Goal: Transaction & Acquisition: Subscribe to service/newsletter

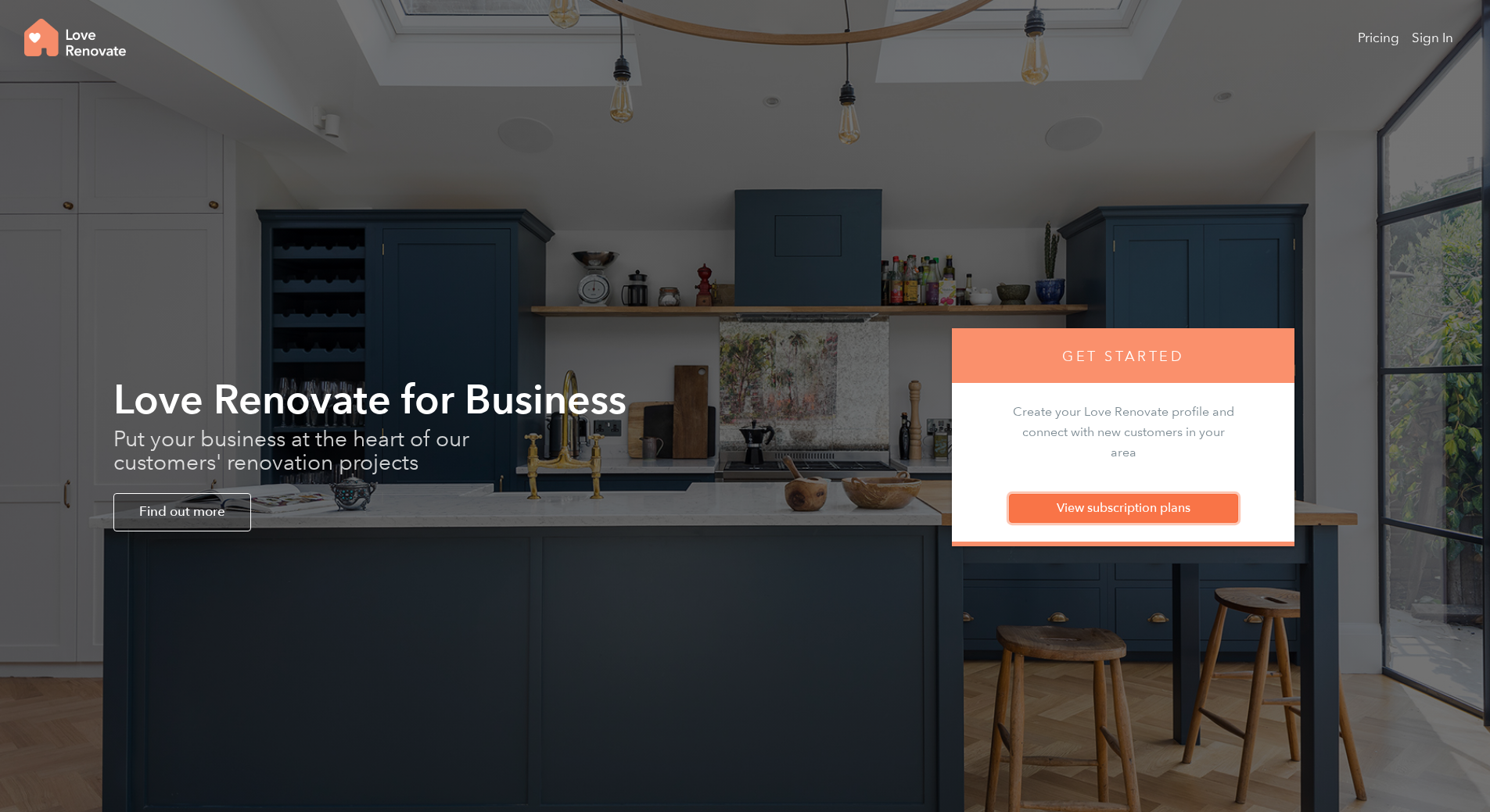
click at [1178, 508] on link "View subscription plans" at bounding box center [1123, 508] width 229 height 28
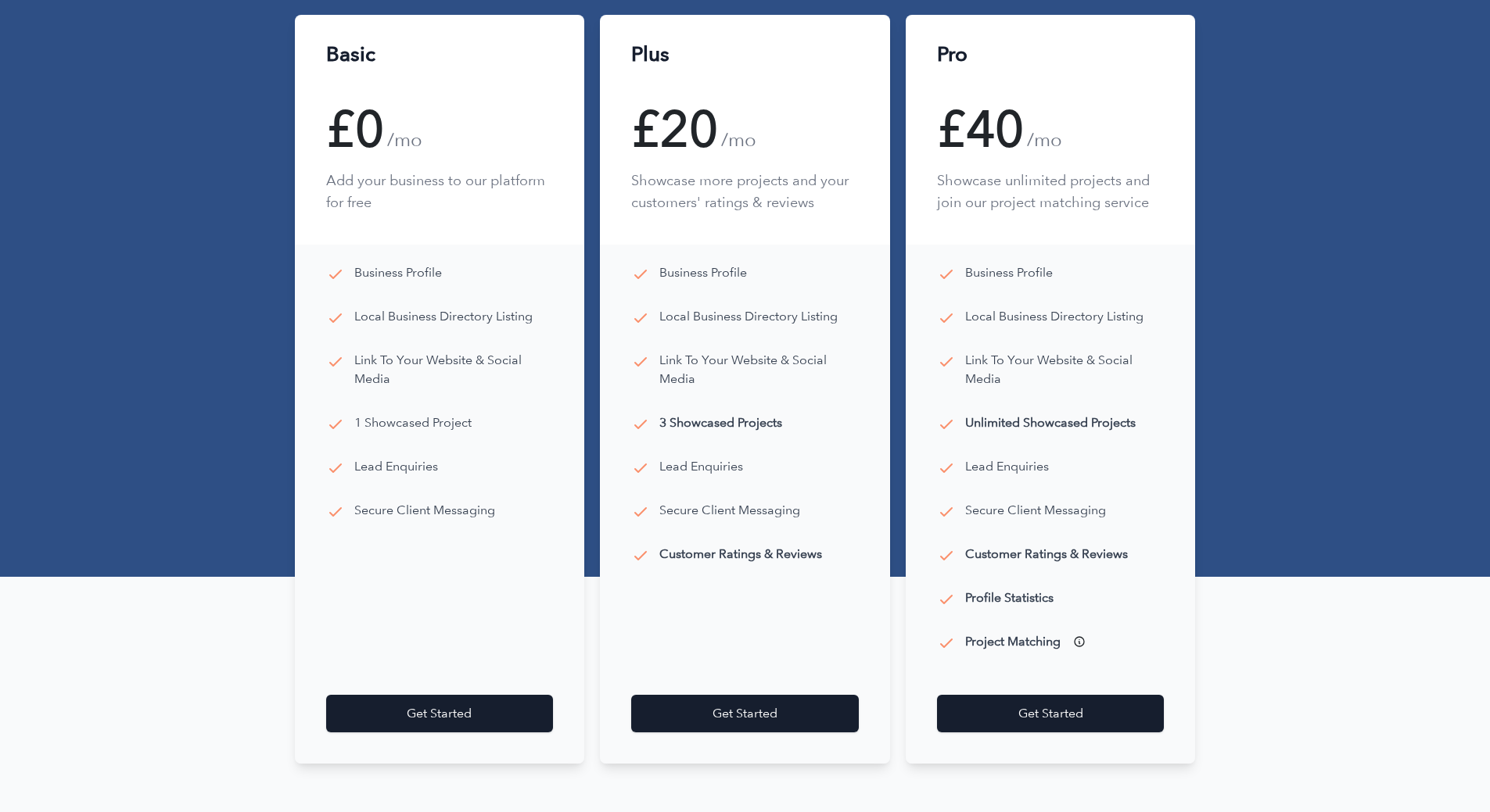
scroll to position [391, 0]
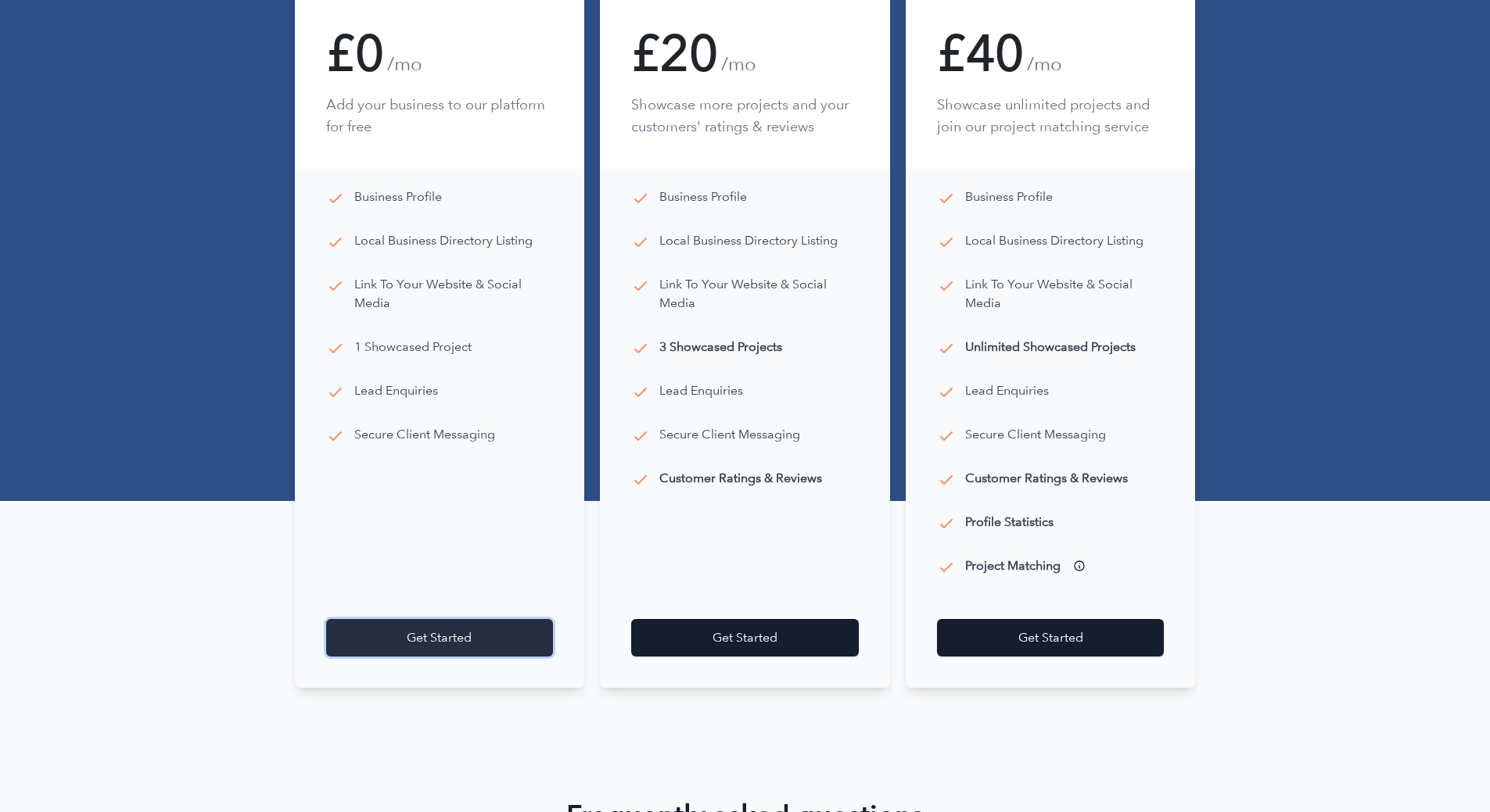
click at [450, 640] on link "Get Started" at bounding box center [440, 637] width 227 height 37
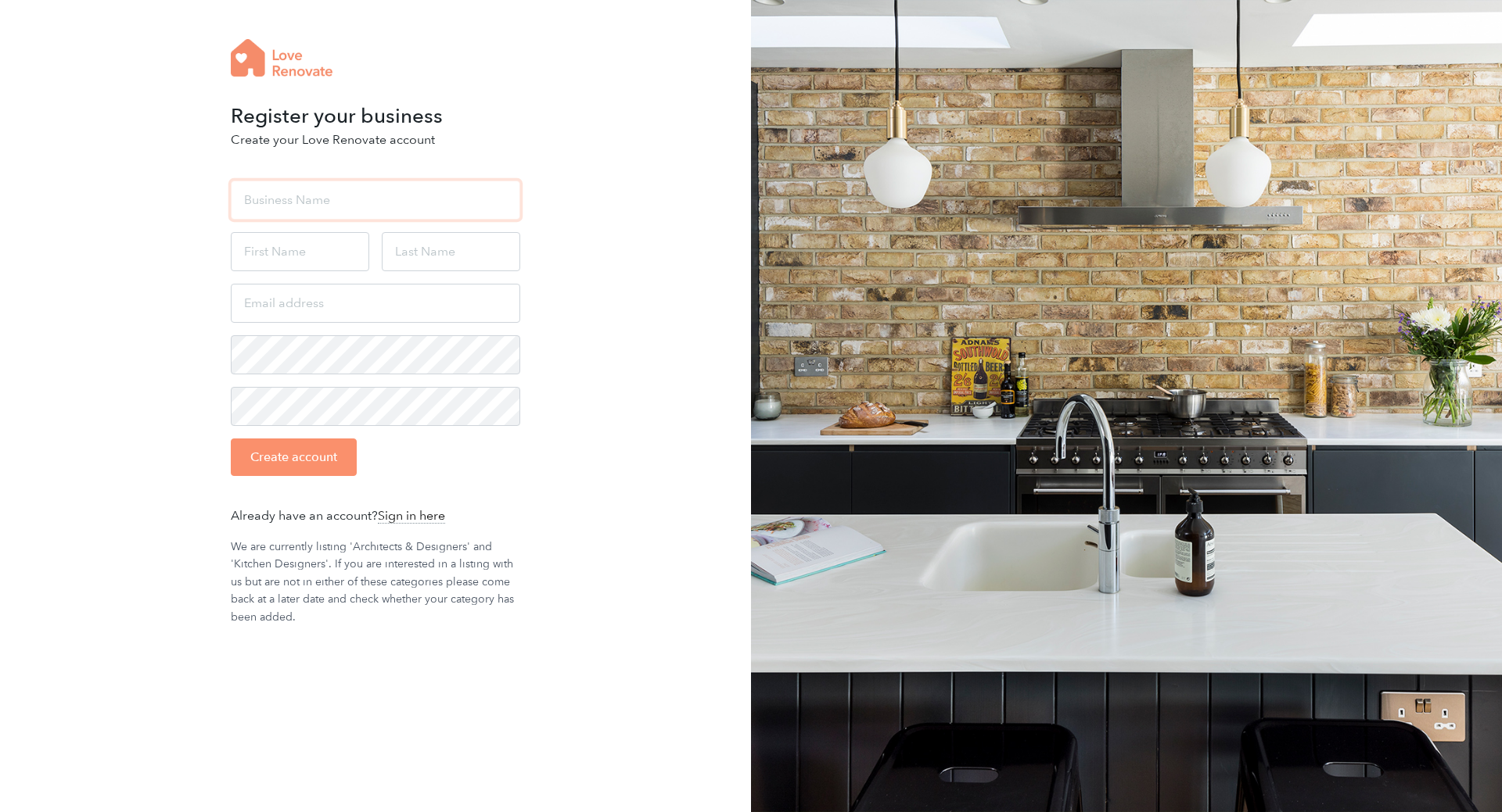
click at [354, 197] on input "text" at bounding box center [375, 199] width 289 height 39
type input "[PERSON_NAME] Studio"
type input "[PERSON_NAME]"
type input "Mc Mahon"
type input "mike@mikemcmahonstudio.com"
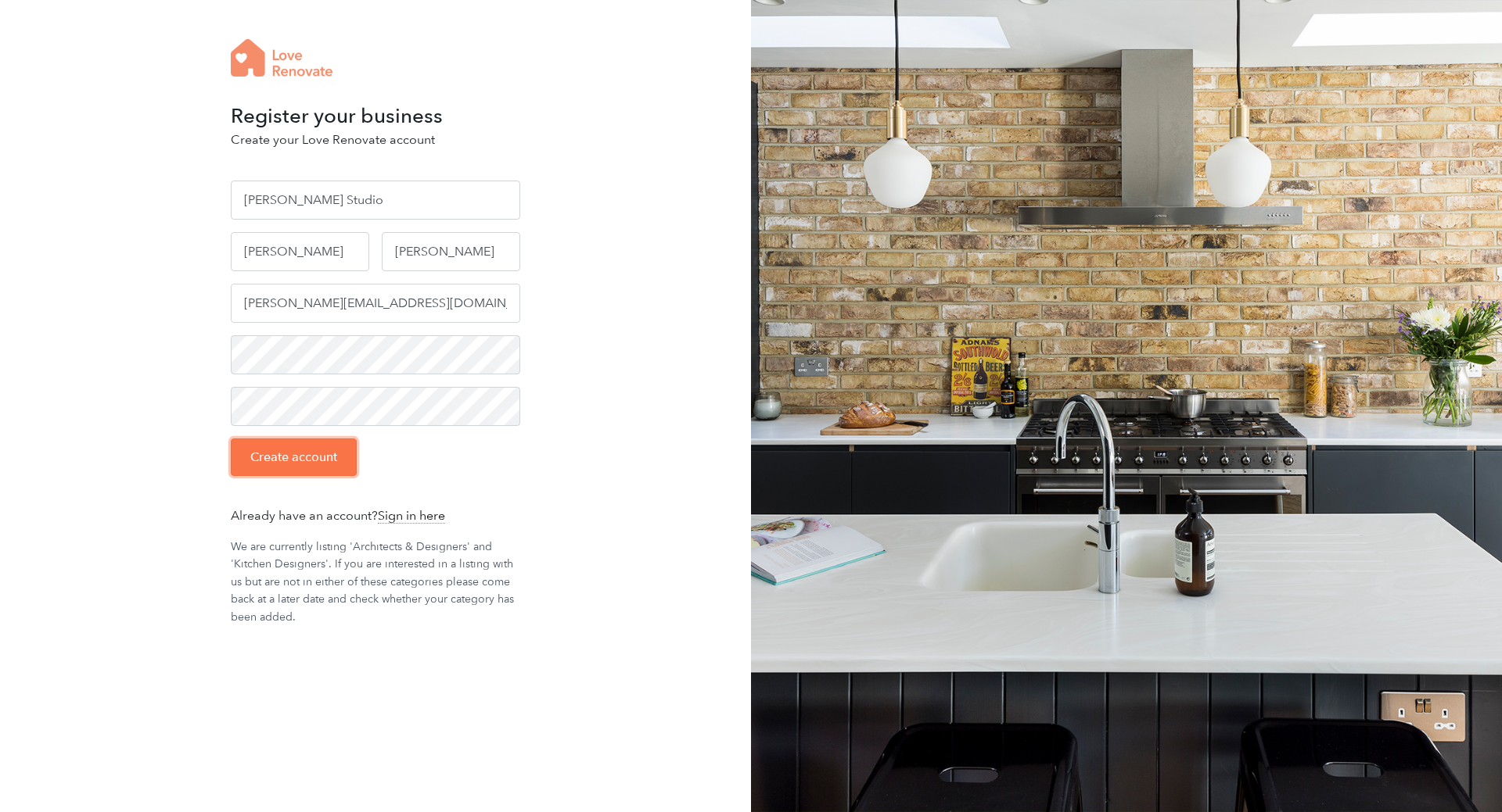
click at [333, 459] on input "Create account" at bounding box center [294, 457] width 126 height 37
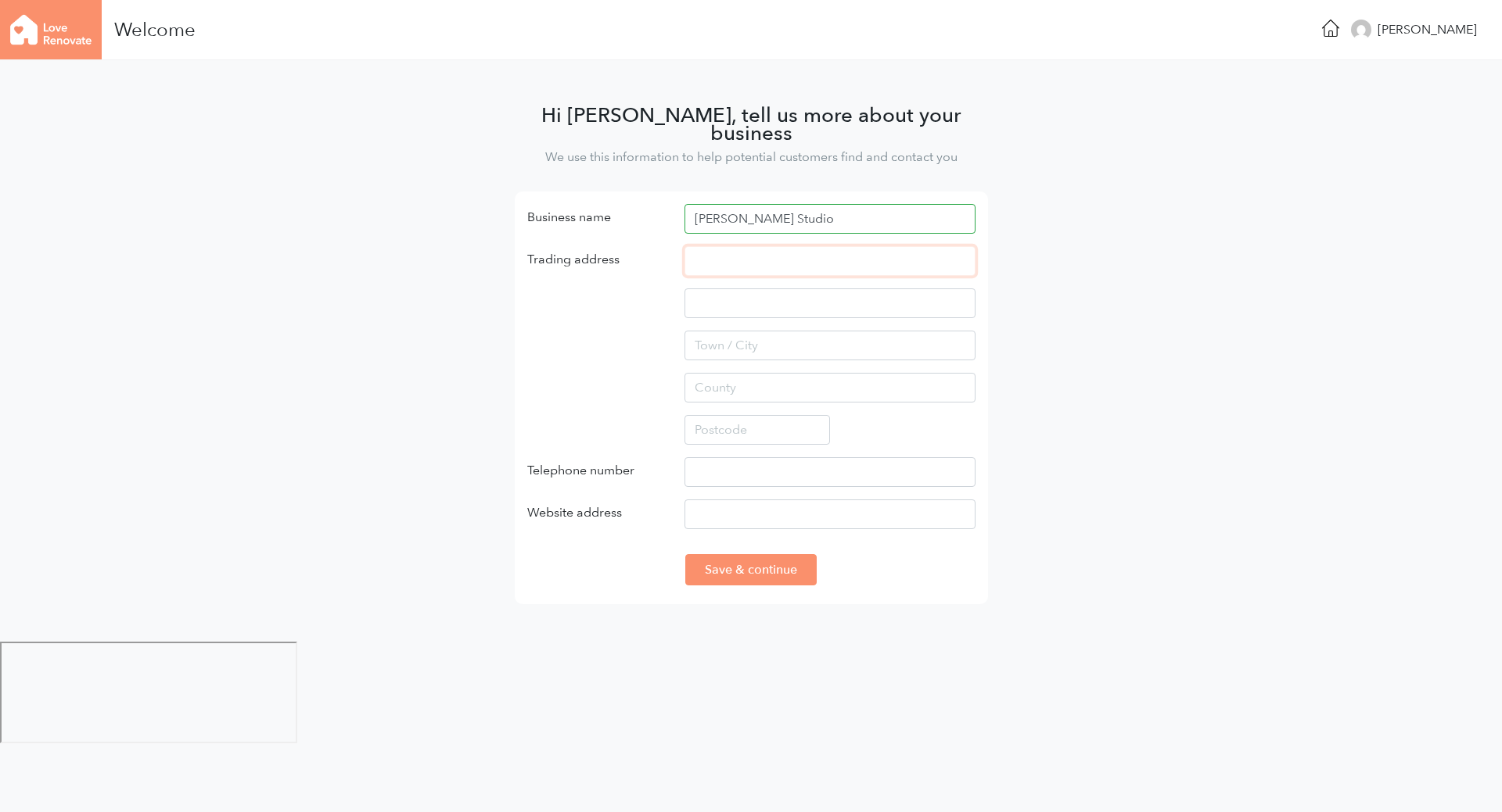
click at [811, 246] on input "text" at bounding box center [829, 261] width 291 height 30
type input "[STREET_ADDRESS][PERSON_NAME]"
click at [848, 336] on input "text" at bounding box center [829, 345] width 291 height 30
type input "[GEOGRAPHIC_DATA]"
click at [882, 378] on input "text" at bounding box center [829, 388] width 291 height 30
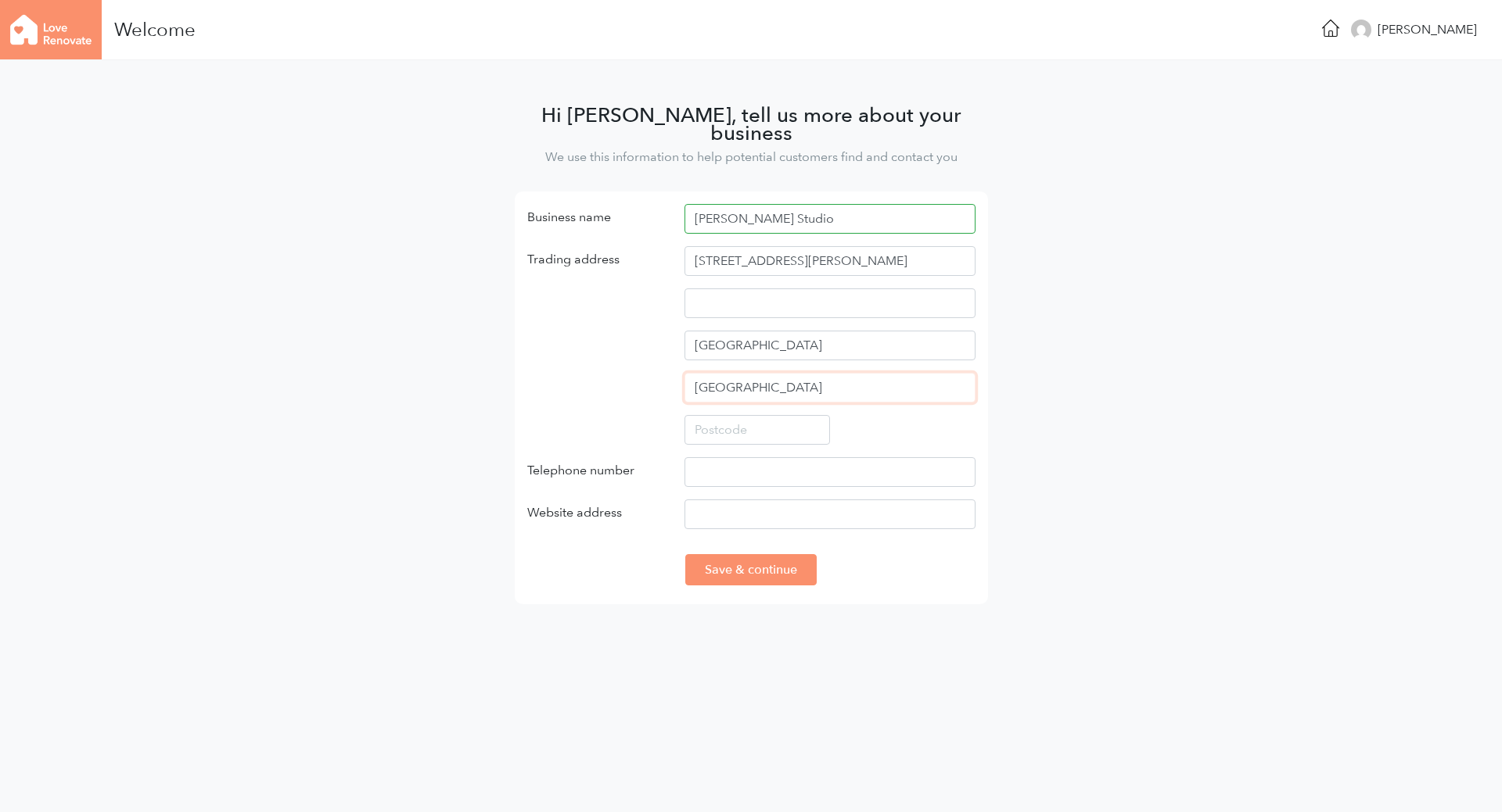
type input "[GEOGRAPHIC_DATA]"
drag, startPoint x: 1049, startPoint y: 314, endPoint x: 1046, endPoint y: 322, distance: 8.5
click at [1049, 314] on main "Hi [PERSON_NAME], tell us more about your business We use this information to h…" at bounding box center [751, 351] width 1502 height 582
click at [764, 415] on input "text" at bounding box center [757, 430] width 145 height 30
paste input "SW1P 2BU"
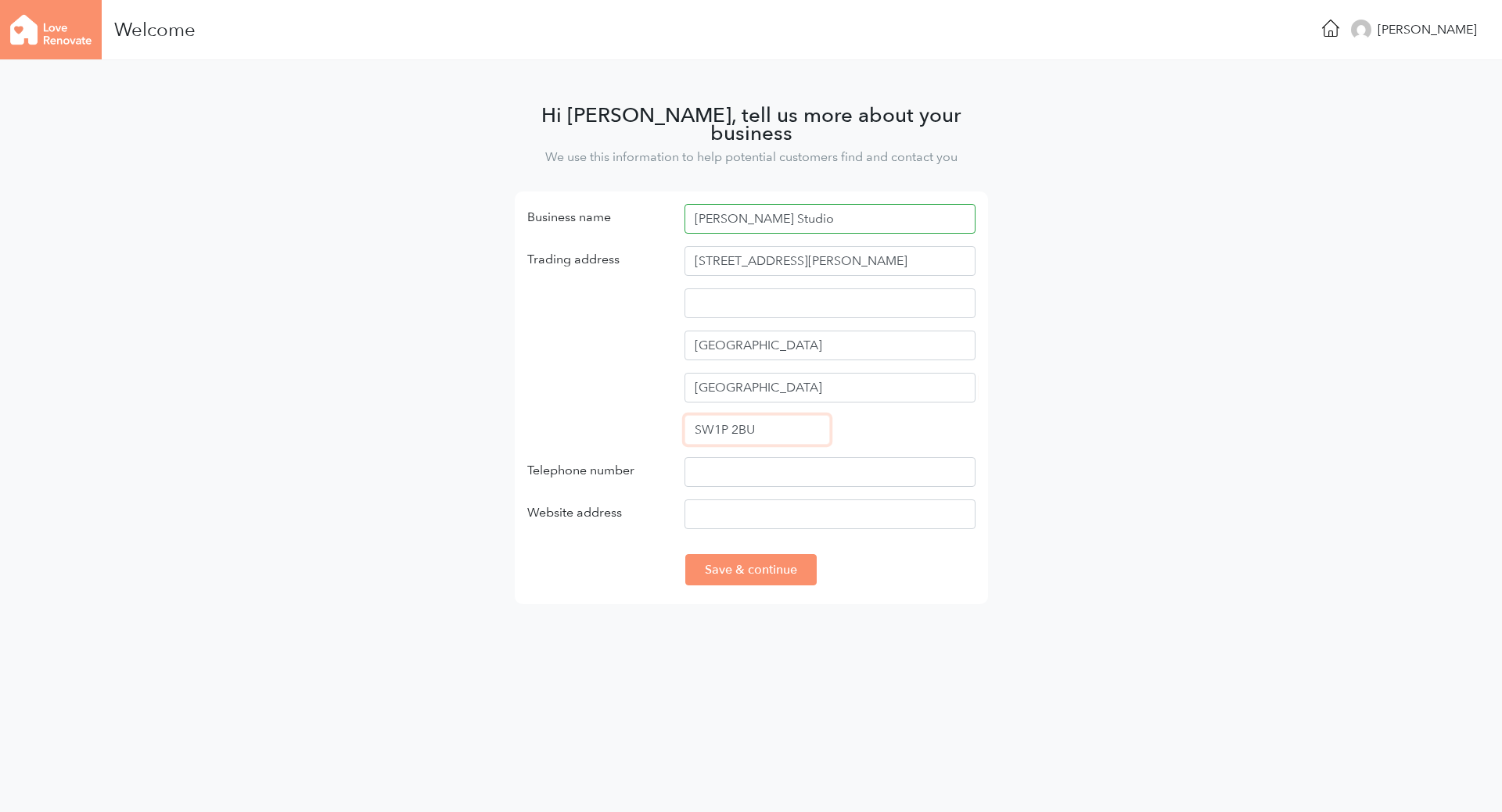
type input "SW1P 2BU"
click at [1080, 435] on main "Hi [PERSON_NAME], tell us more about your business We use this information to h…" at bounding box center [751, 351] width 1502 height 582
click at [857, 459] on input "Telephone number" at bounding box center [829, 472] width 291 height 30
click at [739, 458] on input "Telephone number" at bounding box center [829, 472] width 291 height 30
paste input ")207 0888 045"
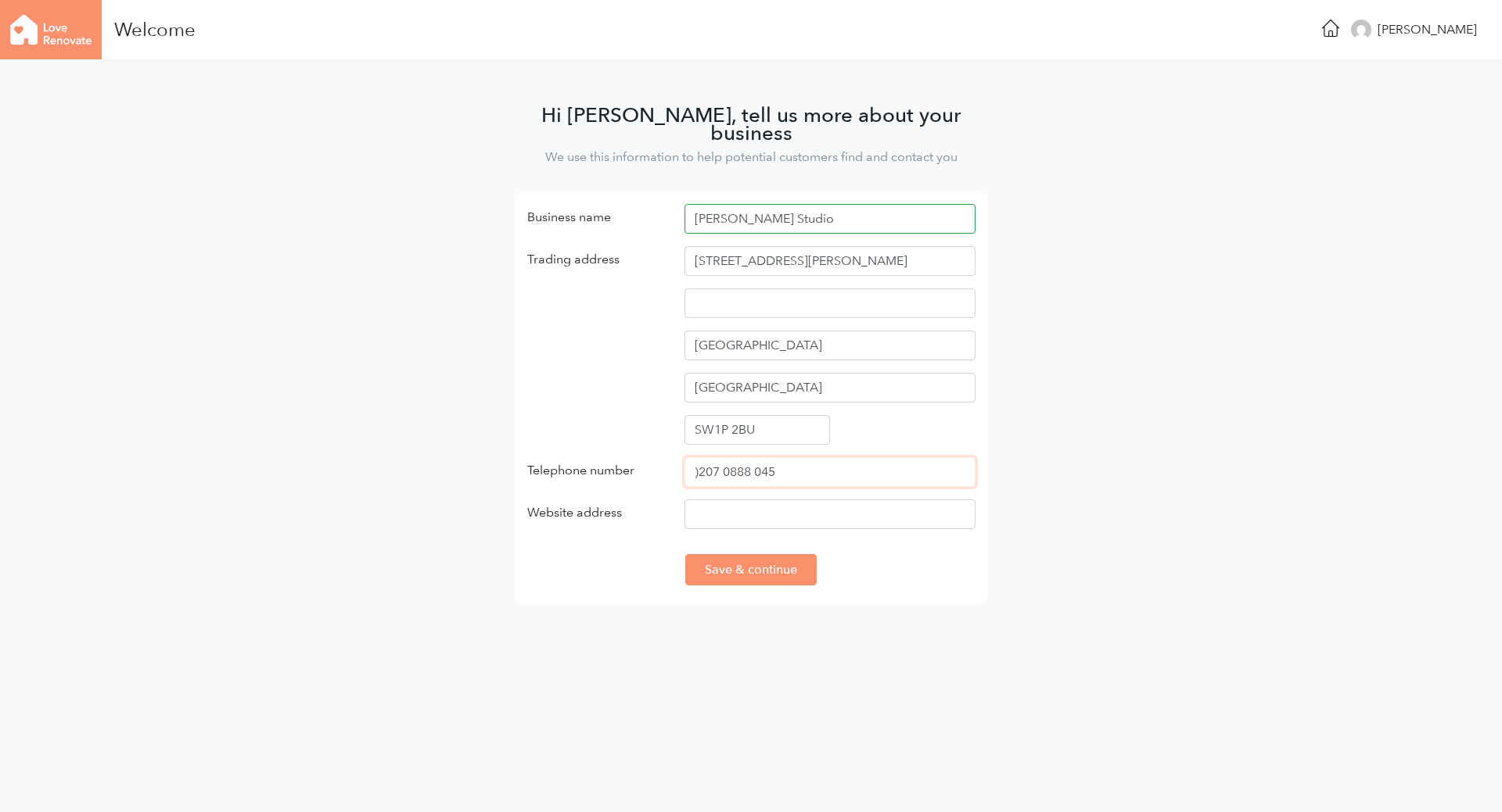
drag, startPoint x: 701, startPoint y: 455, endPoint x: 681, endPoint y: 456, distance: 20.0
click at [681, 458] on div ")207 0888 045" at bounding box center [829, 478] width 315 height 43
type input "0207 0888 045"
click at [829, 499] on input "Website address" at bounding box center [829, 514] width 291 height 30
drag, startPoint x: 899, startPoint y: 498, endPoint x: 922, endPoint y: 495, distance: 23.2
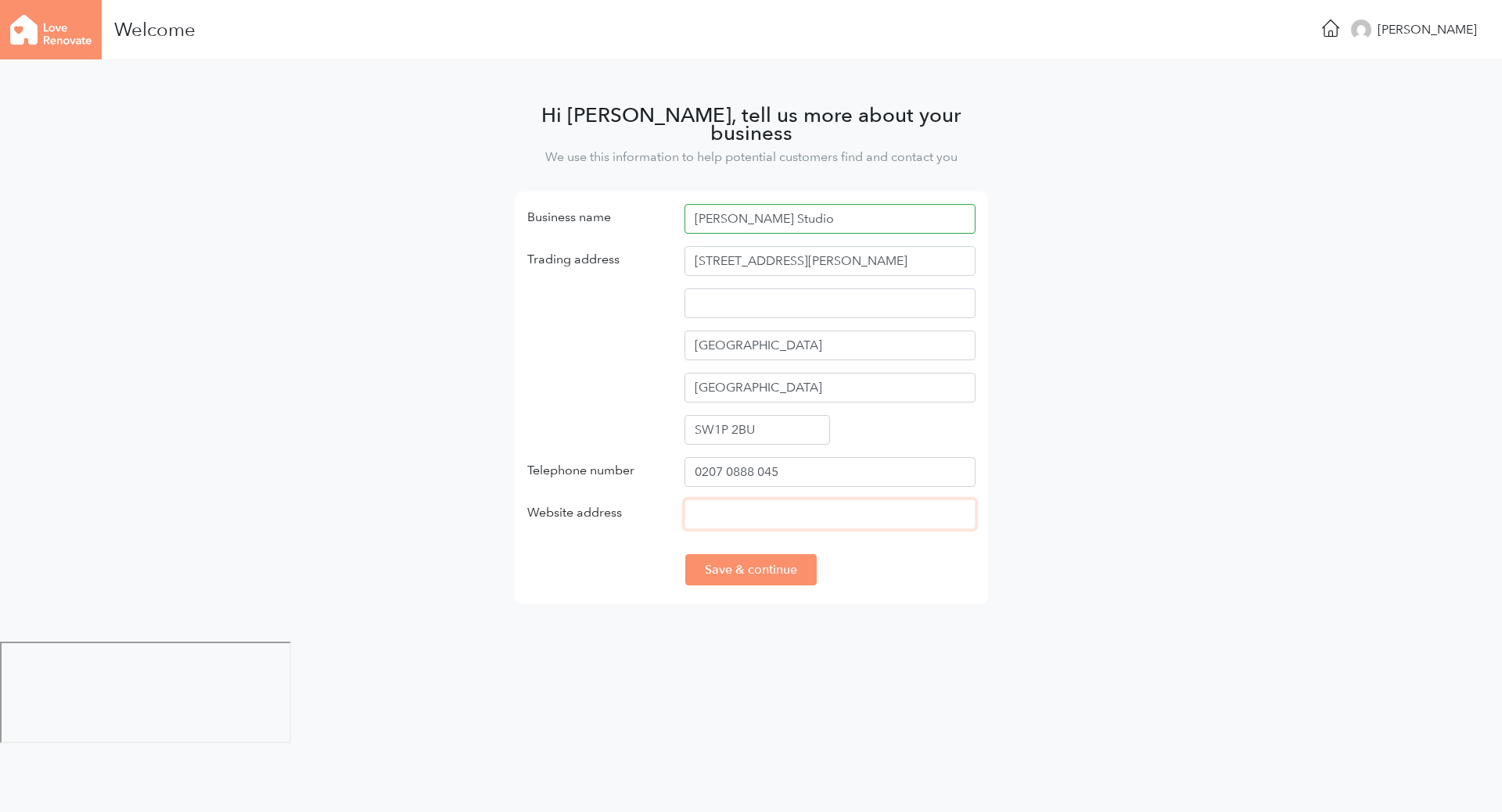
click at [899, 499] on input "Website address" at bounding box center [829, 514] width 291 height 30
paste input "[URL][DOMAIN_NAME]"
click at [1166, 453] on main "Hi [PERSON_NAME], tell us more about your business We use this information to h…" at bounding box center [751, 351] width 1502 height 582
drag, startPoint x: 729, startPoint y: 498, endPoint x: 617, endPoint y: 498, distance: 112.0
click at [617, 499] on div "Website address https://www.mikemcmahonstudio.com/" at bounding box center [751, 520] width 471 height 43
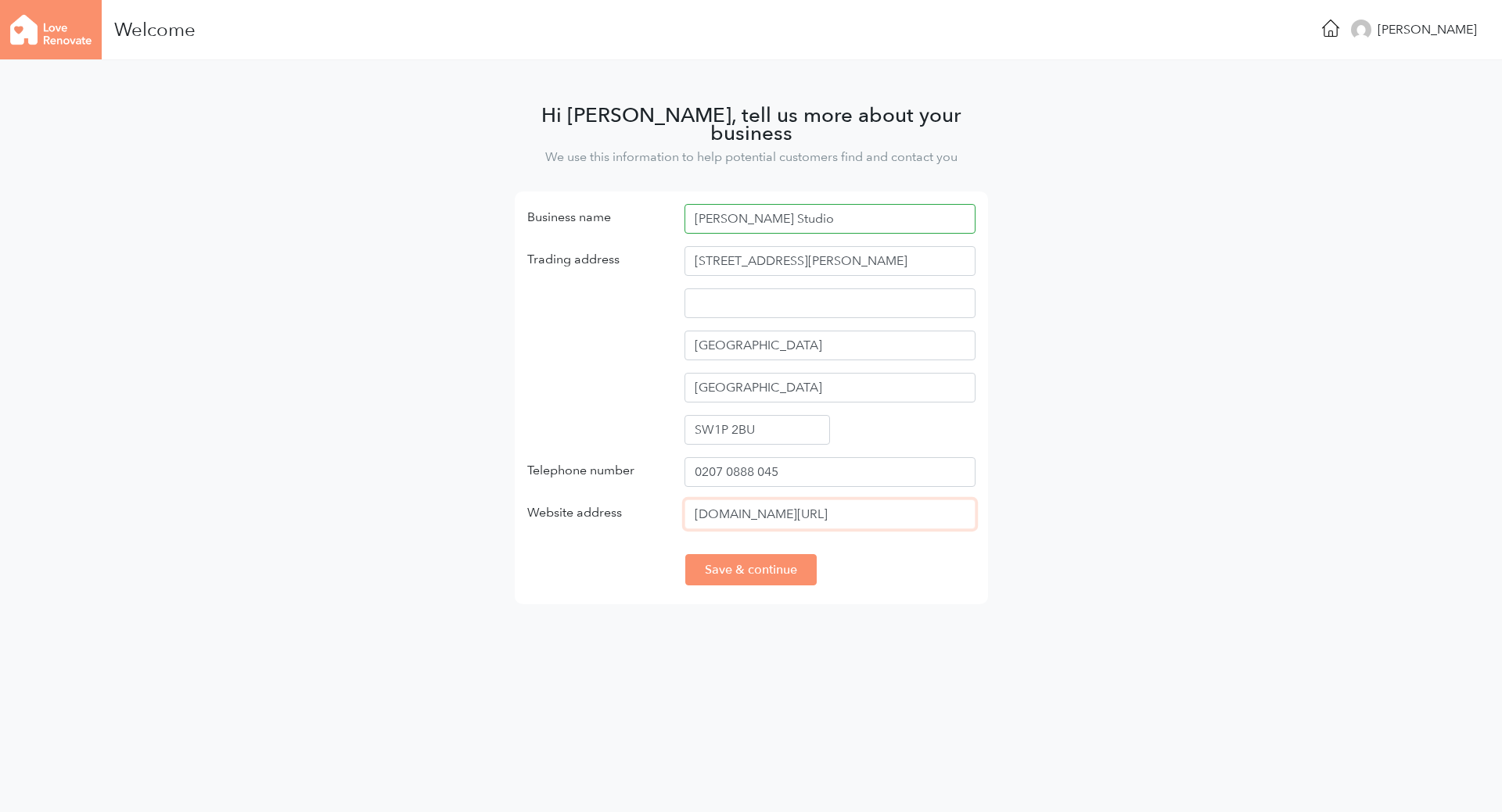
click at [933, 504] on input "www.mikemcmahonstudio.com/" at bounding box center [829, 514] width 291 height 30
type input "www.mikemcmahonstudio.com"
click at [1123, 439] on main "Hi Mike, tell us more about your business We use this information to help poten…" at bounding box center [751, 351] width 1502 height 582
click at [761, 557] on input "Save & continue" at bounding box center [751, 570] width 131 height 32
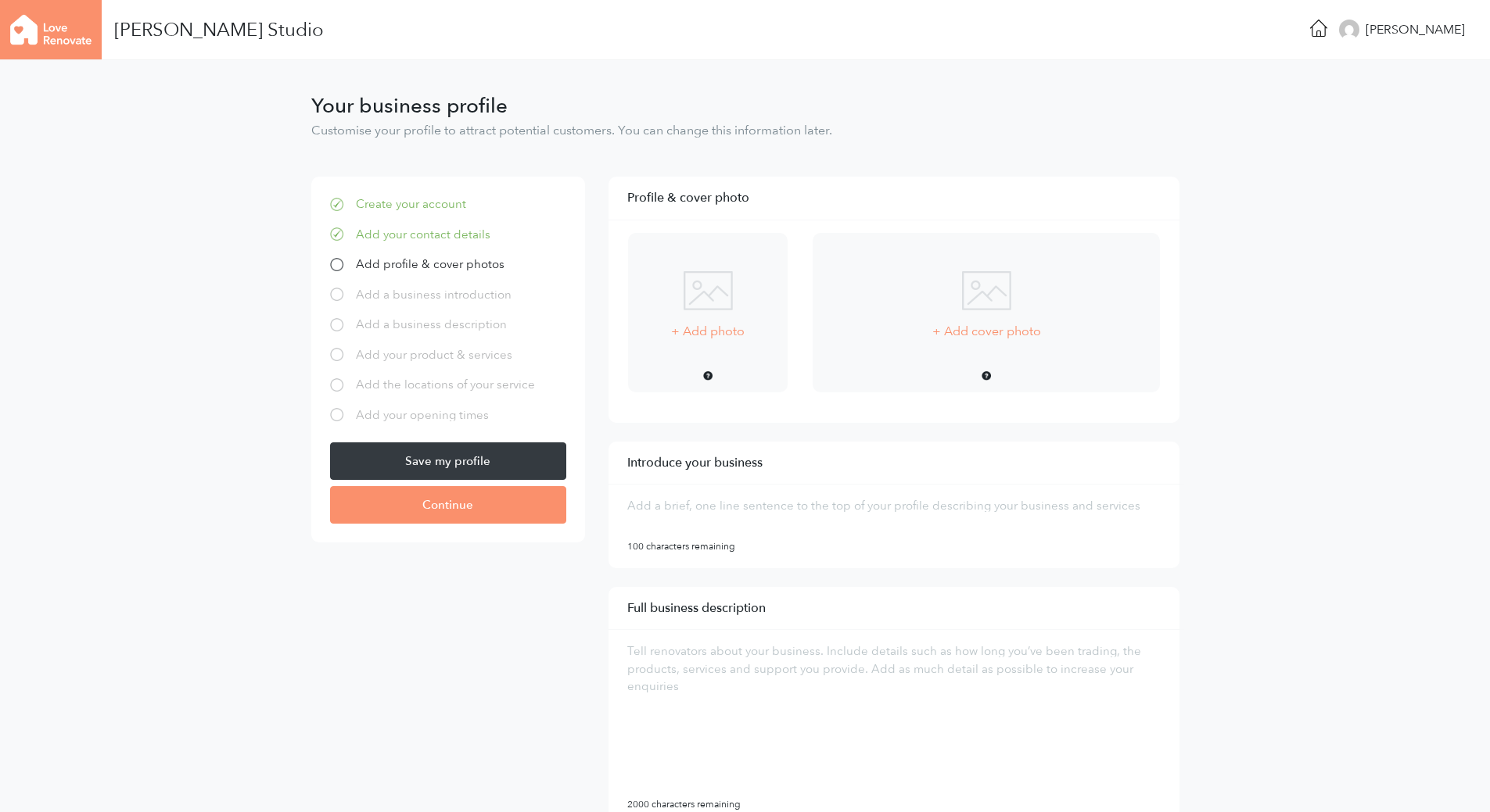
click at [713, 299] on img at bounding box center [708, 290] width 49 height 39
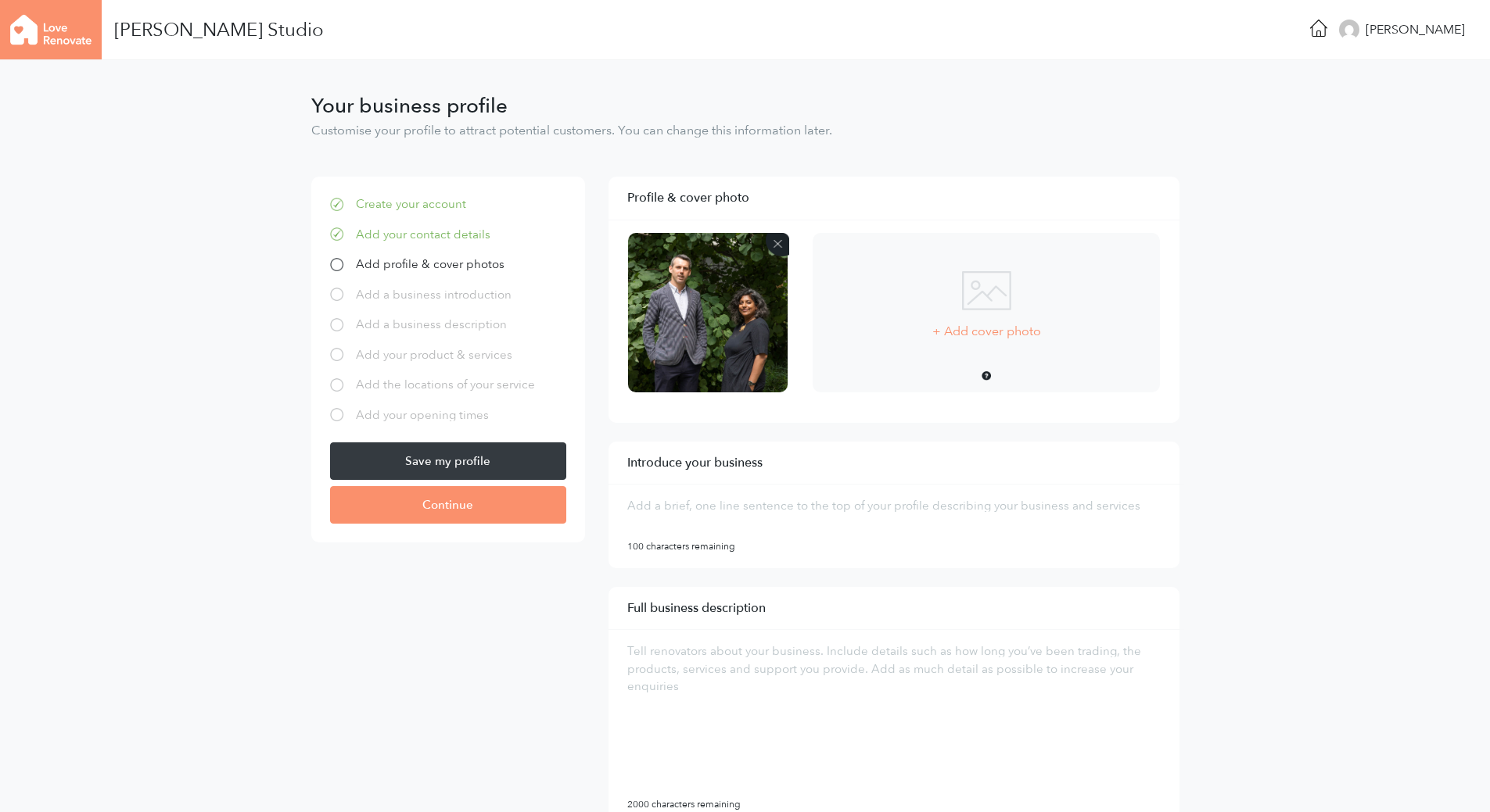
click at [993, 299] on img at bounding box center [986, 290] width 49 height 39
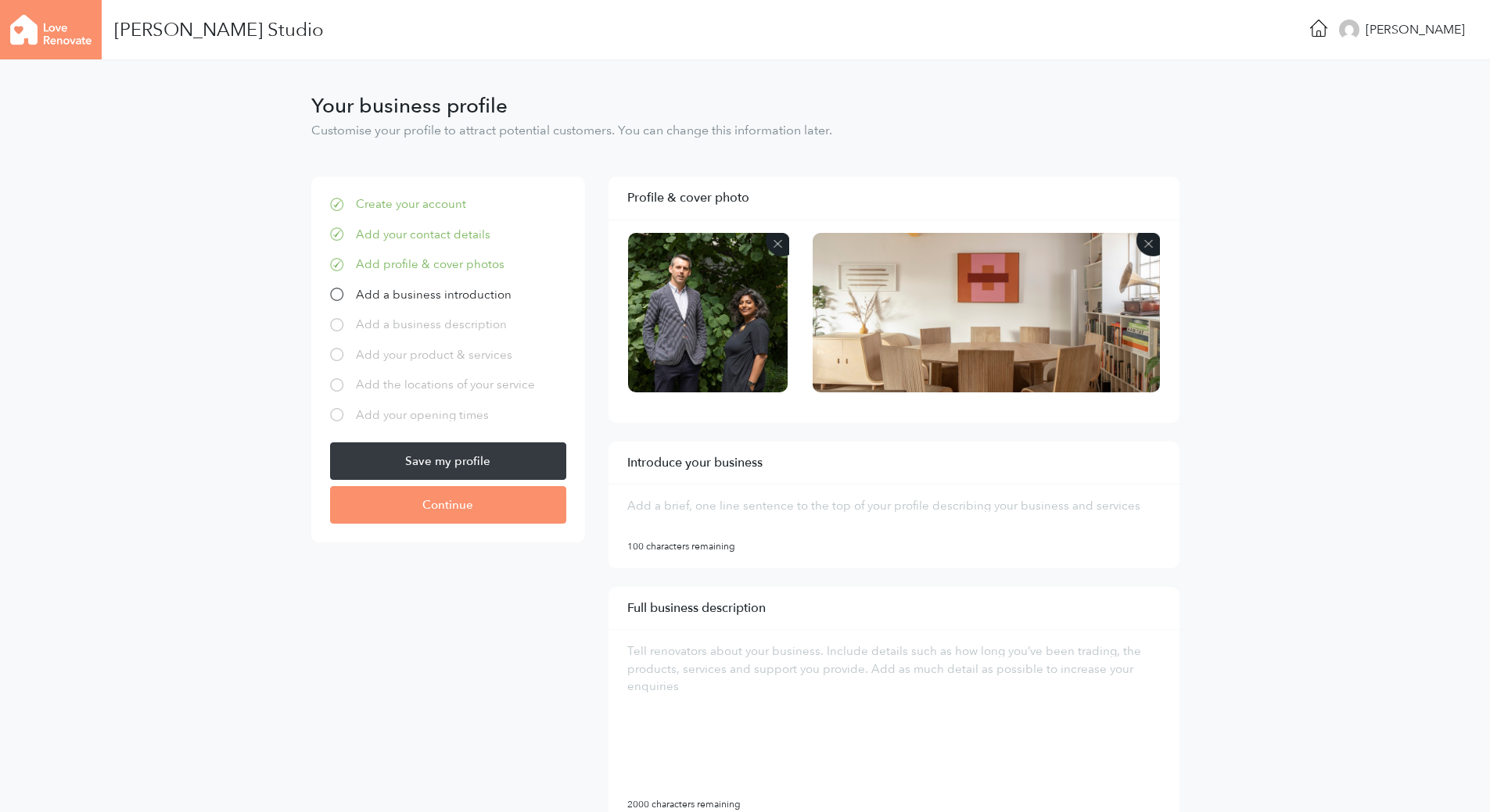
click at [1073, 345] on img at bounding box center [986, 313] width 348 height 160
click at [1120, 509] on textarea at bounding box center [887, 516] width 533 height 44
click at [1022, 505] on textarea "We are an award winning architectural, interior" at bounding box center [887, 516] width 533 height 44
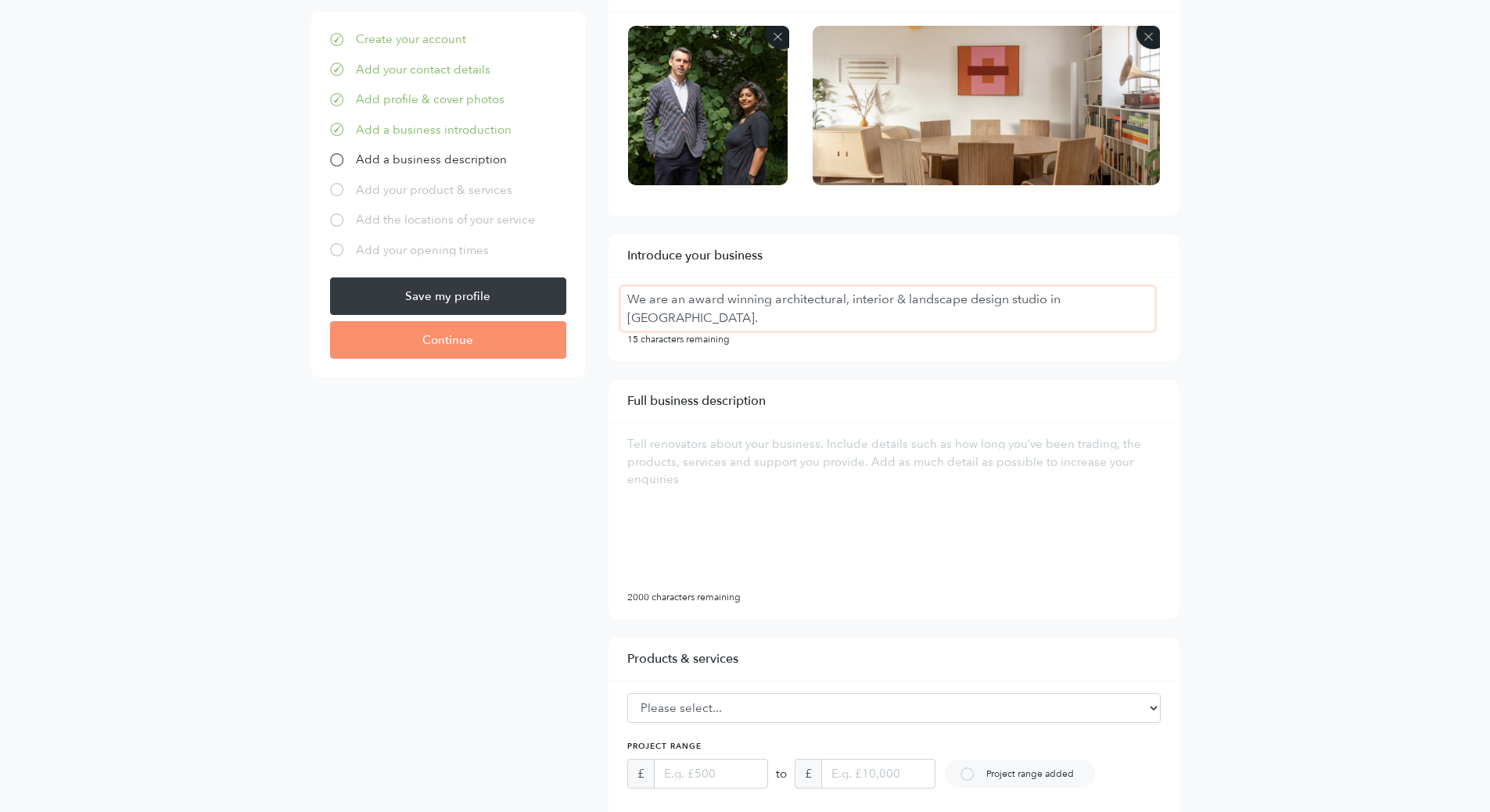
scroll to position [235, 0]
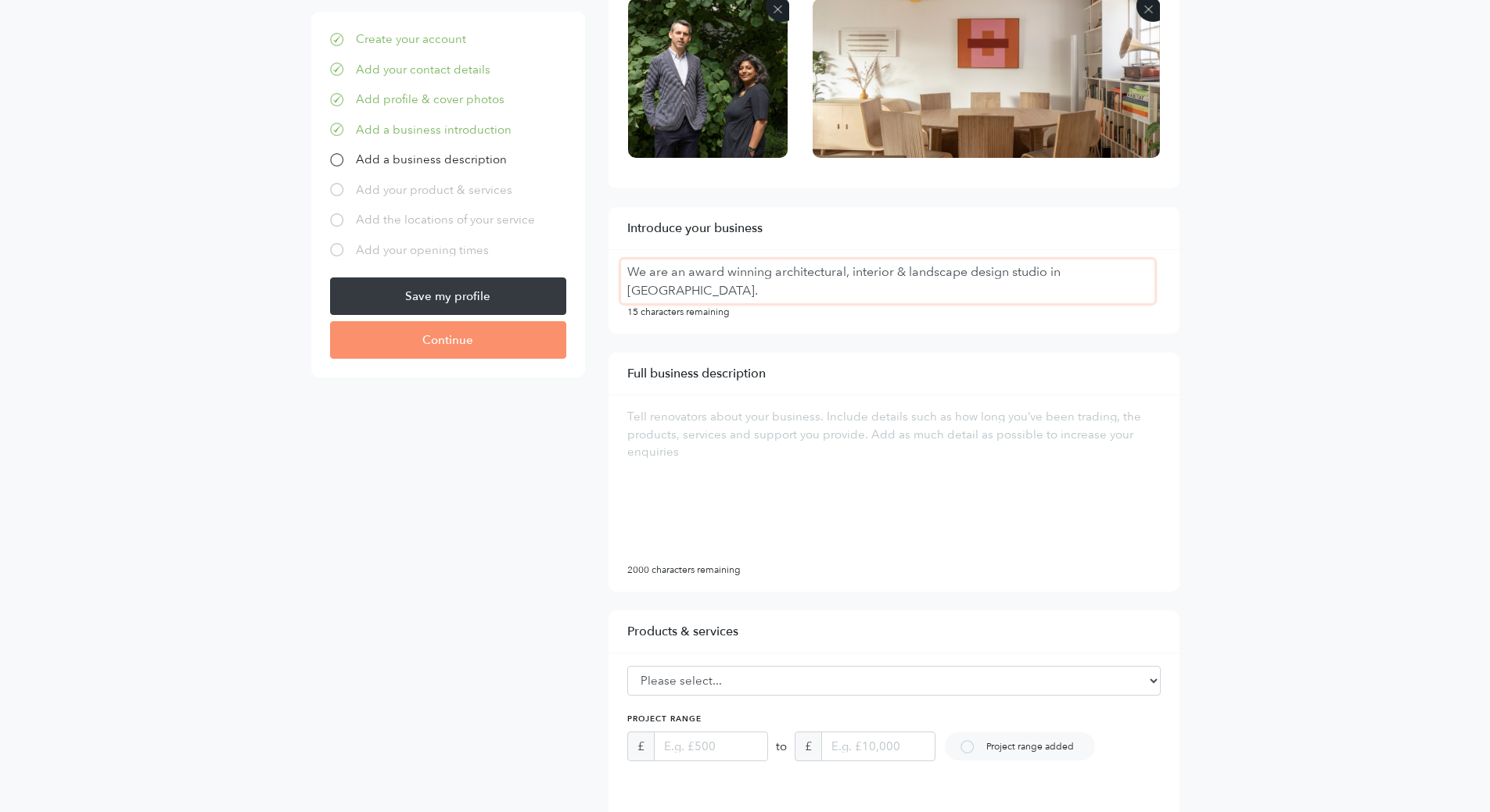
type textarea "We are an award winning architectural, interior & landscape design studio in Lo…"
click at [936, 464] on textarea at bounding box center [887, 483] width 533 height 157
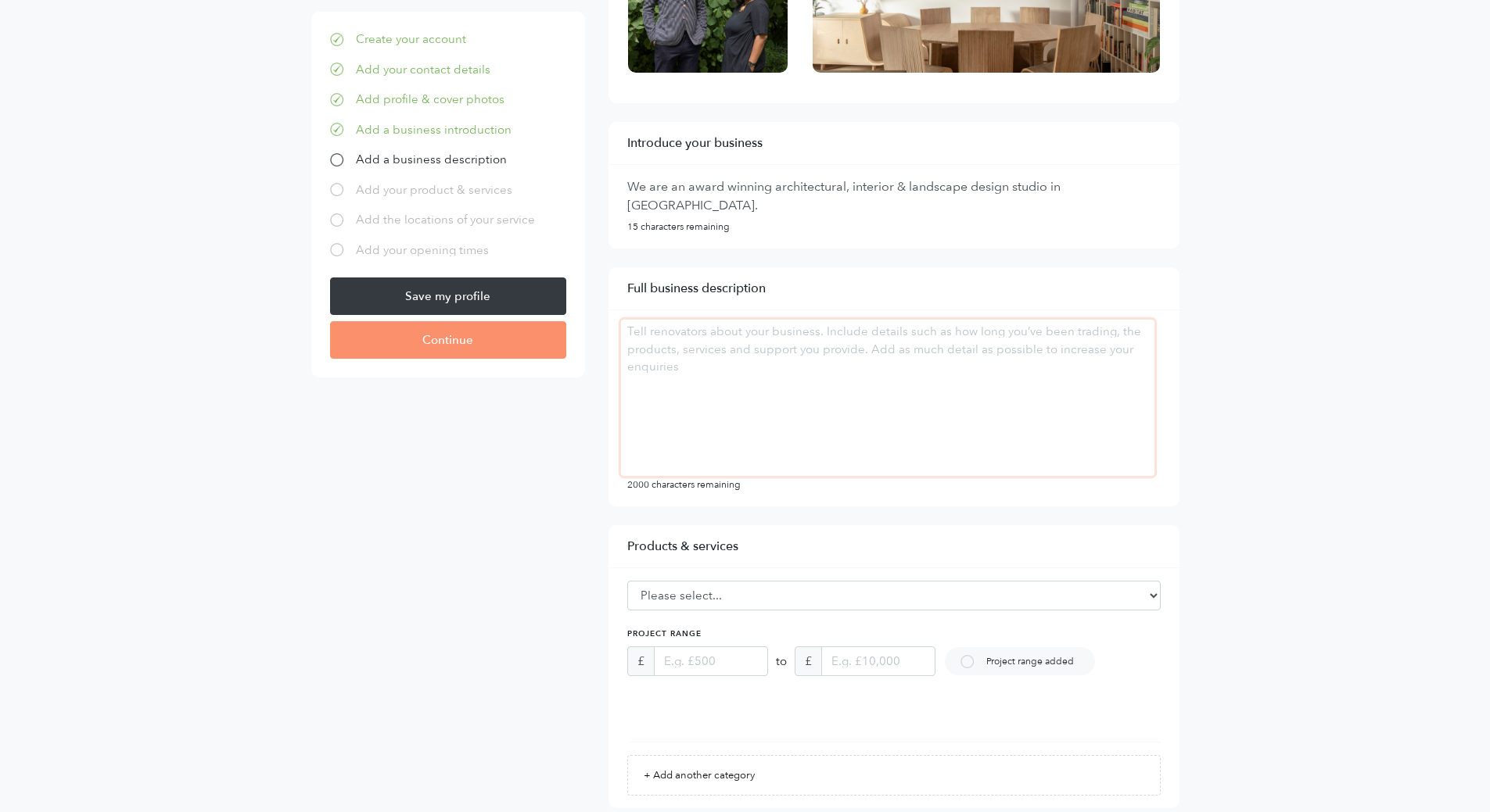
scroll to position [469, 0]
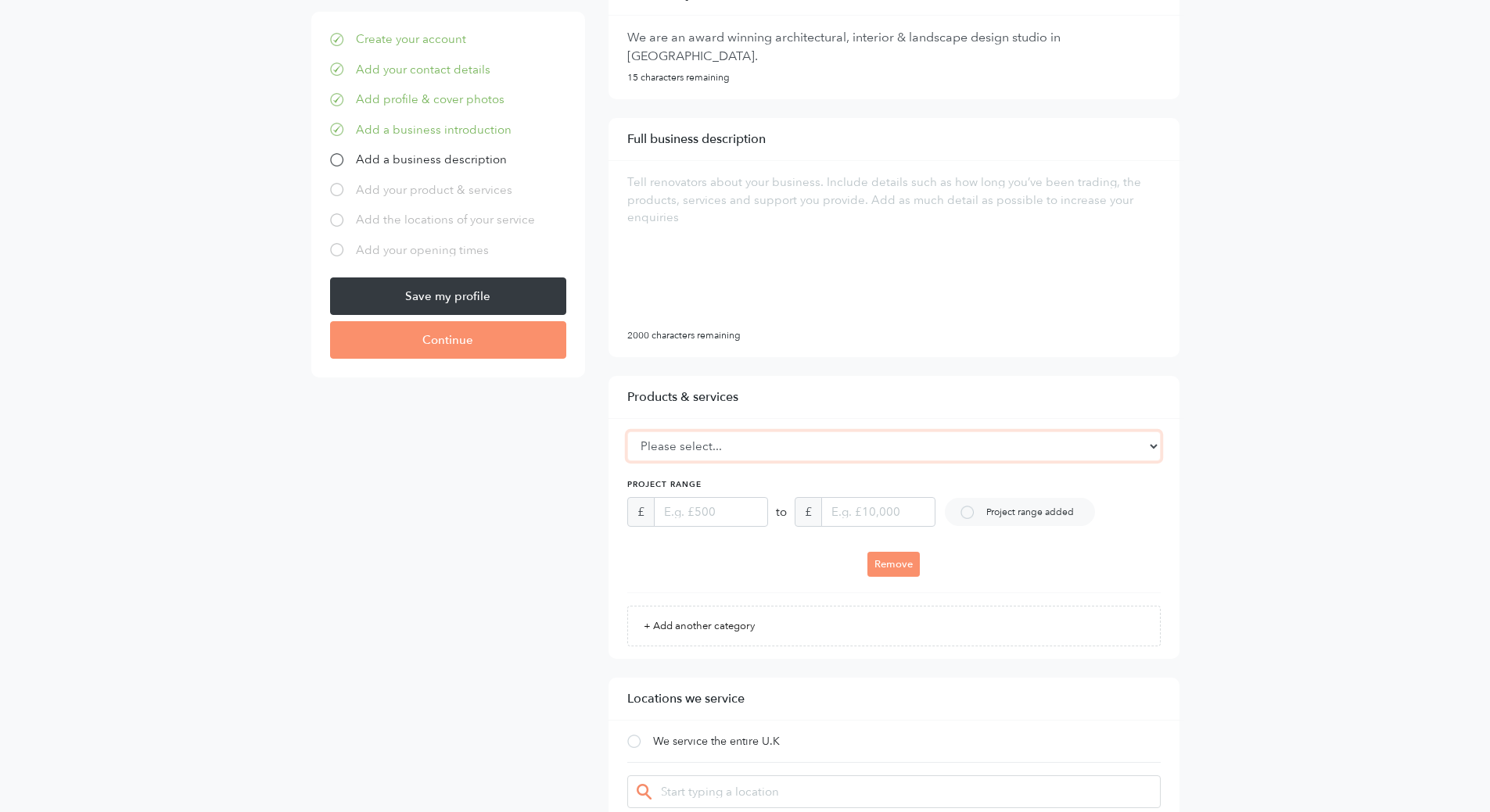
click at [1010, 441] on select "Please select... Flooring Bedrooms Structural Engineers Tiles Windows Bathrooms…" at bounding box center [894, 446] width 533 height 30
select select "1"
click at [627, 431] on select "Please select... Flooring Bedrooms Structural Engineers Tiles Windows Bathrooms…" at bounding box center [894, 446] width 533 height 30
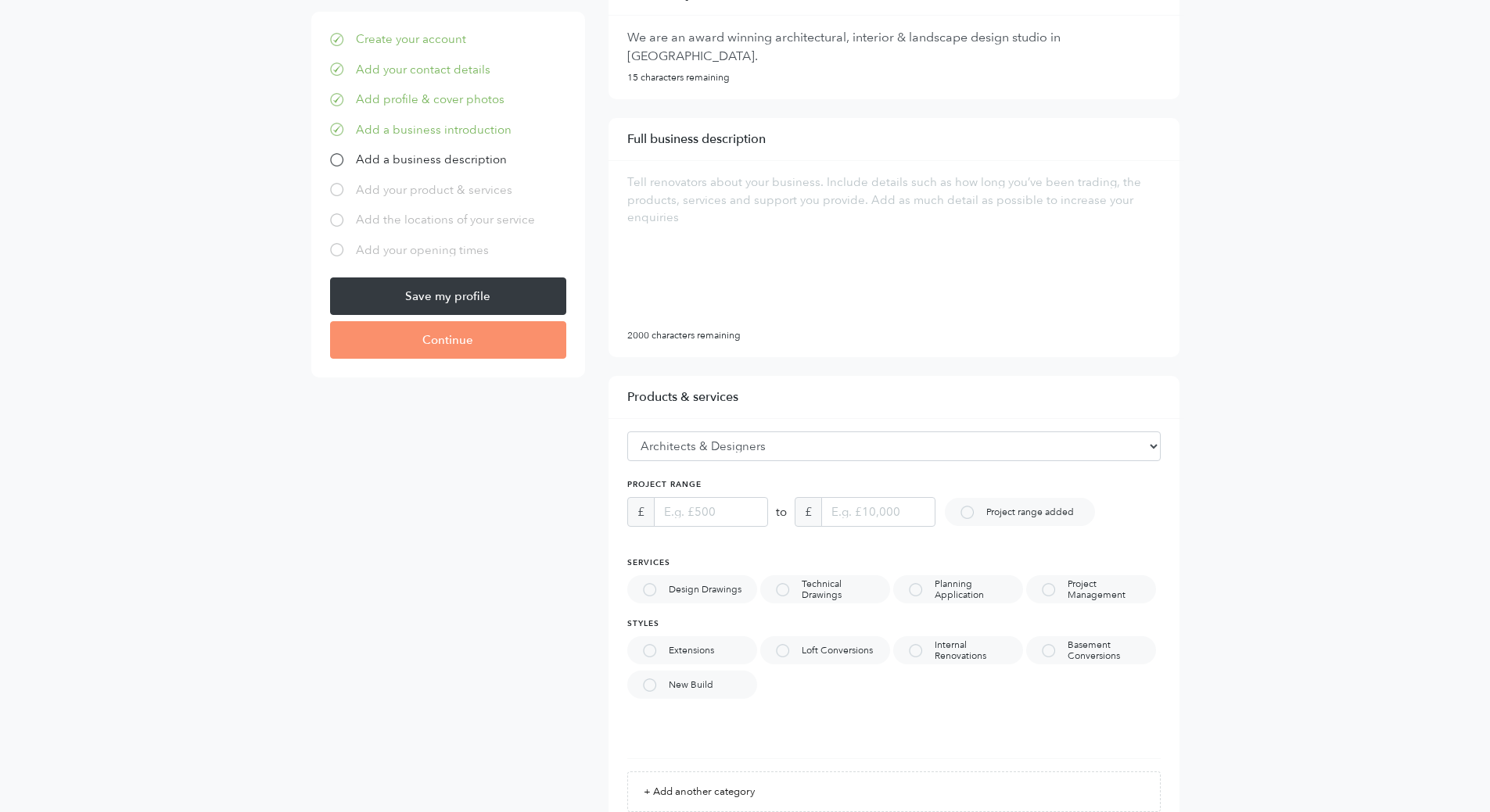
click at [1158, 368] on div "Profile & cover photo 100% + Add photo .jpg or .png images only, max 30 MB 100%" at bounding box center [894, 808] width 595 height 2202
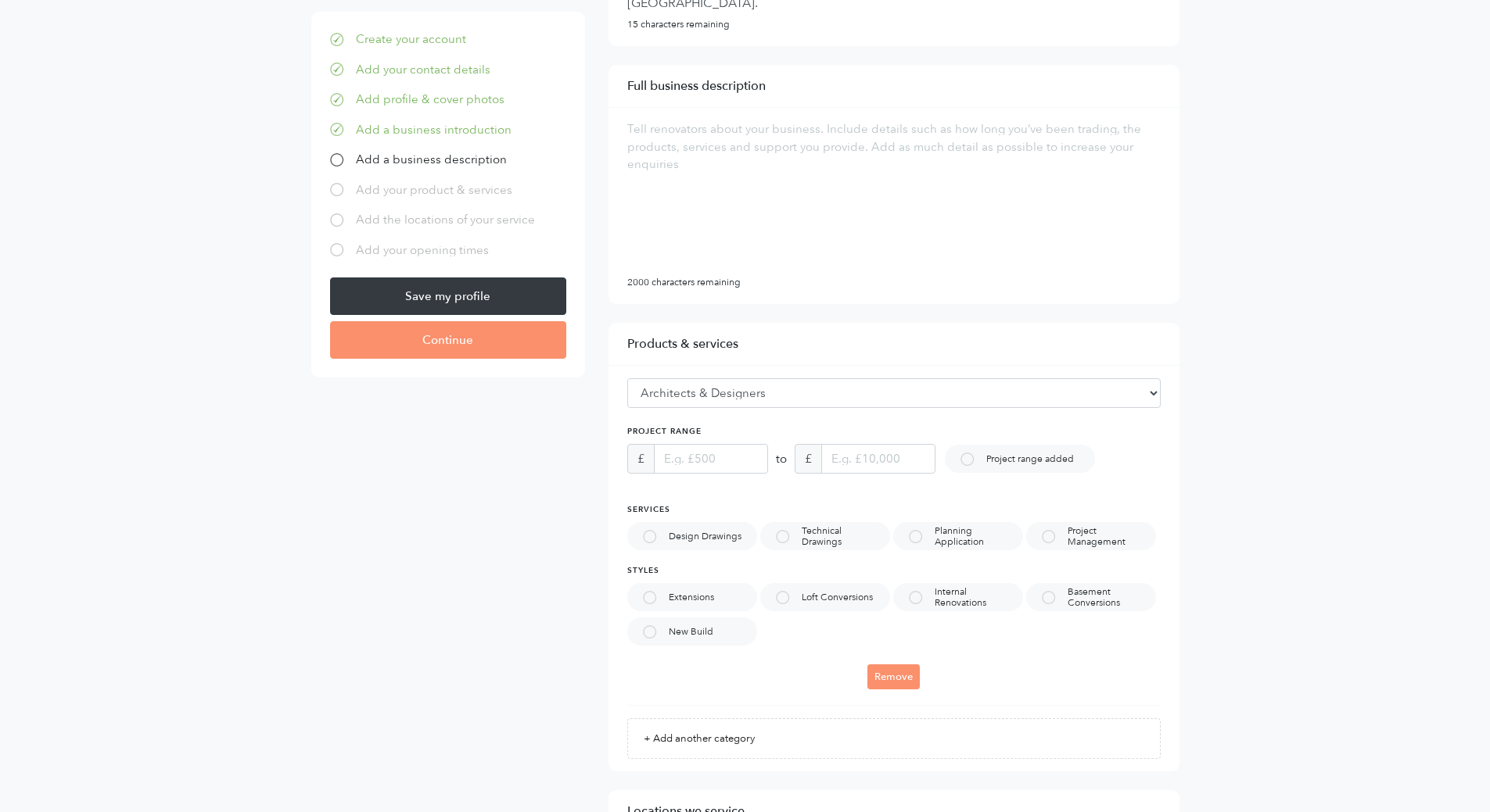
scroll to position [547, 0]
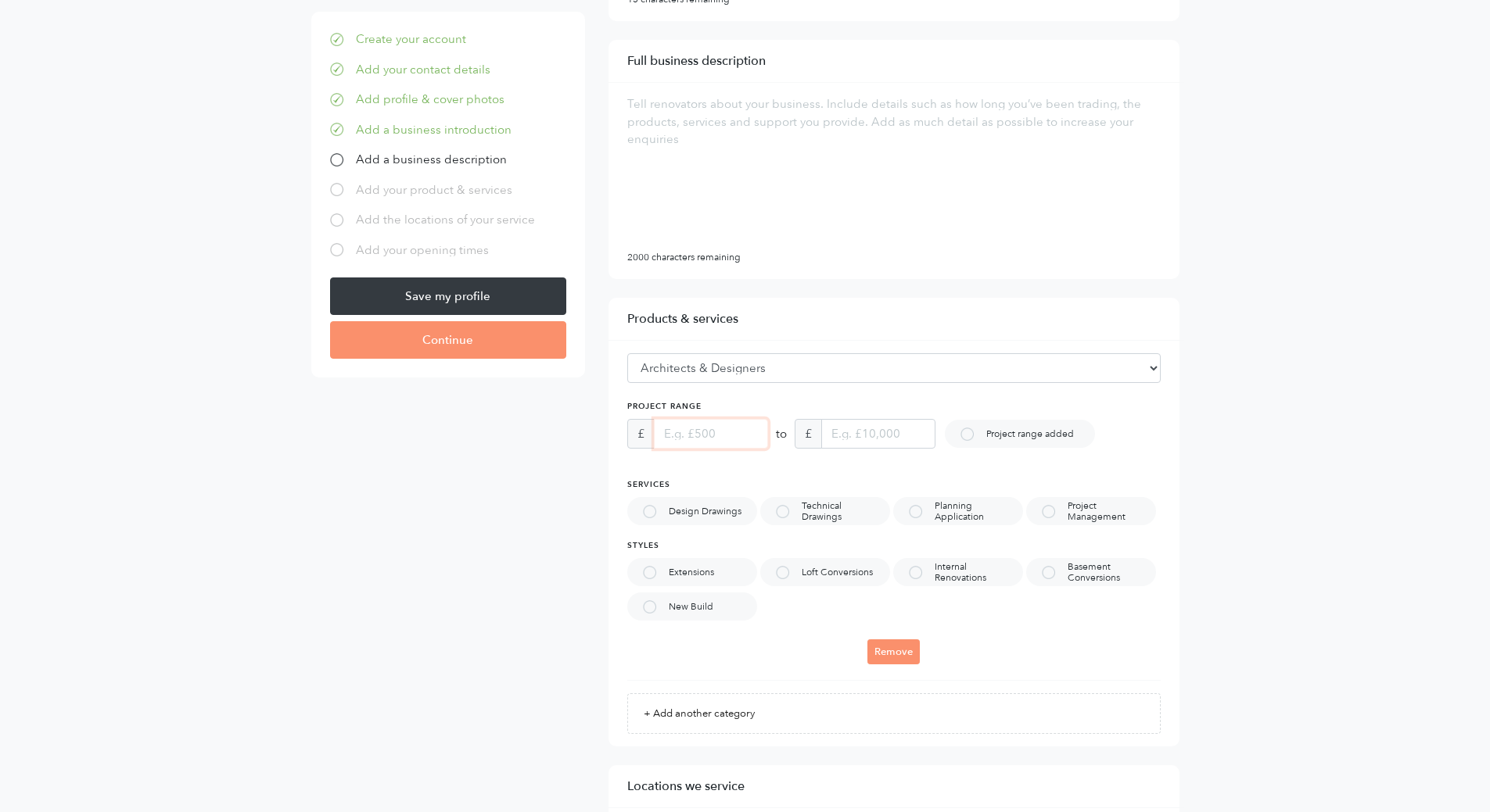
click at [744, 425] on input "text" at bounding box center [711, 433] width 114 height 30
type input "150,000"
click at [901, 436] on input "text" at bounding box center [878, 433] width 114 height 30
click at [915, 436] on input "text" at bounding box center [878, 433] width 114 height 30
drag, startPoint x: 839, startPoint y: 434, endPoint x: 818, endPoint y: 434, distance: 21.0
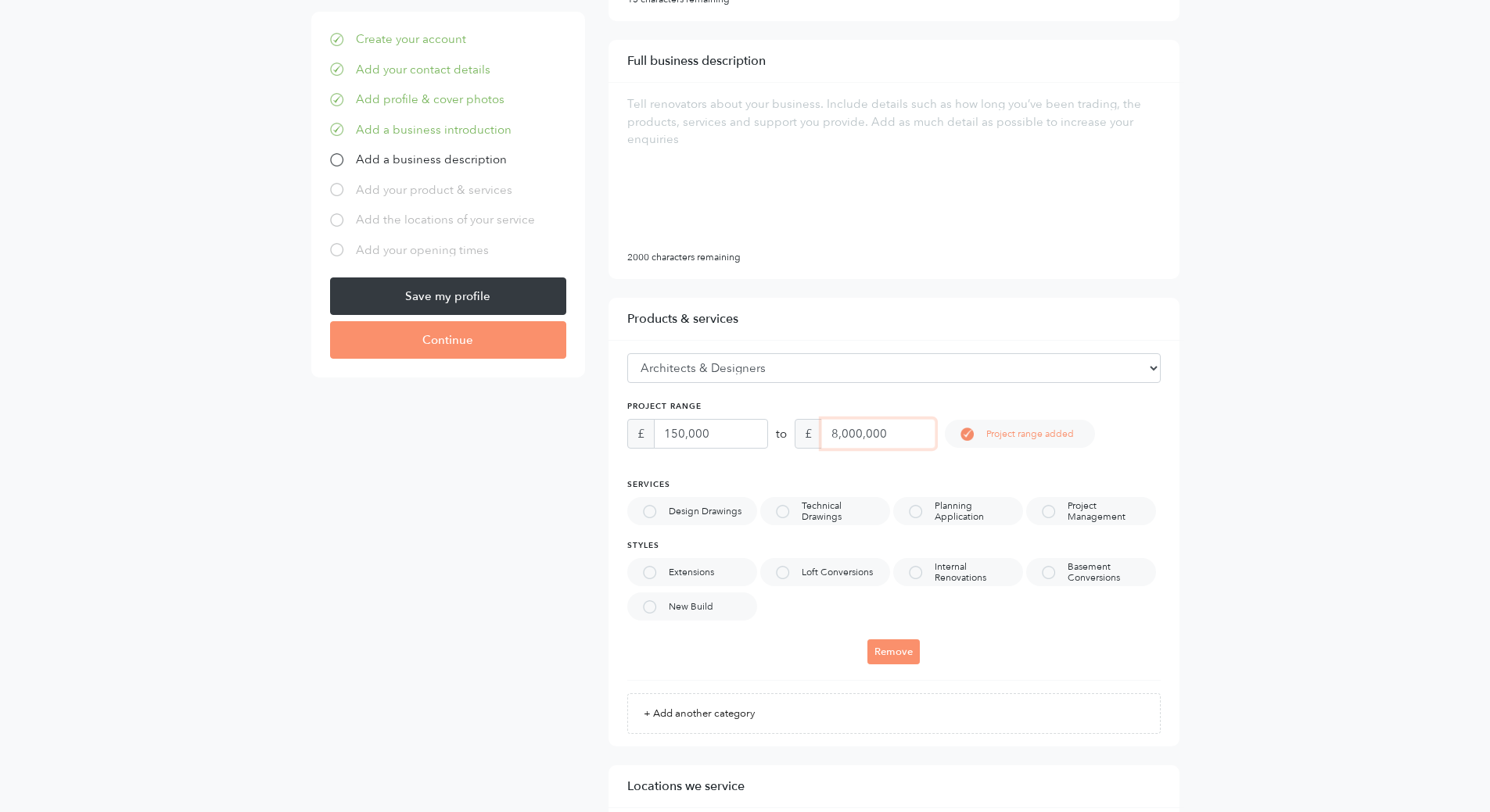
click at [818, 434] on div "£ 8,000,000" at bounding box center [865, 433] width 140 height 30
type input "10,000,000"
click at [1309, 450] on main "Your business profile Customise your profile to attract potential customers. Yo…" at bounding box center [745, 691] width 1490 height 2356
click at [657, 516] on div "Design Drawings" at bounding box center [692, 511] width 130 height 28
click at [782, 510] on div at bounding box center [782, 511] width 14 height 14
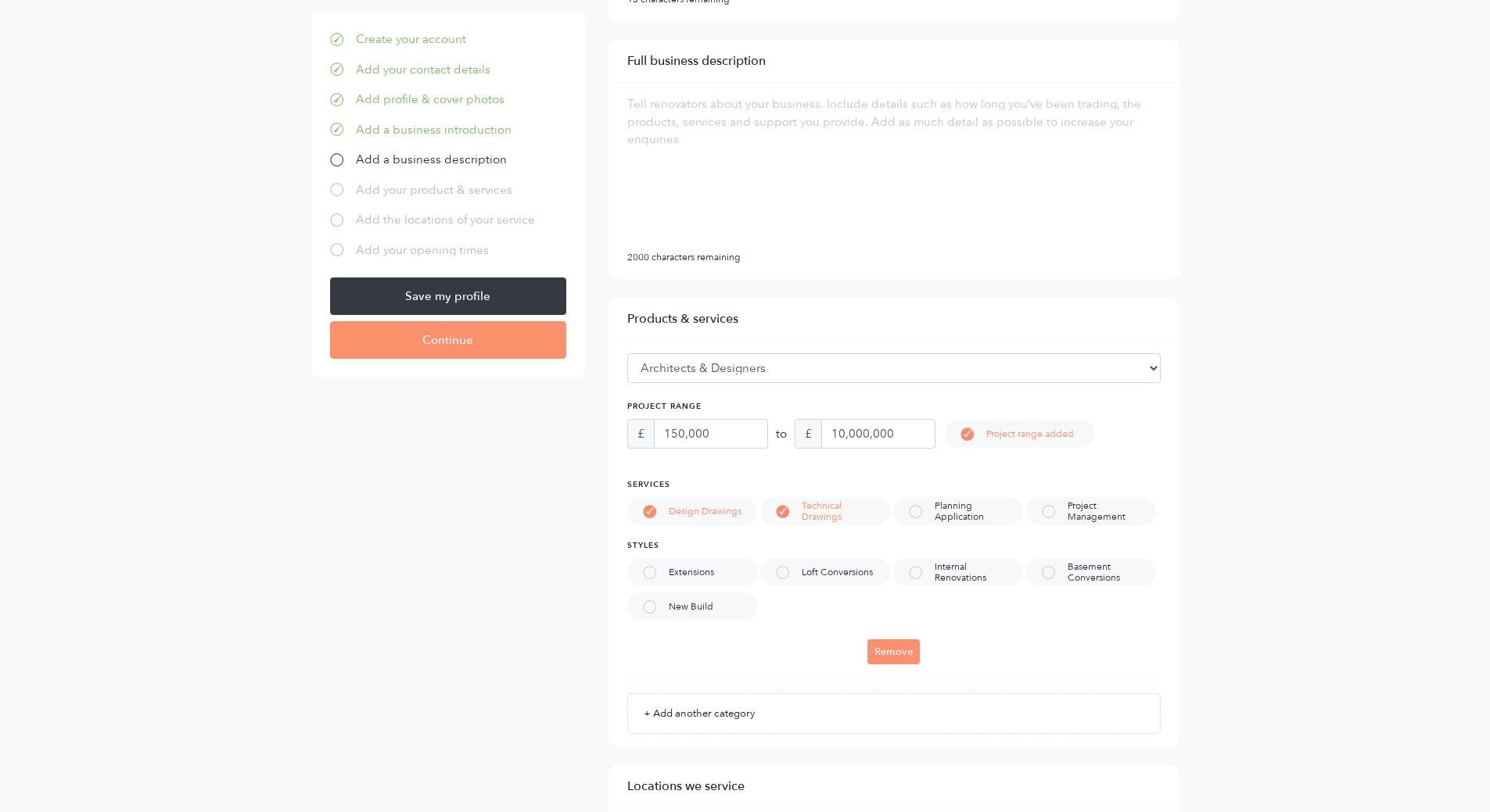
click at [921, 513] on div at bounding box center [915, 511] width 14 height 14
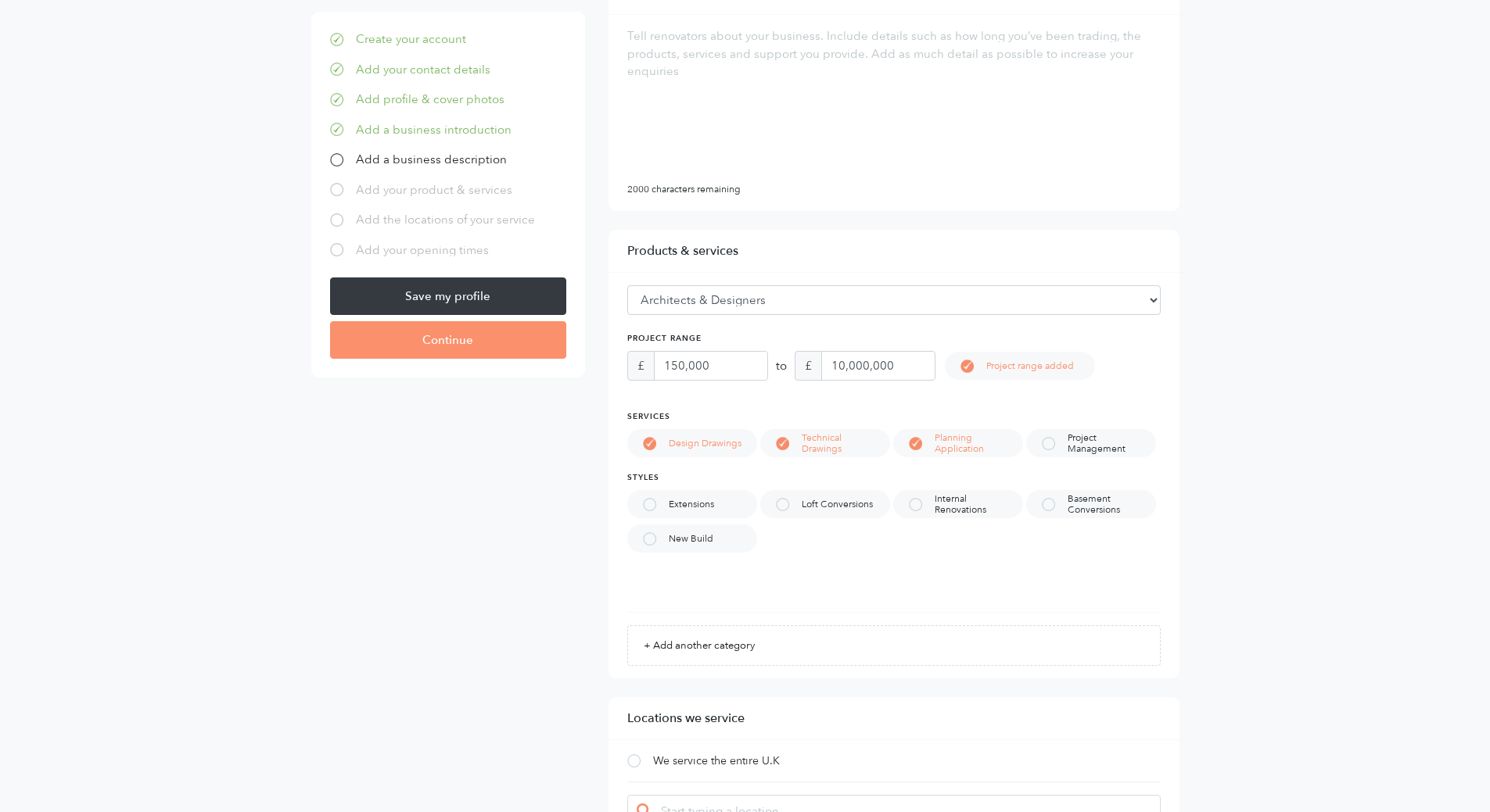
scroll to position [704, 0]
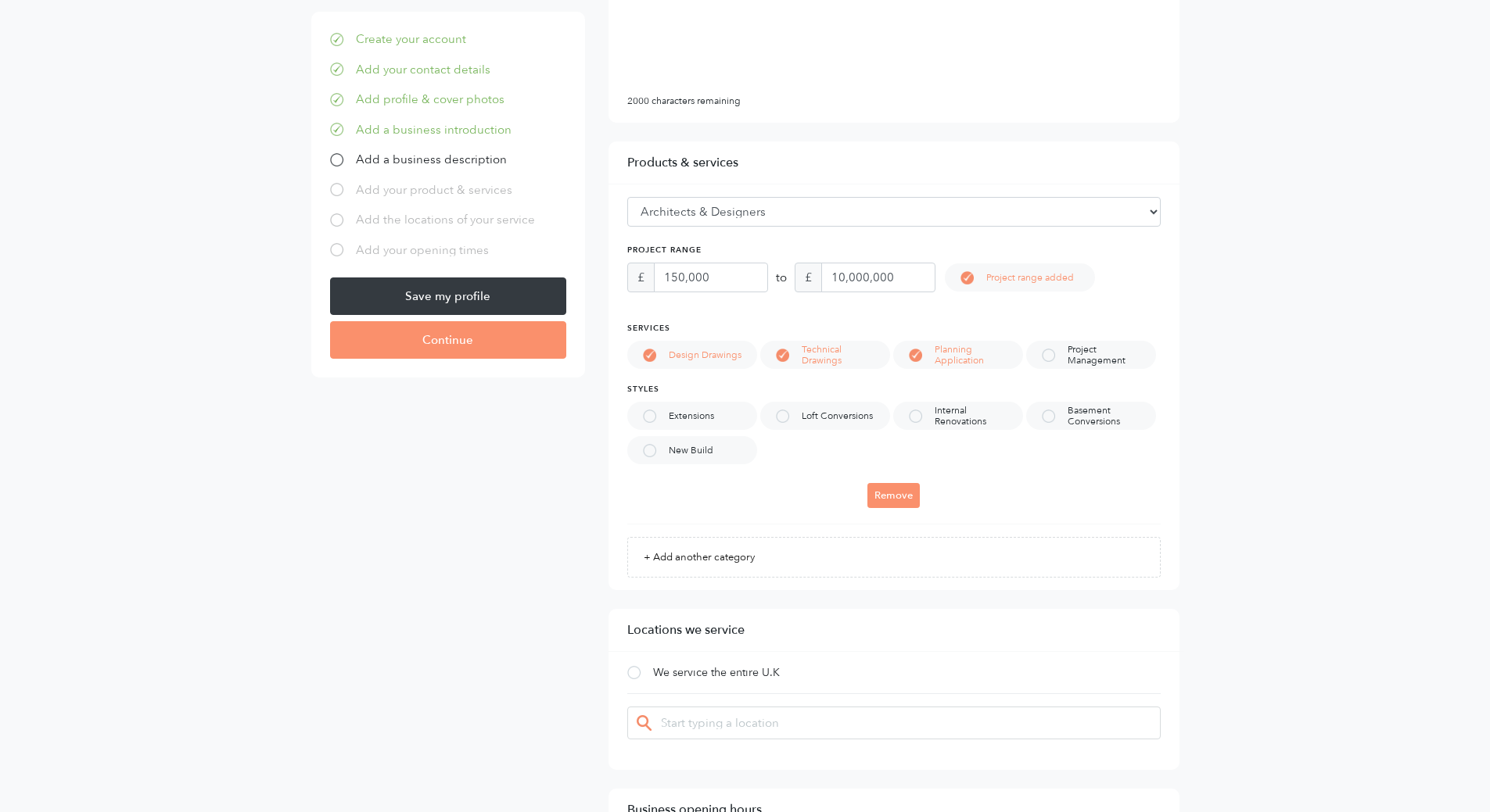
click at [648, 418] on div at bounding box center [649, 416] width 14 height 14
click at [920, 417] on div at bounding box center [915, 416] width 14 height 14
click at [653, 459] on div "New Build" at bounding box center [692, 450] width 130 height 28
click at [1046, 417] on div at bounding box center [1048, 416] width 14 height 14
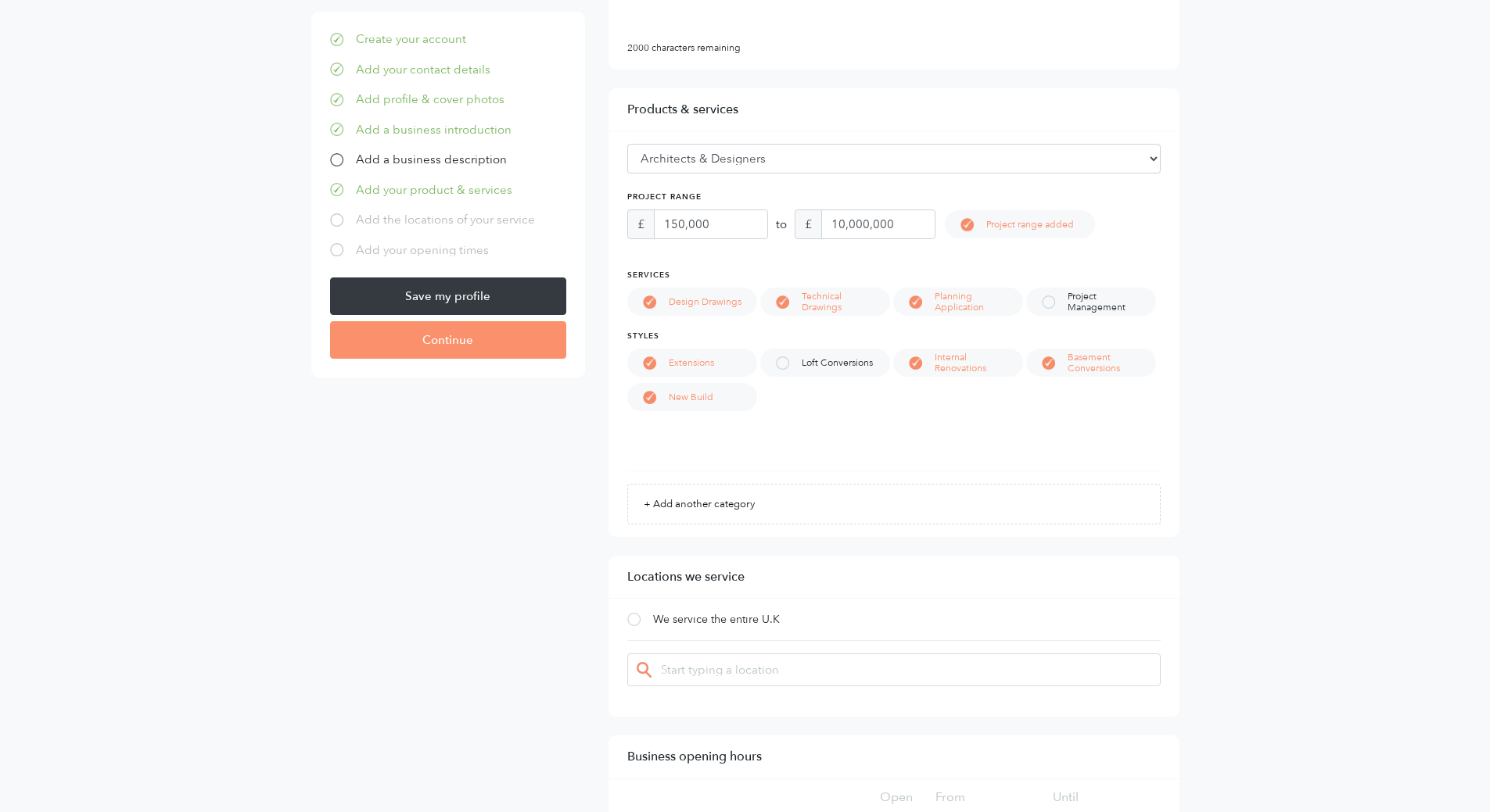
scroll to position [782, 0]
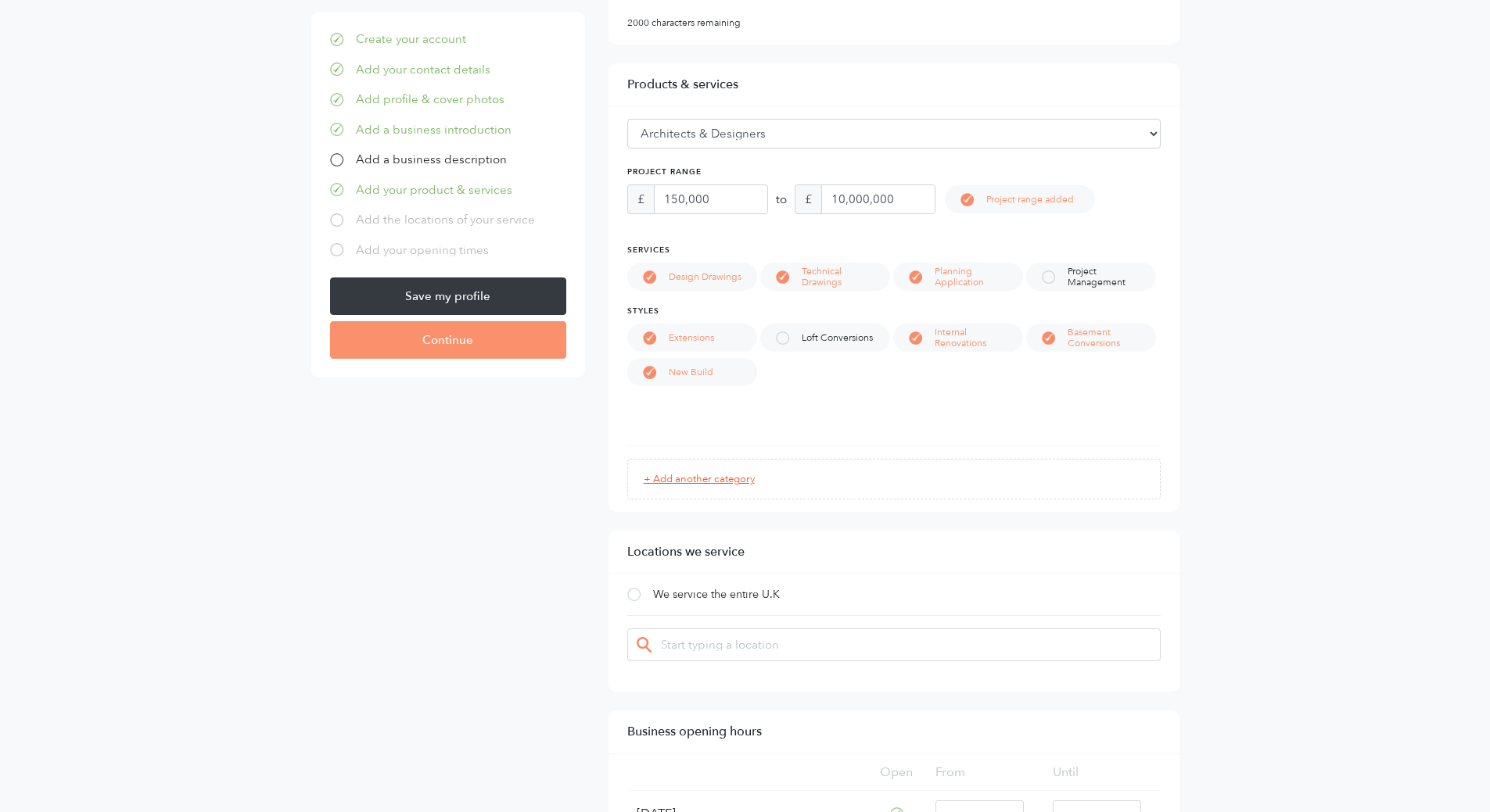
click at [896, 477] on link "+ Add another category" at bounding box center [894, 478] width 533 height 41
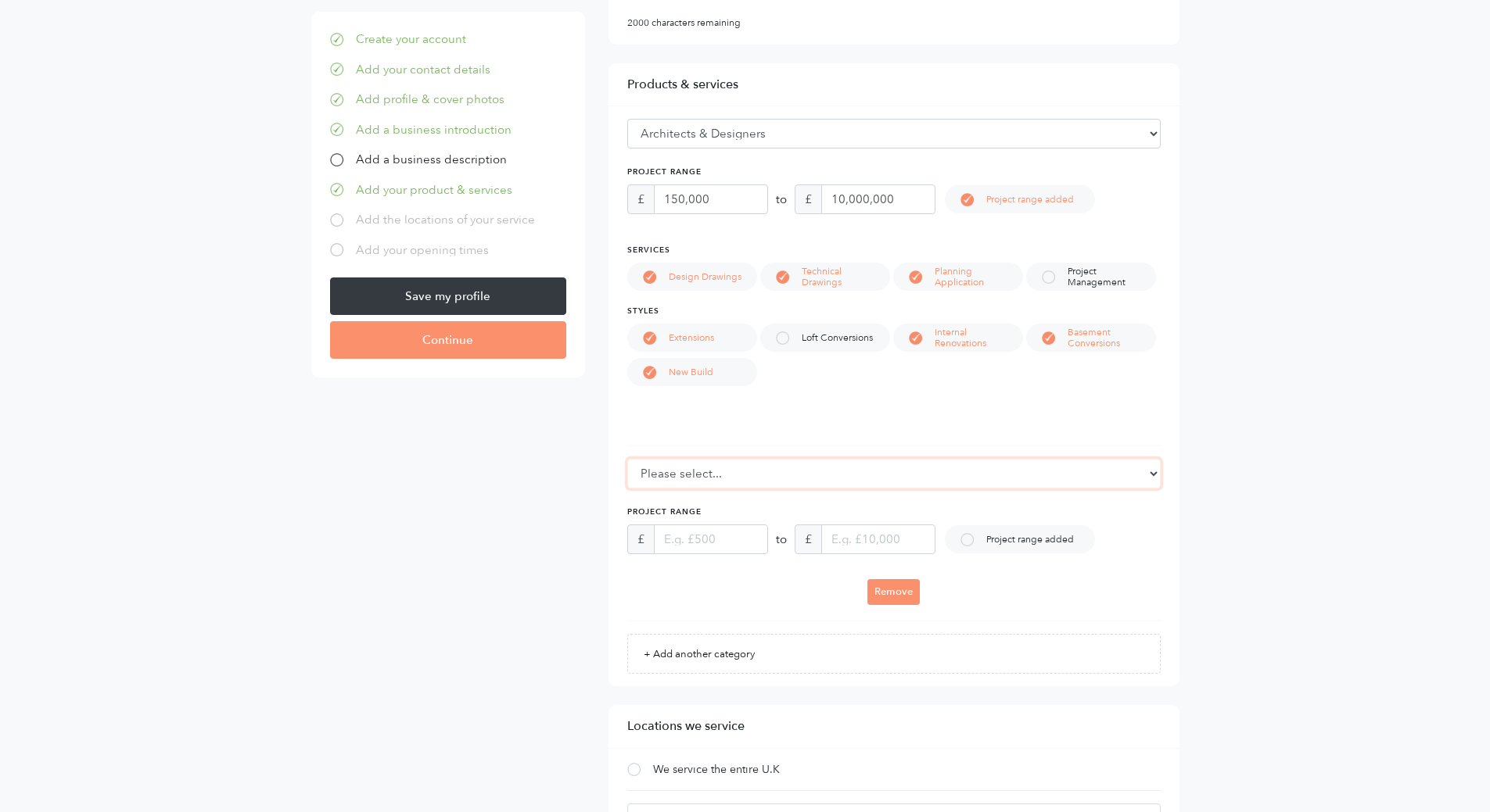
click at [896, 477] on select "Please select... Flooring Bedrooms Structural Engineers Tiles Windows Bathrooms…" at bounding box center [894, 473] width 533 height 30
click at [1317, 486] on main "Your business profile Customise your profile to attract potential customers. Yo…" at bounding box center [745, 544] width 1490 height 2531
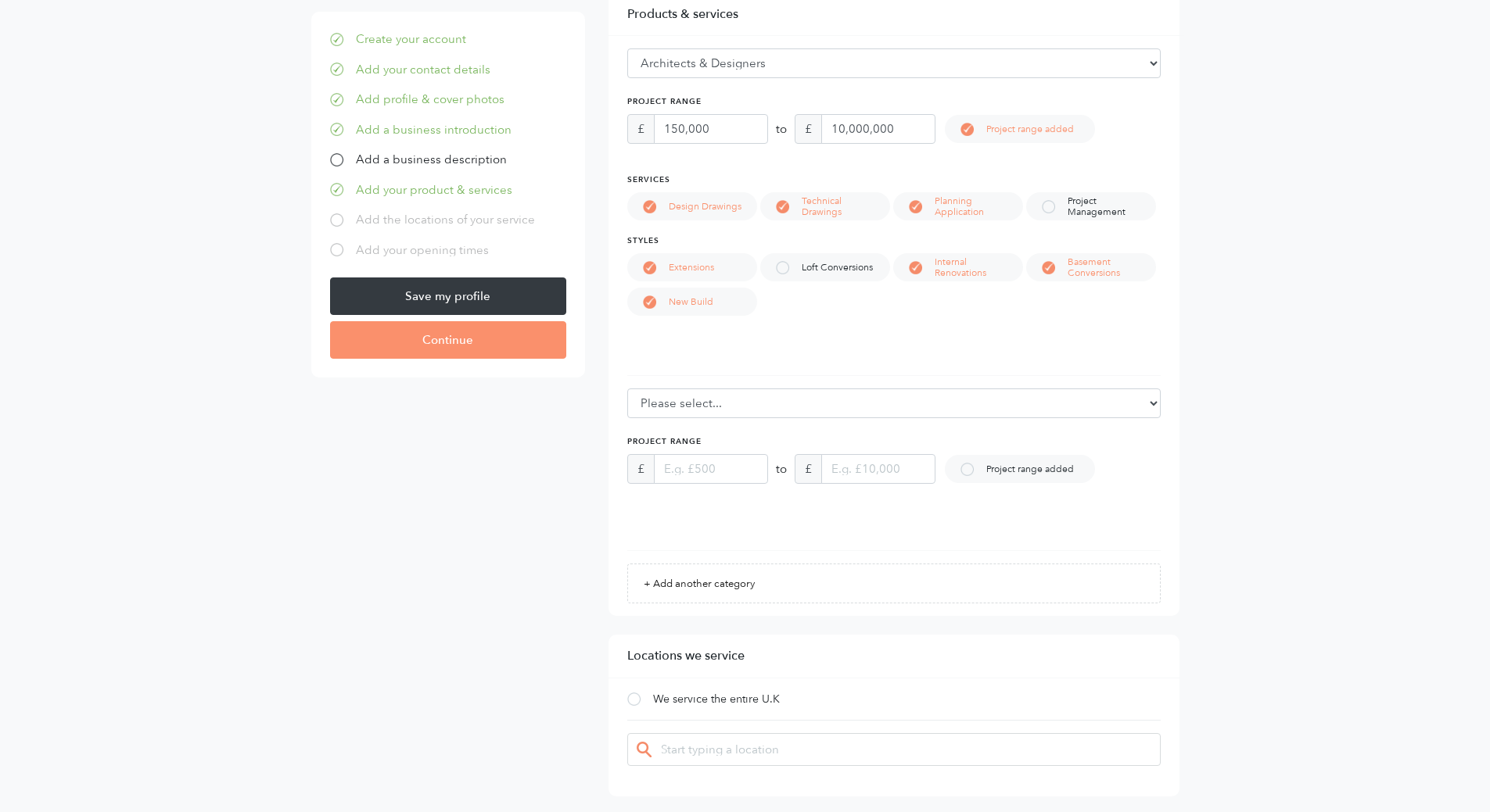
scroll to position [938, 0]
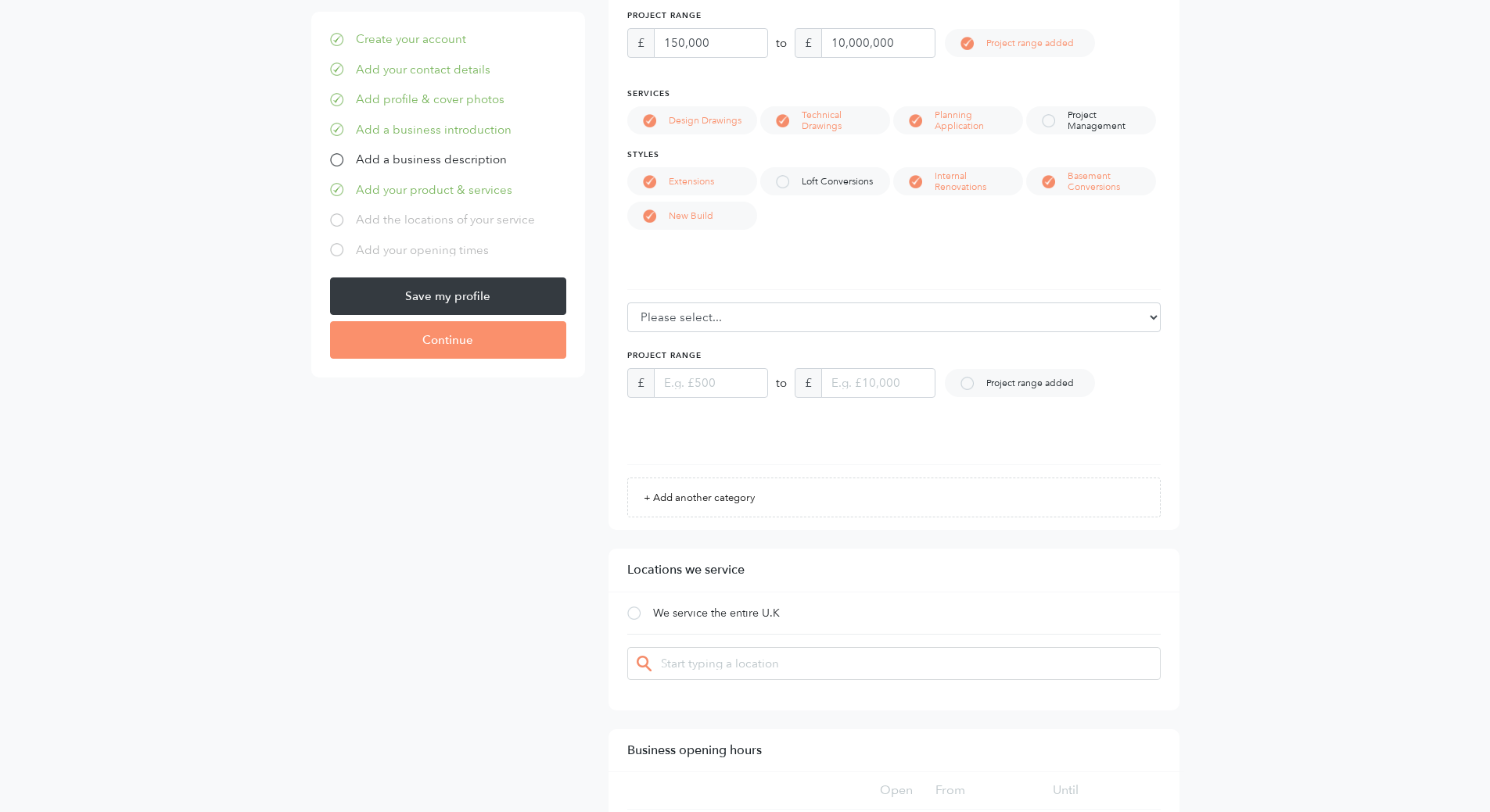
click at [633, 617] on div at bounding box center [634, 614] width 14 height 14
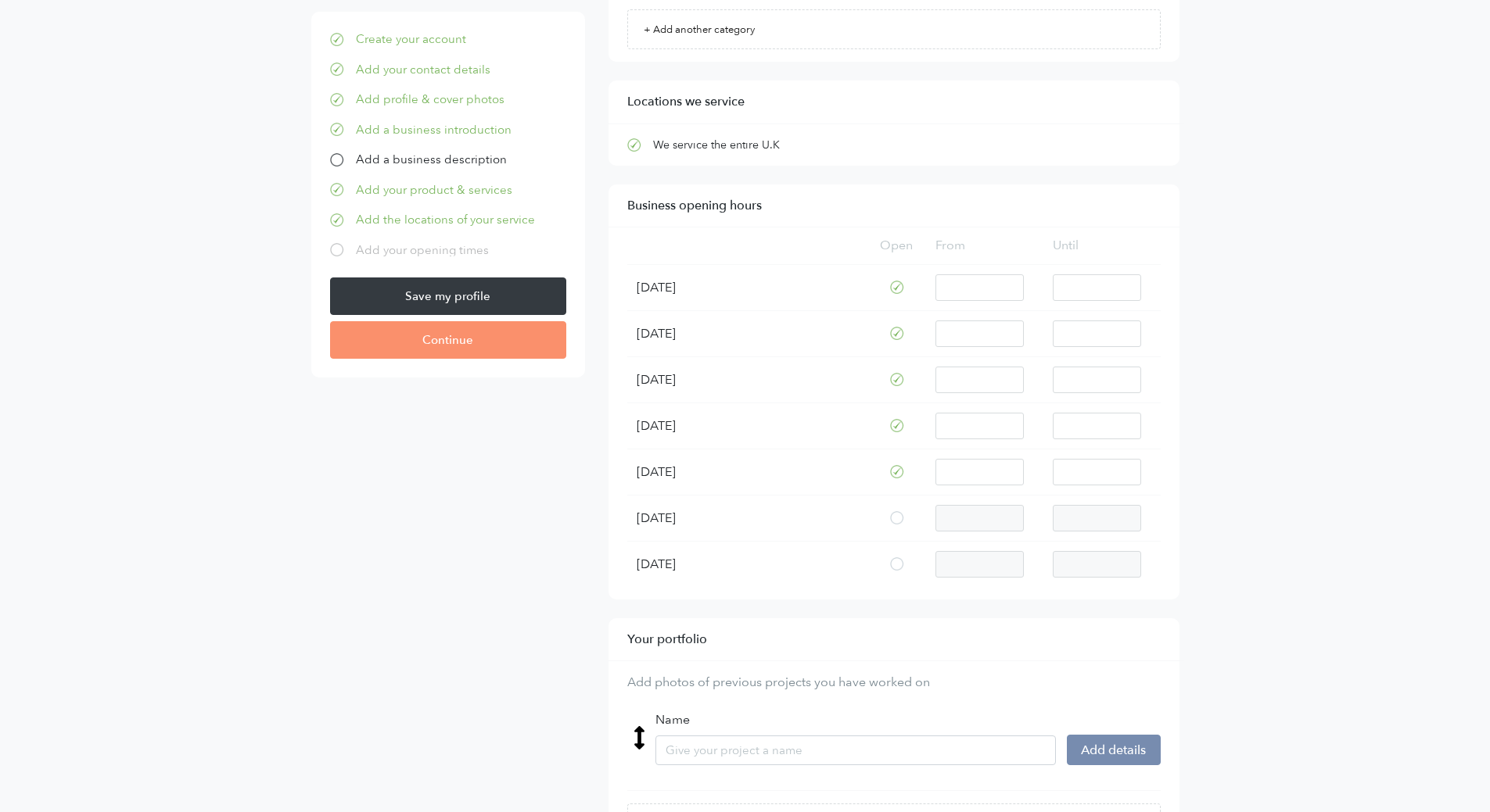
scroll to position [1407, 0]
click at [1115, 280] on input "text" at bounding box center [1096, 286] width 88 height 26
drag, startPoint x: 1069, startPoint y: 285, endPoint x: 1058, endPoint y: 285, distance: 11.0
click at [1058, 285] on input "text" at bounding box center [1096, 286] width 88 height 26
drag, startPoint x: 1071, startPoint y: 294, endPoint x: 1054, endPoint y: 293, distance: 17.0
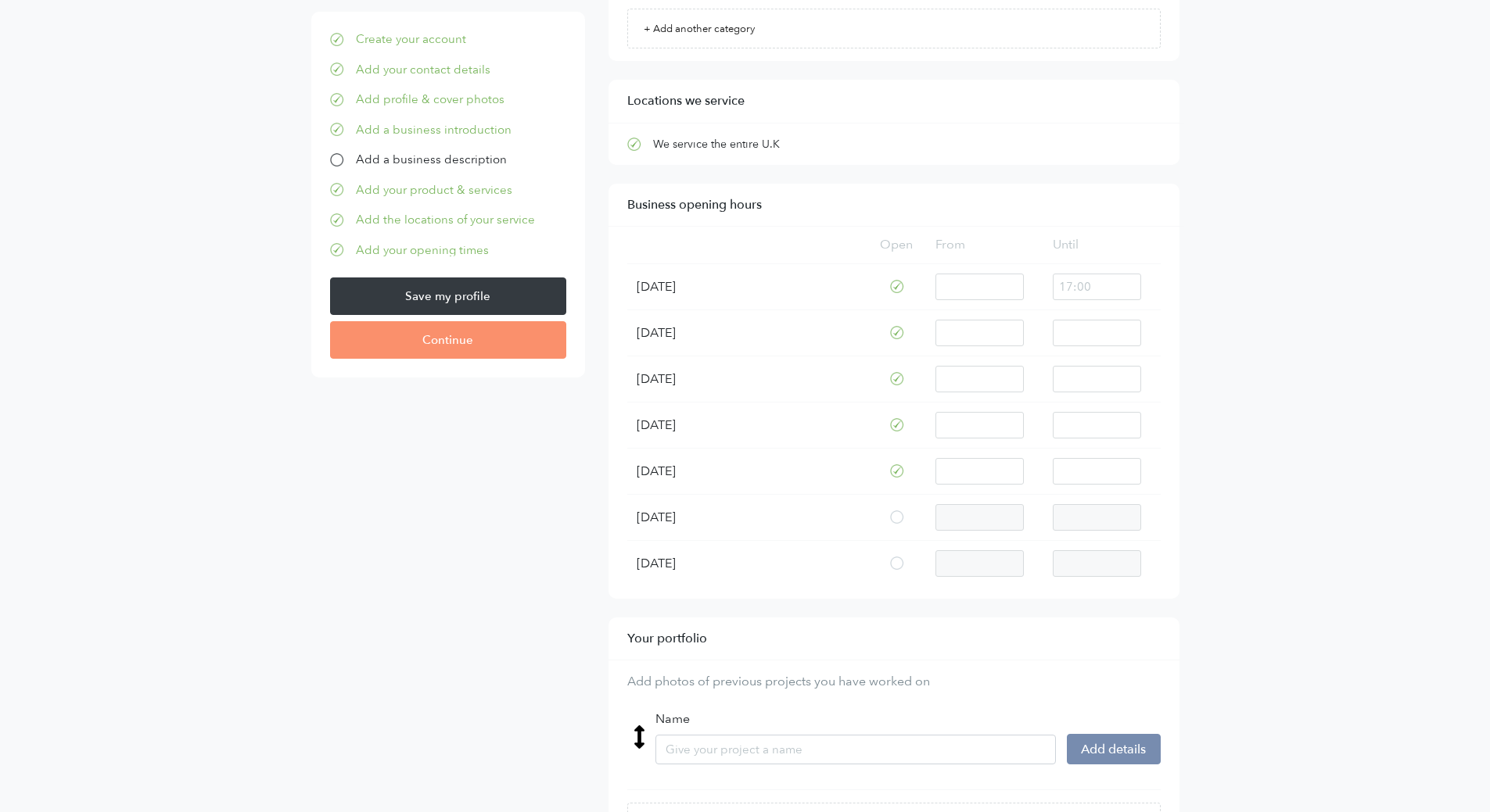
click at [1054, 293] on input "text" at bounding box center [1096, 286] width 88 height 26
type input "18:00"
click at [1108, 343] on input "text" at bounding box center [1096, 333] width 88 height 26
drag, startPoint x: 1105, startPoint y: 282, endPoint x: 1021, endPoint y: 282, distance: 84.0
click at [1021, 282] on tr "Monday 00 01 02 03 04 05 06 07 08 09 10 11 12 13 14 15 16 17 18 19 20 21 22 23 …" at bounding box center [894, 286] width 533 height 46
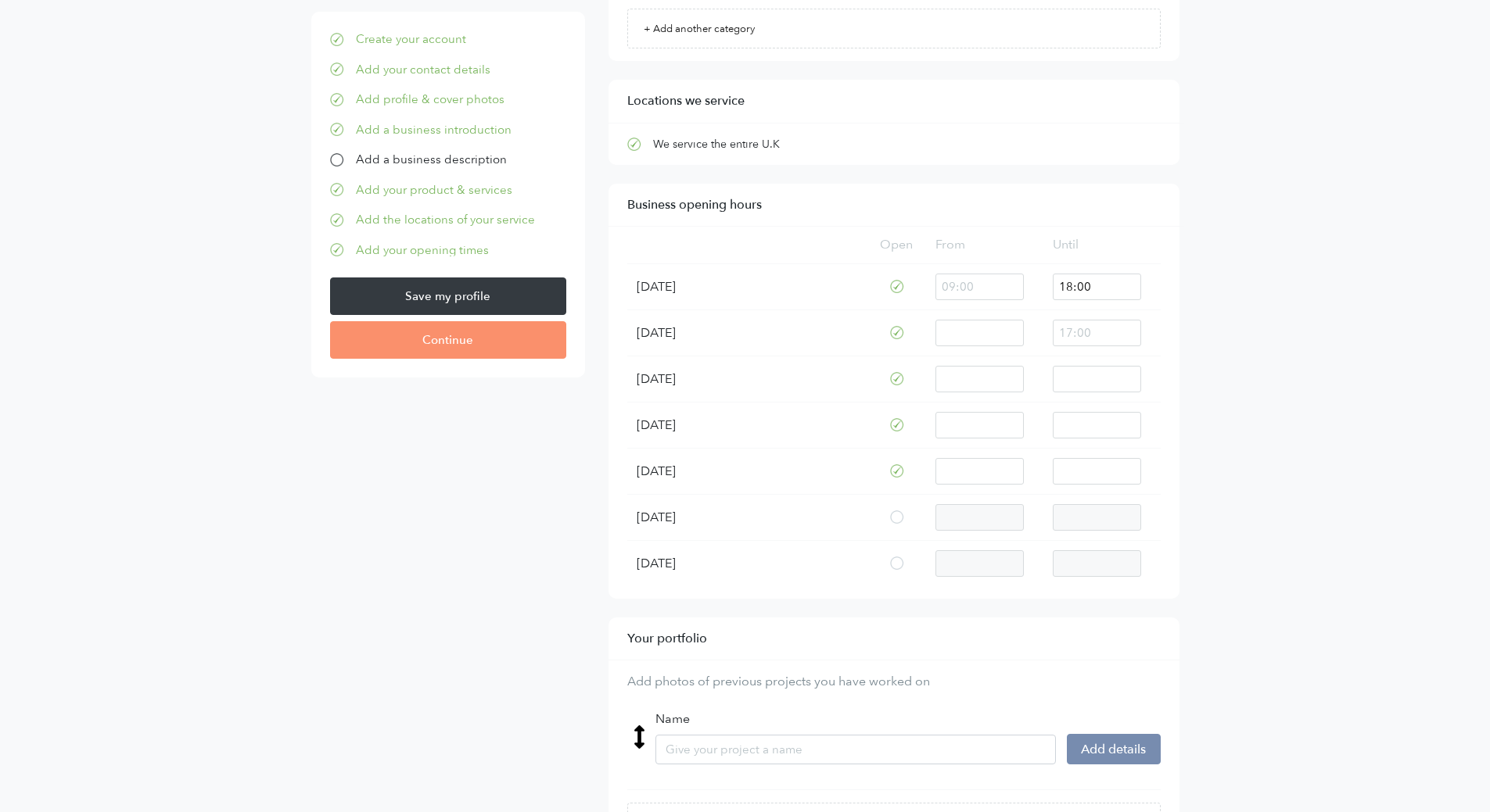
drag, startPoint x: 1050, startPoint y: 328, endPoint x: 1009, endPoint y: 335, distance: 41.6
click at [1010, 334] on tr "Tuesday 00 01 02 03 04 05 06 07 08 09 10 11 12 13 14 15 16 17 18 19 20 21 22 23…" at bounding box center [894, 333] width 533 height 46
paste input "17:00"
drag, startPoint x: 1098, startPoint y: 338, endPoint x: 945, endPoint y: 340, distance: 153.0
click at [945, 340] on tr "Tuesday 00 01 02 03 04 05 06 07 08 09 10 11 12 13 14 15 16 17 18 19 20 21 22 23…" at bounding box center [894, 333] width 533 height 46
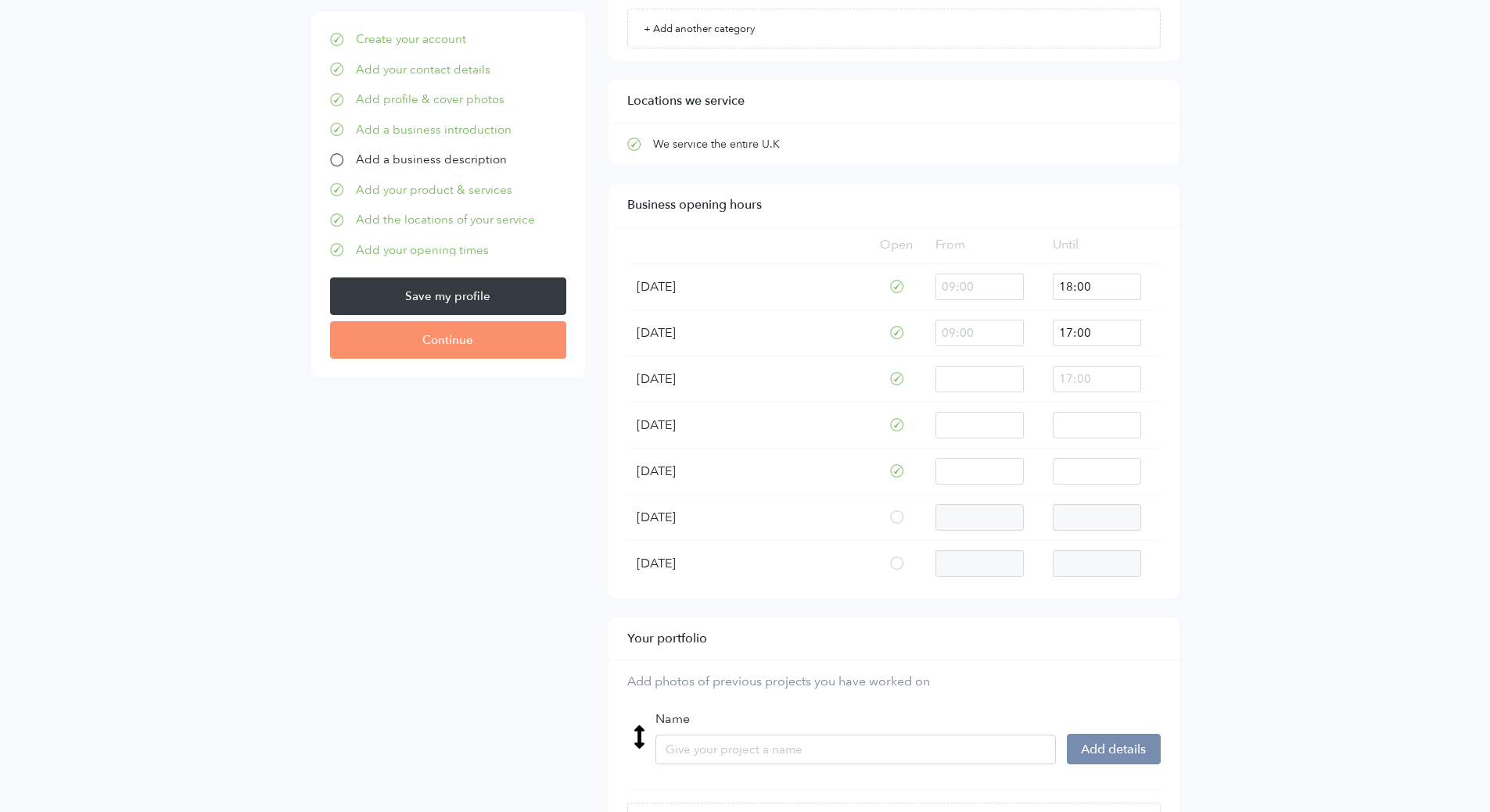
paste input "21"
drag, startPoint x: 1069, startPoint y: 329, endPoint x: 1083, endPoint y: 357, distance: 31.3
click at [1070, 332] on input "17:00" at bounding box center [1096, 333] width 88 height 26
click at [1068, 331] on input "17:00" at bounding box center [1096, 333] width 88 height 26
type input "18:00"
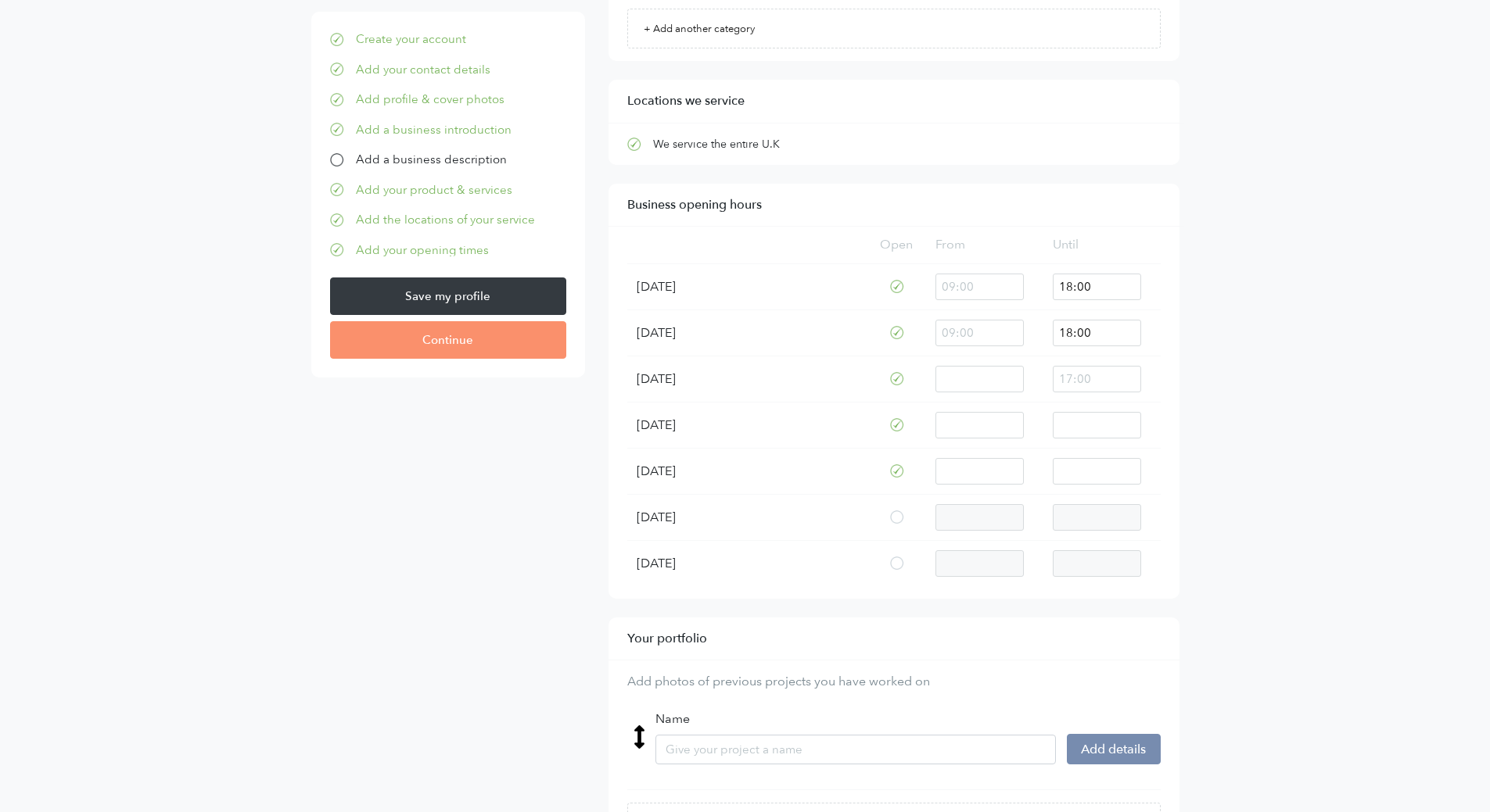
click at [1063, 378] on input "text" at bounding box center [1096, 379] width 88 height 26
type input "18:00"
click at [1062, 423] on input "text" at bounding box center [1096, 425] width 88 height 26
type input "18:00"
click at [1069, 472] on input "text" at bounding box center [1096, 471] width 88 height 26
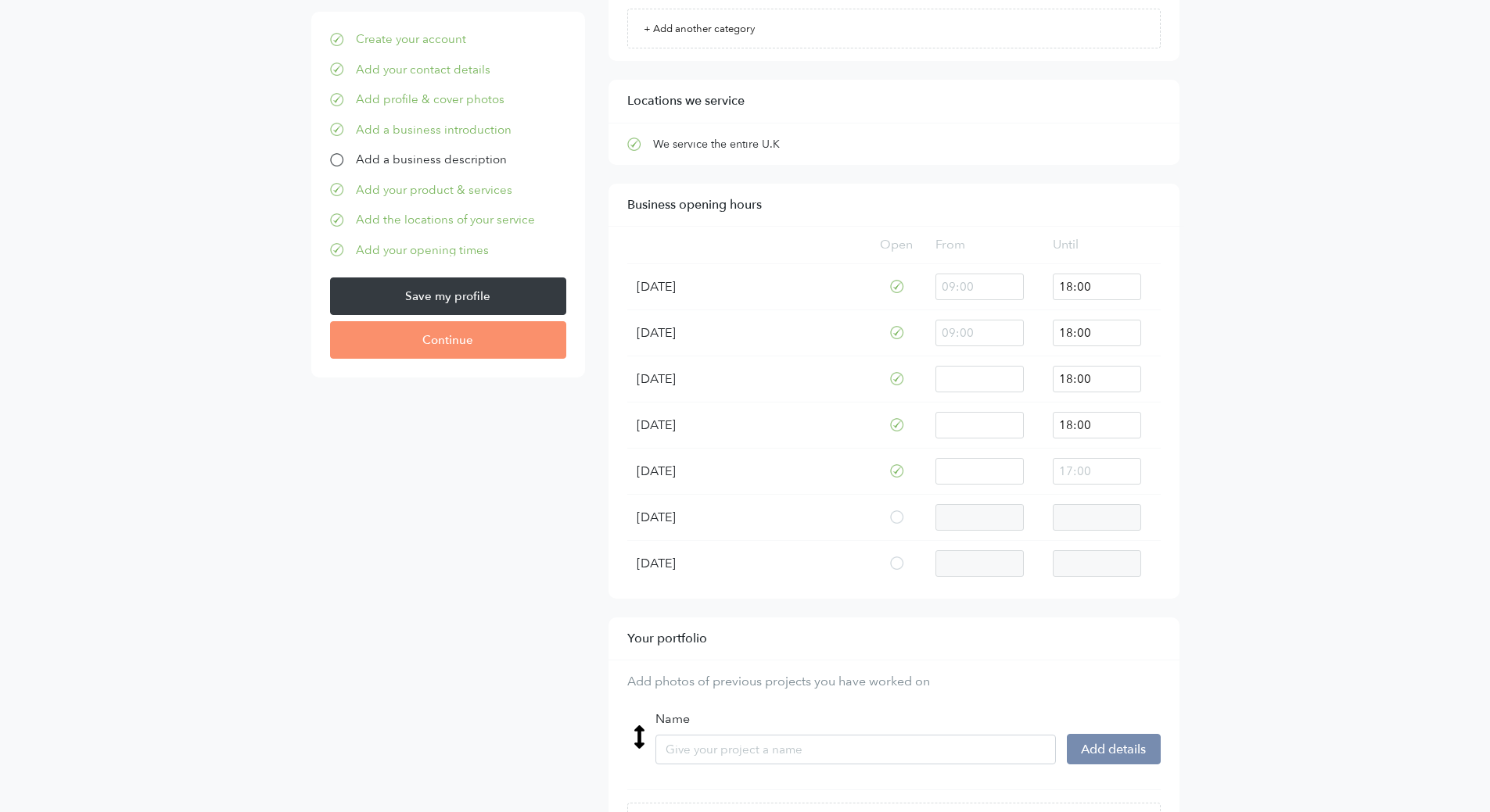
type input "18:00"
click at [1108, 481] on input "18:00" at bounding box center [1096, 471] width 88 height 26
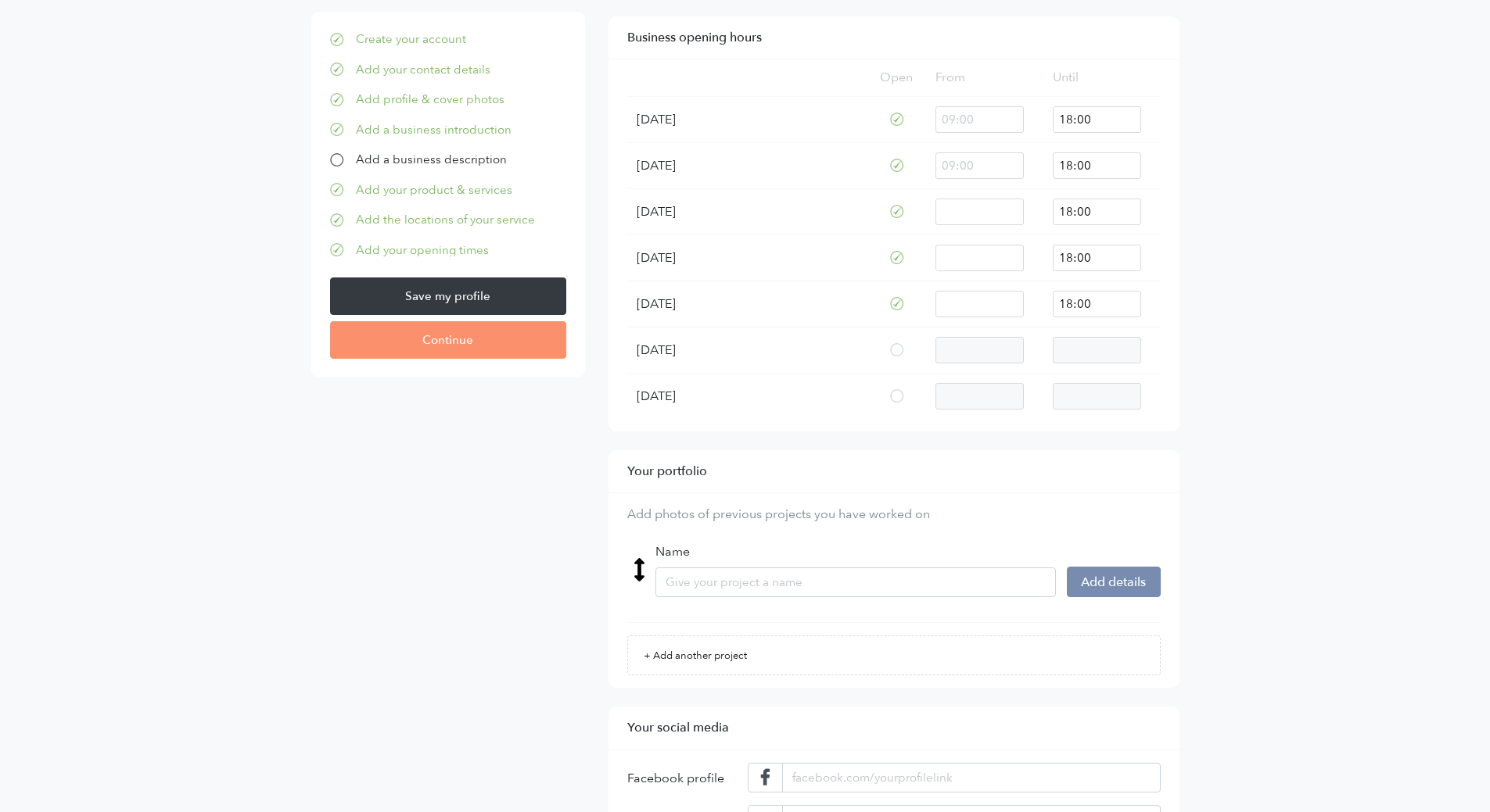
scroll to position [1702, 0]
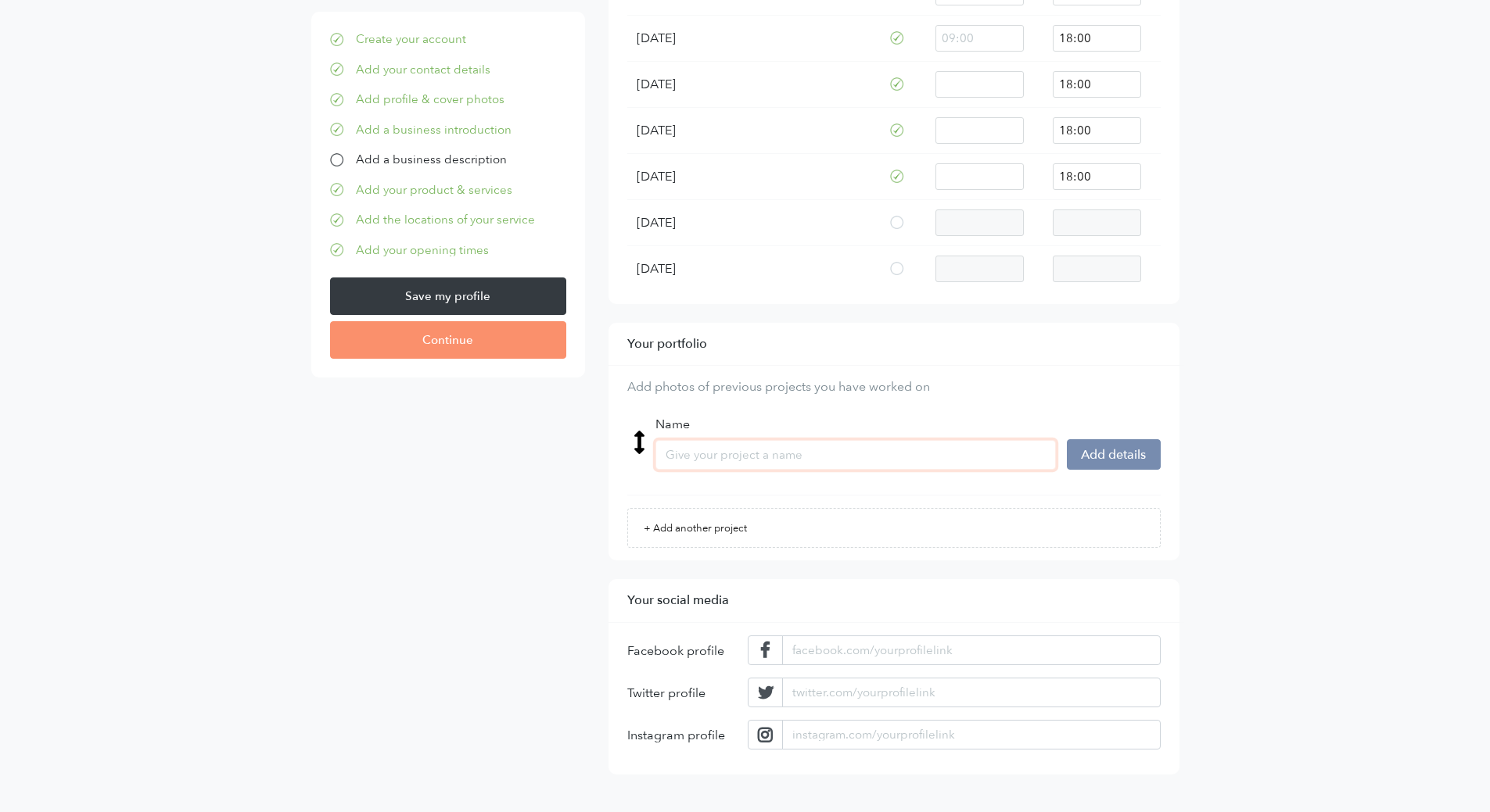
click at [940, 453] on input "Name" at bounding box center [856, 455] width 401 height 30
type input "King's Cross Apartment Interior"
click at [1114, 451] on button "Add details" at bounding box center [1114, 454] width 94 height 30
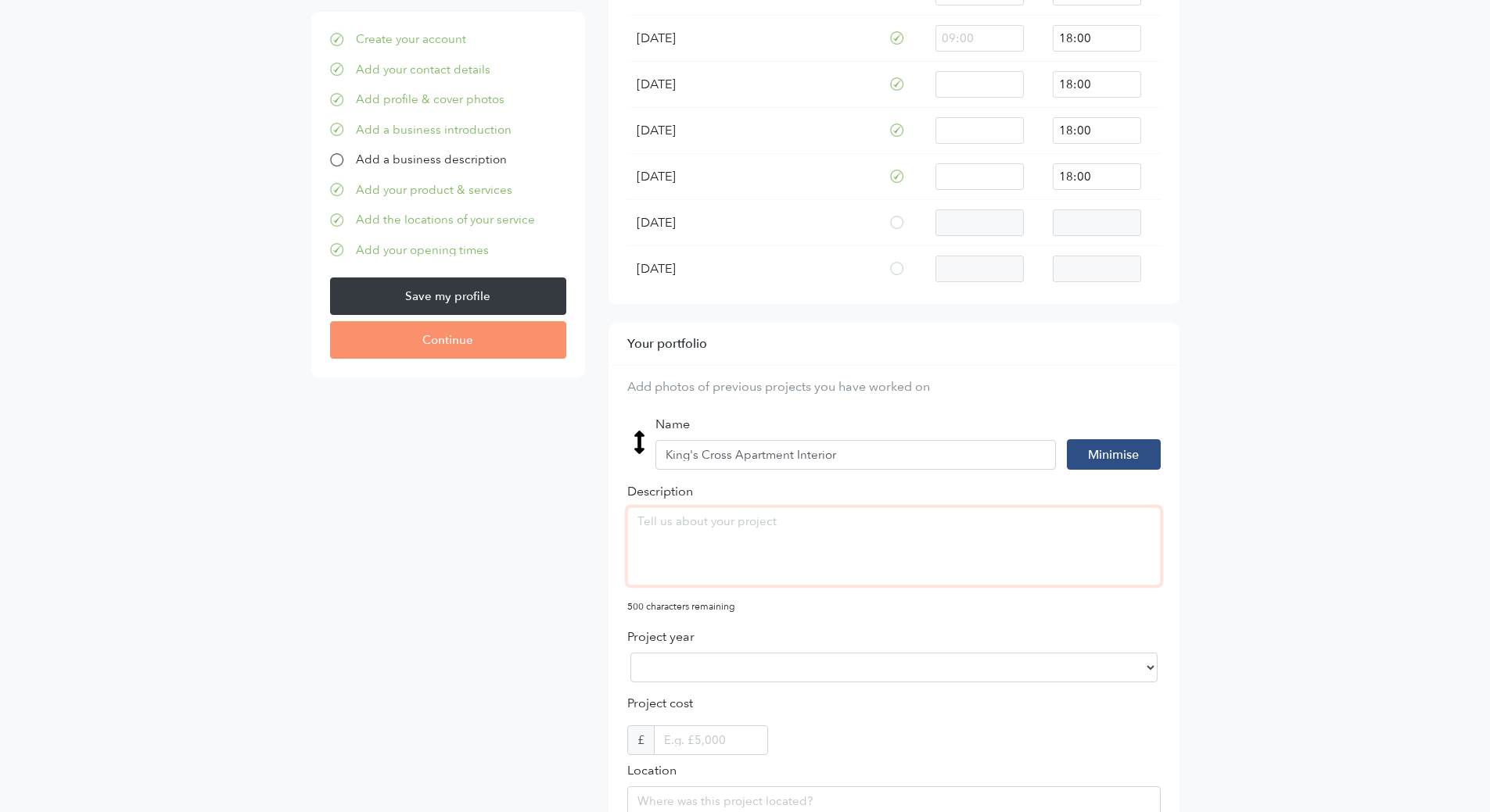
click at [901, 536] on textarea "Description" at bounding box center [894, 546] width 533 height 78
click at [780, 528] on textarea "Description" at bounding box center [894, 546] width 533 height 78
paste textarea "This celebrated urban haven has been featured in numerous prestigious publicati…"
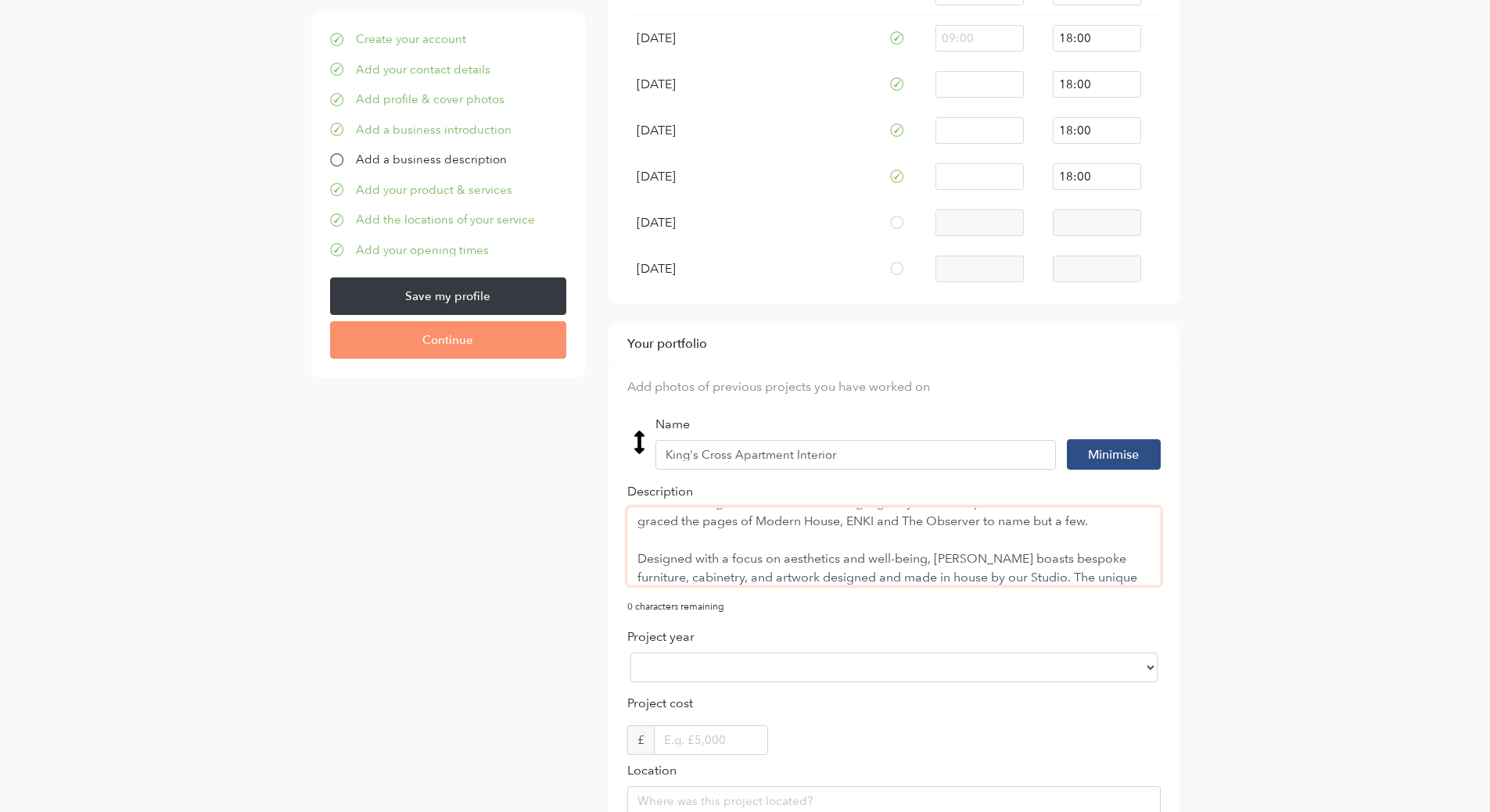
scroll to position [82, 0]
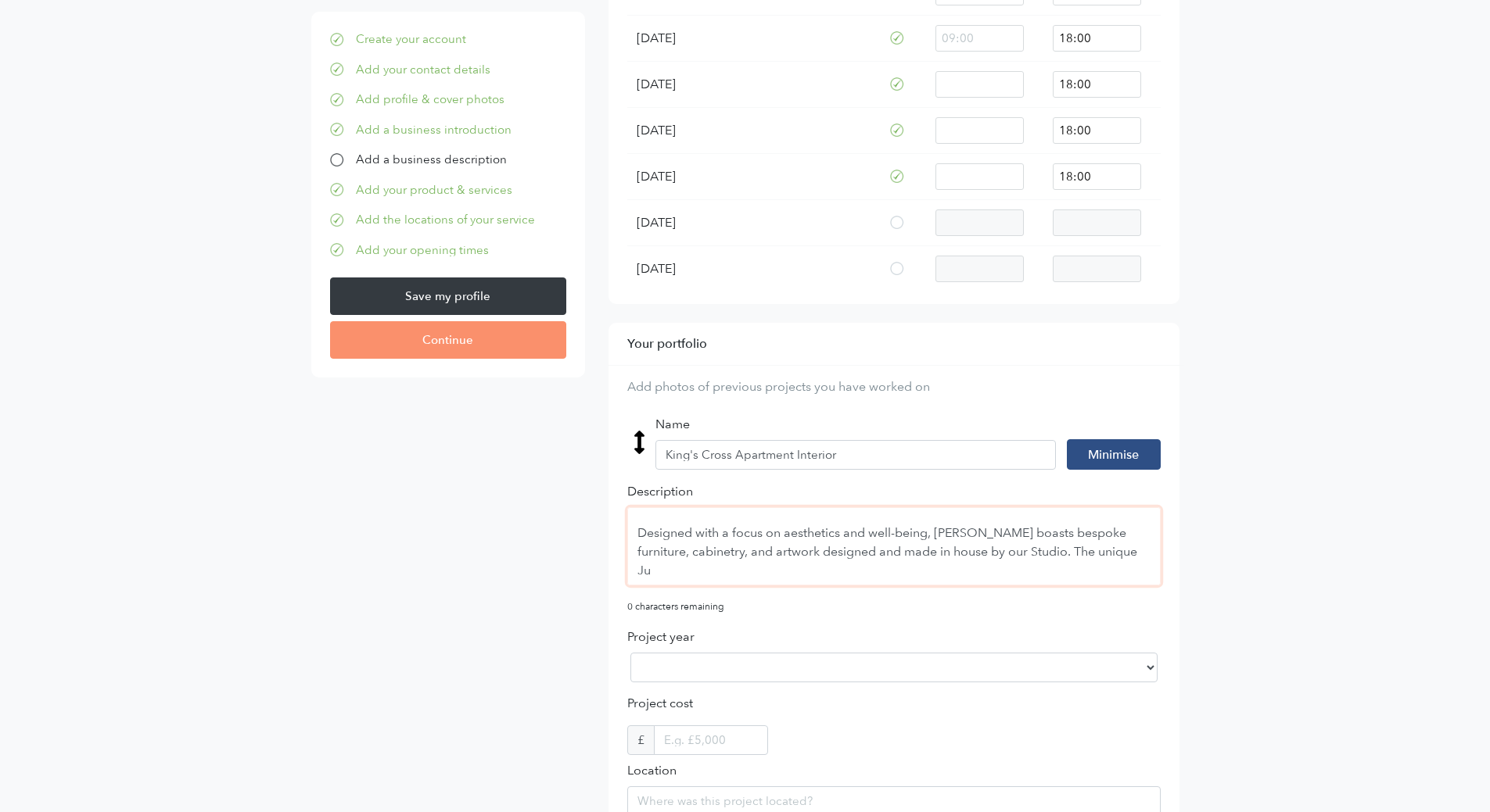
drag, startPoint x: 1100, startPoint y: 573, endPoint x: 1075, endPoint y: 556, distance: 30.2
click at [1075, 556] on textarea "This celebrated urban haven has been featured in numerous prestigious publicati…" at bounding box center [894, 546] width 533 height 78
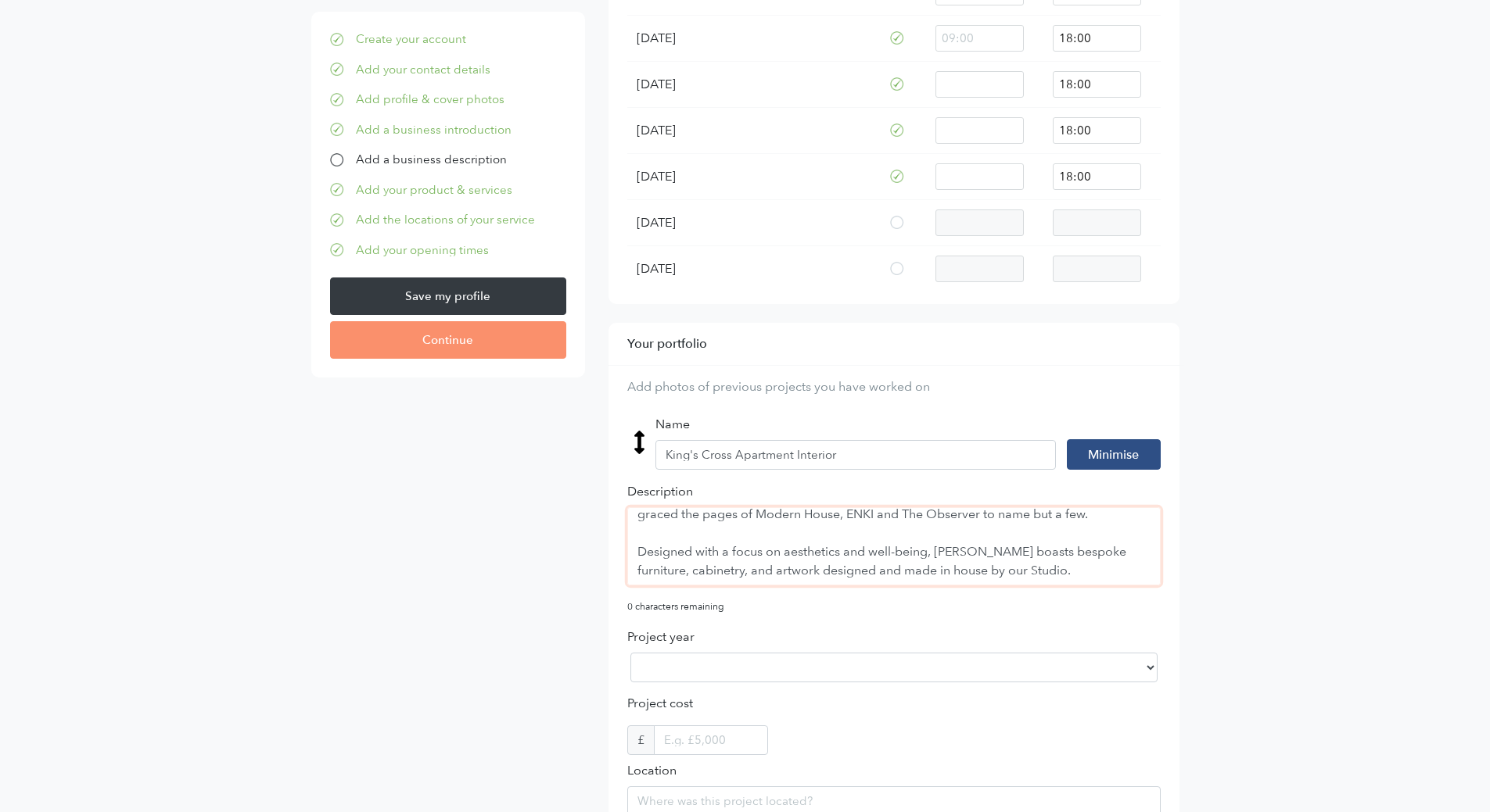
scroll to position [64, 0]
drag, startPoint x: 1090, startPoint y: 575, endPoint x: 634, endPoint y: 548, distance: 456.8
click at [634, 548] on textarea "This celebrated urban haven has been featured in numerous prestigious publicati…" at bounding box center [894, 546] width 533 height 78
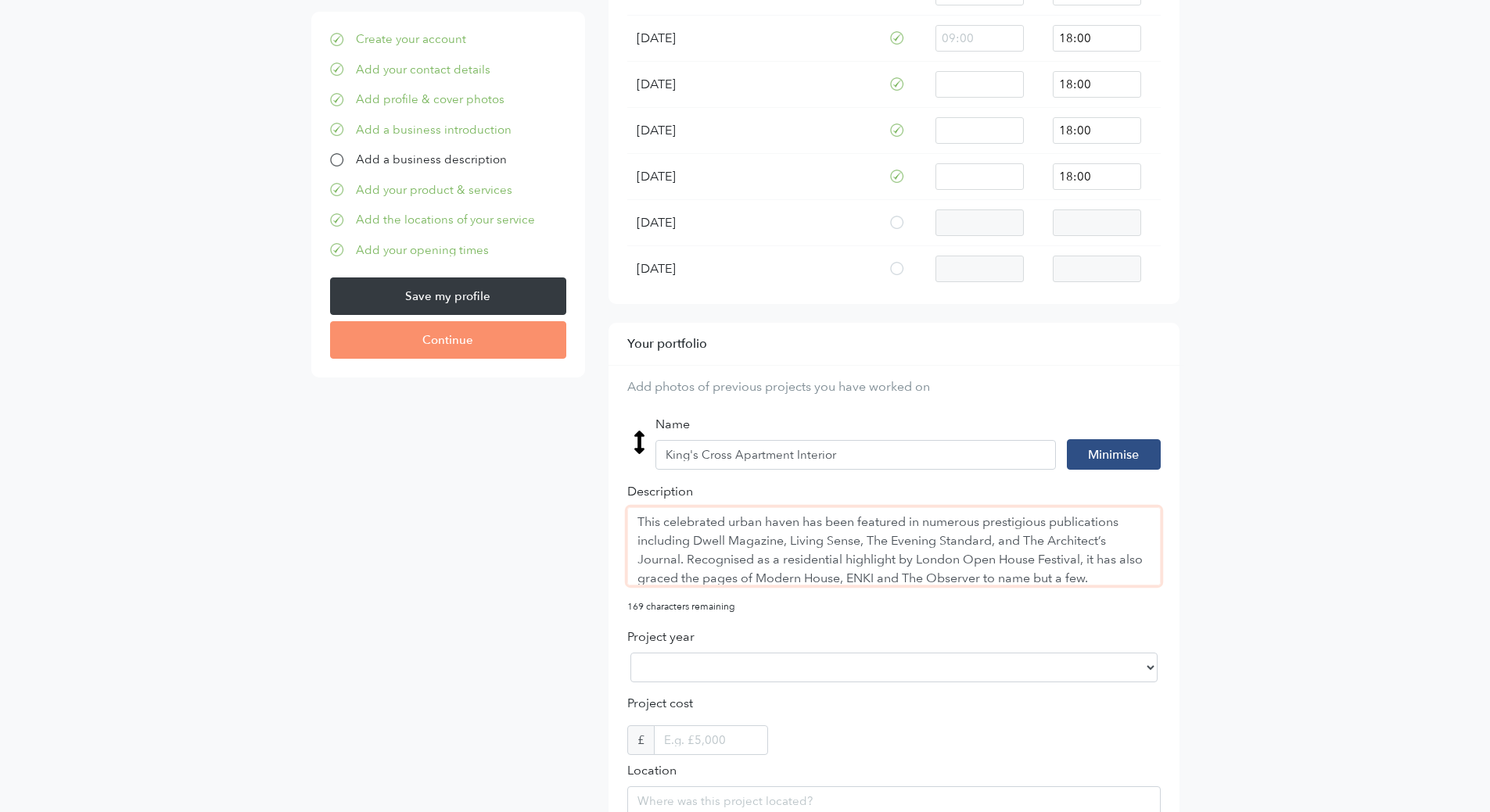
click at [639, 520] on textarea "This celebrated urban haven has been featured in numerous prestigious publicati…" at bounding box center [894, 546] width 533 height 78
paste textarea "Designed with a focus on aesthetics and well-being, Rufford Mews boasts bespoke…"
drag, startPoint x: 783, startPoint y: 575, endPoint x: 662, endPoint y: 556, distance: 122.5
click at [670, 545] on textarea "Designed with a focus on aesthetics and well-being, Rufford Mews boasts bespoke…" at bounding box center [894, 546] width 533 height 78
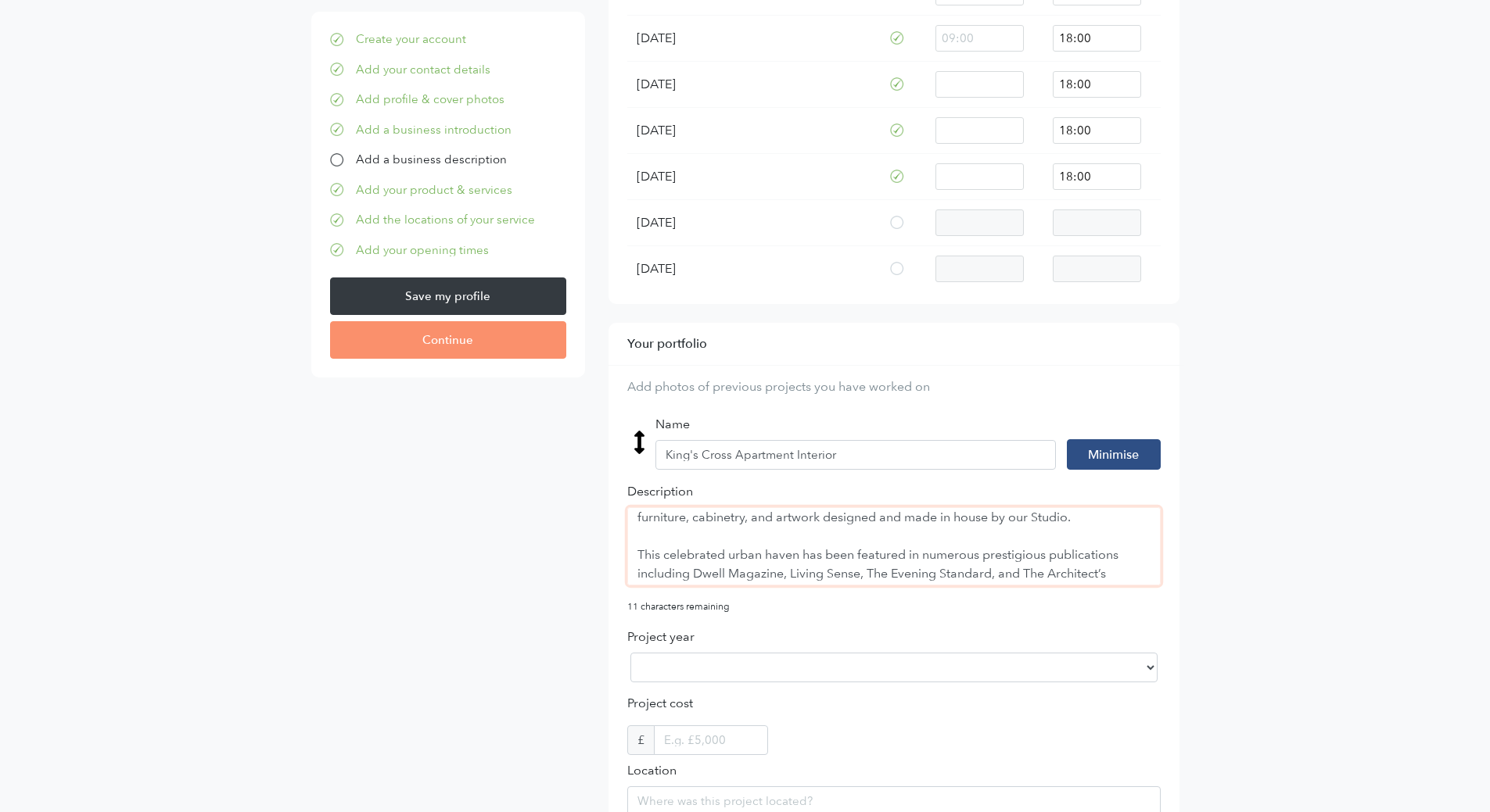
click at [838, 543] on textarea "Designed with a focus on aesthetics and well-being, Rufford Mews boasts bespoke…" at bounding box center [894, 546] width 533 height 78
drag, startPoint x: 798, startPoint y: 556, endPoint x: 663, endPoint y: 550, distance: 135.1
click at [663, 550] on textarea "Designed with a focus on aesthetics and well-being, Rufford Mews boasts bespoke…" at bounding box center [894, 546] width 533 height 78
click at [722, 545] on textarea "Designed with a focus on aesthetics and well-being, Rufford Mews boasts bespoke…" at bounding box center [894, 546] width 533 height 78
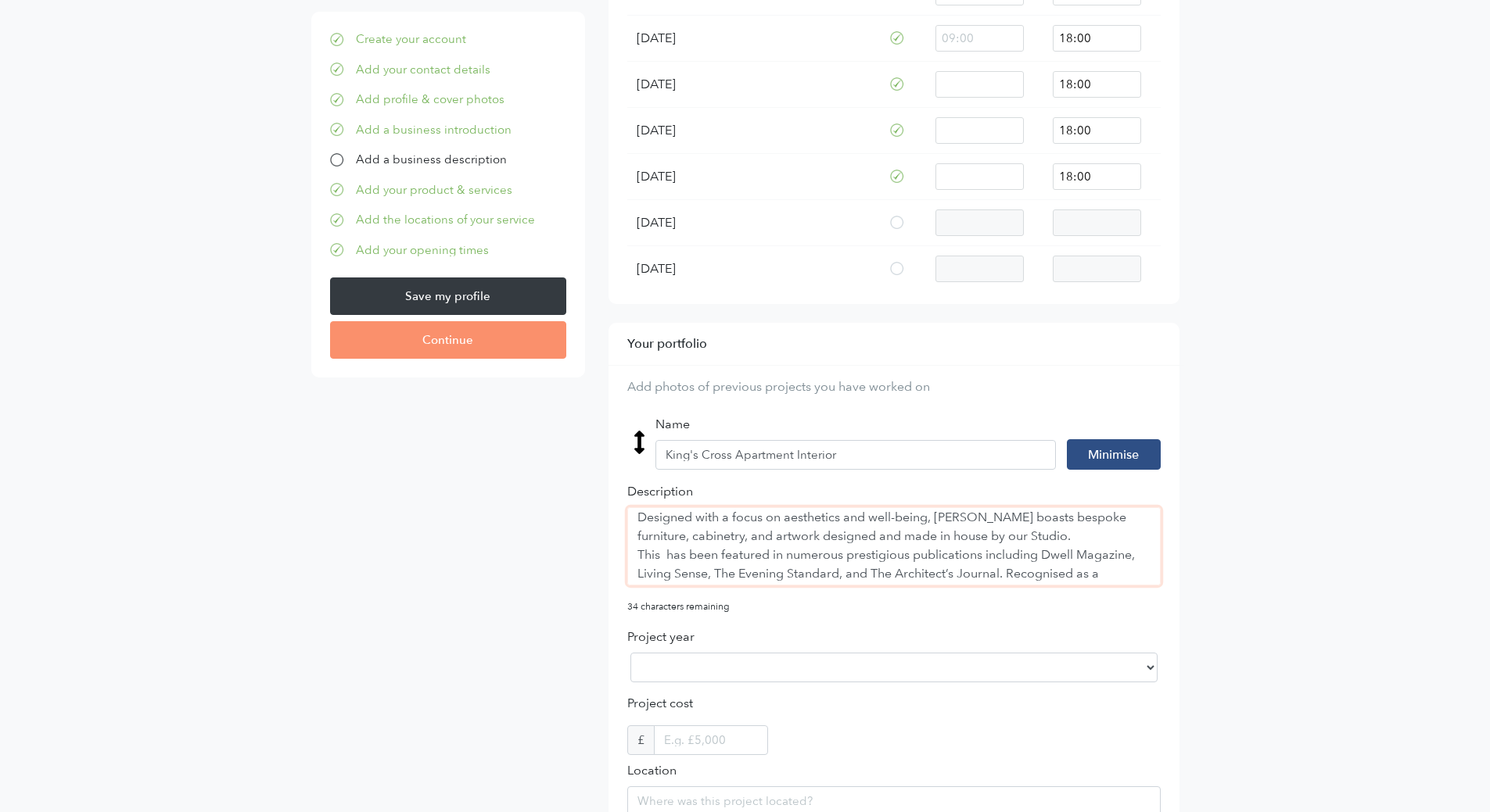
click at [986, 556] on textarea "Designed with a focus on aesthetics and well-being, Rufford Mews boasts bespoke…" at bounding box center [894, 546] width 533 height 78
click at [934, 573] on textarea "Designed with a focus on aesthetics and well-being, Rufford Mews boasts bespoke…" at bounding box center [894, 546] width 533 height 78
click at [856, 573] on textarea "Designed with a focus on aesthetics and well-being, Rufford Mews boasts bespoke…" at bounding box center [894, 546] width 533 height 78
drag, startPoint x: 682, startPoint y: 550, endPoint x: 750, endPoint y: 533, distance: 70.1
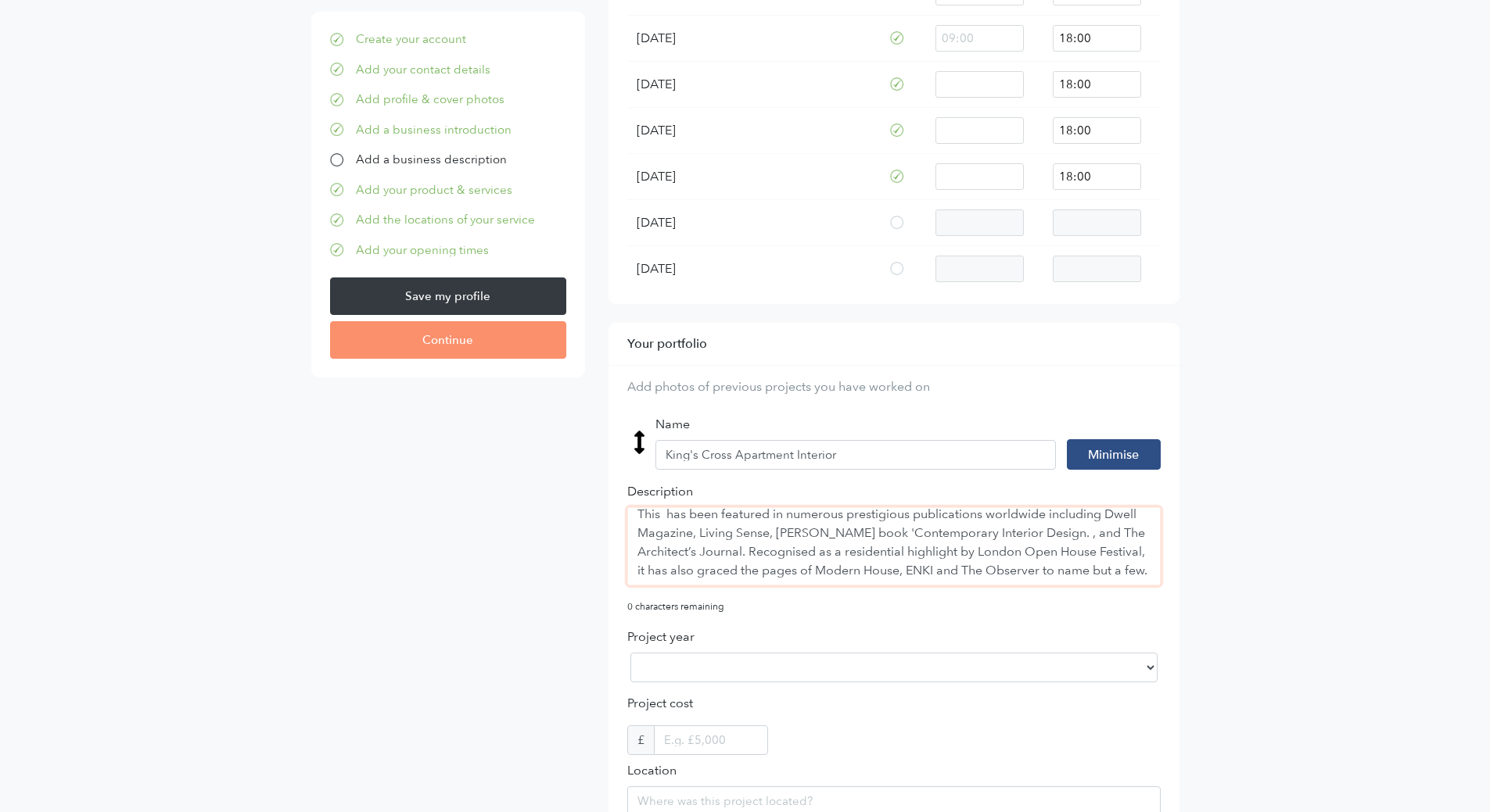
click at [750, 533] on textarea "Designed with a focus on aesthetics and well-being, Rufford Mews boasts bespoke…" at bounding box center [894, 546] width 533 height 78
click at [1065, 514] on textarea "Designed with a focus on aesthetics and well-being, Rufford Mews boasts bespoke…" at bounding box center [894, 546] width 533 height 78
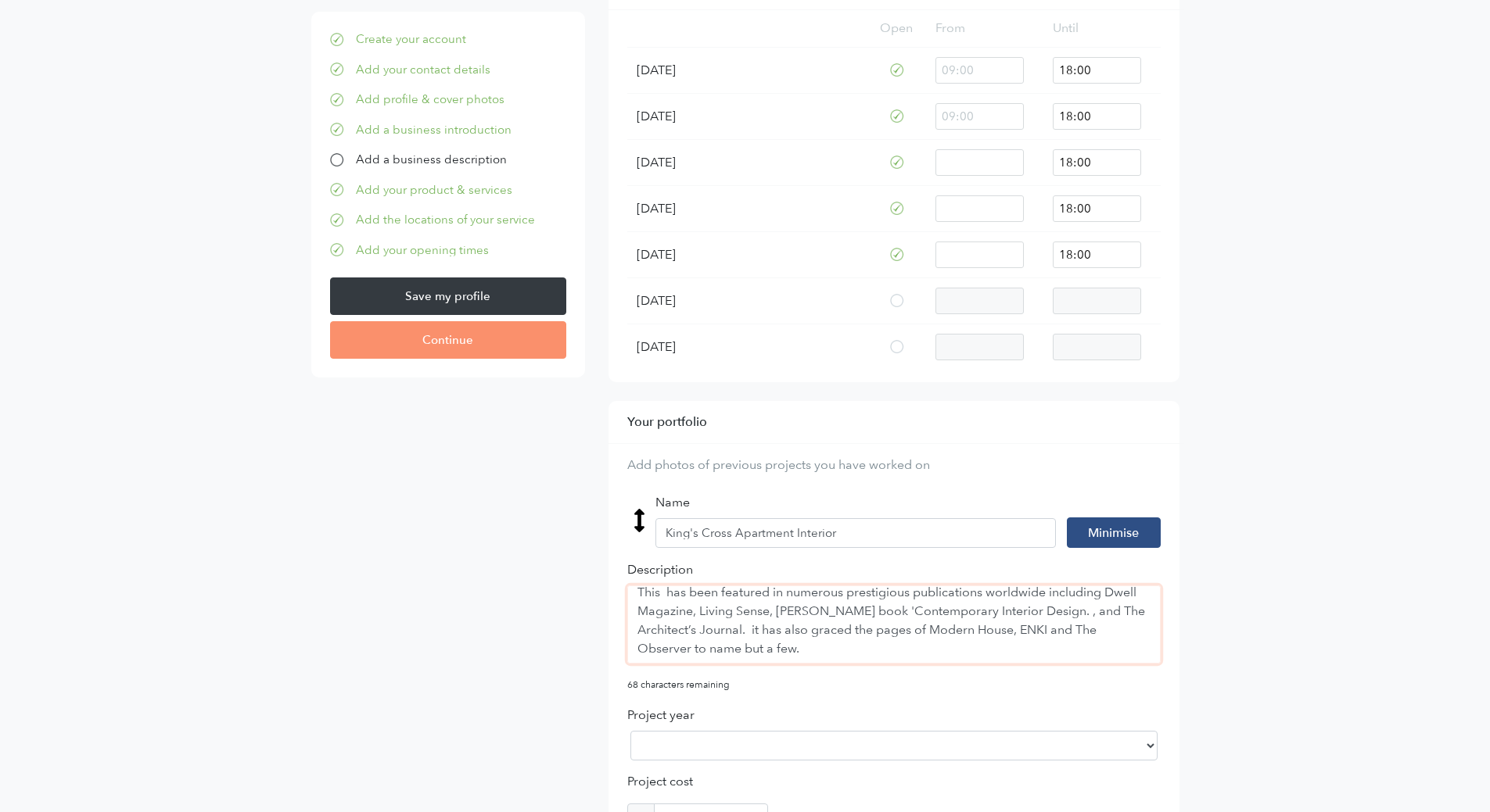
scroll to position [36, 0]
drag, startPoint x: 1035, startPoint y: 641, endPoint x: 862, endPoint y: 645, distance: 173.0
click at [862, 645] on textarea "Designed with a focus on aesthetics and well-being, Rufford Mews boasts bespoke…" at bounding box center [894, 624] width 533 height 78
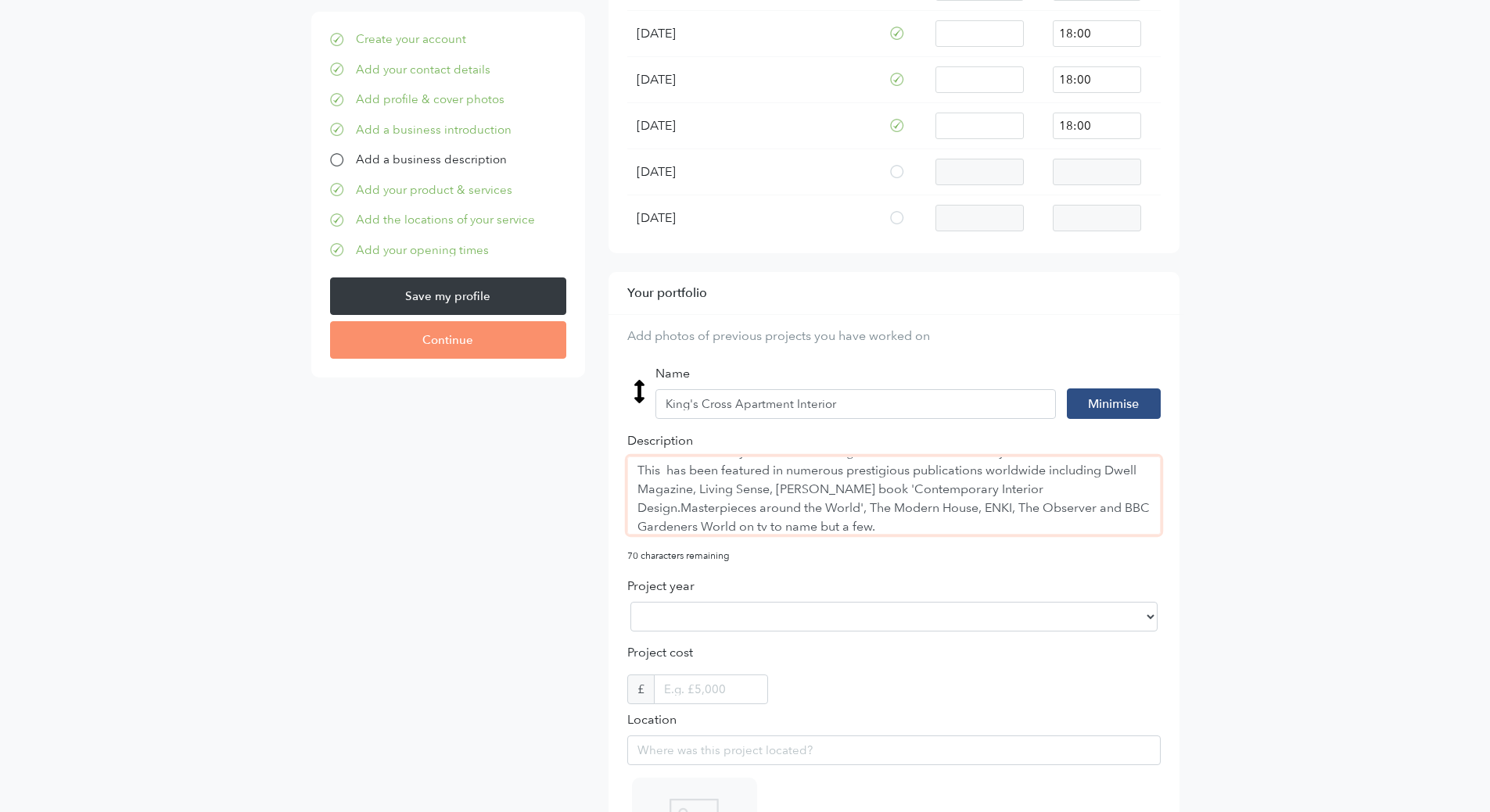
scroll to position [1781, 0]
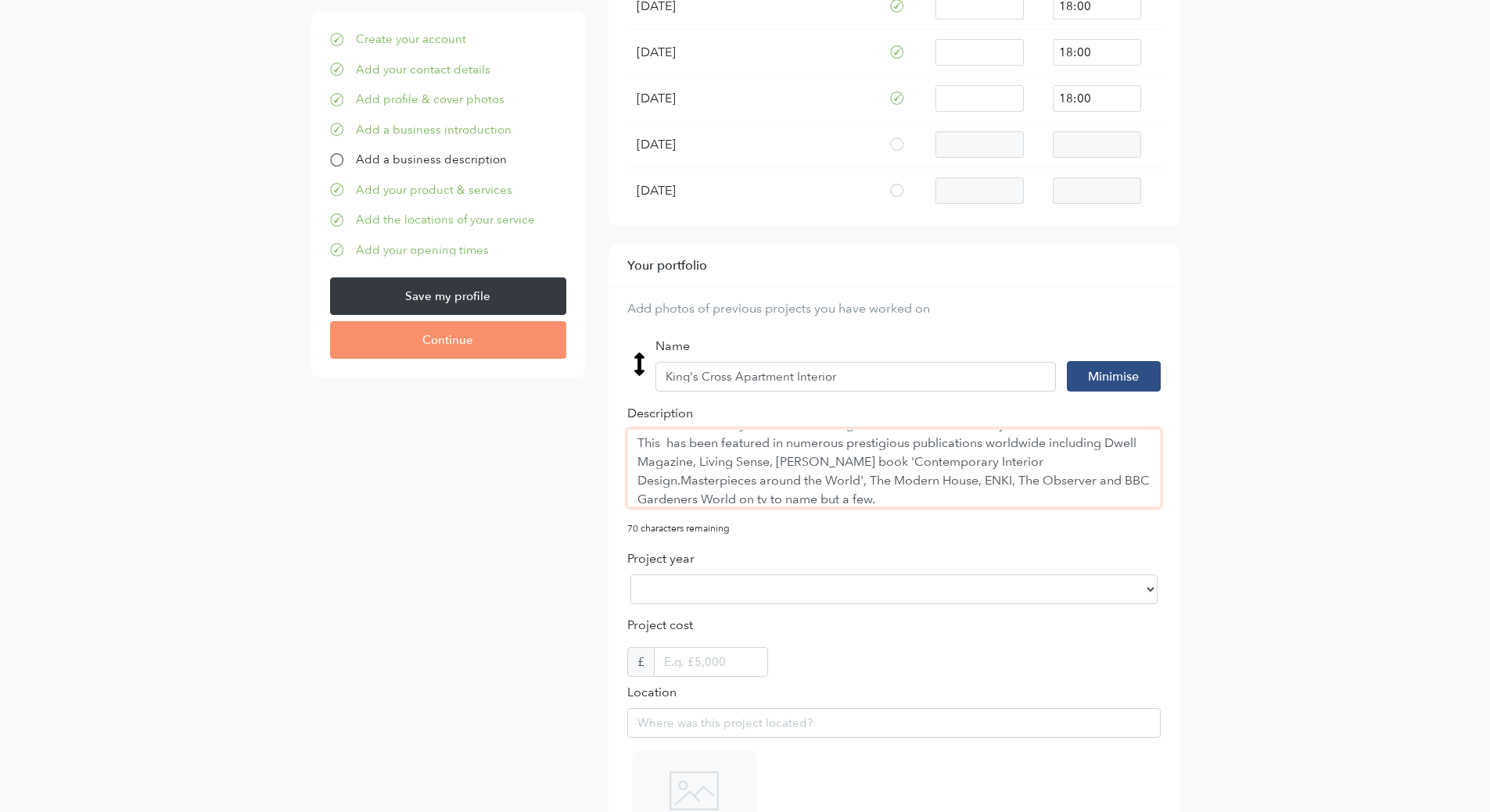
type textarea "Designed with a focus on aesthetics and well-being, Rufford Mews boasts bespoke…"
click at [1149, 596] on select "2025 2024 2023 2022 2021 2020 2019 2018 2017 2016 2015 2014 2013 2012 2011 2010…" at bounding box center [894, 589] width 527 height 30
select select "2023"
click at [630, 575] on select "2025 2024 2023 2022 2021 2020 2019 2018 2017 2016 2015 2014 2013 2012 2011 2010…" at bounding box center [894, 589] width 527 height 30
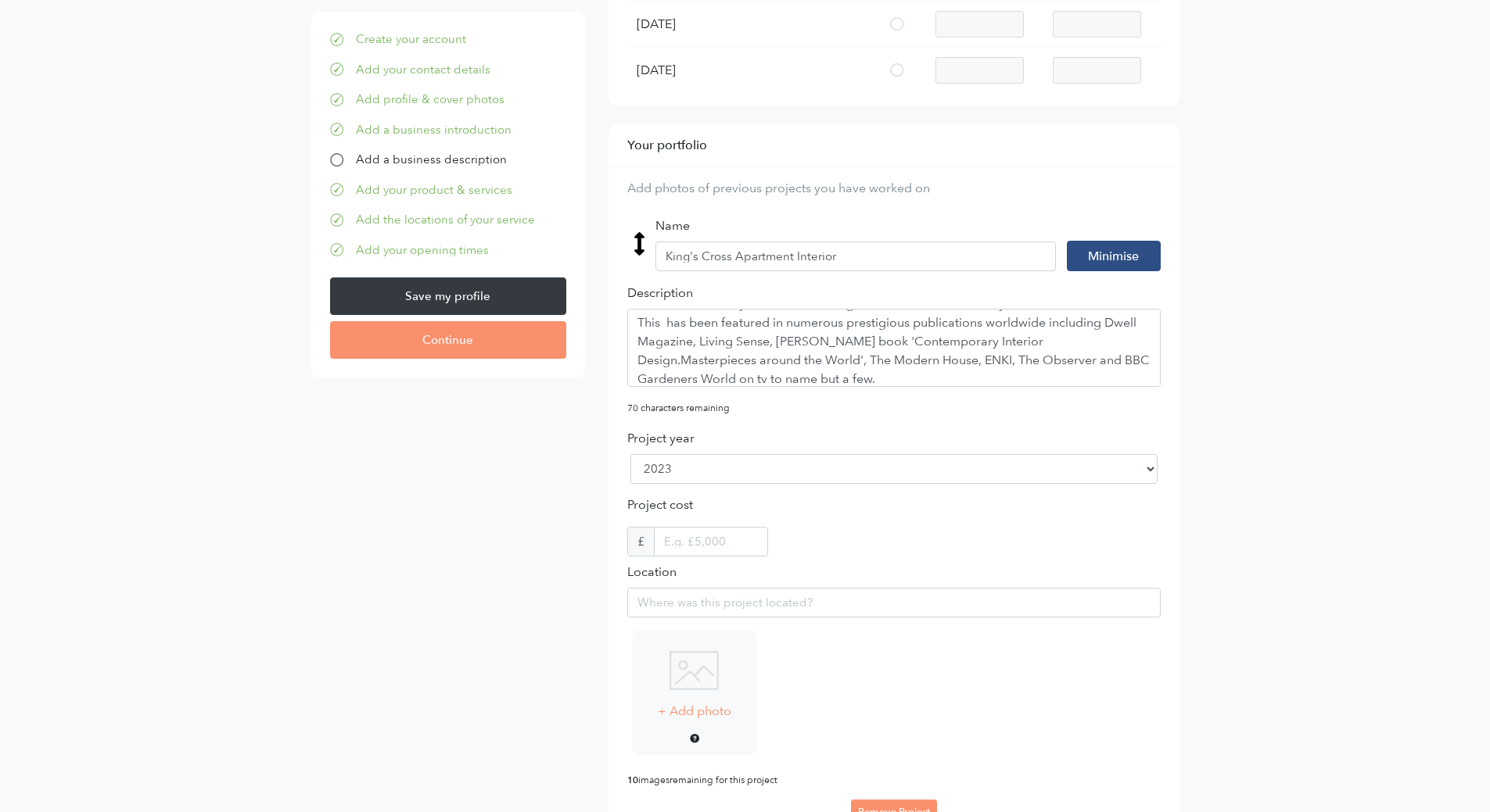
scroll to position [2015, 0]
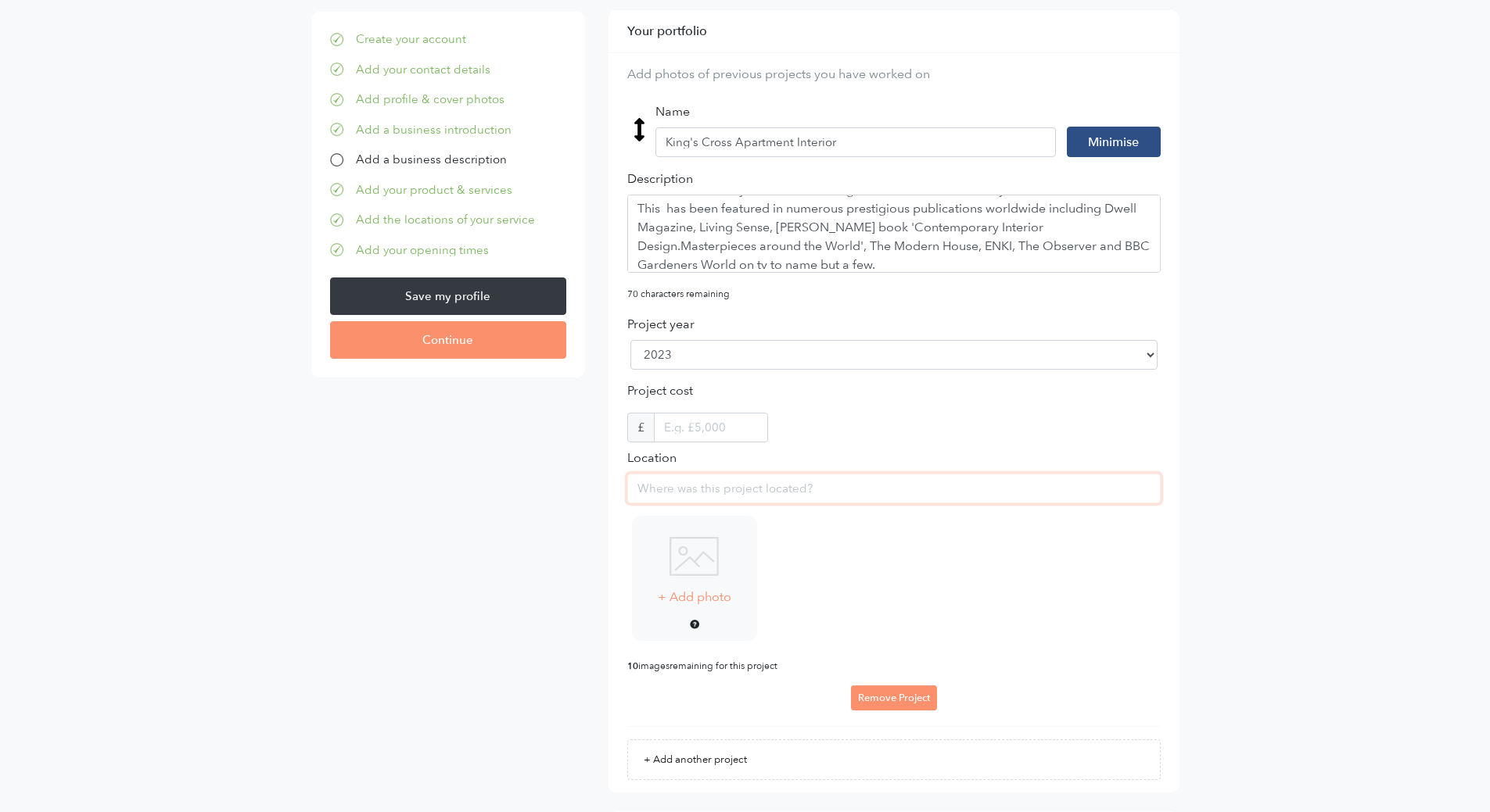
click at [985, 489] on input "Location" at bounding box center [894, 488] width 533 height 30
drag, startPoint x: 1018, startPoint y: 605, endPoint x: 1064, endPoint y: 598, distance: 46.5
type input "N1 0ad"
select select "2023"
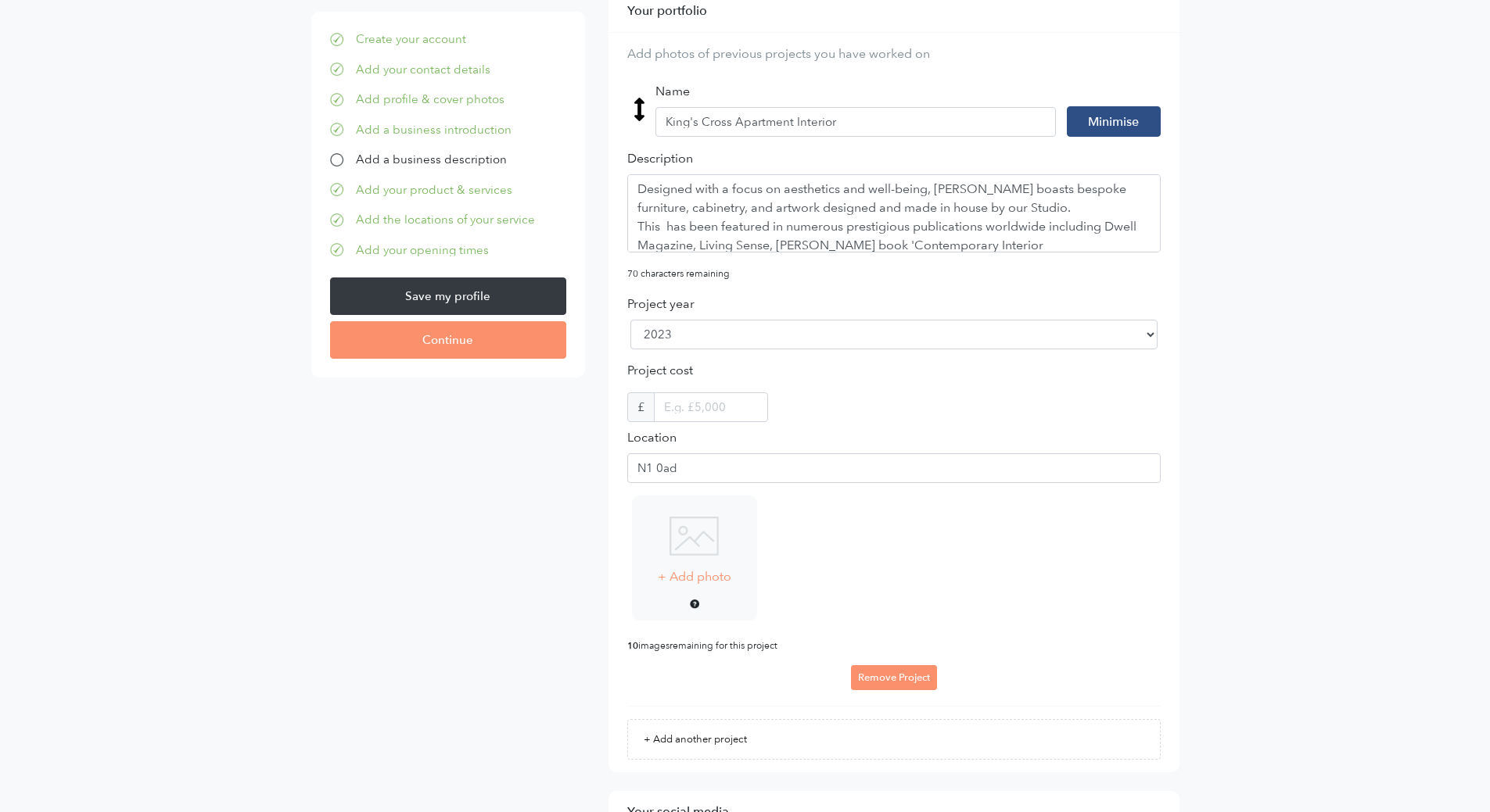
scroll to position [2093, 0]
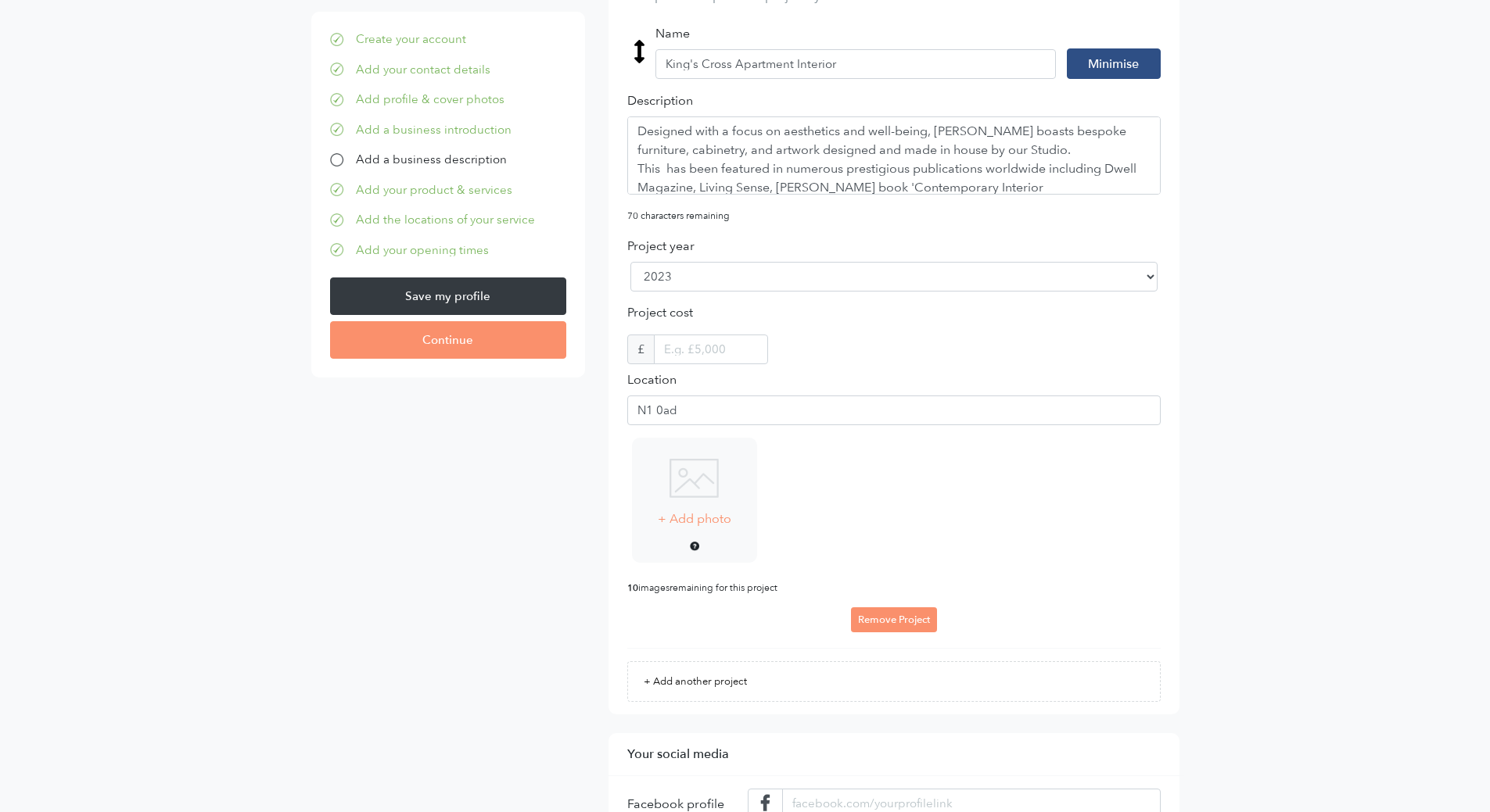
click at [957, 513] on div "add image + Add photo .jpg or .png images only, max 30 MB" at bounding box center [894, 509] width 533 height 143
click at [709, 493] on img at bounding box center [694, 478] width 49 height 39
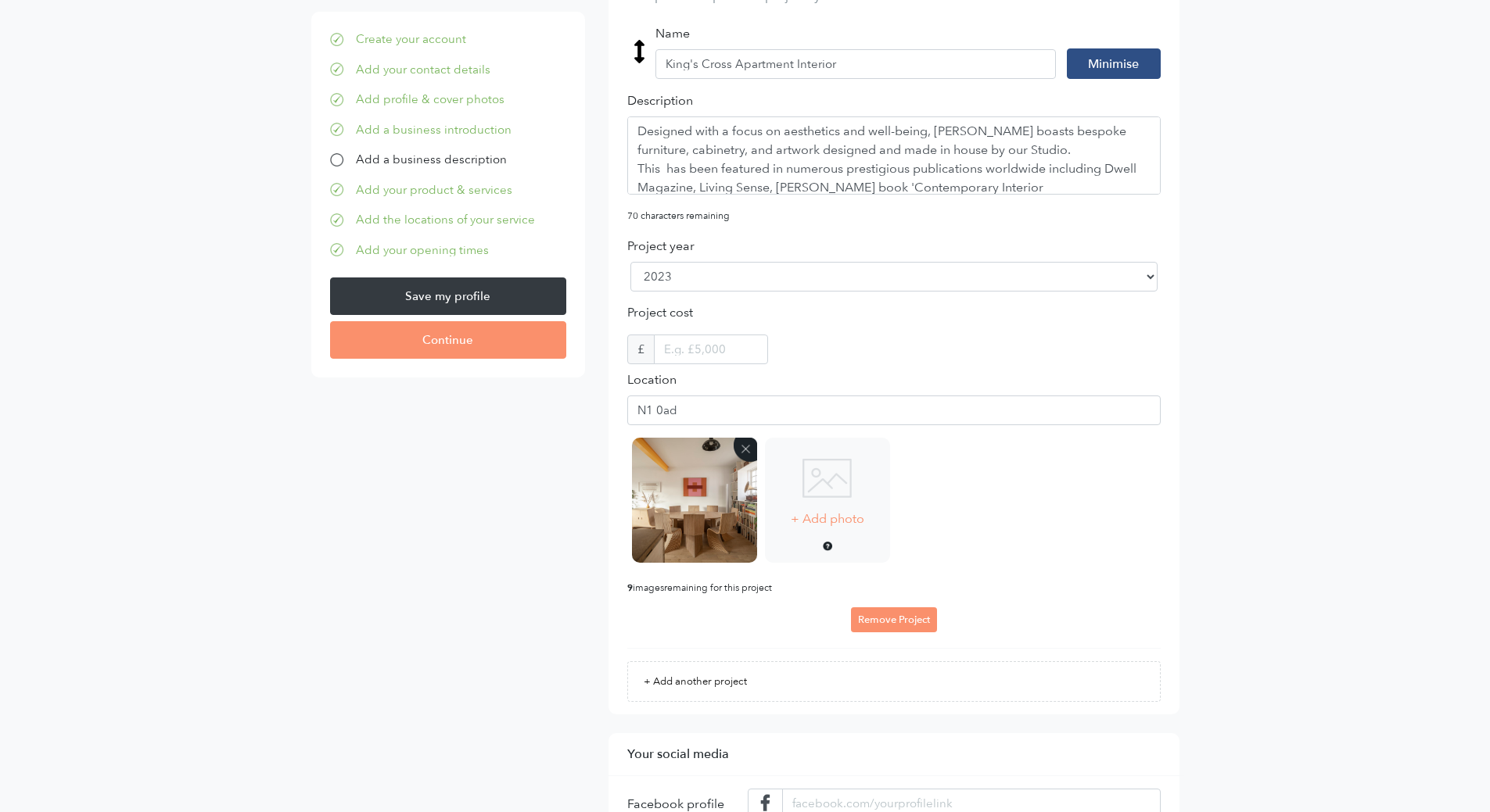
click at [835, 498] on img at bounding box center [827, 478] width 49 height 39
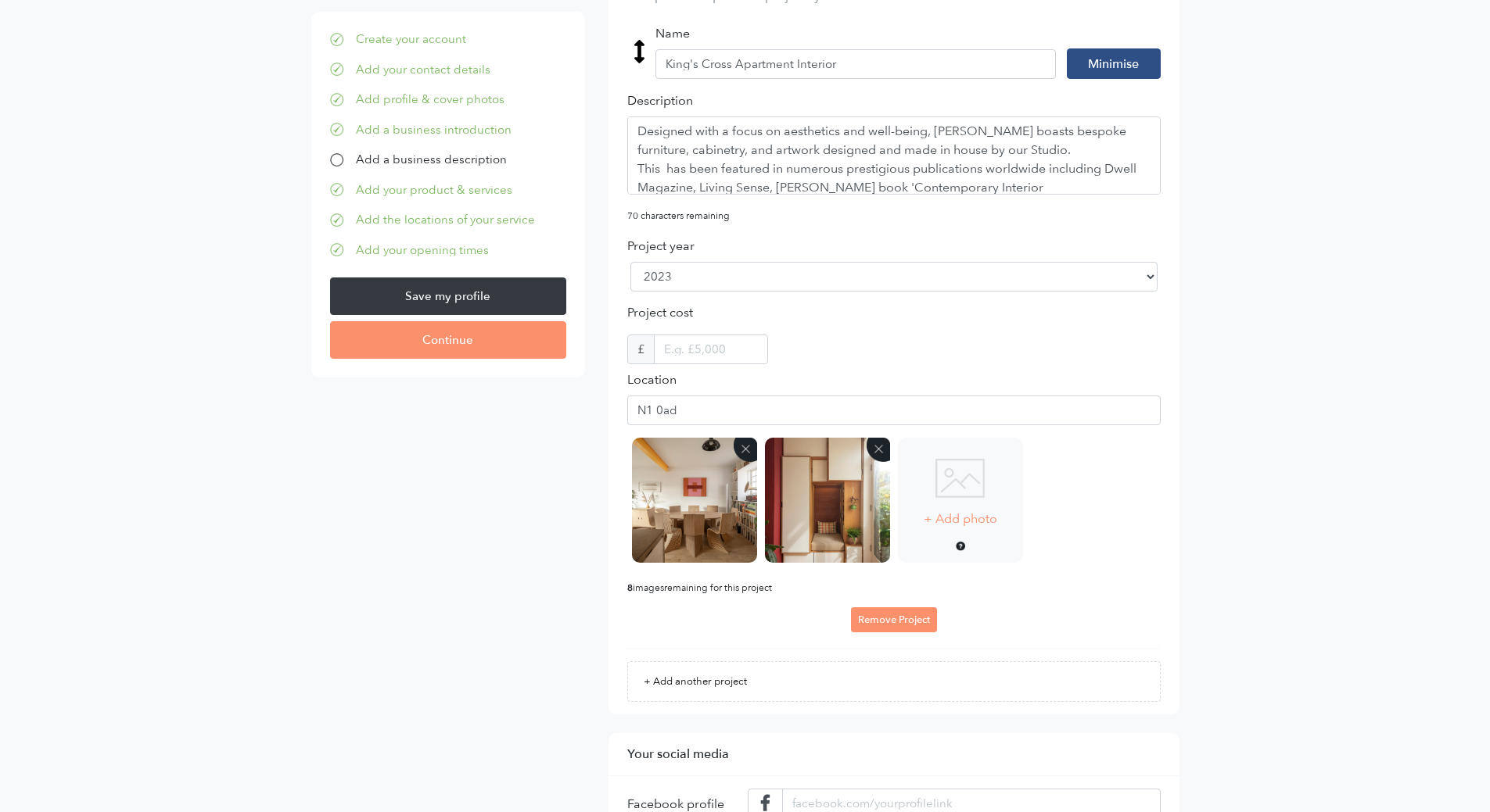
click at [961, 495] on img at bounding box center [960, 478] width 49 height 39
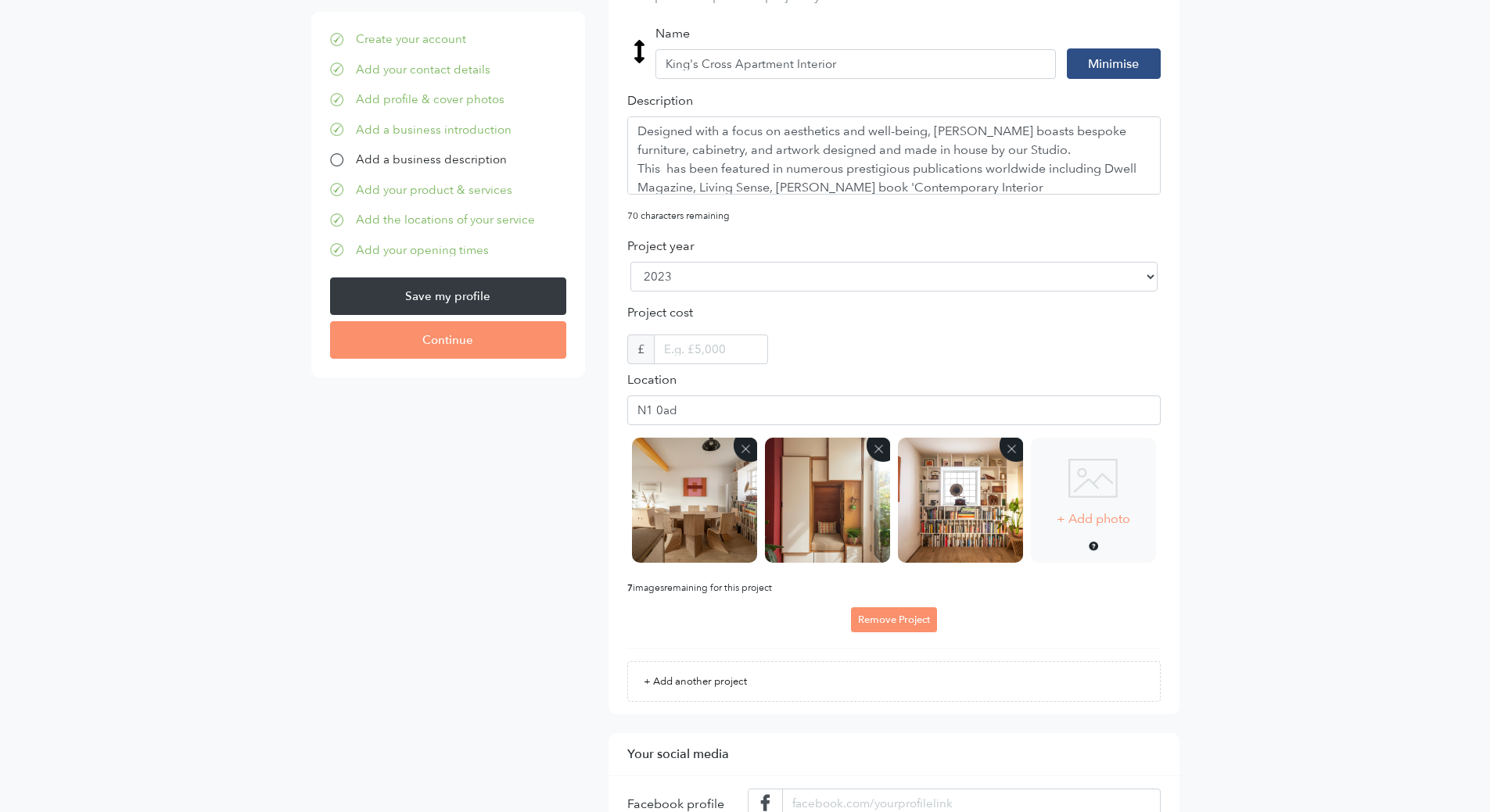
click at [1098, 478] on img at bounding box center [1093, 478] width 49 height 39
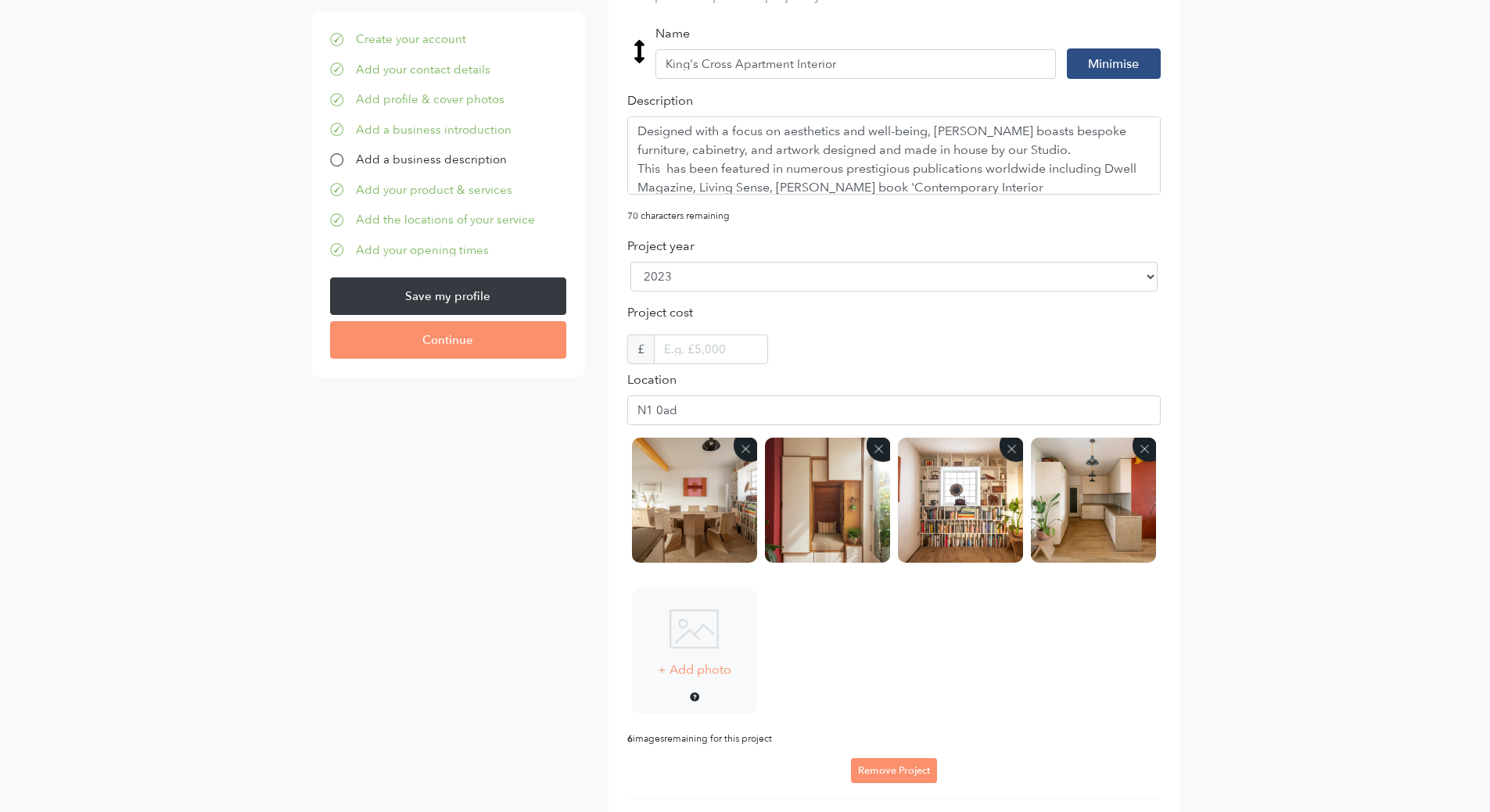
click at [695, 641] on img at bounding box center [694, 629] width 49 height 39
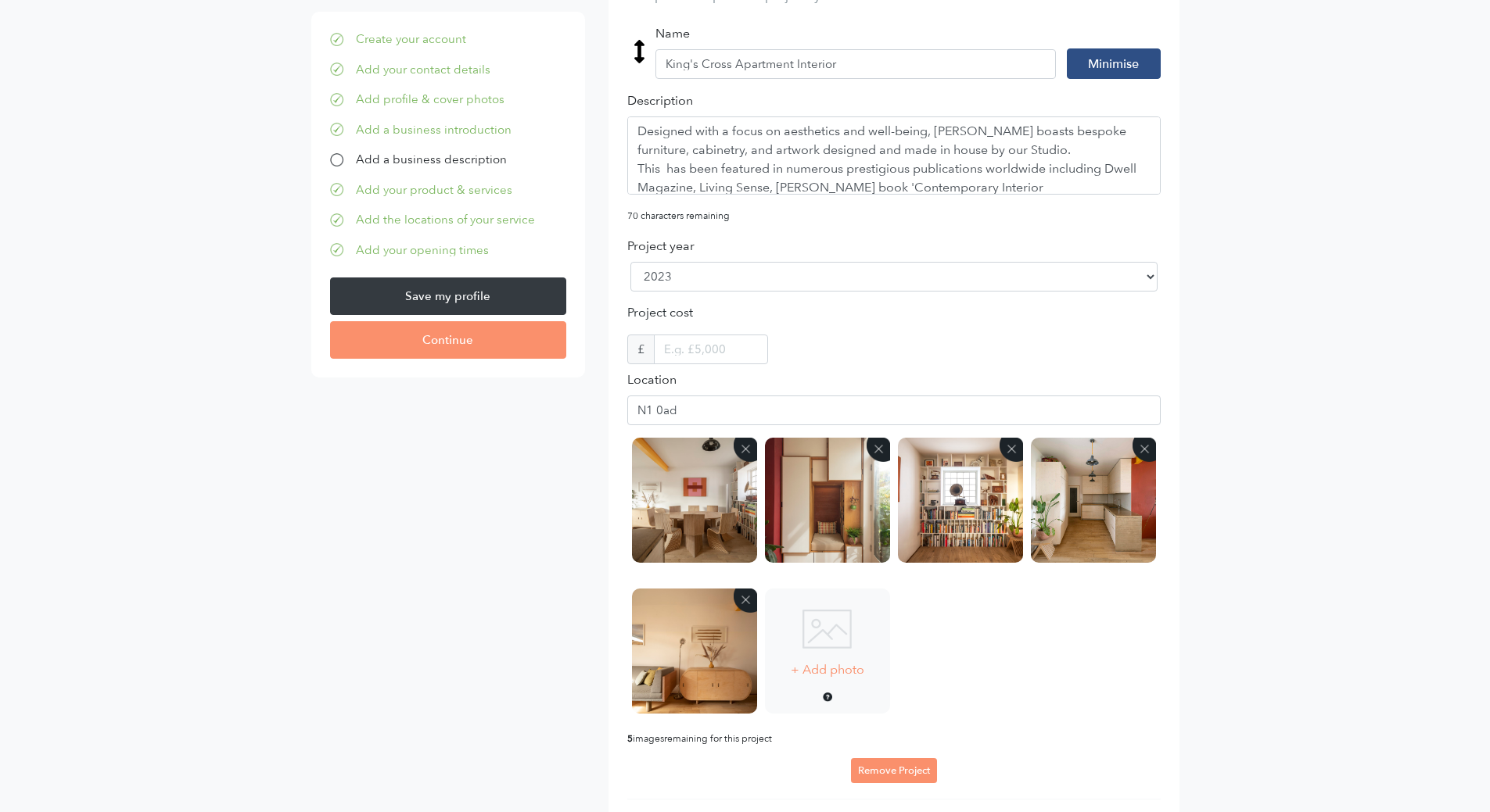
click at [839, 630] on img at bounding box center [827, 629] width 49 height 39
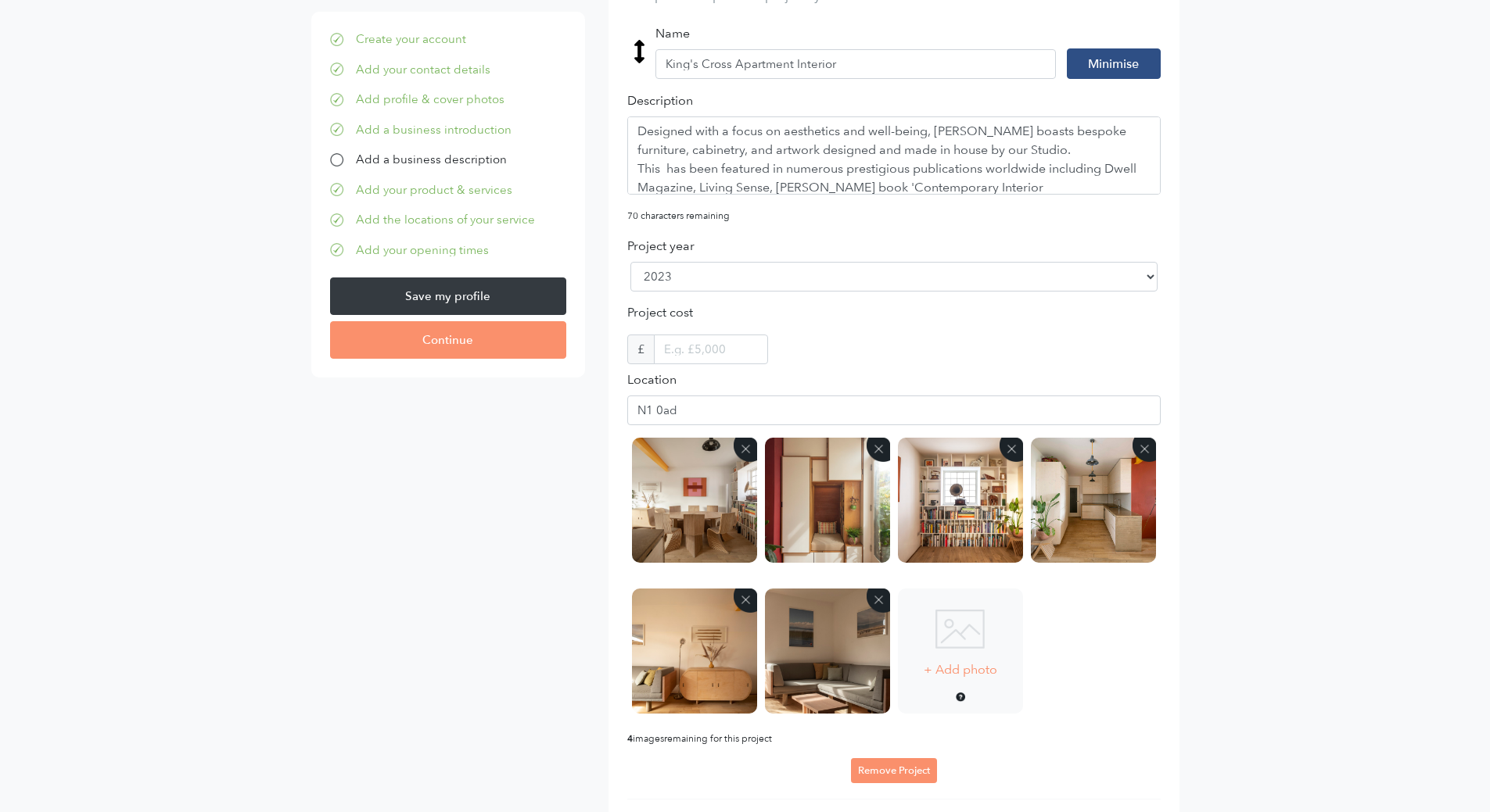
click at [961, 631] on img at bounding box center [960, 629] width 49 height 39
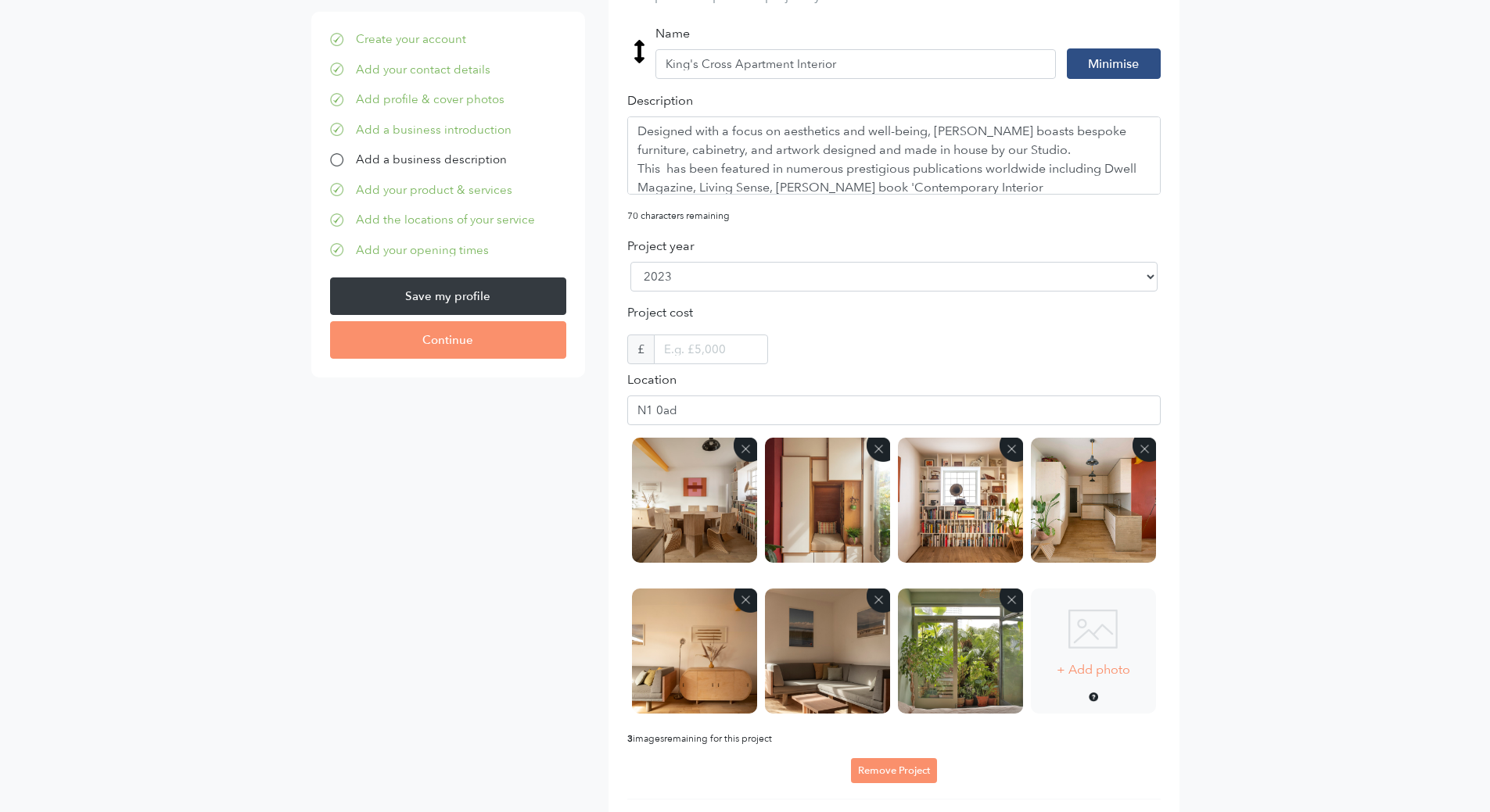
select select "2023"
click at [1098, 643] on img at bounding box center [1093, 629] width 49 height 39
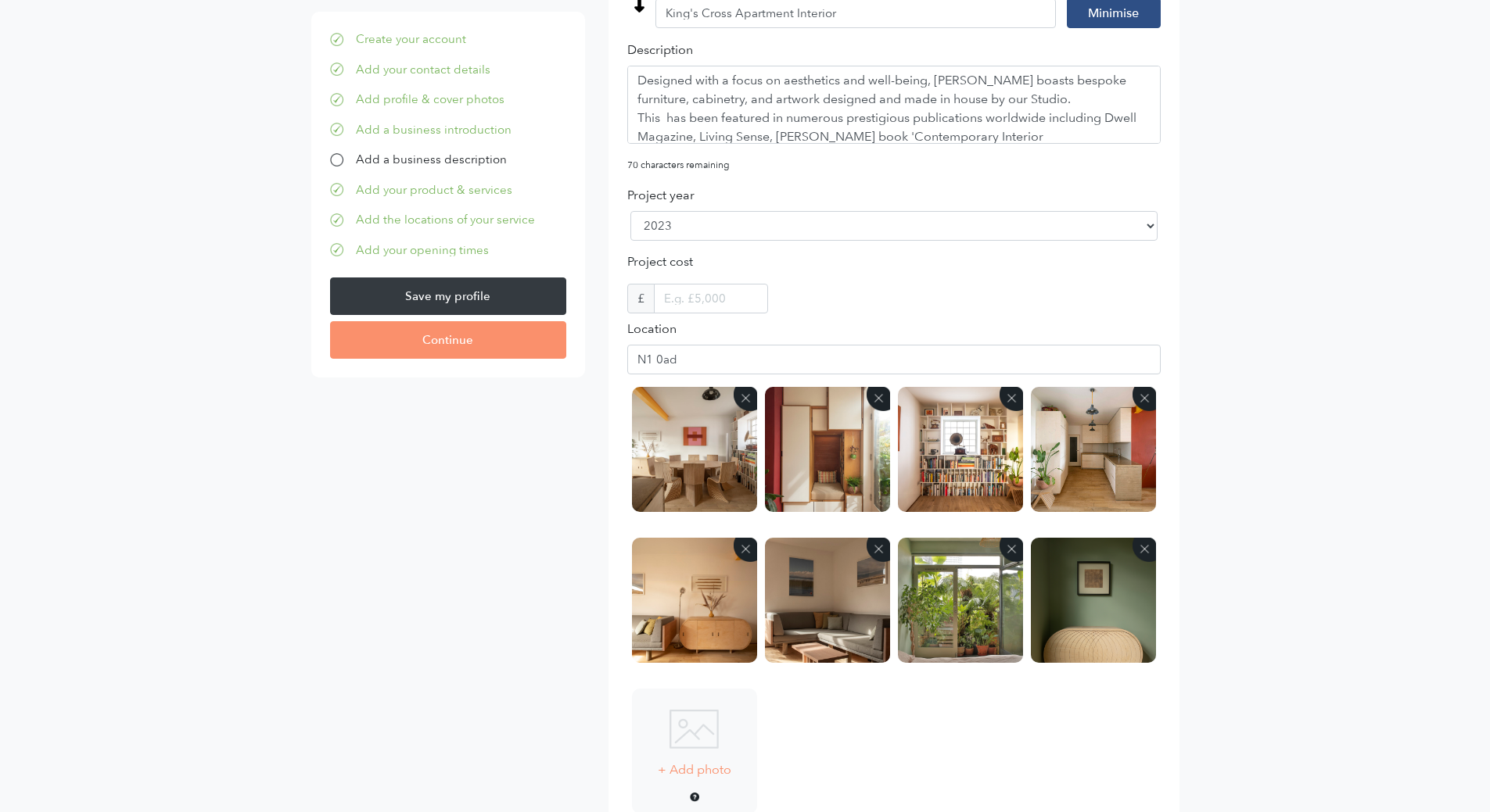
scroll to position [2314, 0]
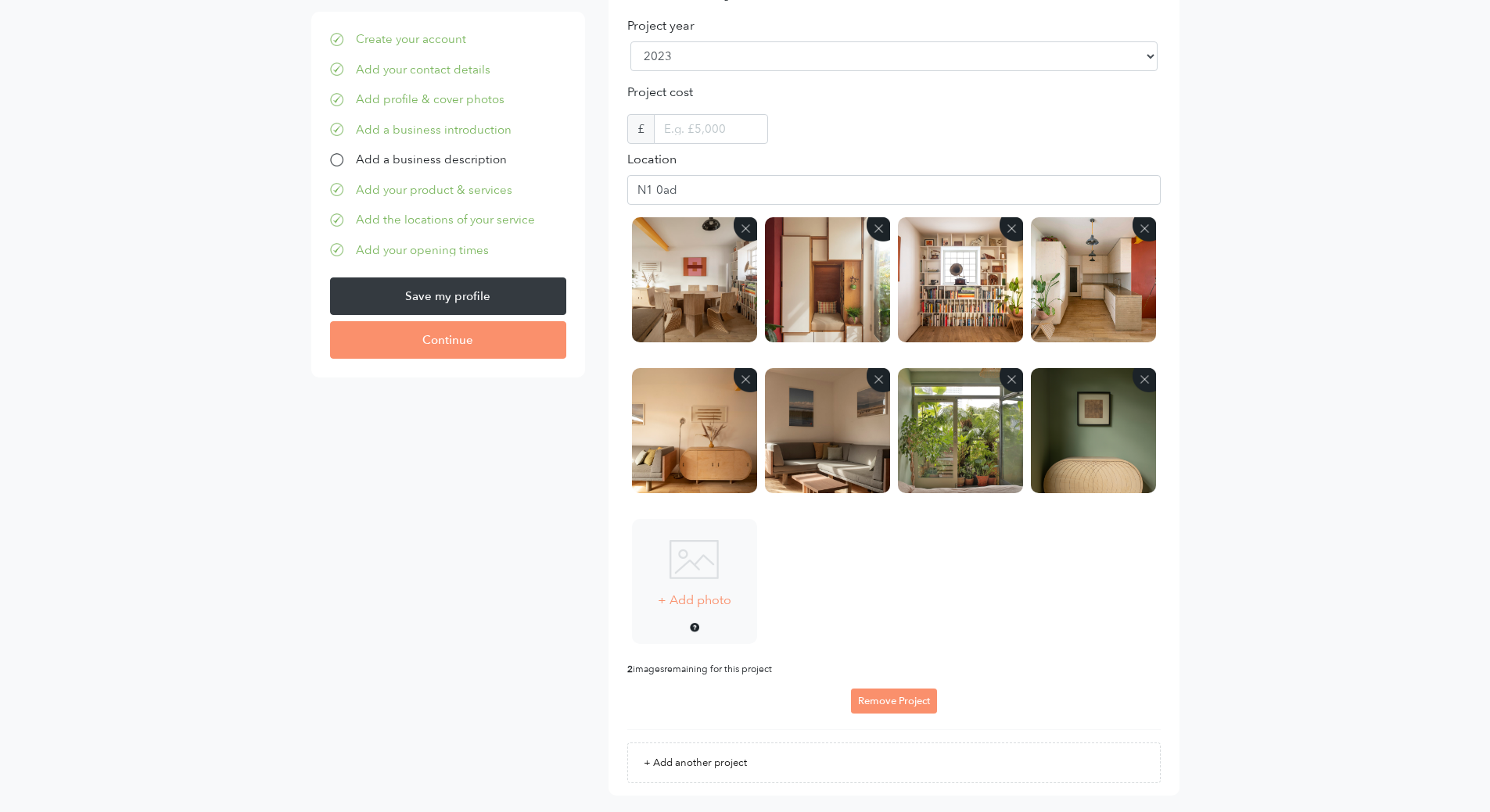
click at [697, 566] on img at bounding box center [694, 559] width 49 height 39
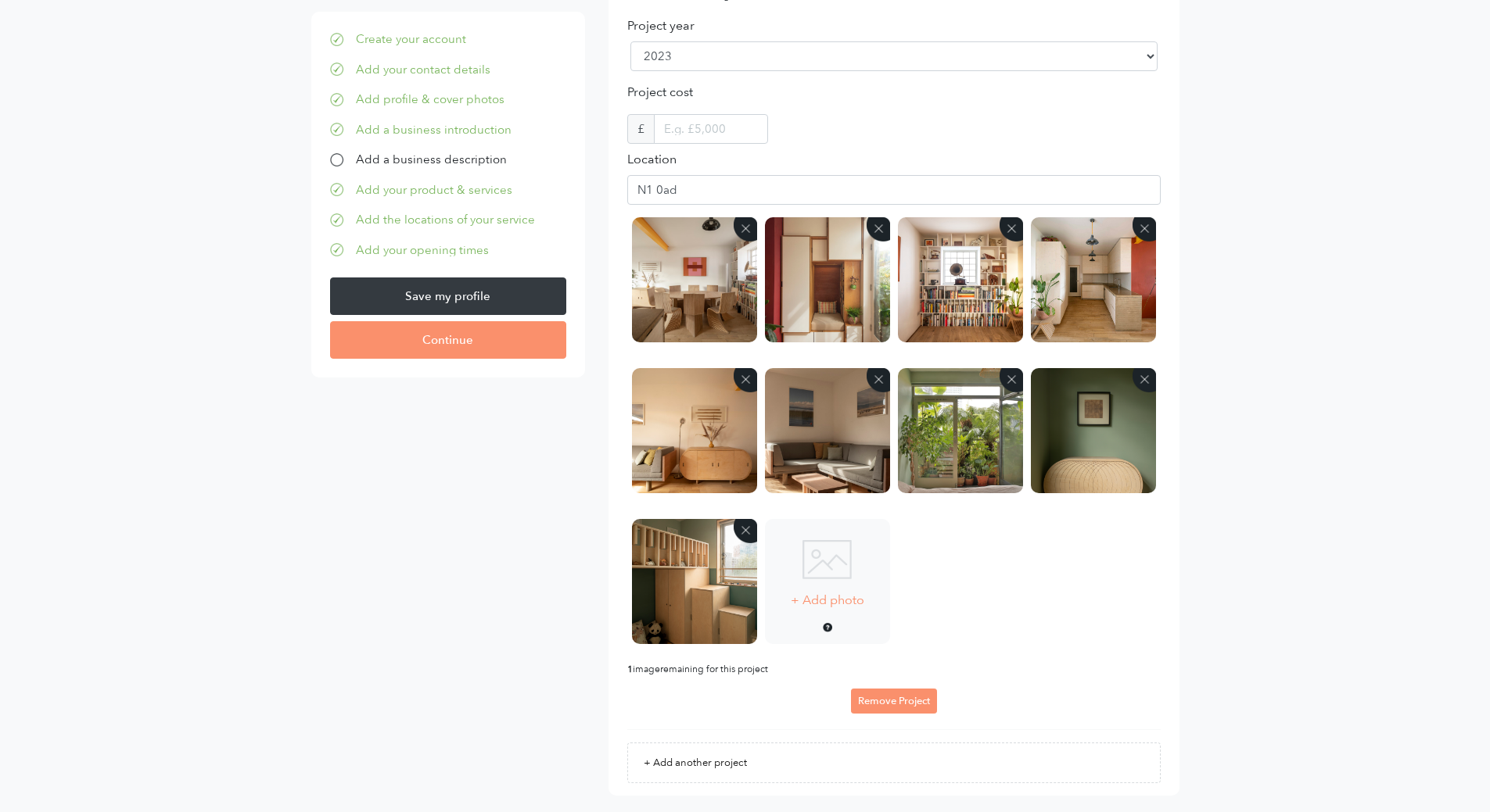
click at [832, 574] on img at bounding box center [827, 559] width 49 height 39
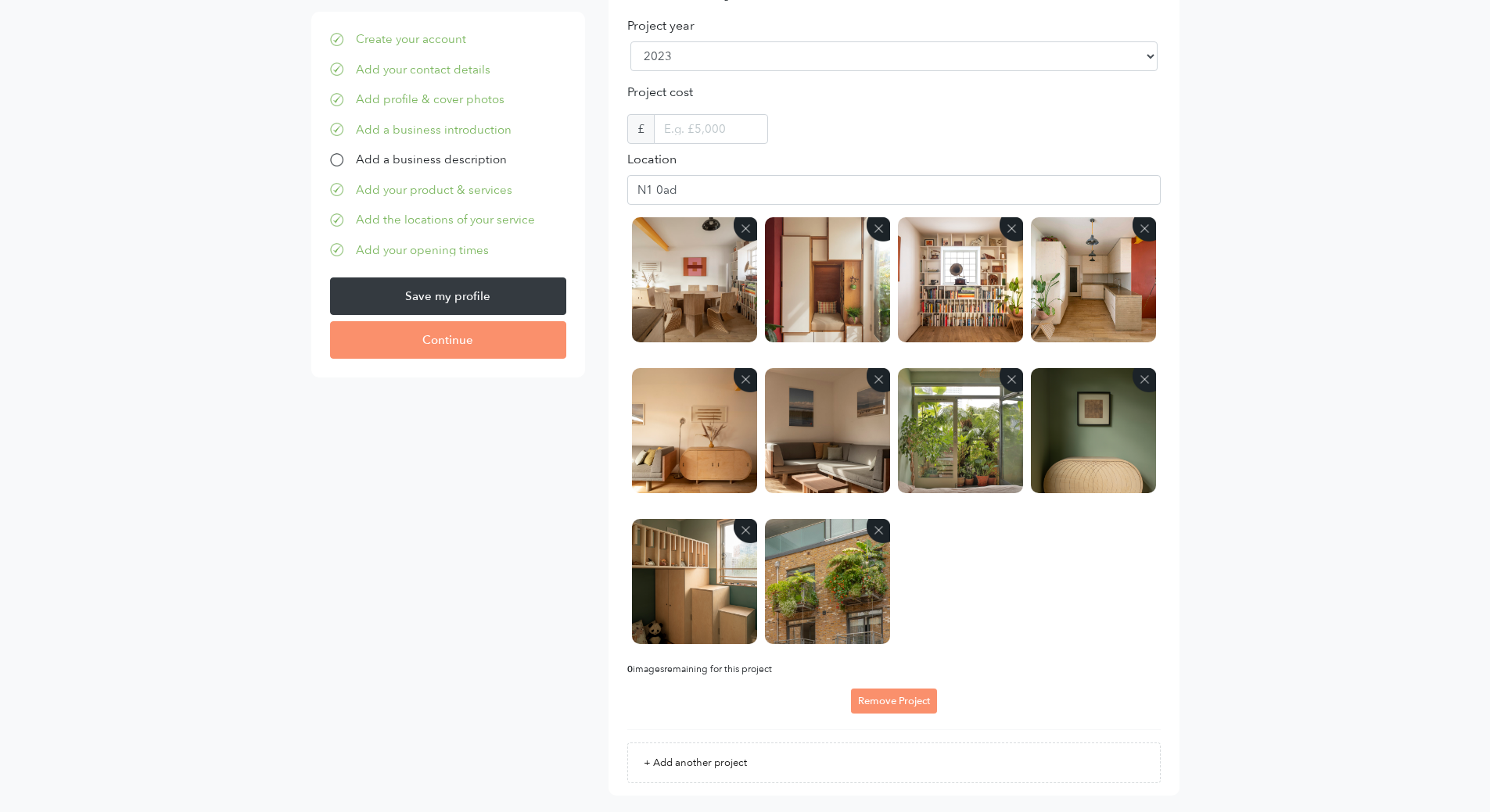
click at [1055, 563] on div "add image 100% + Add photo .jpg or .png images only, max 30 MB 100% + Add photo…" at bounding box center [894, 440] width 533 height 445
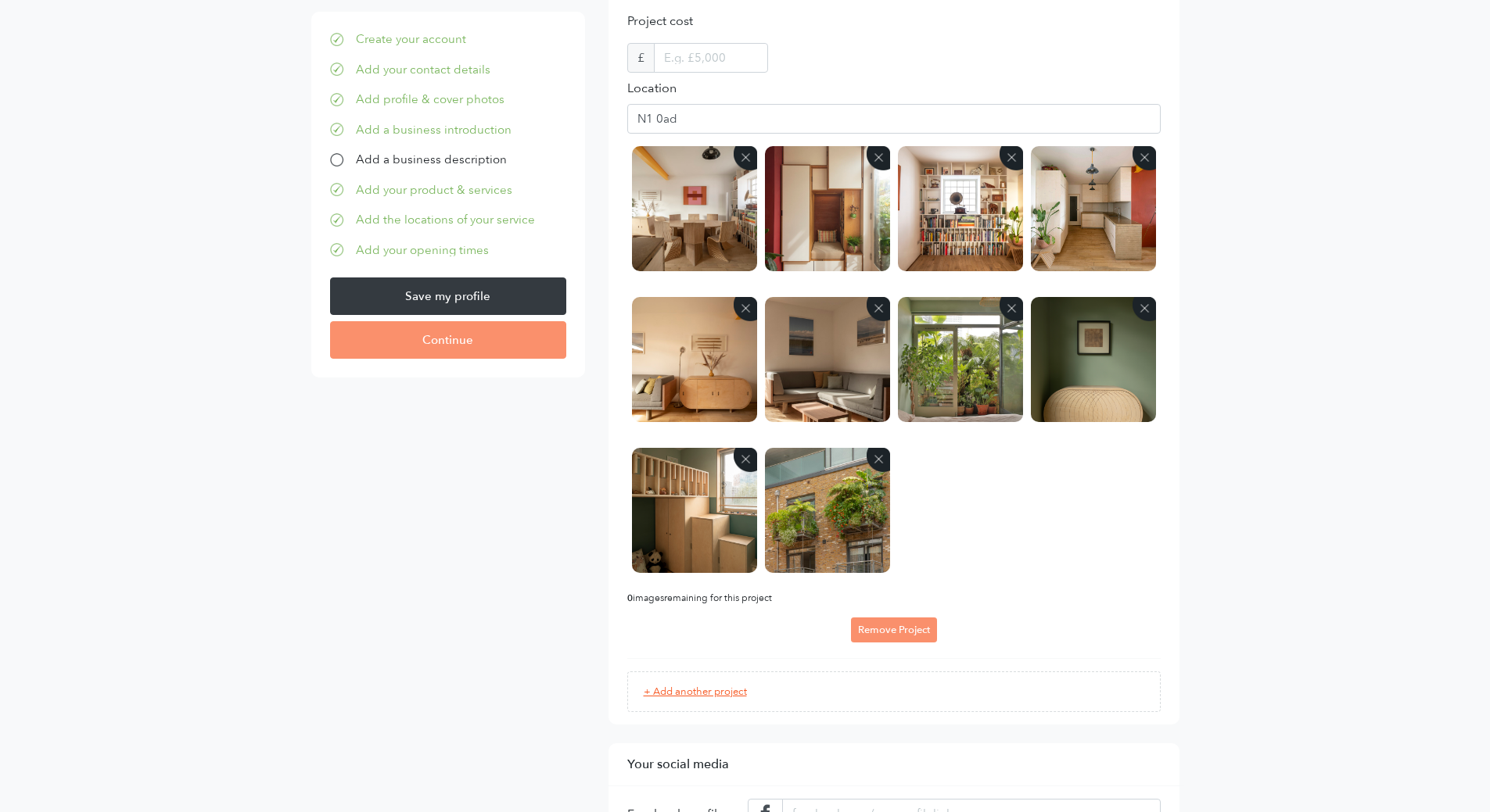
scroll to position [2548, 0]
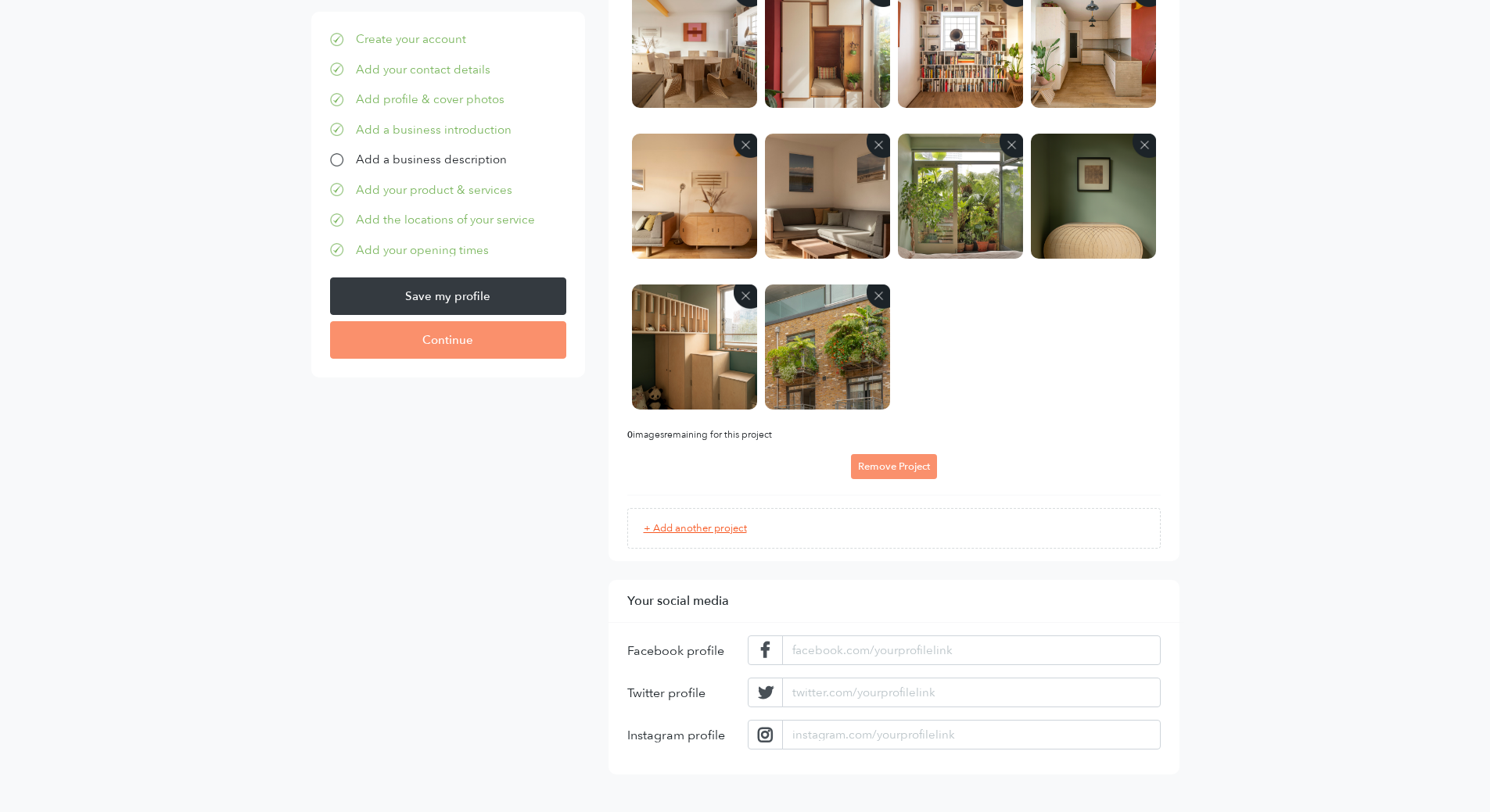
click at [928, 529] on link "+ Add another project" at bounding box center [894, 528] width 533 height 41
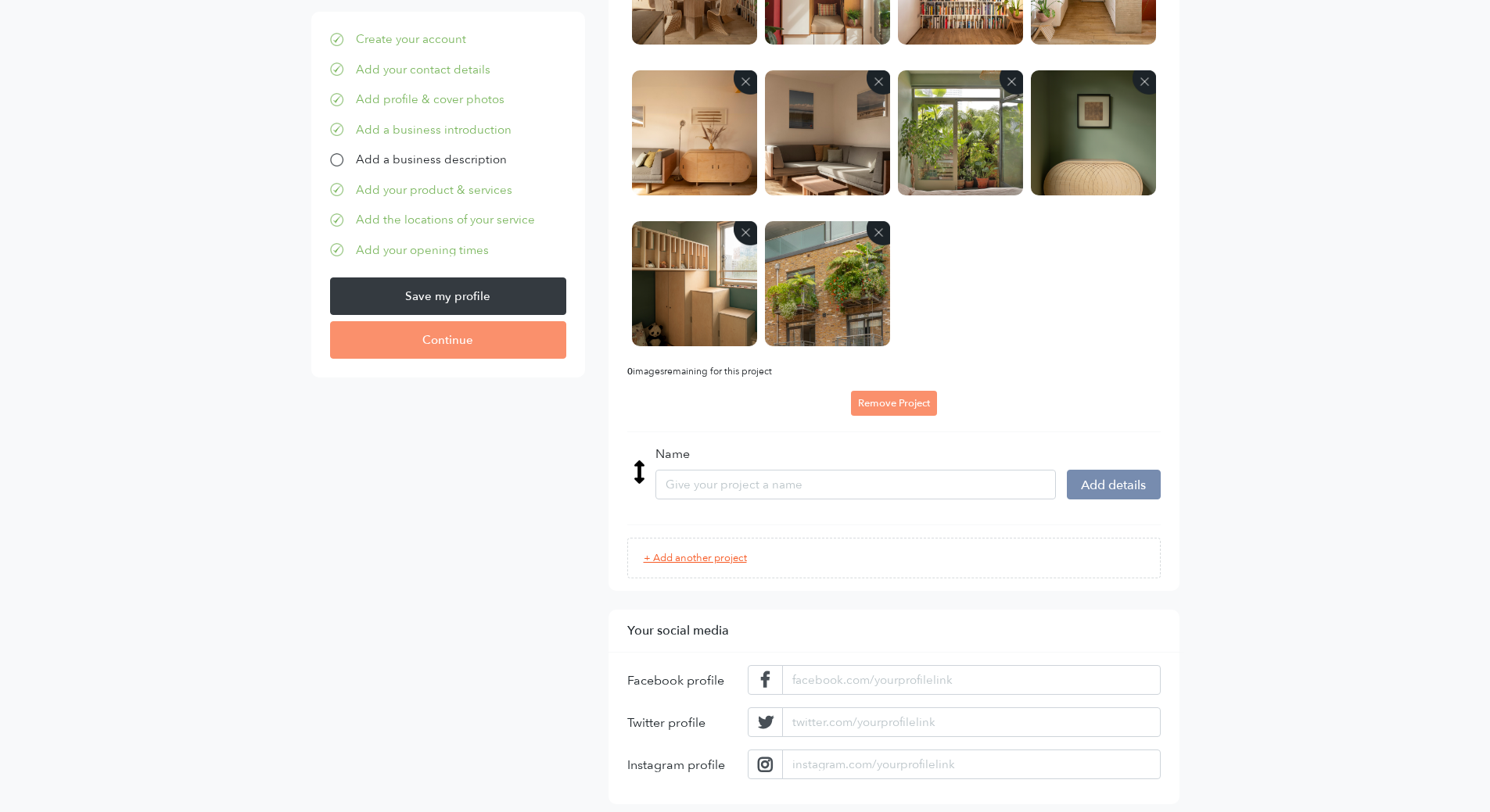
scroll to position [2642, 0]
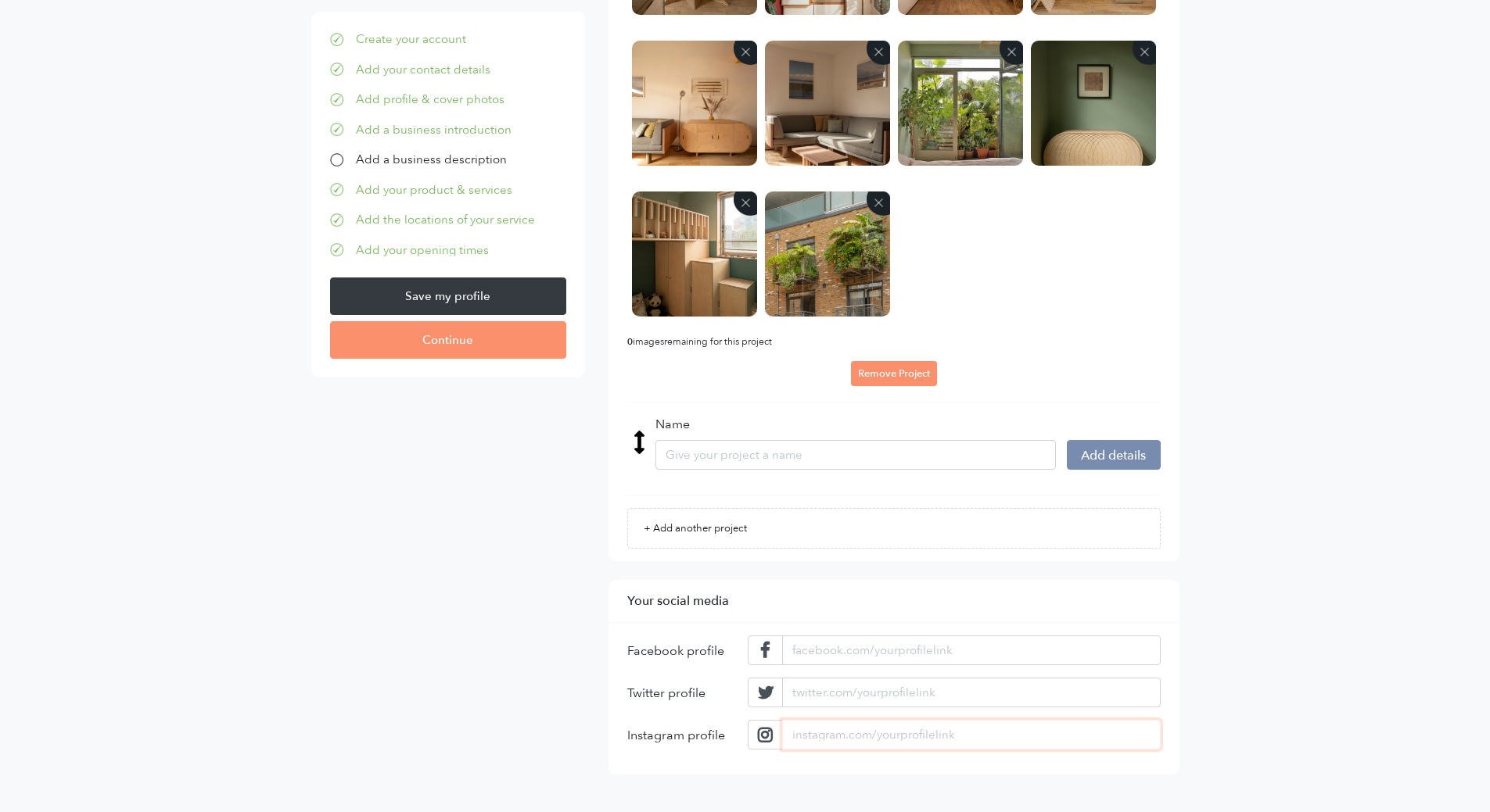
click at [876, 740] on input "url" at bounding box center [971, 735] width 378 height 30
paste input "instagram.com/httpswww.instagram.commikemcma"
type input "instagram.com/httpswww.instagram.commikemcma"
drag, startPoint x: 1102, startPoint y: 739, endPoint x: 550, endPoint y: 772, distance: 553.0
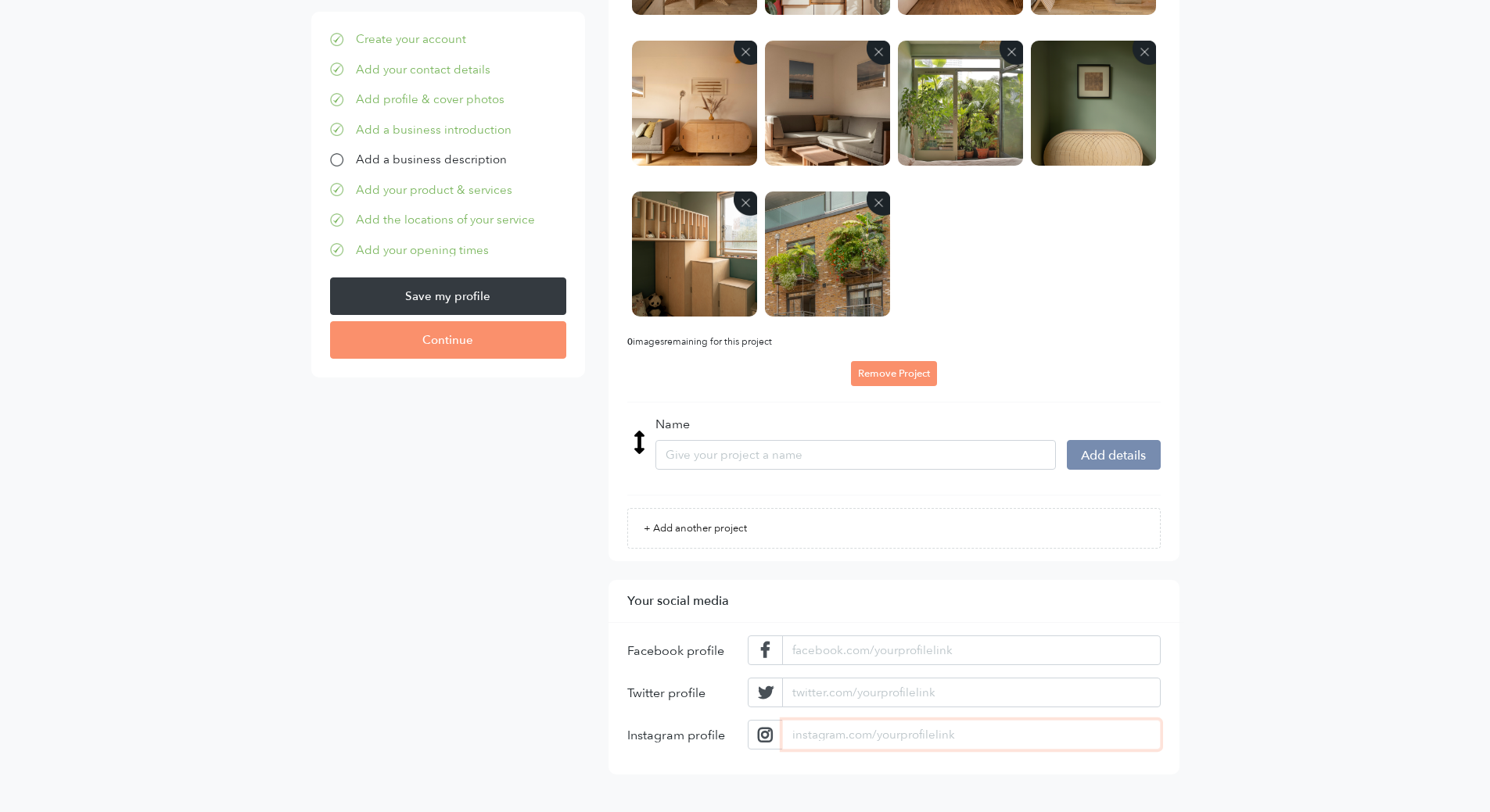
drag, startPoint x: 881, startPoint y: 730, endPoint x: 691, endPoint y: 730, distance: 190.0
click at [710, 730] on div "Instagram profile" at bounding box center [894, 741] width 533 height 43
paste input "instagram.com/www.instagram.commikemcmahonst"
drag, startPoint x: 824, startPoint y: 735, endPoint x: 710, endPoint y: 737, distance: 114.0
click at [710, 737] on div "Instagram profile instagram.com/www.instagram.commikemcmahonst" at bounding box center [894, 741] width 533 height 43
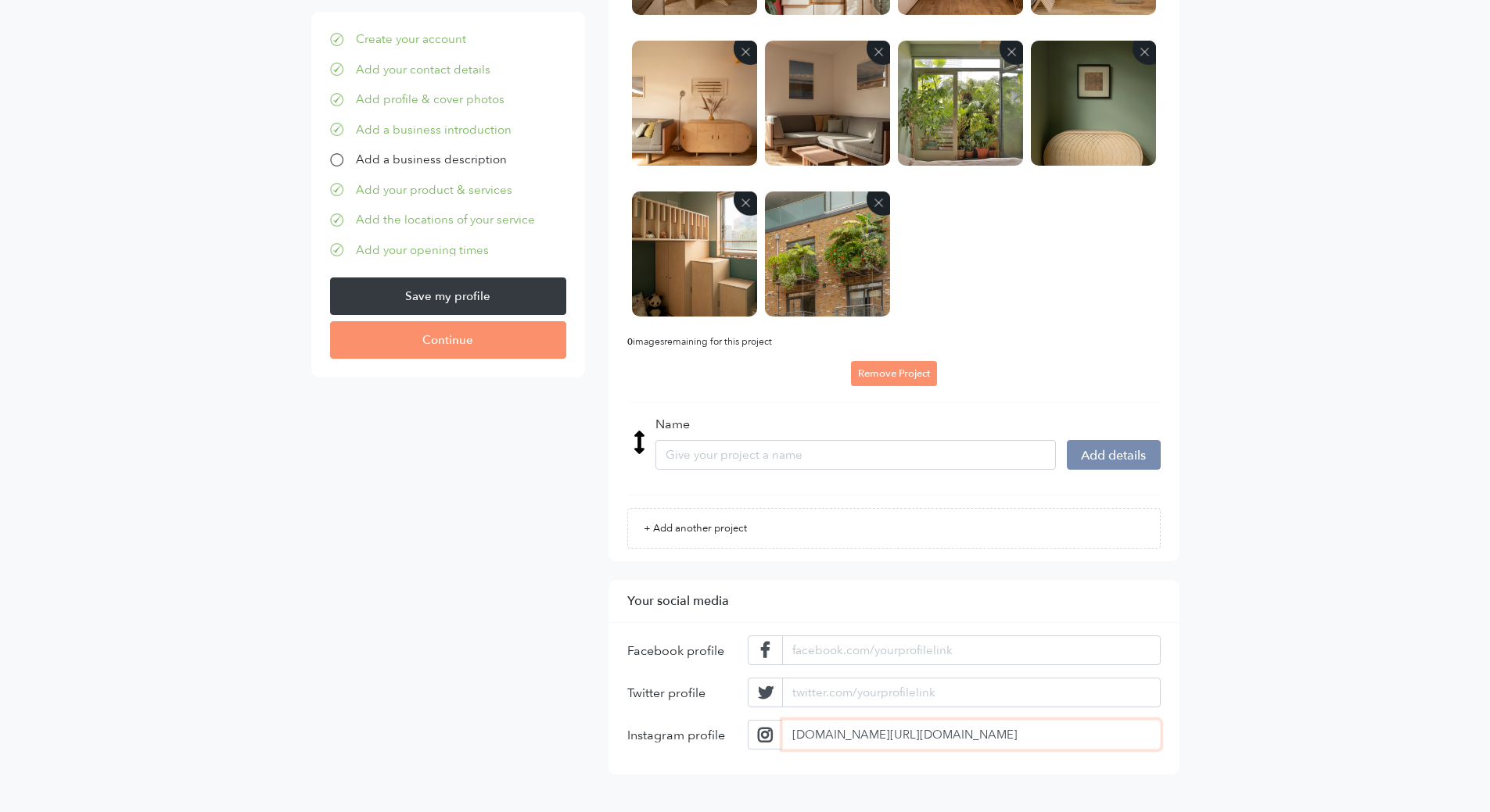
drag, startPoint x: 876, startPoint y: 736, endPoint x: 721, endPoint y: 740, distance: 155.1
click at [721, 740] on div "Instagram profile instagram.com/www.instagram.commikemcmahonst" at bounding box center [894, 741] width 533 height 43
drag, startPoint x: 982, startPoint y: 737, endPoint x: 877, endPoint y: 739, distance: 105.0
click at [877, 739] on input "instagram.com/www.instagram.commikemcmahonst" at bounding box center [971, 735] width 378 height 30
click at [983, 735] on input "instagram.com/mikemcmahonst" at bounding box center [971, 735] width 378 height 30
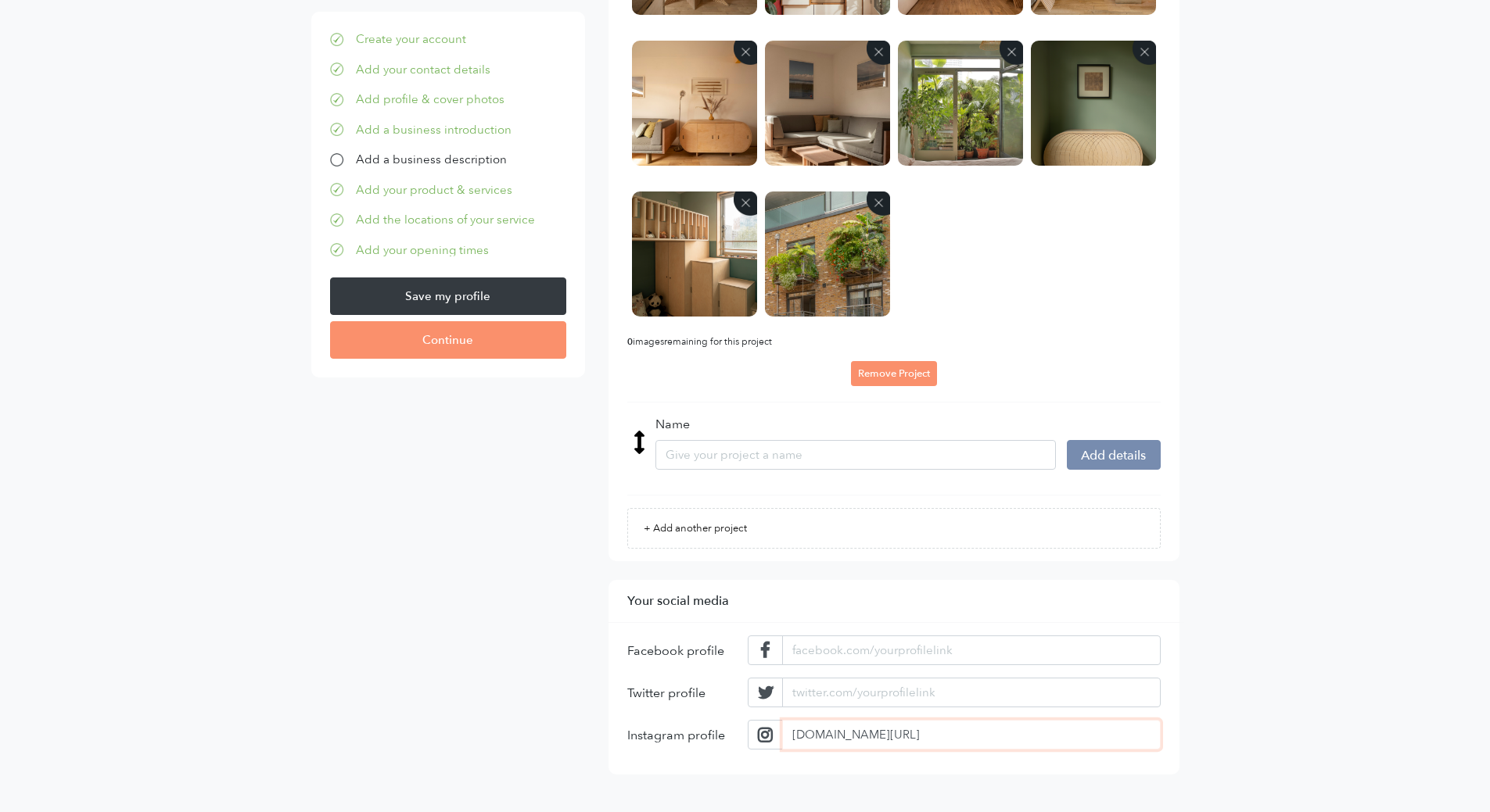
click at [1001, 738] on input "instagram.com/mikemcmahonstudio" at bounding box center [971, 735] width 378 height 30
type input "instagram.com/mikemcmahonstudio"
click at [873, 737] on input "instagram.com/mikemcmahonstudio" at bounding box center [971, 735] width 378 height 30
drag, startPoint x: 879, startPoint y: 735, endPoint x: 868, endPoint y: 735, distance: 11.0
click at [868, 735] on input "instagram.com/mikemcmahonstudio" at bounding box center [971, 735] width 378 height 30
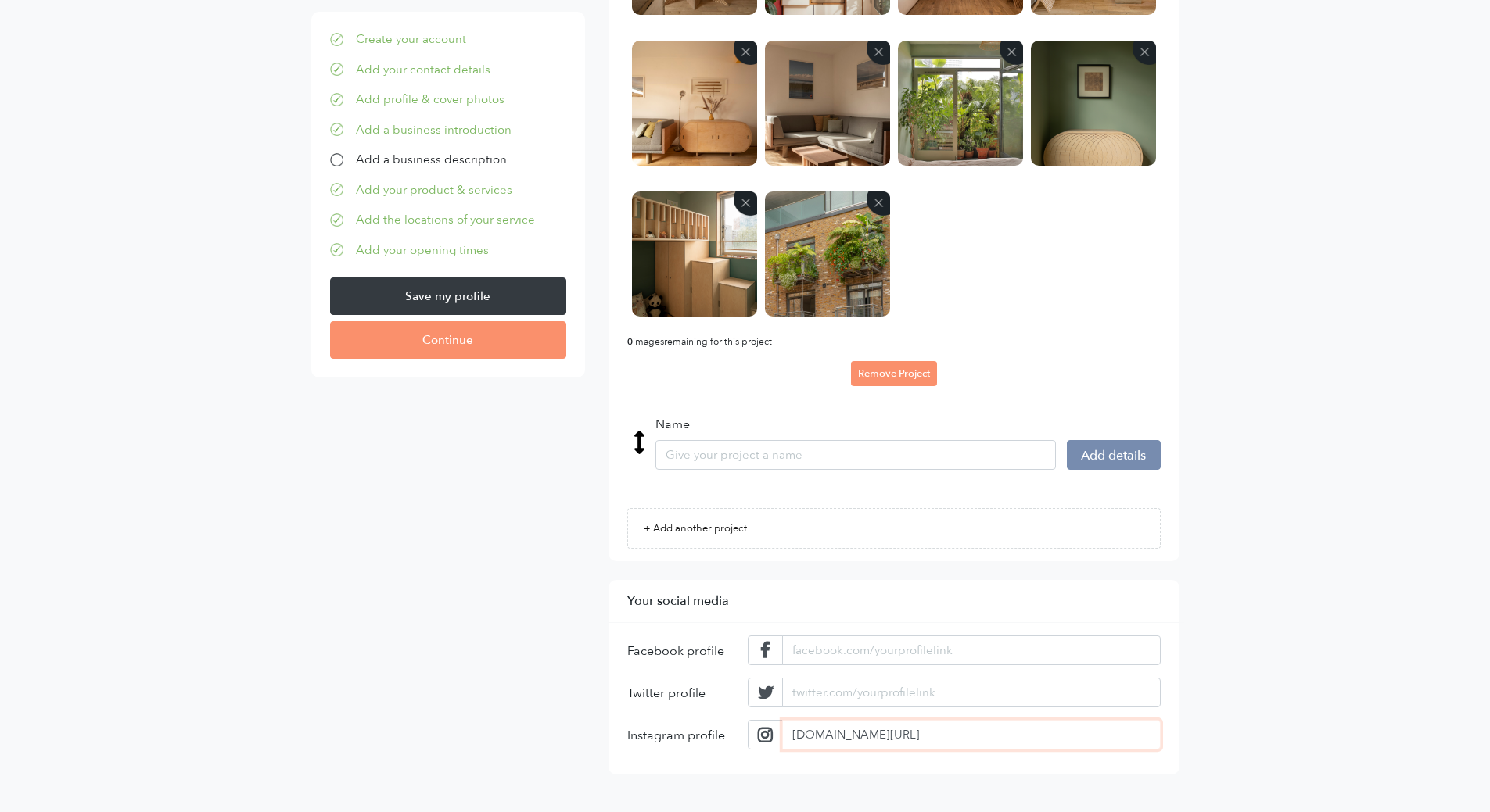
click at [1059, 746] on input "instagram.com/mikemcmahonstudio" at bounding box center [971, 735] width 378 height 30
click at [1041, 732] on input "instagram.com/mikemcmahonstudio" at bounding box center [971, 735] width 378 height 30
drag, startPoint x: 876, startPoint y: 733, endPoint x: 749, endPoint y: 753, distance: 128.6
click at [749, 753] on div "Instagram profile instagram.com/mikemcmahonstudio" at bounding box center [894, 741] width 533 height 43
drag, startPoint x: 894, startPoint y: 733, endPoint x: 676, endPoint y: 733, distance: 218.0
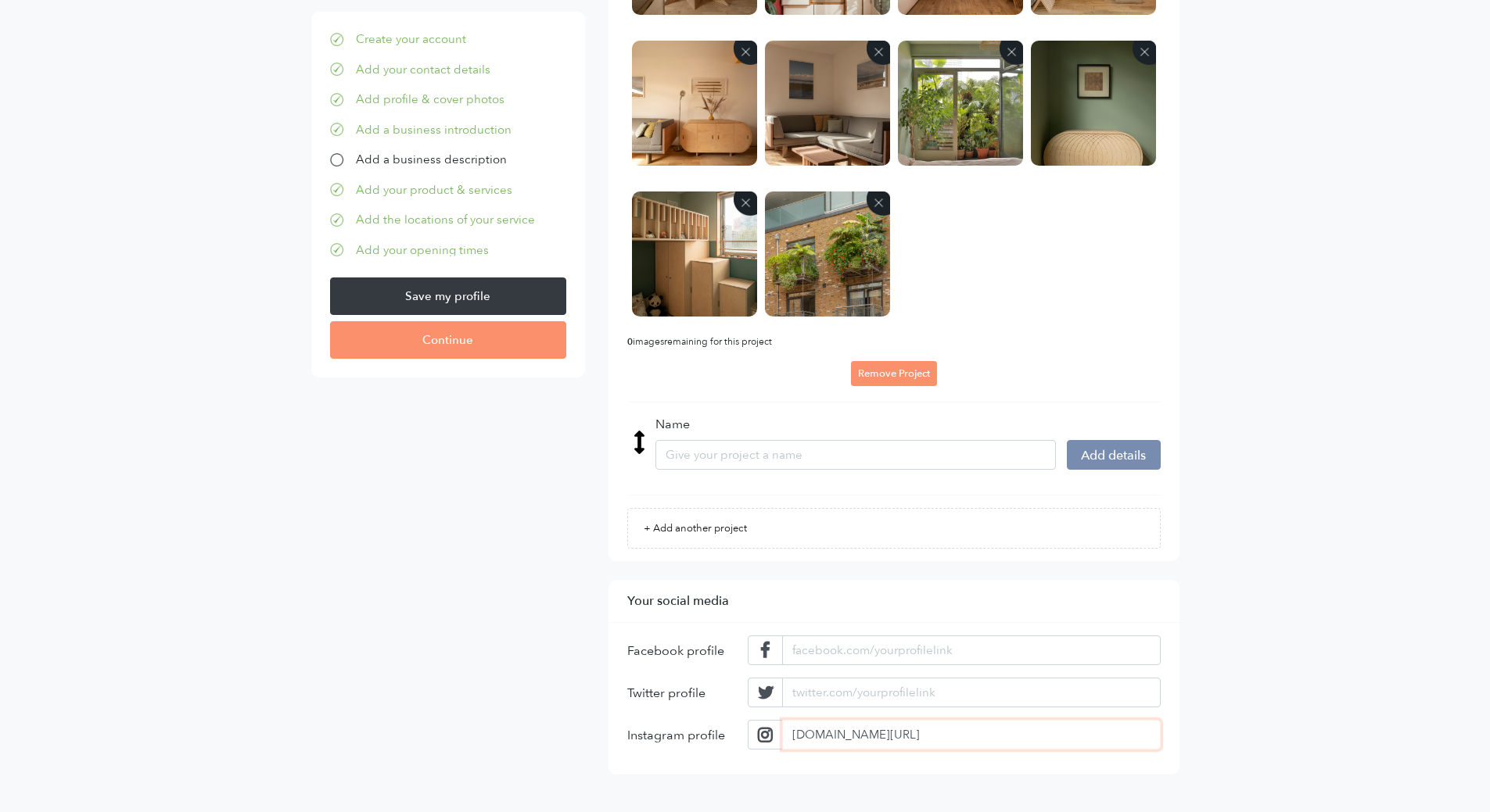
click at [676, 733] on div "Instagram profile instagram.com/mikemcmahonstudio" at bounding box center [894, 741] width 533 height 43
drag, startPoint x: 872, startPoint y: 735, endPoint x: 904, endPoint y: 730, distance: 32.4
click at [876, 735] on input "url" at bounding box center [971, 735] width 378 height 30
click at [904, 738] on input "url" at bounding box center [971, 735] width 378 height 30
paste input "instagram.com/ikemcmahonstudio"
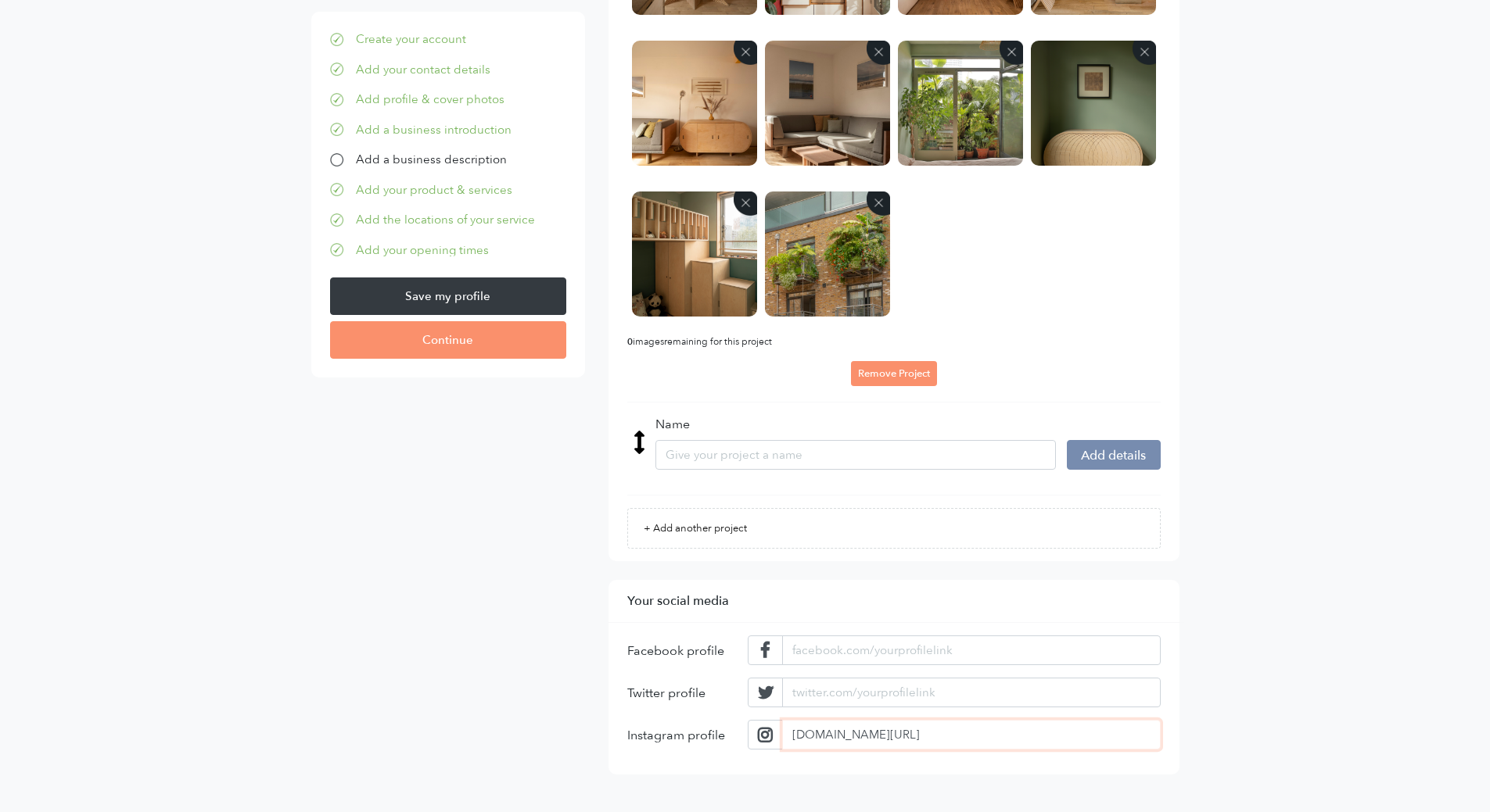
click at [876, 742] on input "instagram.com/ikemcmahonstudio" at bounding box center [971, 735] width 378 height 30
type input "instagram.com/mikemcmahonstudio"
drag, startPoint x: 1309, startPoint y: 701, endPoint x: 1198, endPoint y: 728, distance: 114.2
click at [1073, 741] on input "instagram.com/mikemcmahonstudio" at bounding box center [971, 735] width 378 height 30
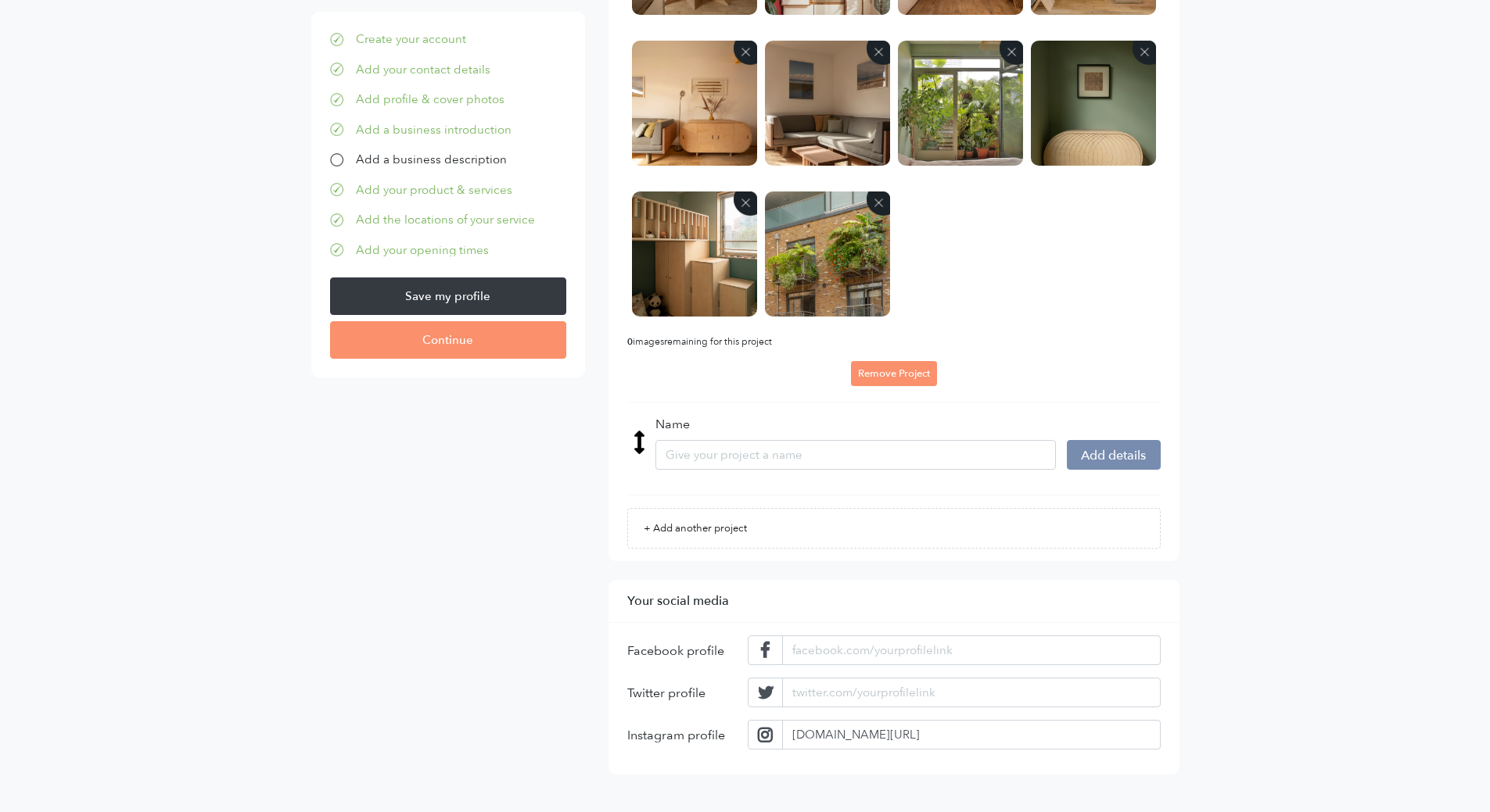
click at [462, 294] on input "Save my profile" at bounding box center [448, 295] width 237 height 37
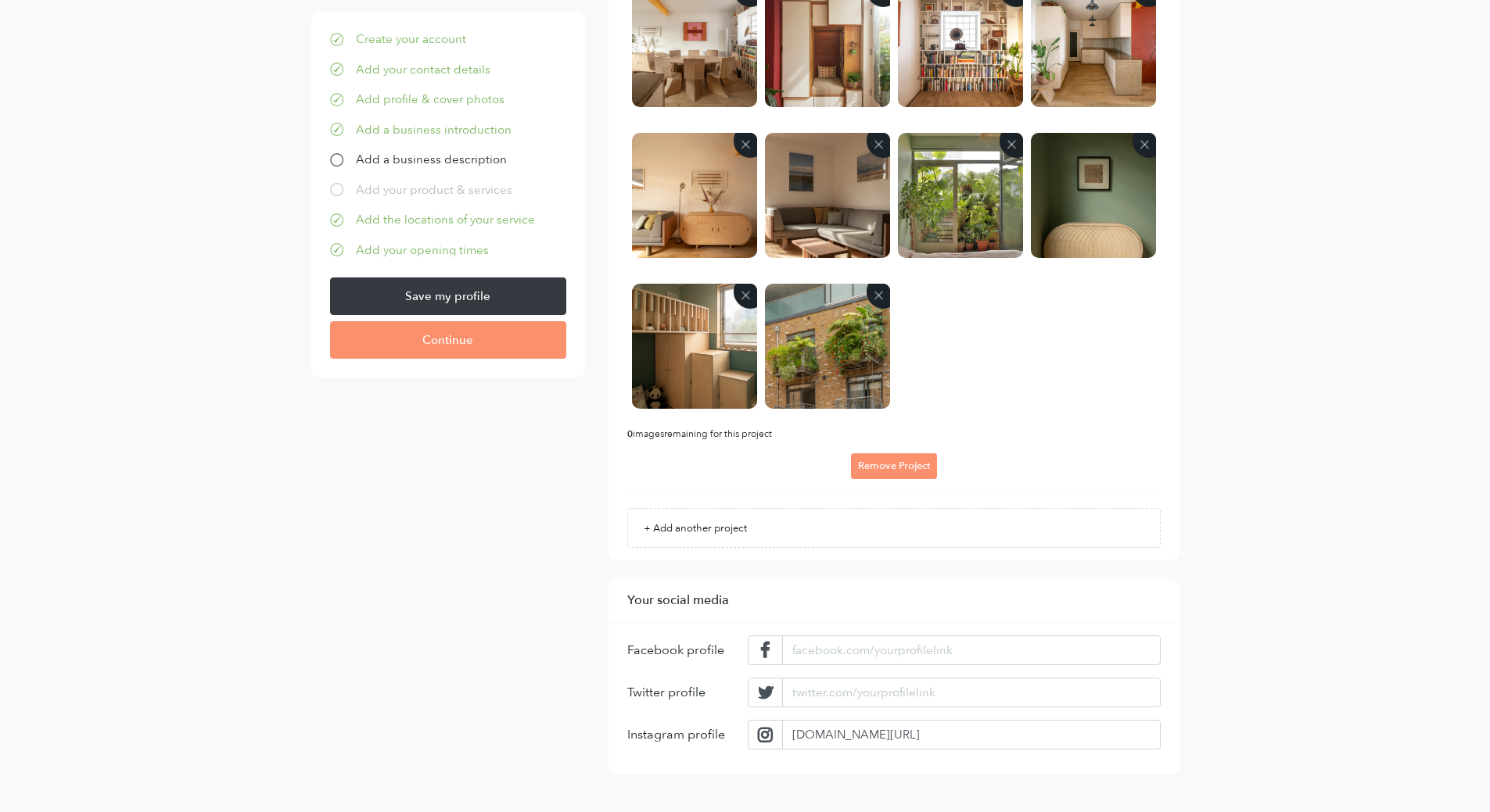
scroll to position [2374, 0]
click at [468, 188] on div "Add your product & services" at bounding box center [434, 190] width 157 height 18
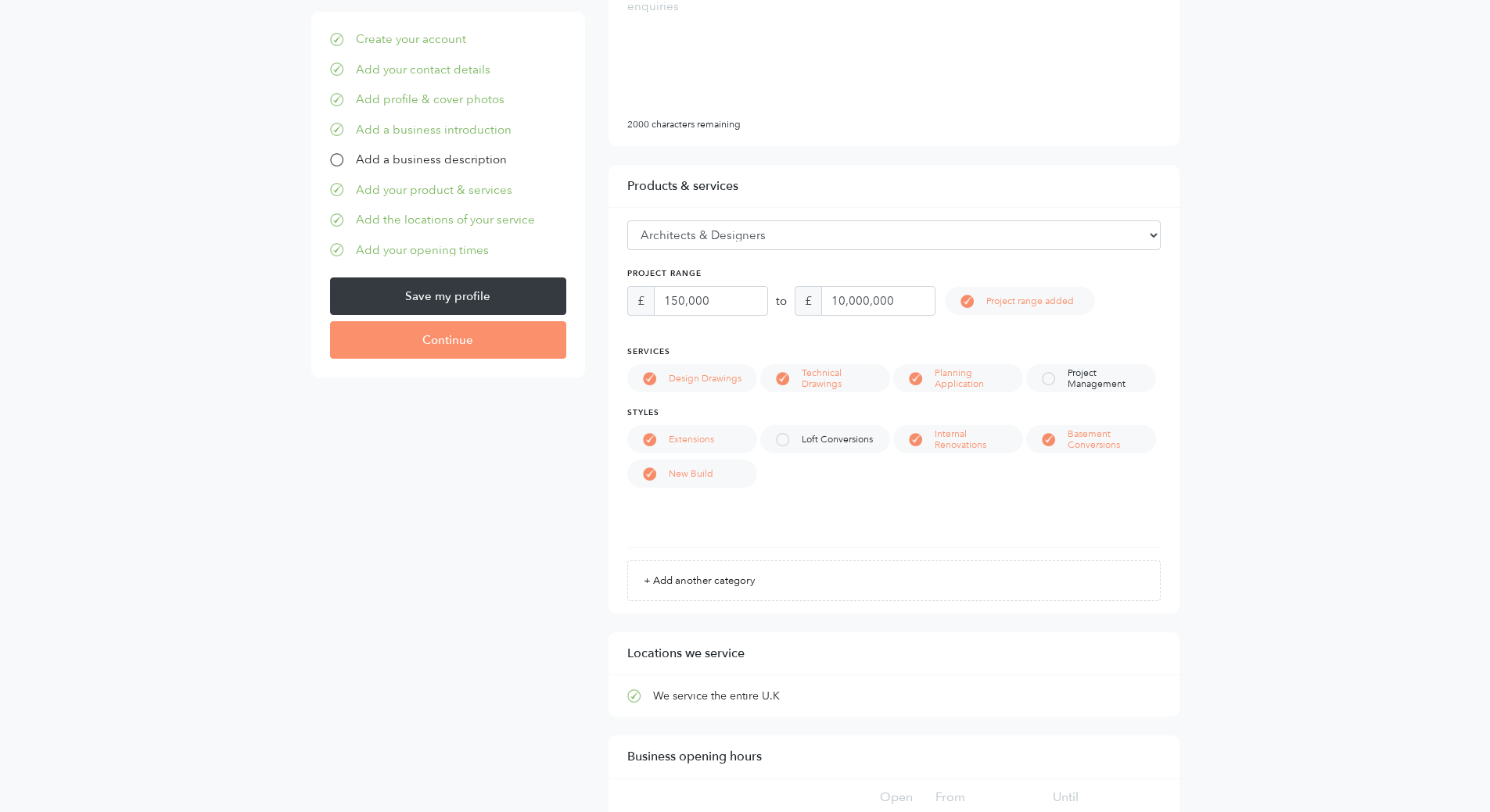
scroll to position [419, 0]
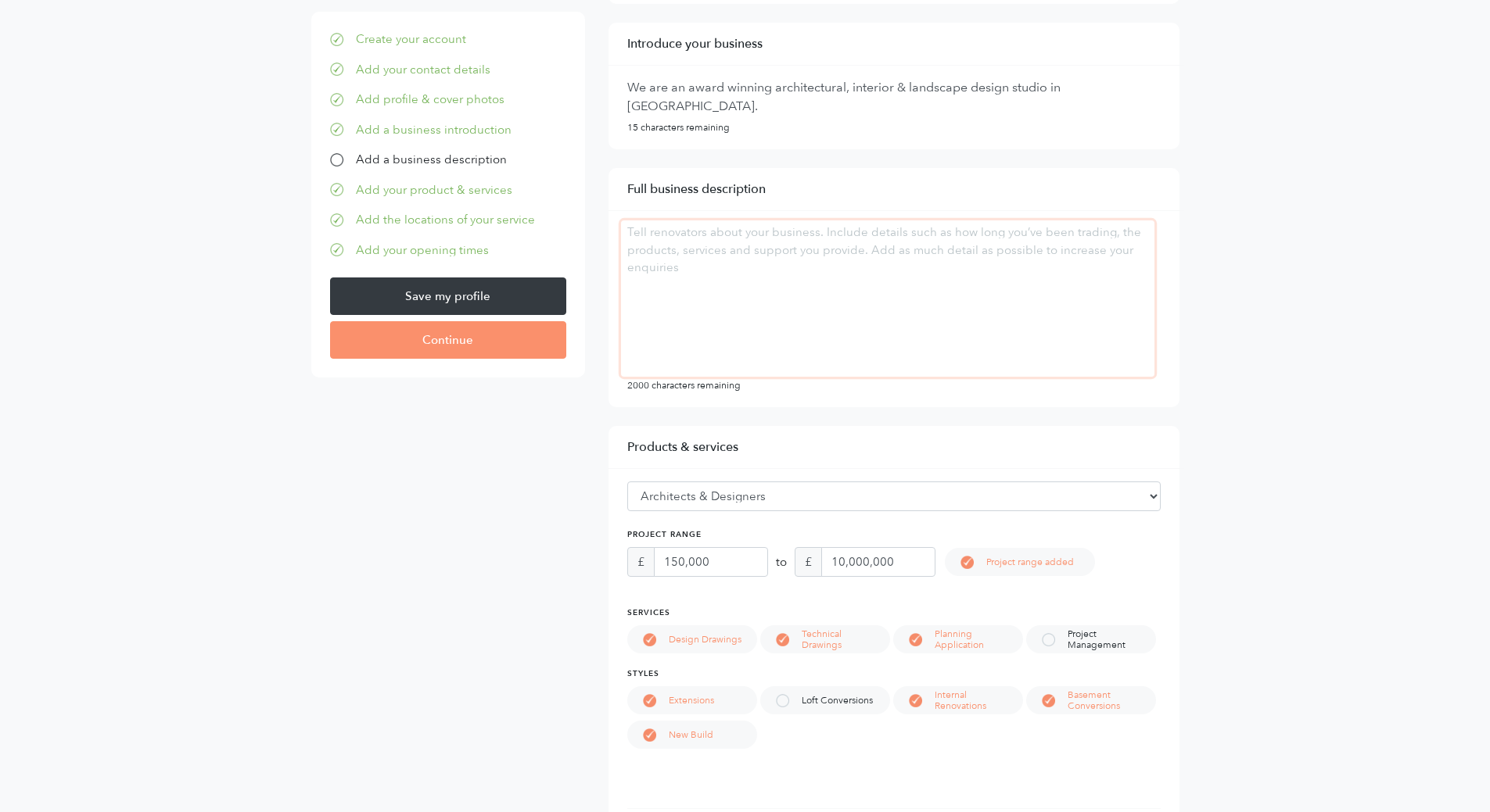
click at [733, 266] on textarea at bounding box center [887, 298] width 533 height 157
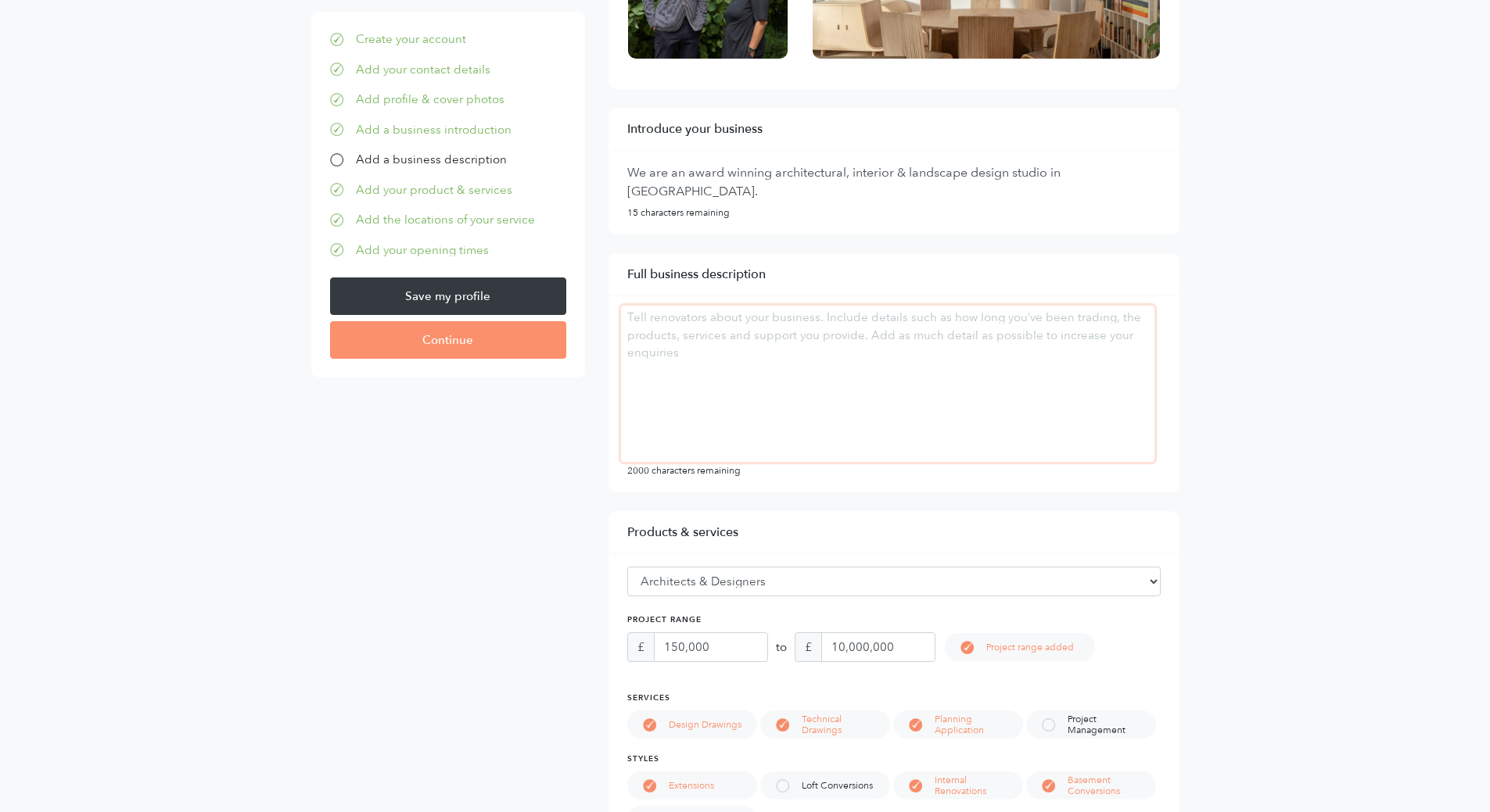
scroll to position [185, 0]
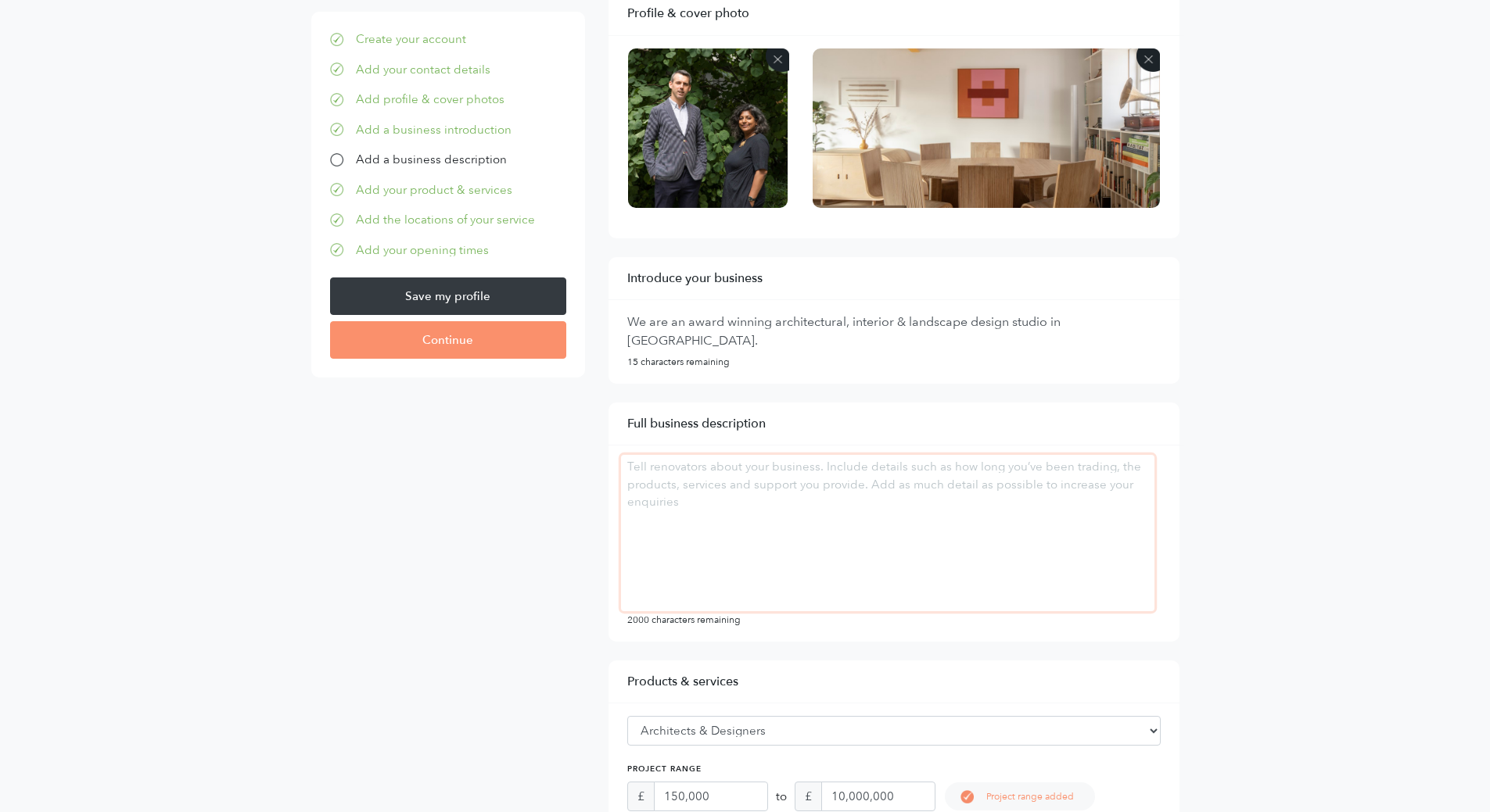
drag, startPoint x: 697, startPoint y: 501, endPoint x: 609, endPoint y: 462, distance: 96.3
click at [609, 462] on div "Full business description 2000 characters remaining" at bounding box center [894, 522] width 571 height 239
paste textarea "Established in 2022 by husband and wife duo, Mike McMahon and Jewlsy Mathews, M…"
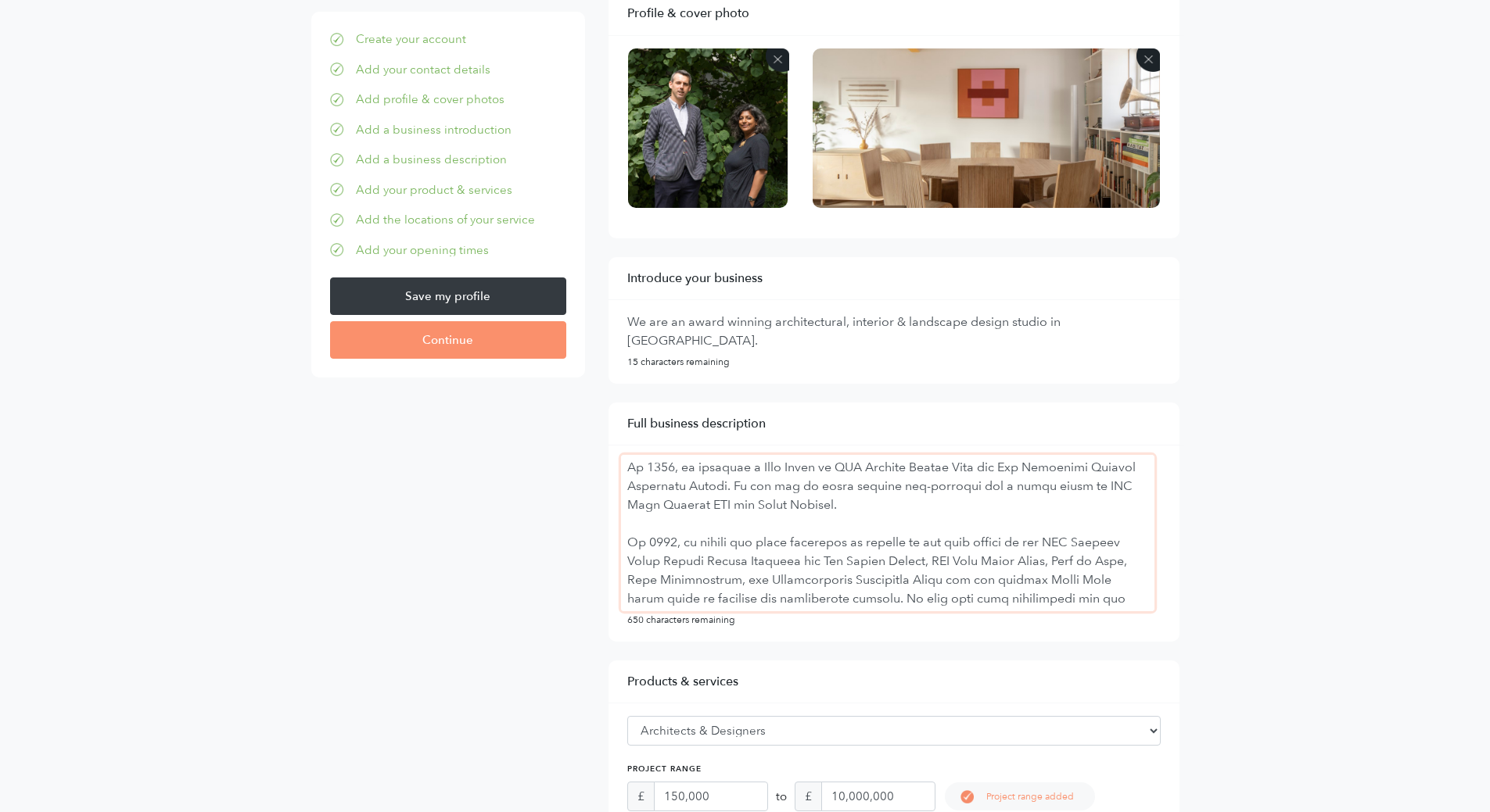
scroll to position [0, 0]
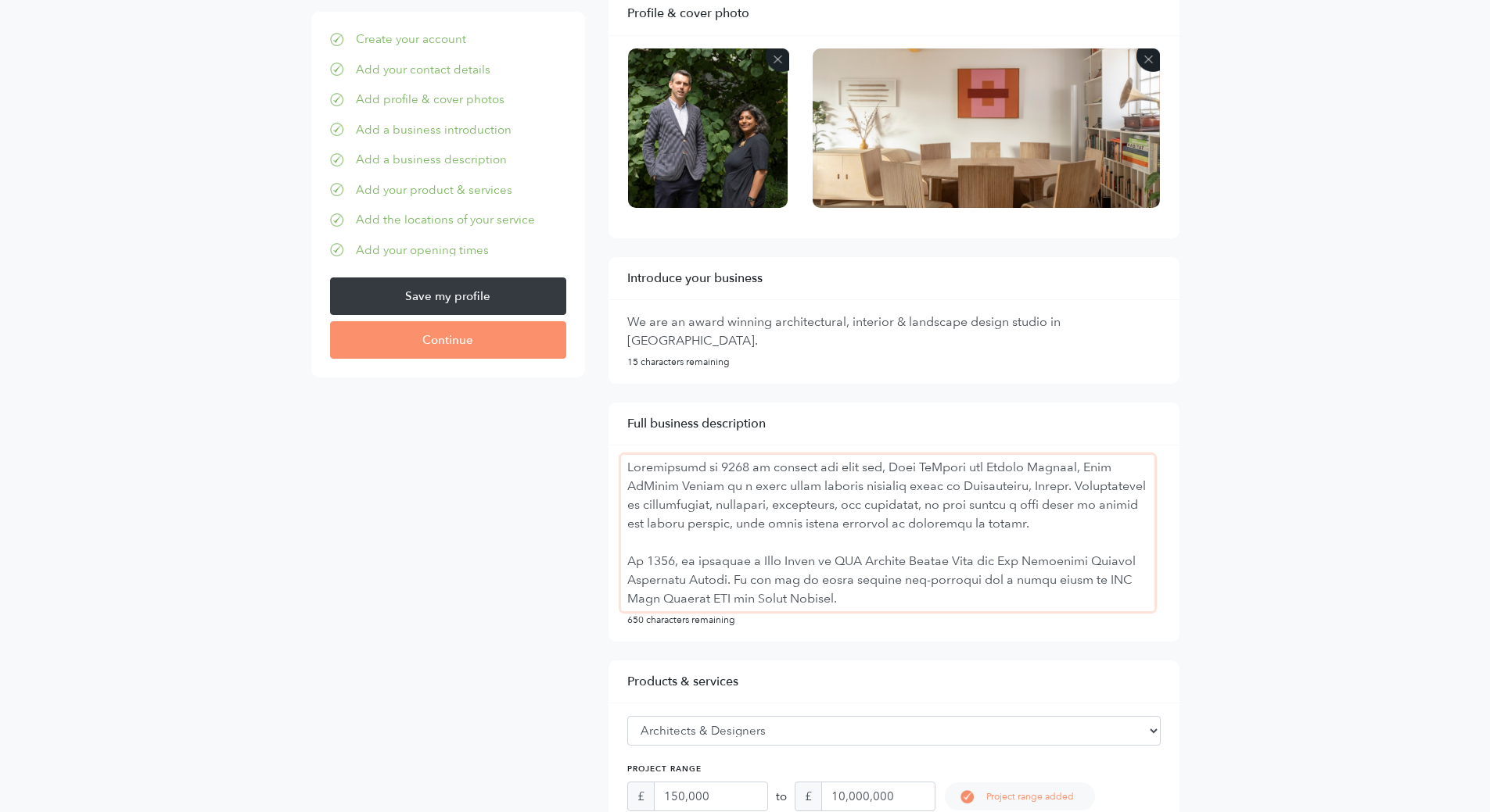
click at [981, 527] on textarea at bounding box center [887, 533] width 533 height 157
click at [985, 526] on textarea at bounding box center [887, 533] width 533 height 157
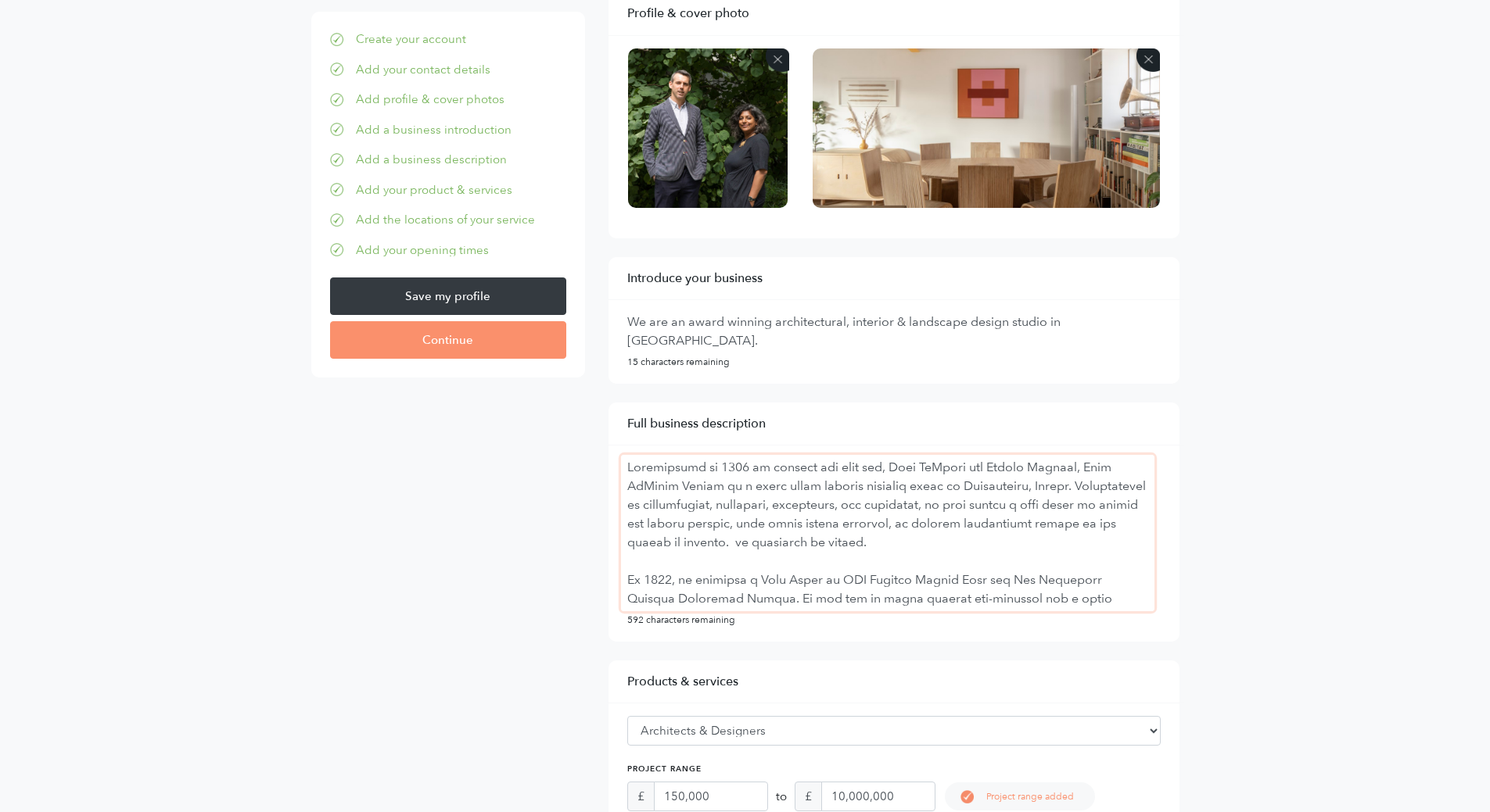
drag, startPoint x: 914, startPoint y: 545, endPoint x: 820, endPoint y: 545, distance: 94.0
click at [820, 545] on textarea at bounding box center [887, 533] width 533 height 157
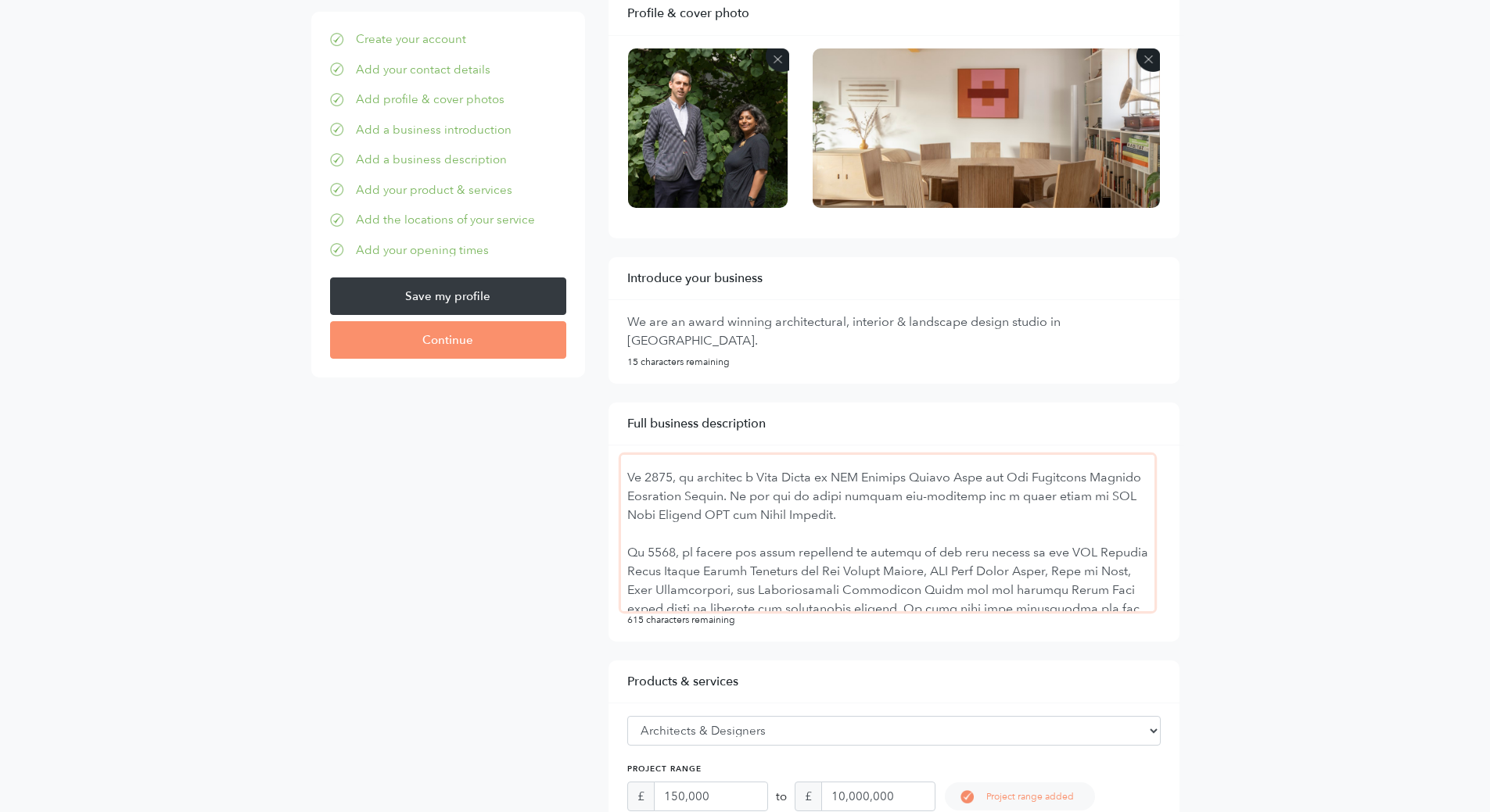
scroll to position [78, 0]
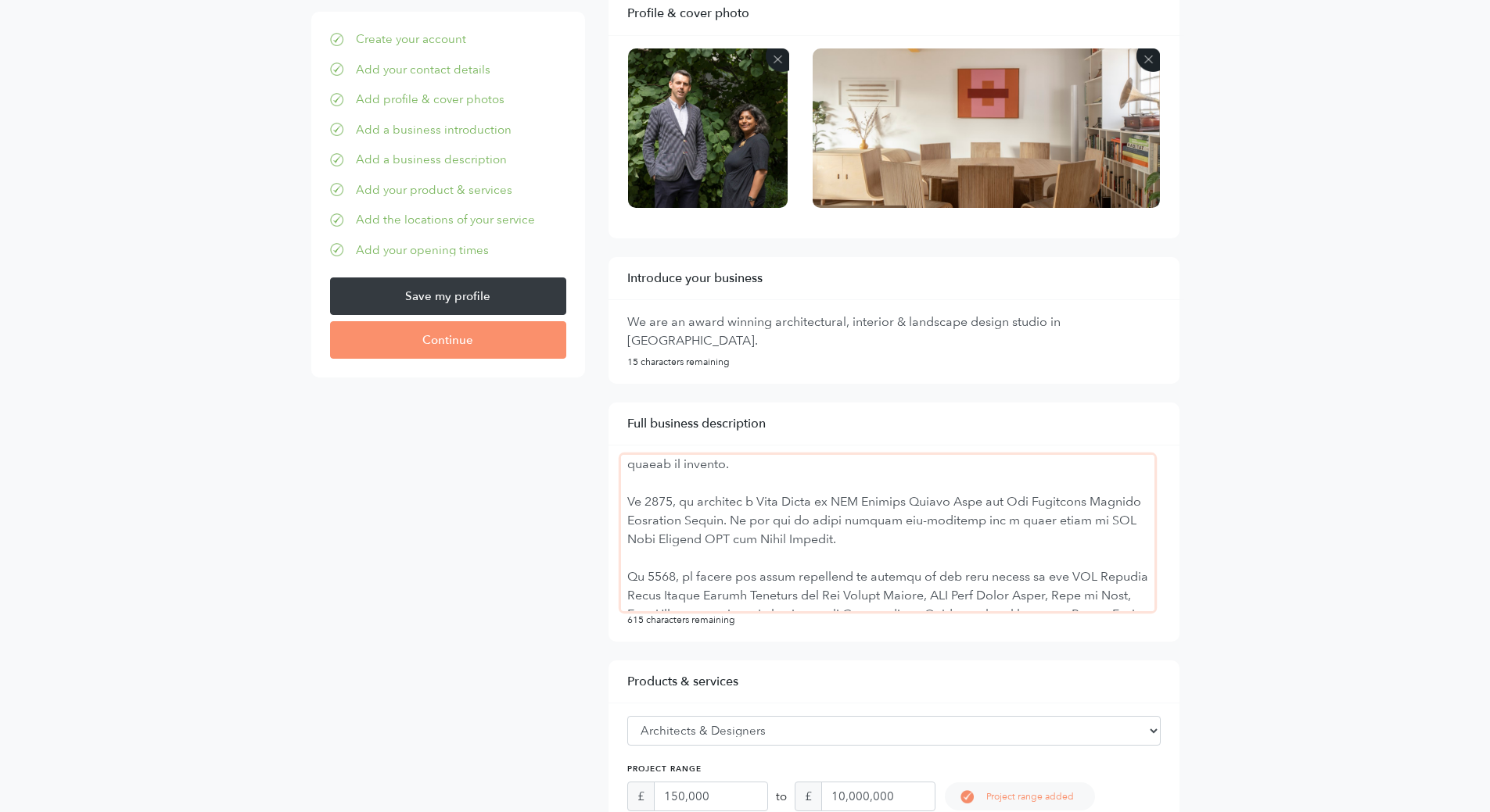
drag, startPoint x: 885, startPoint y: 549, endPoint x: 787, endPoint y: 527, distance: 100.4
click at [787, 527] on textarea at bounding box center [887, 533] width 533 height 157
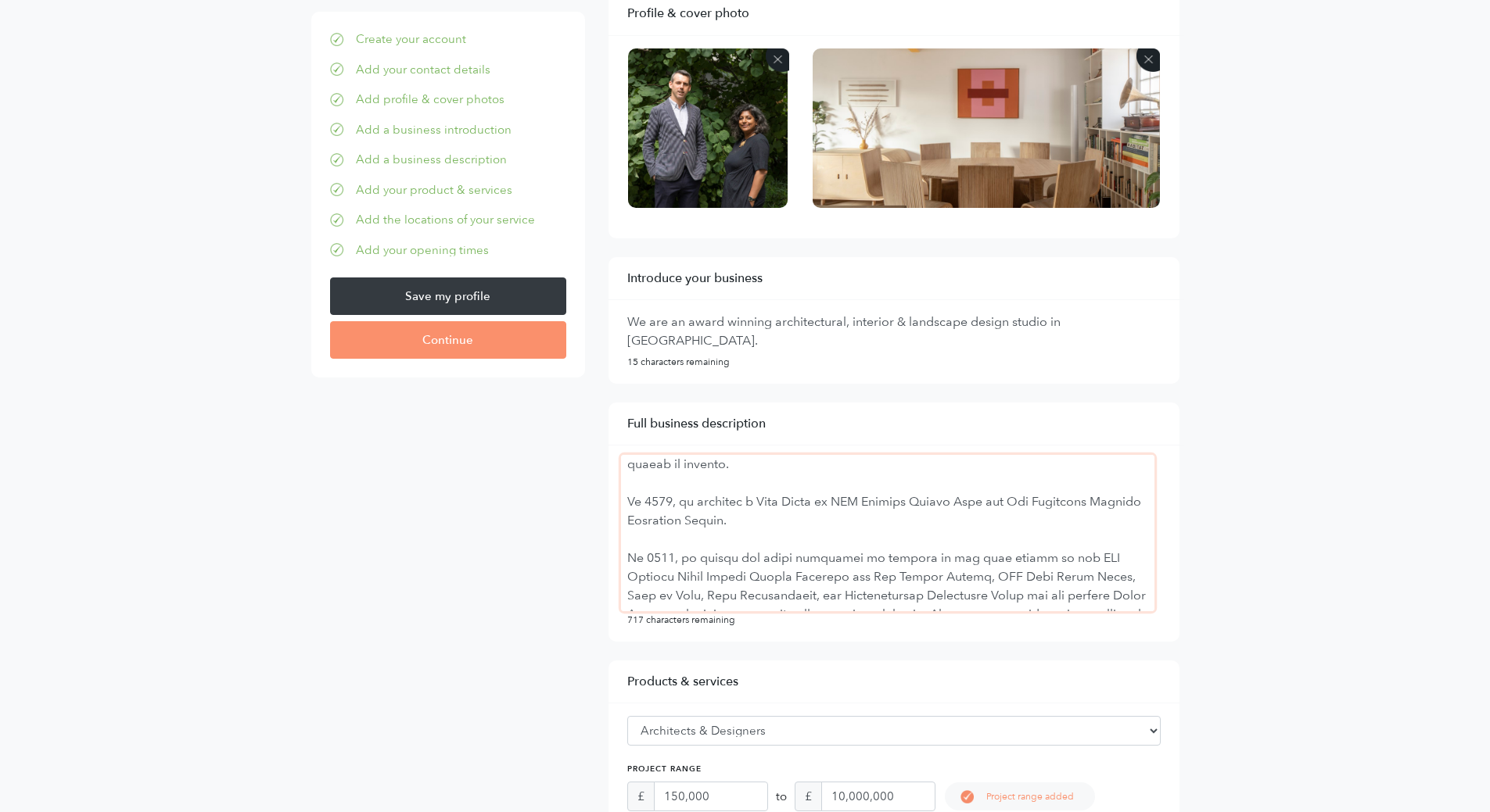
click at [627, 556] on textarea at bounding box center [887, 533] width 533 height 157
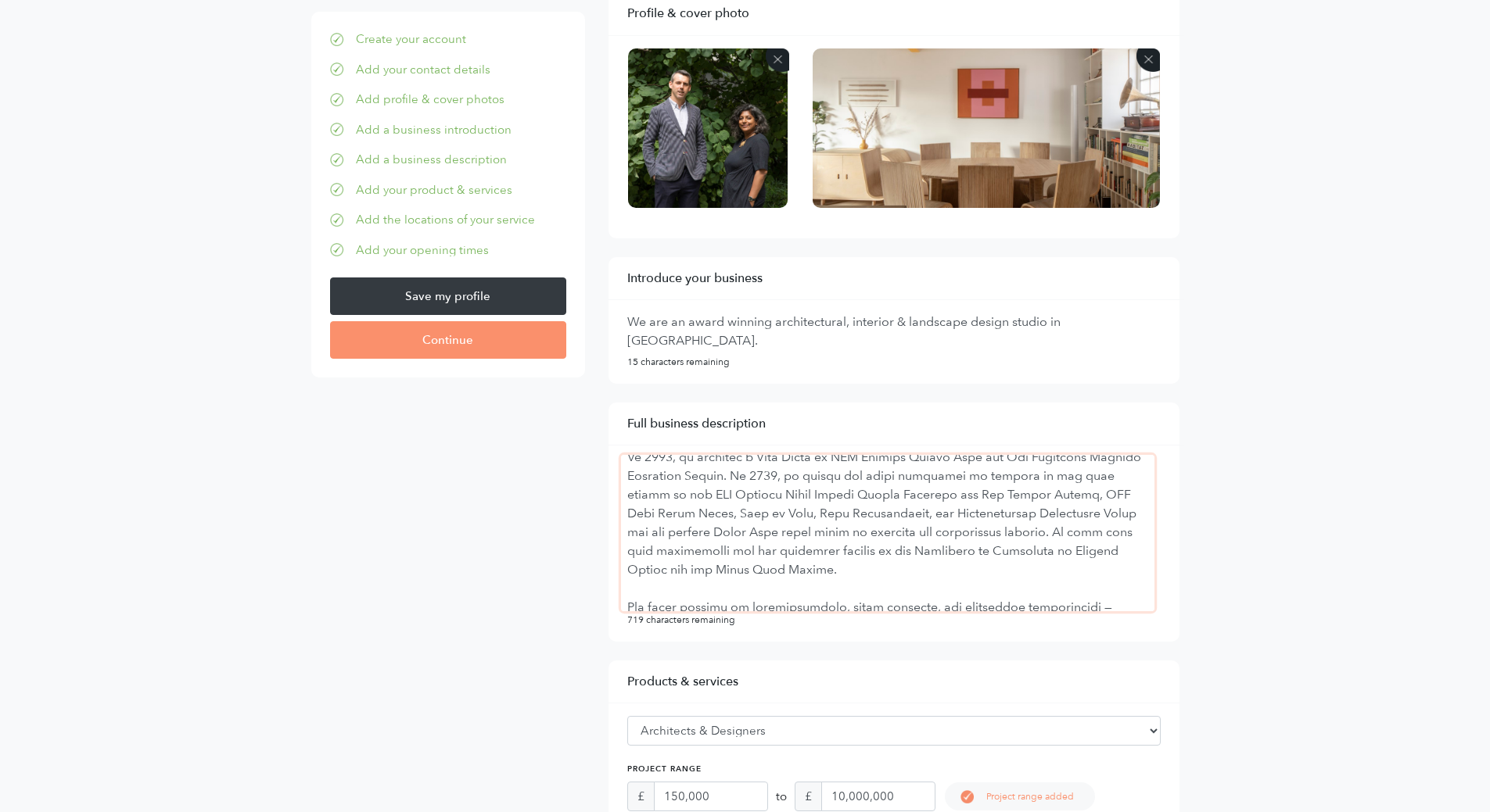
scroll to position [157, 0]
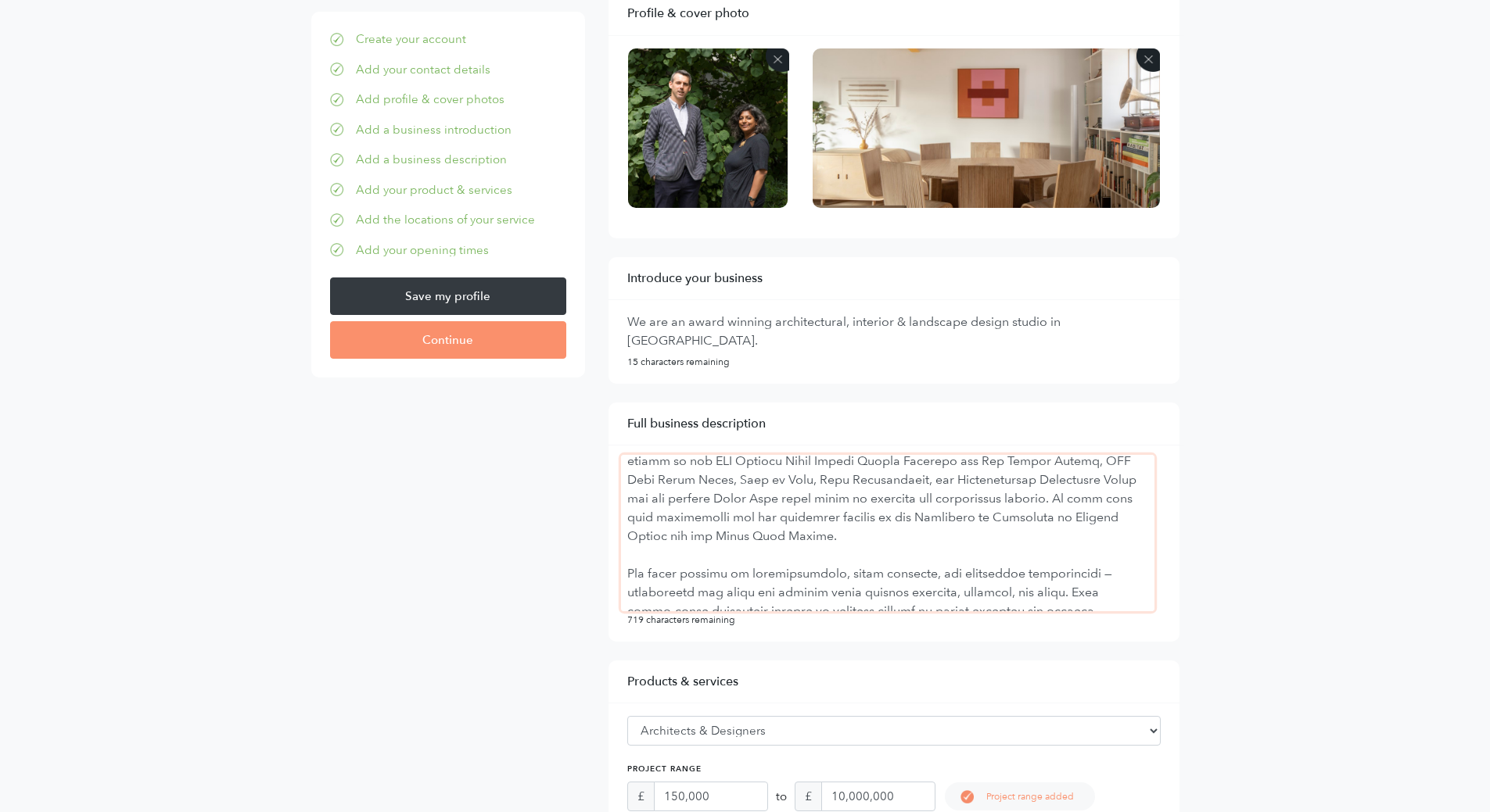
drag, startPoint x: 1062, startPoint y: 552, endPoint x: 1070, endPoint y: 502, distance: 50.6
click at [1070, 502] on textarea at bounding box center [887, 533] width 533 height 157
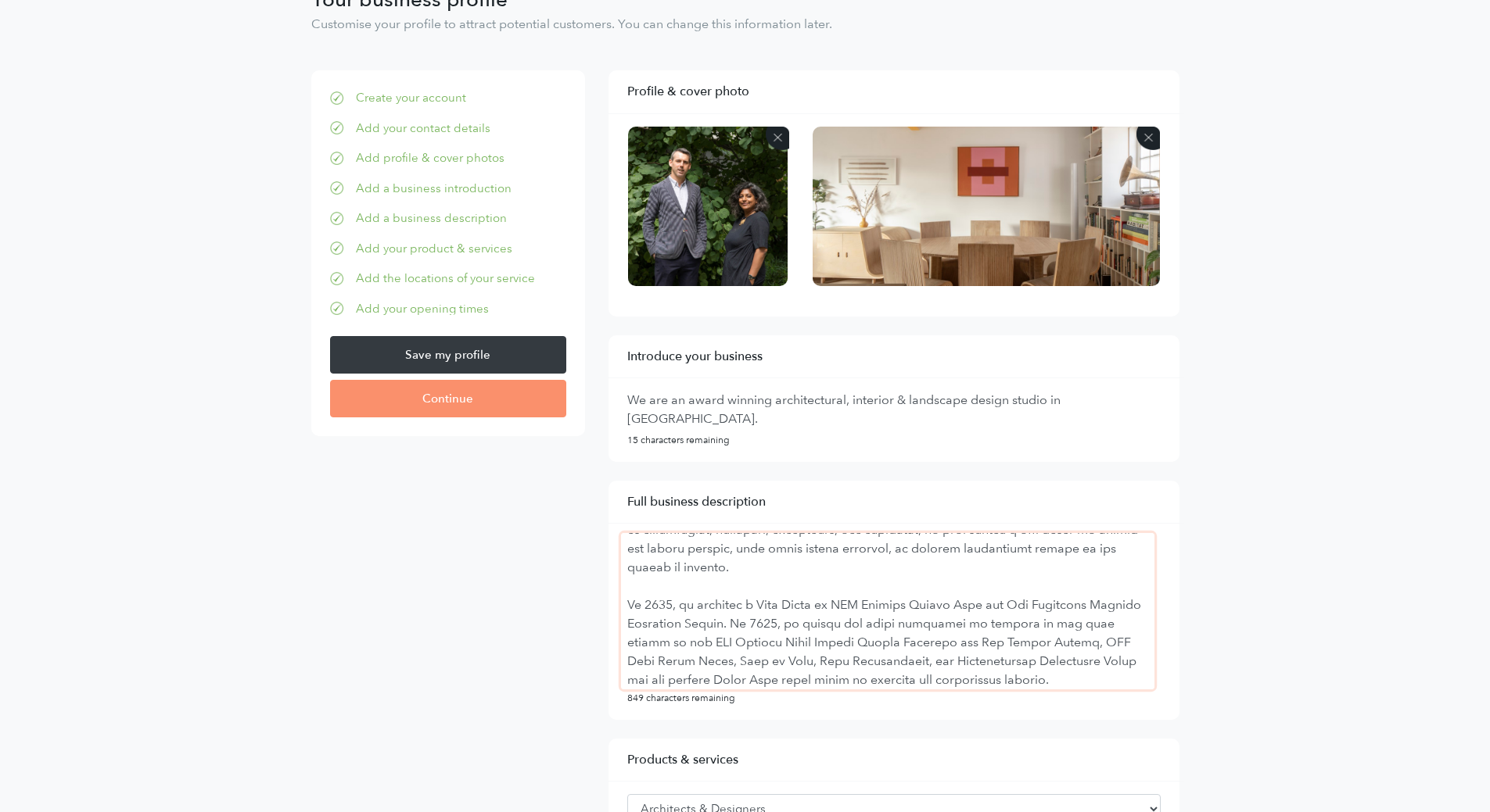
scroll to position [0, 0]
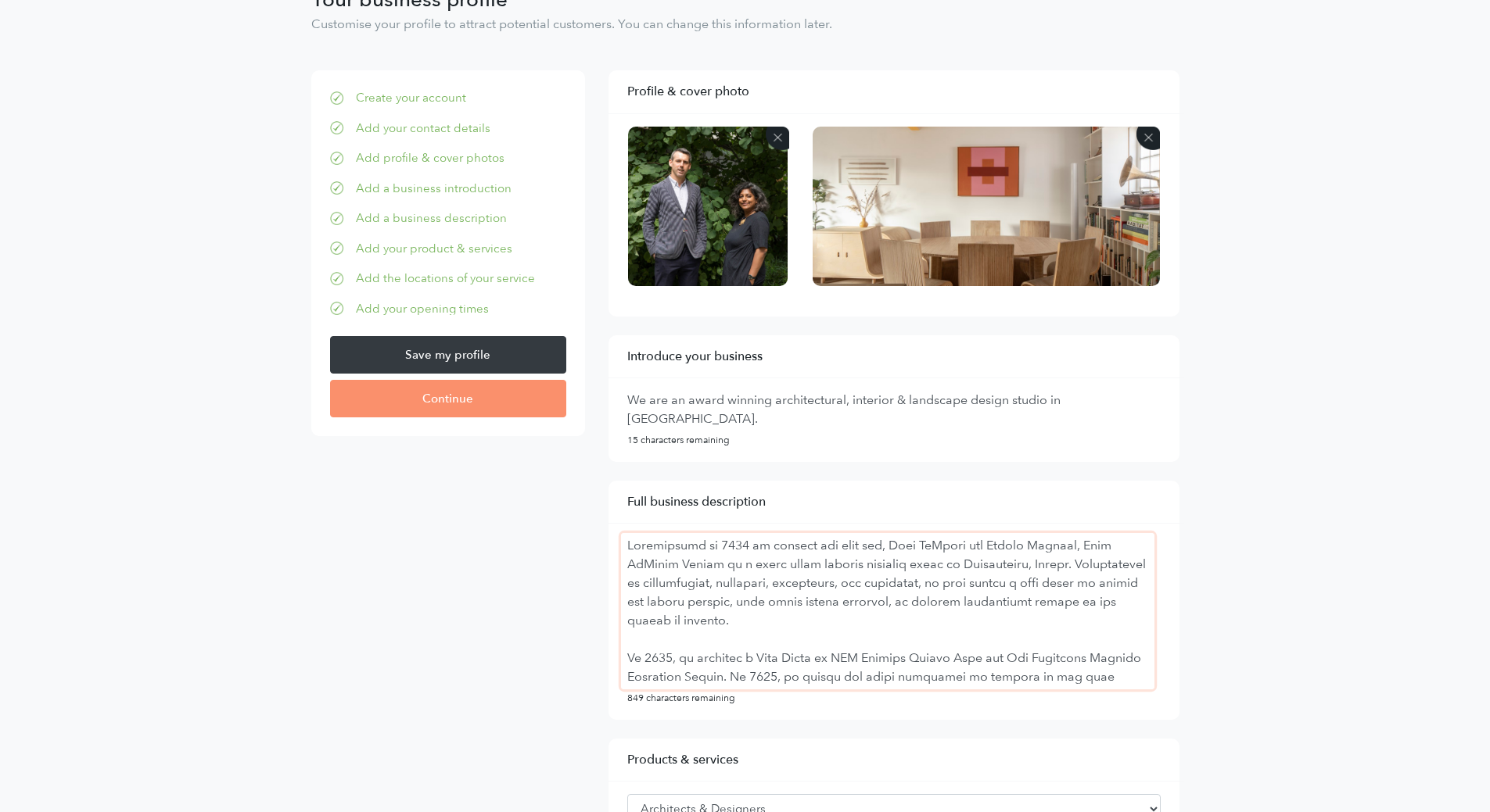
click at [909, 623] on textarea at bounding box center [887, 611] width 533 height 157
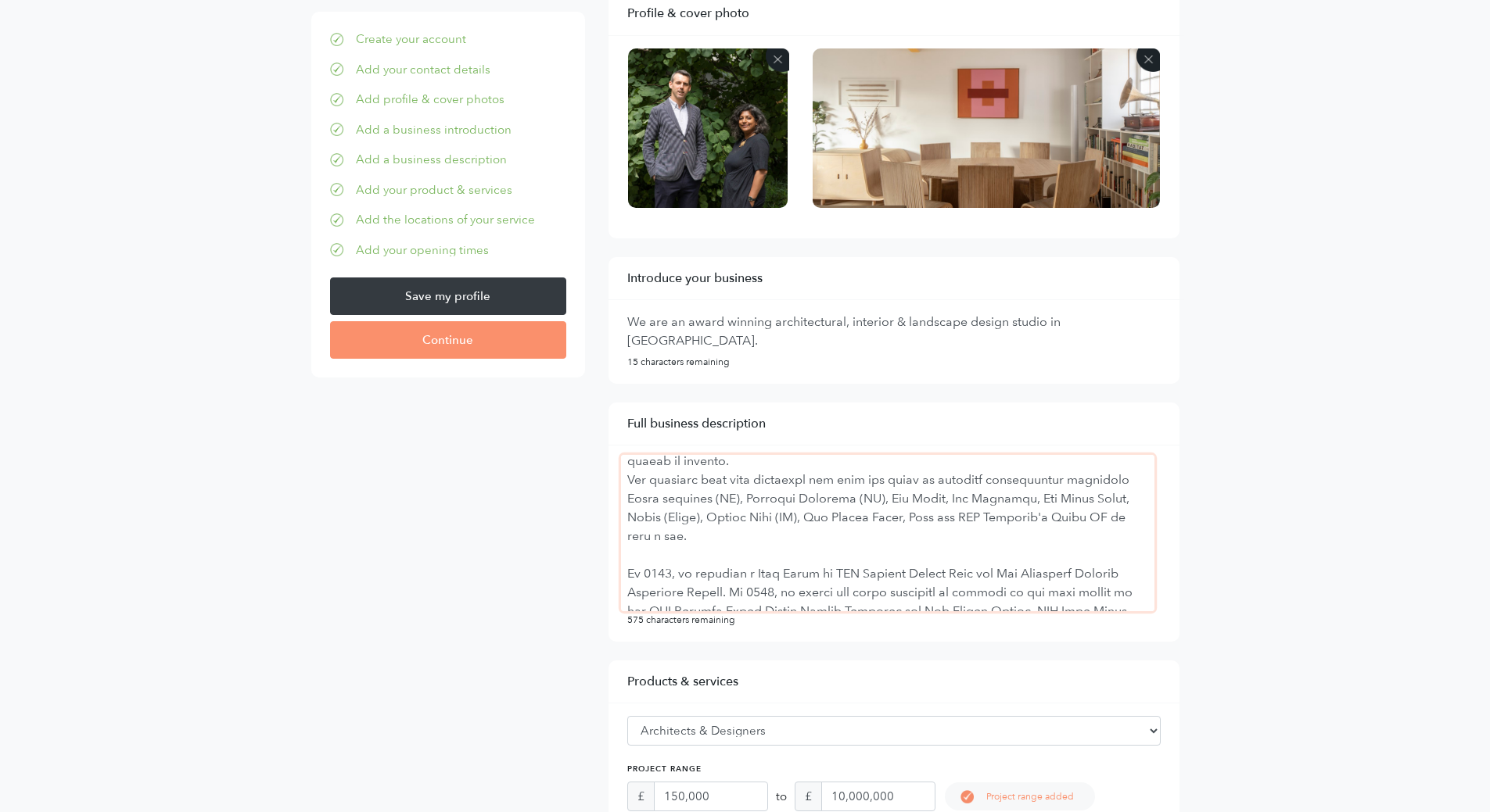
scroll to position [170, 0]
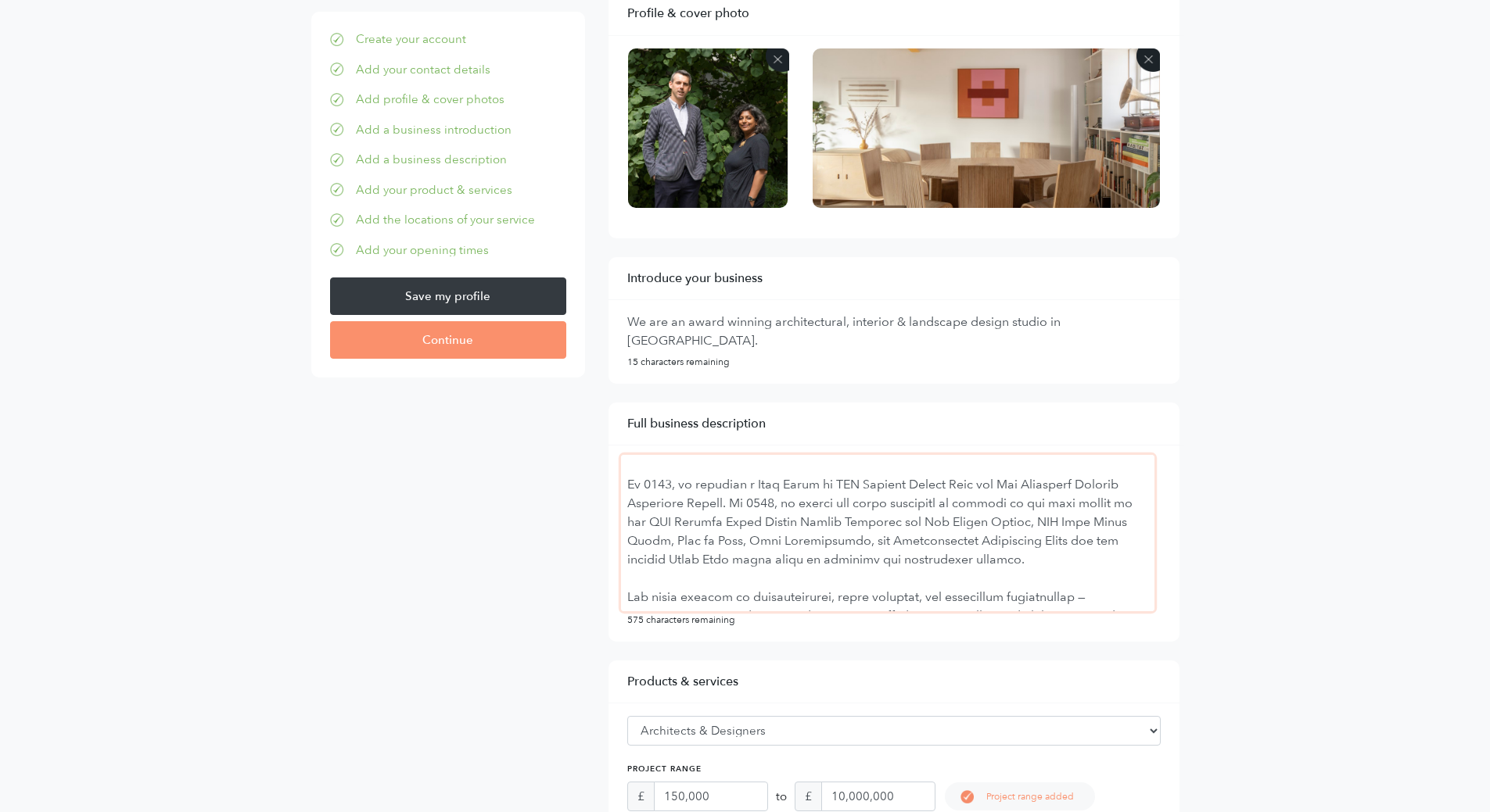
click at [626, 484] on textarea at bounding box center [887, 533] width 533 height 157
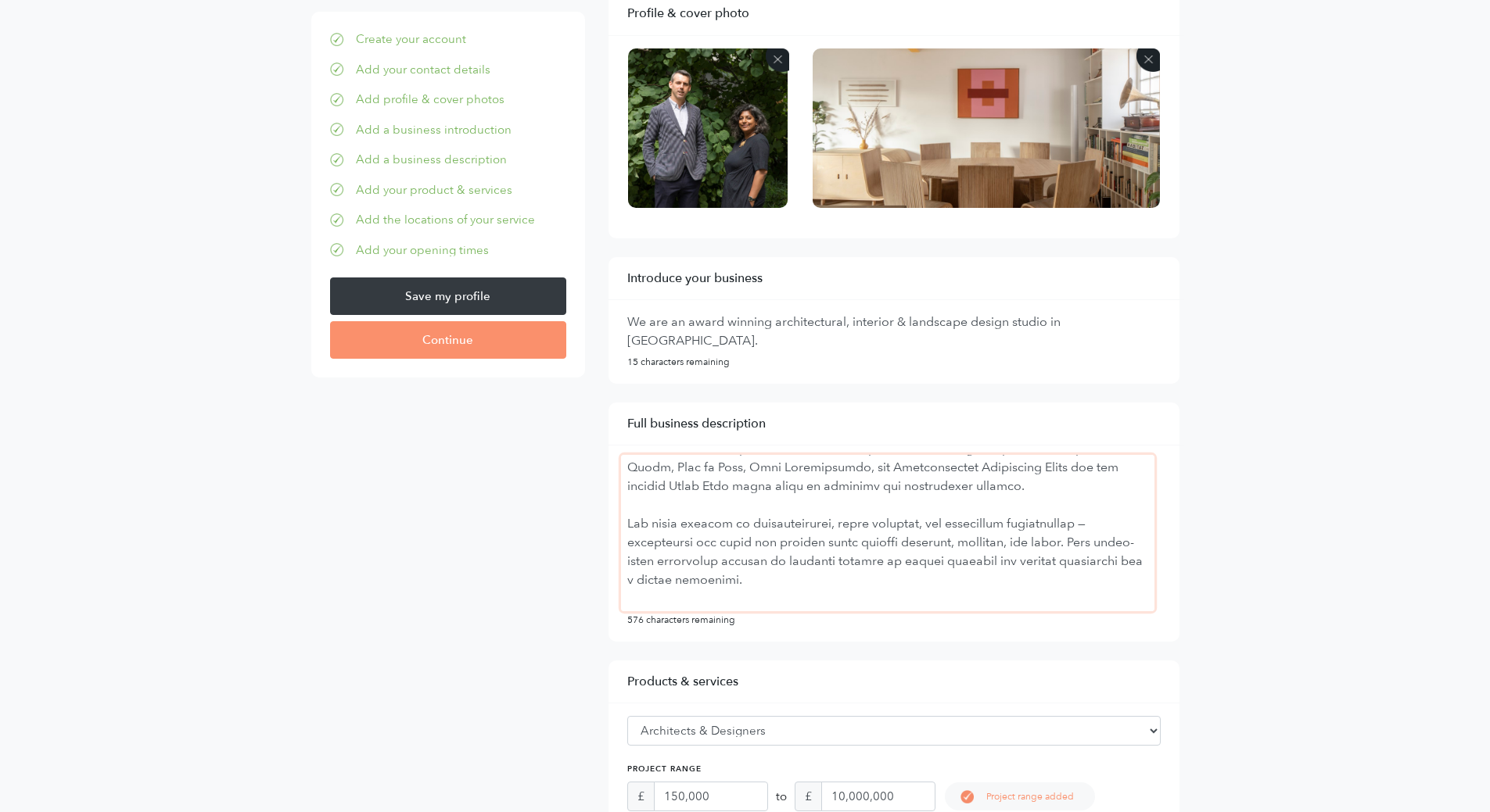
scroll to position [263, 0]
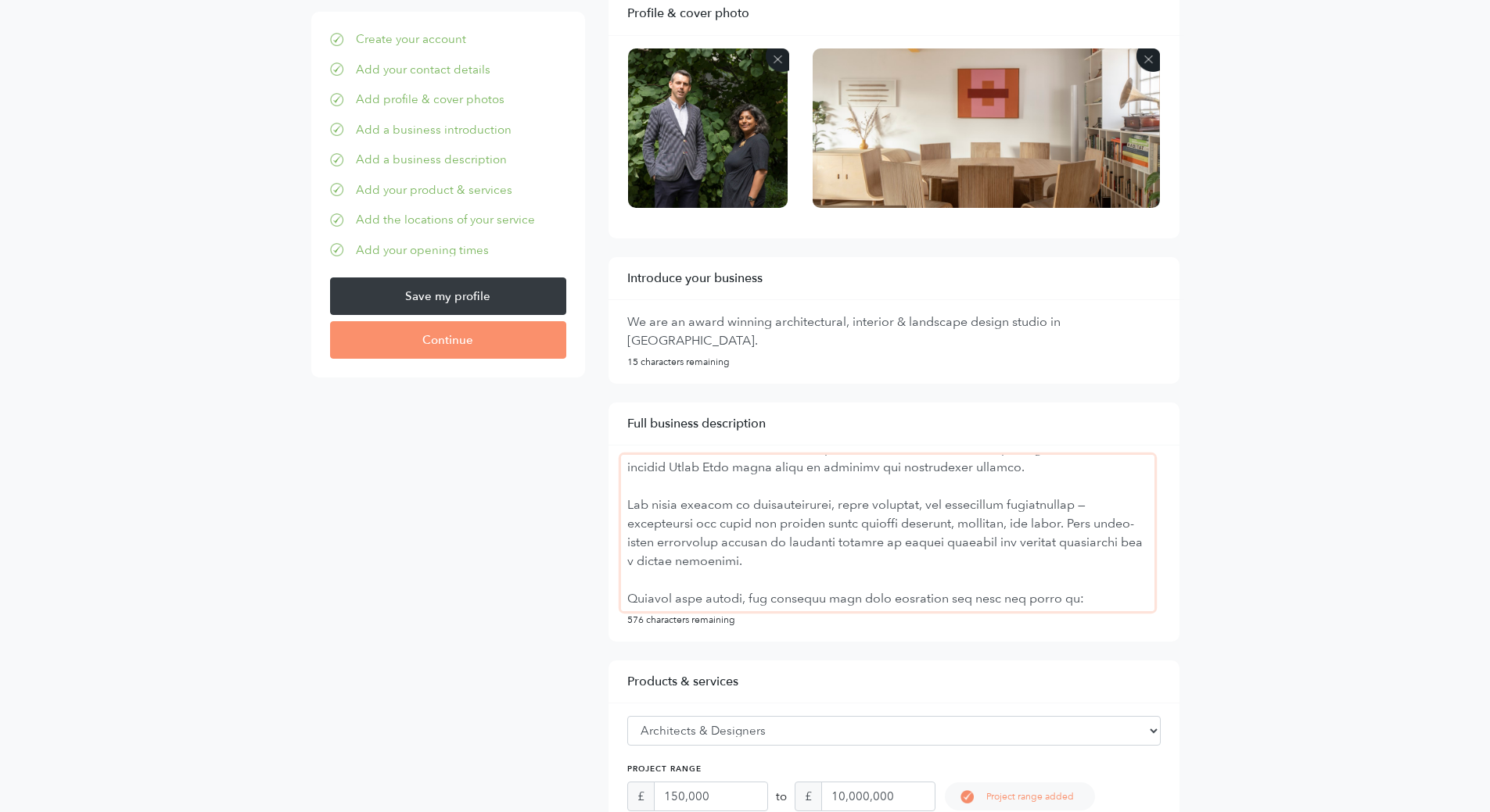
drag, startPoint x: 628, startPoint y: 556, endPoint x: 1115, endPoint y: 584, distance: 487.8
click at [1115, 584] on textarea at bounding box center [887, 533] width 533 height 157
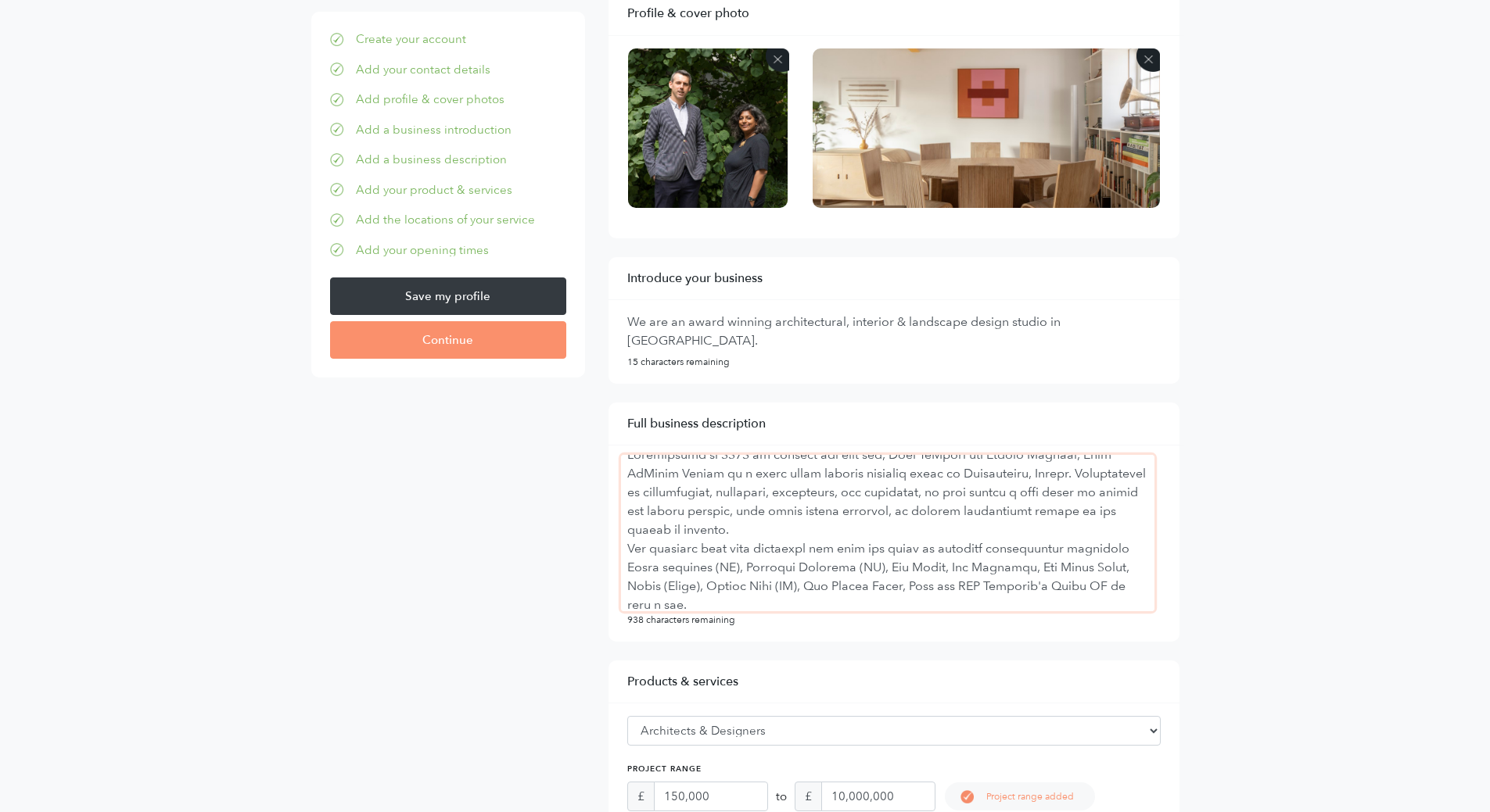
scroll to position [0, 0]
click at [921, 538] on textarea at bounding box center [887, 533] width 533 height 157
drag, startPoint x: 903, startPoint y: 507, endPoint x: 839, endPoint y: 505, distance: 64.0
click at [839, 505] on textarea at bounding box center [887, 533] width 533 height 157
click at [1115, 526] on textarea at bounding box center [887, 533] width 533 height 157
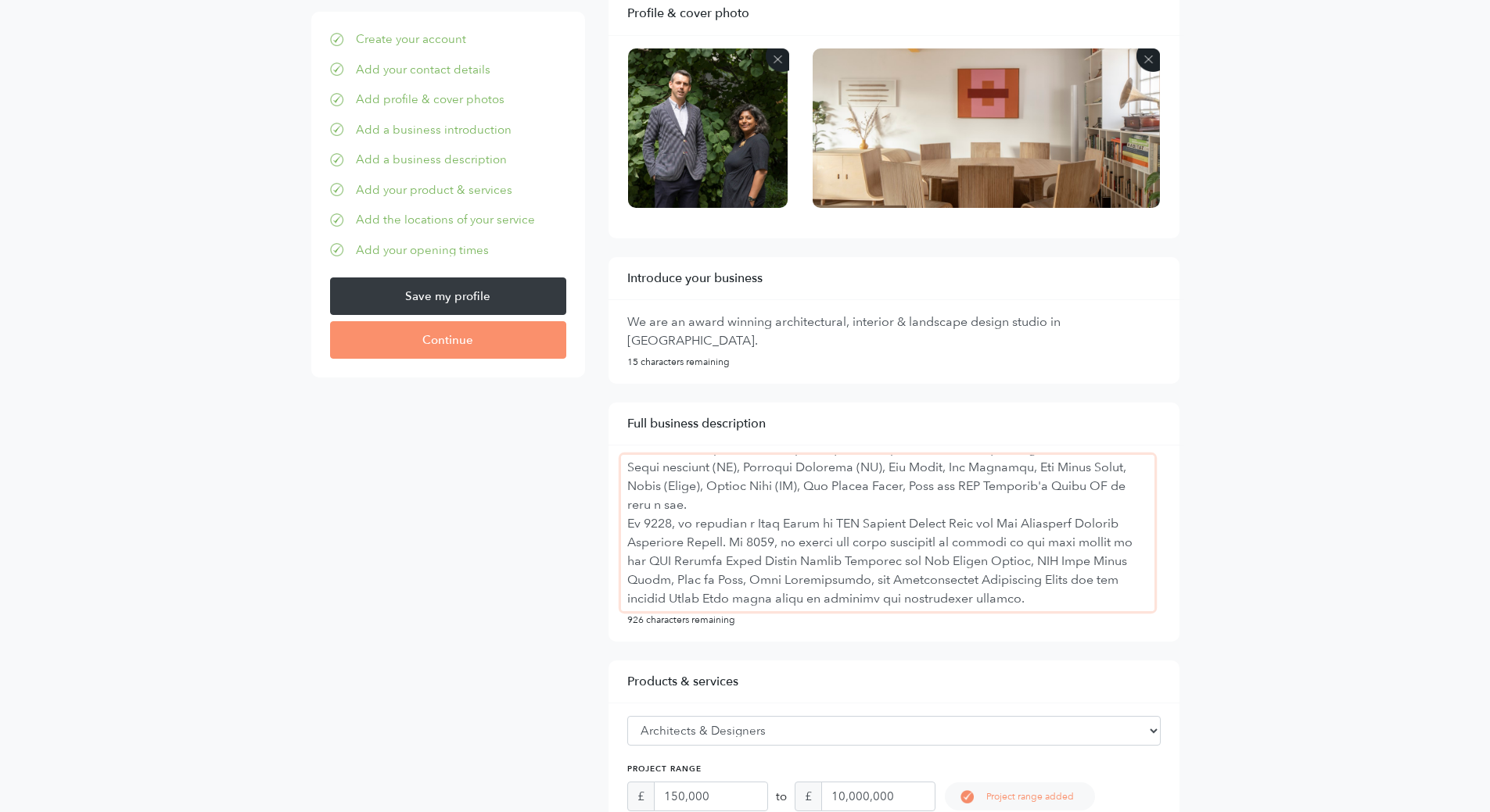
scroll to position [157, 0]
click at [820, 582] on textarea at bounding box center [887, 533] width 533 height 157
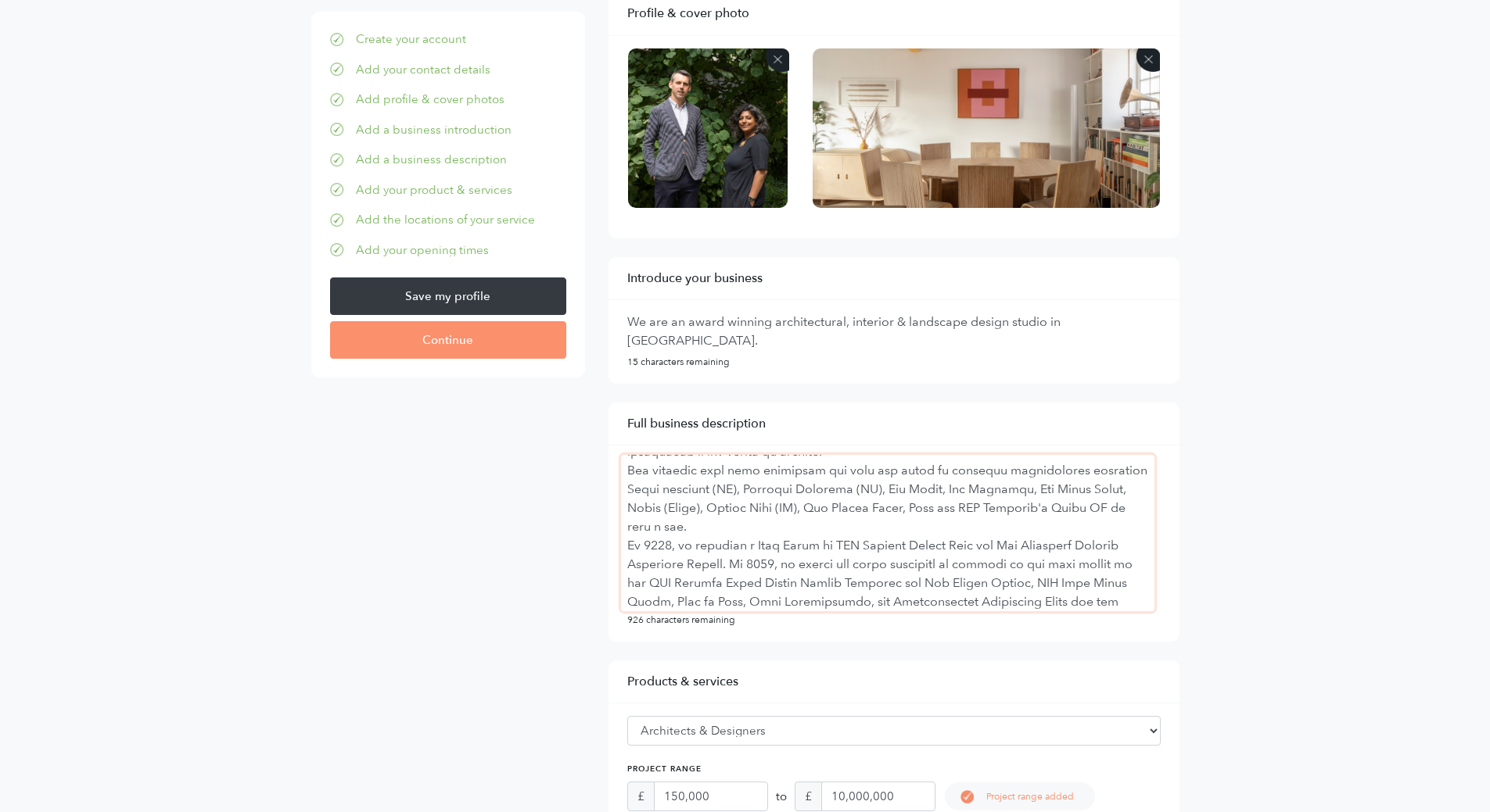
click at [760, 527] on textarea at bounding box center [887, 533] width 533 height 157
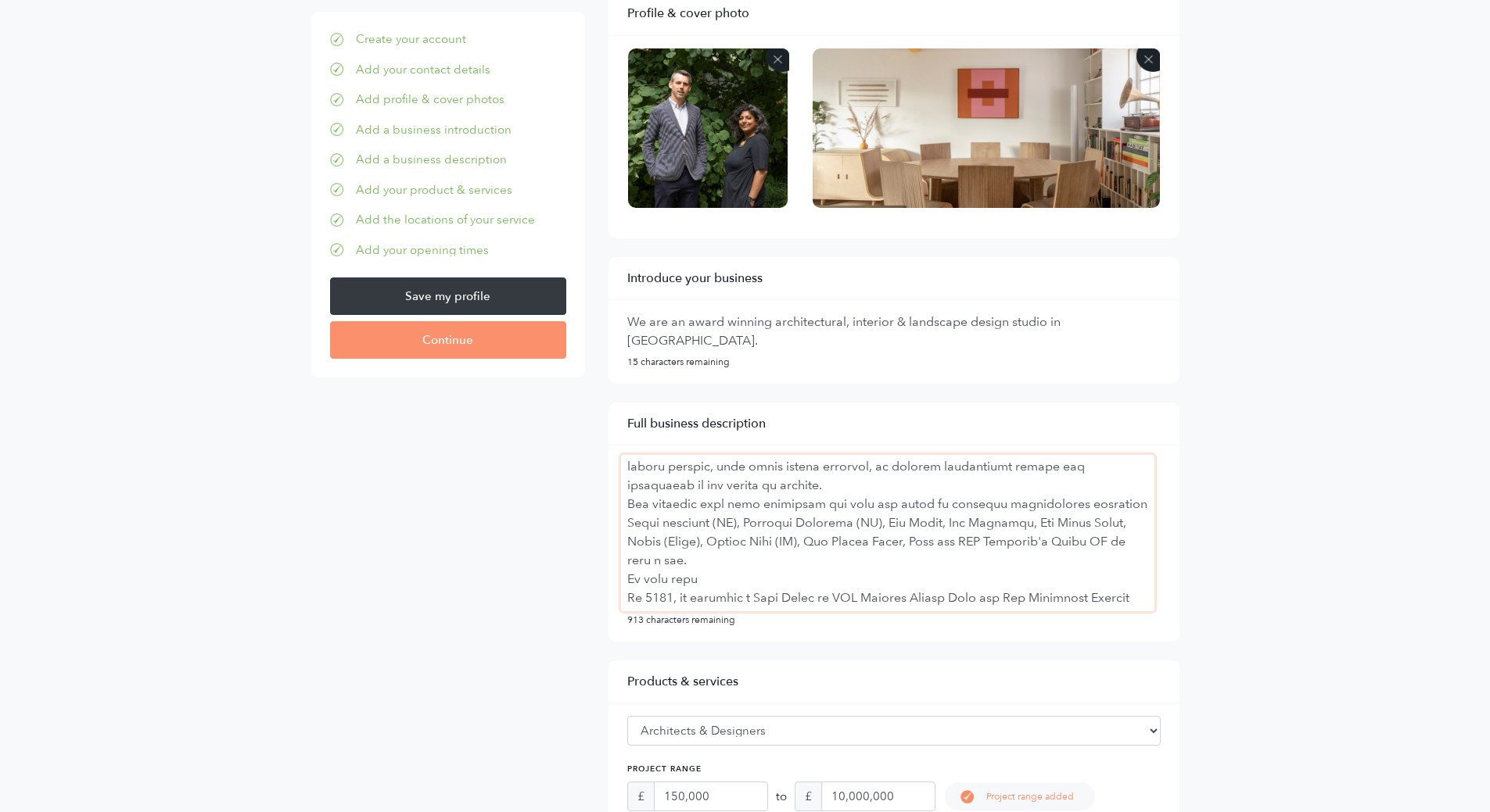
scroll to position [78, 0]
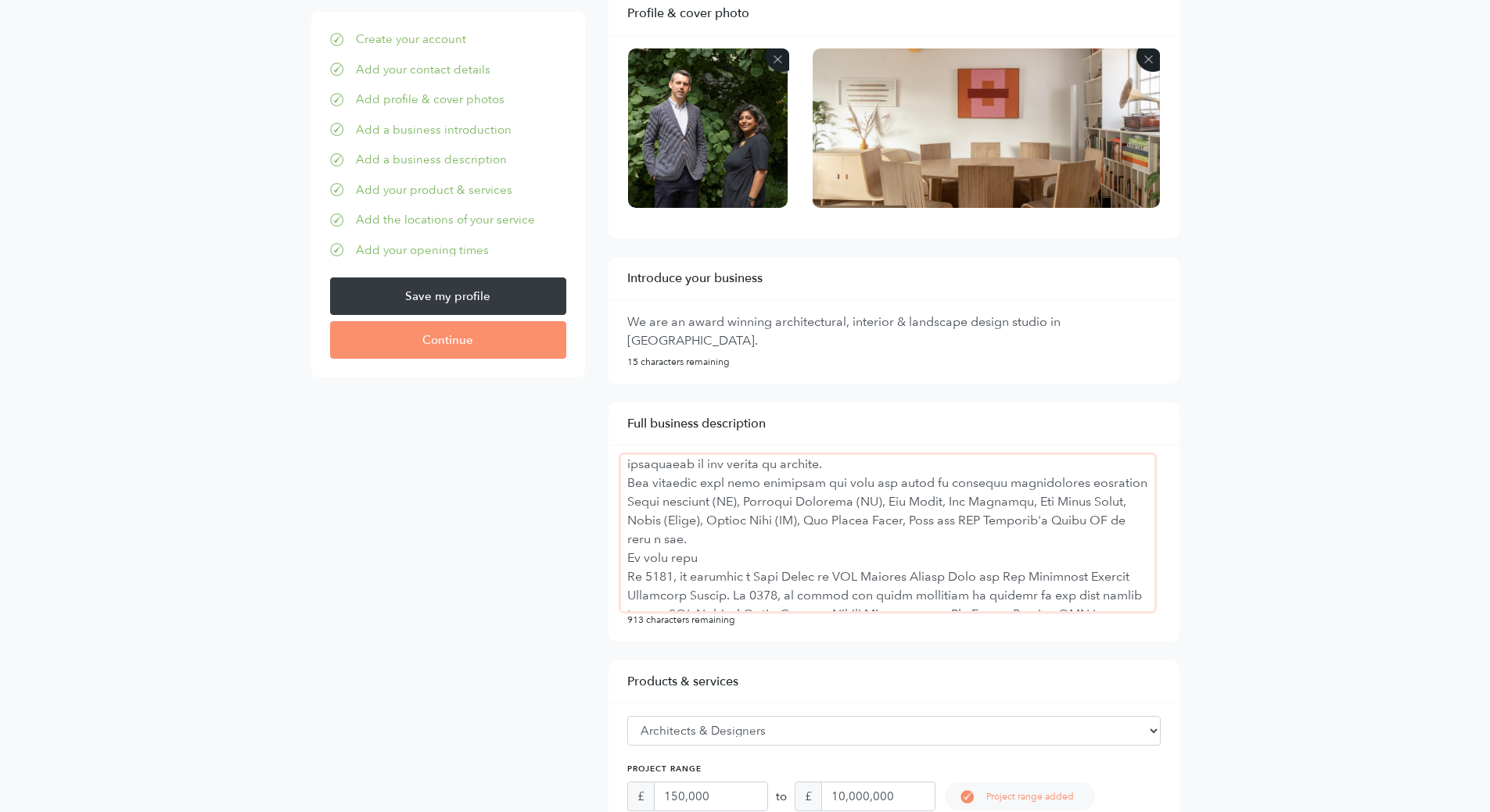
click at [711, 556] on textarea at bounding box center [887, 533] width 533 height 157
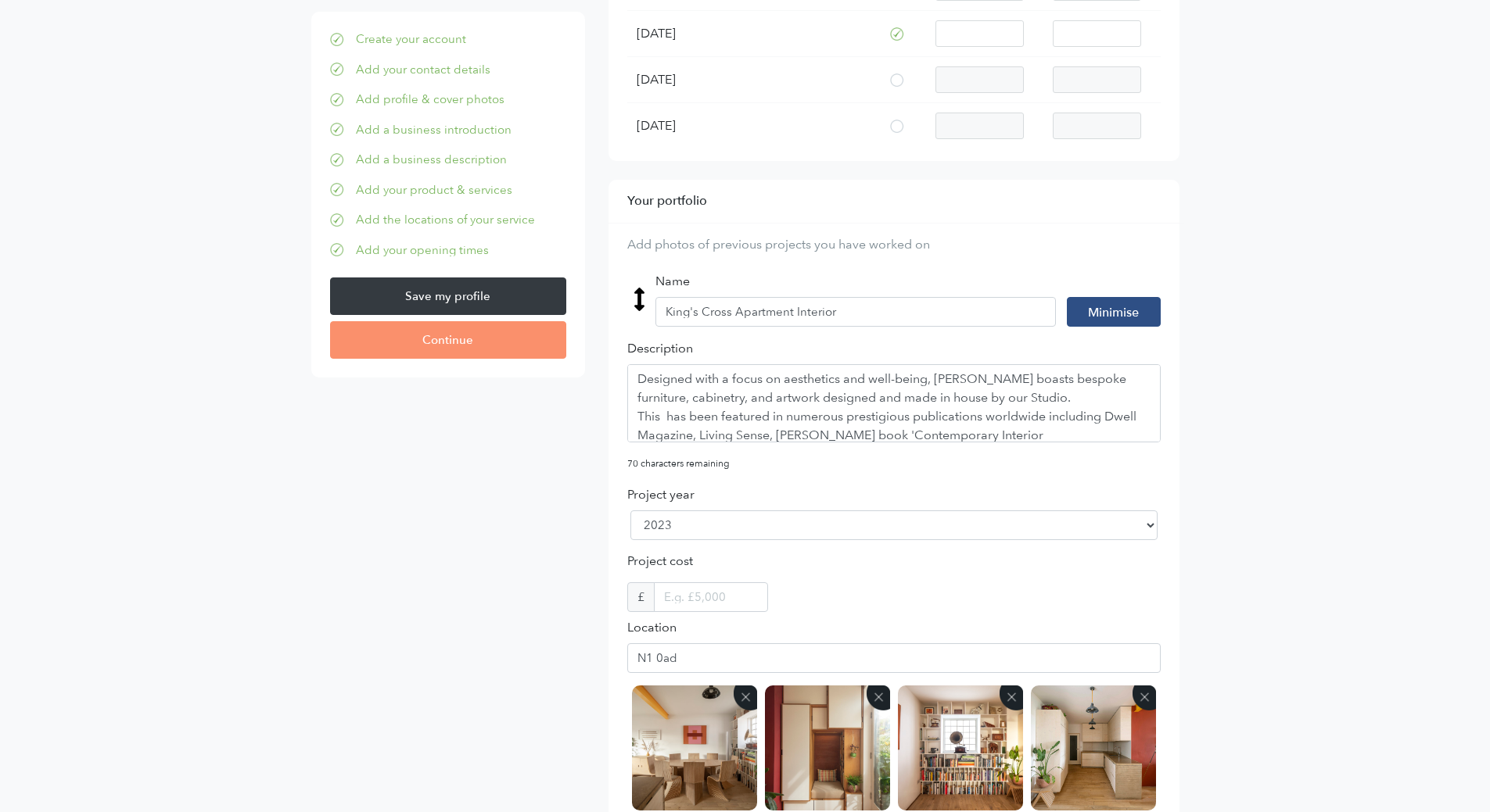
scroll to position [2140, 0]
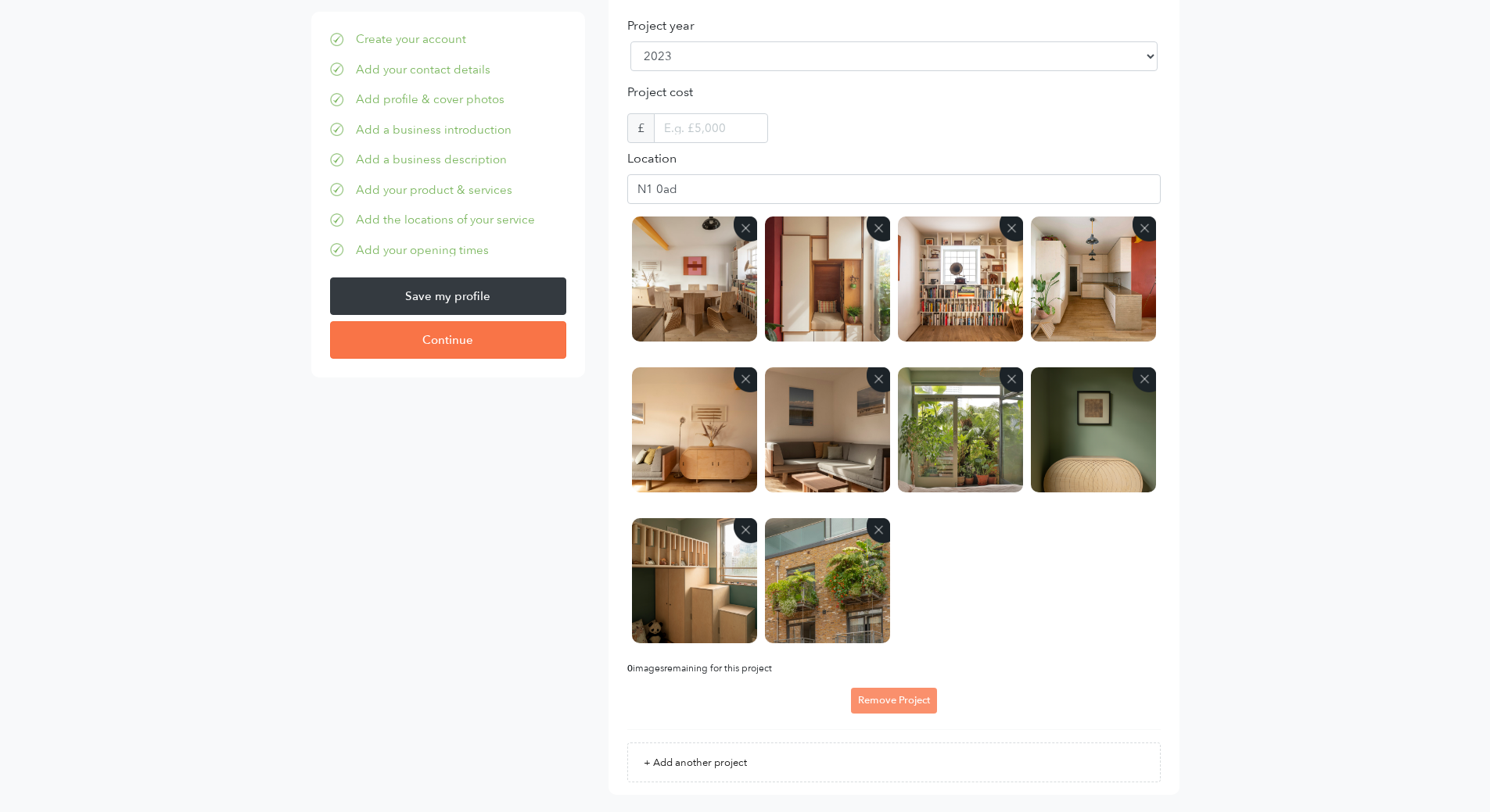
type textarea "Established in 2022 by husband and wife duo, Mike McMahon and Jewlsy Mathews, M…"
click input "Continue"
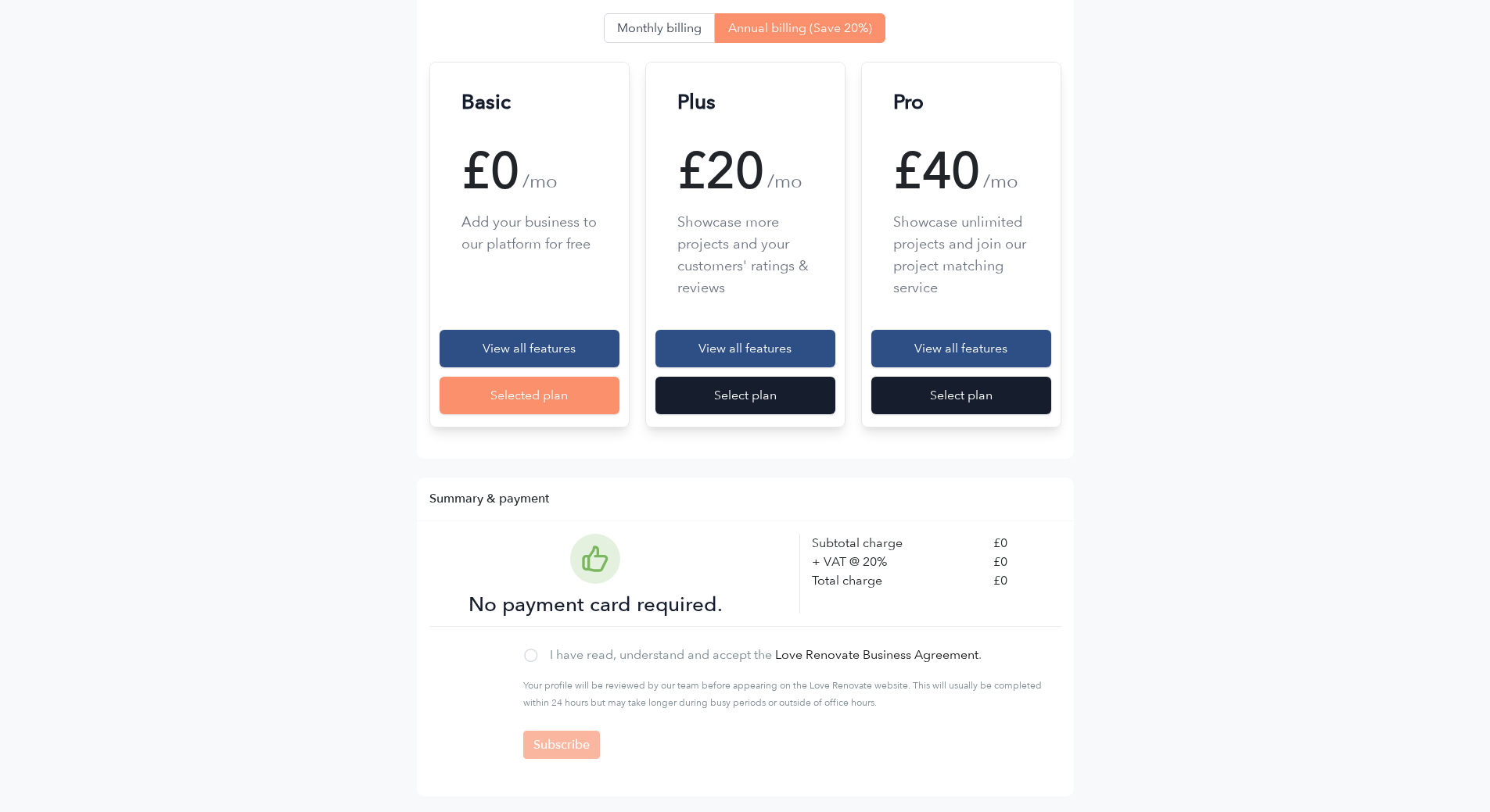
scroll to position [299, 0]
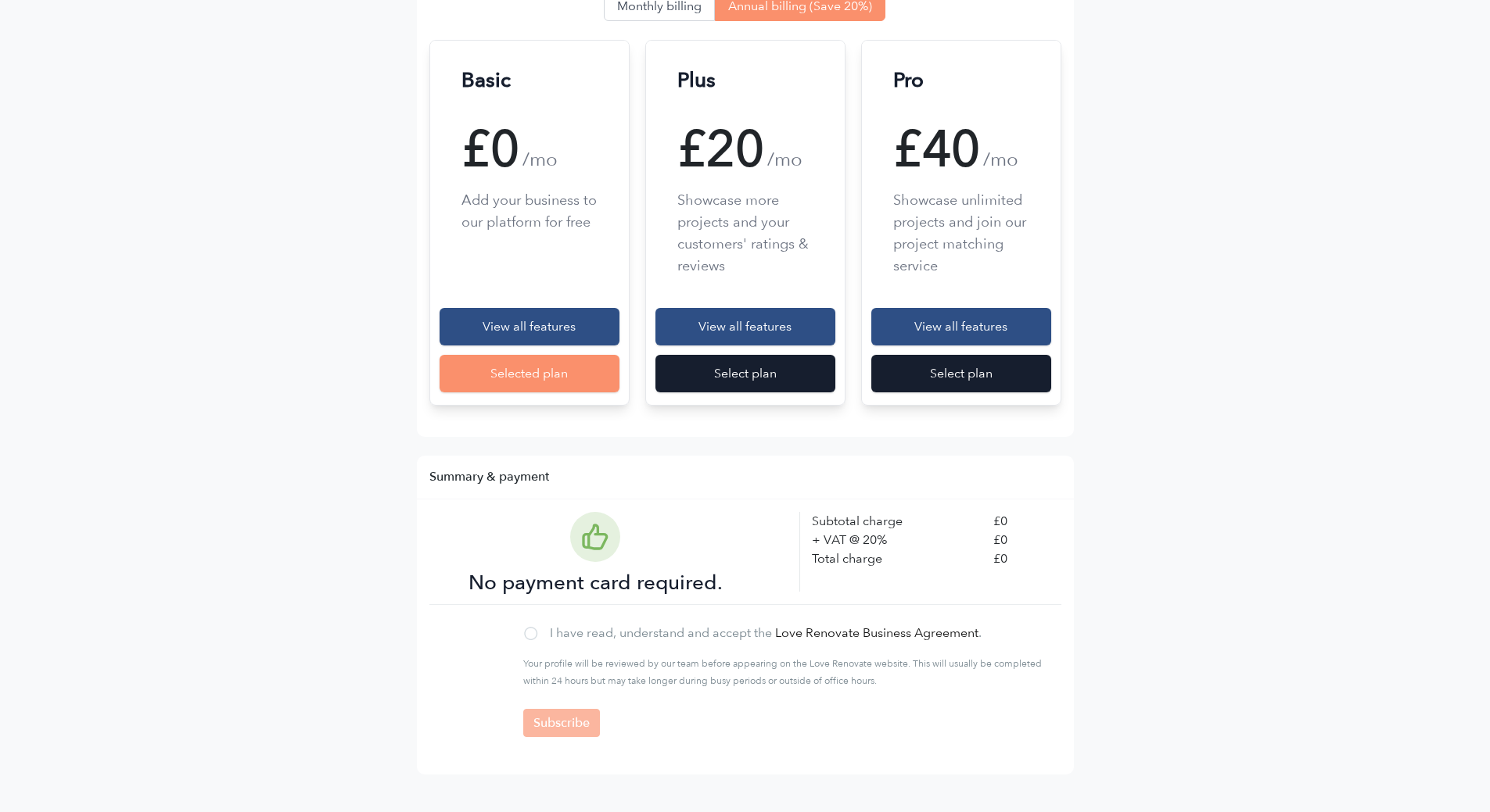
click at [1232, 435] on main "pk_live_cLHTBrrg7mb9wwupMAOylHJX Publish your business profile Your profile wil…" at bounding box center [745, 287] width 1490 height 1051
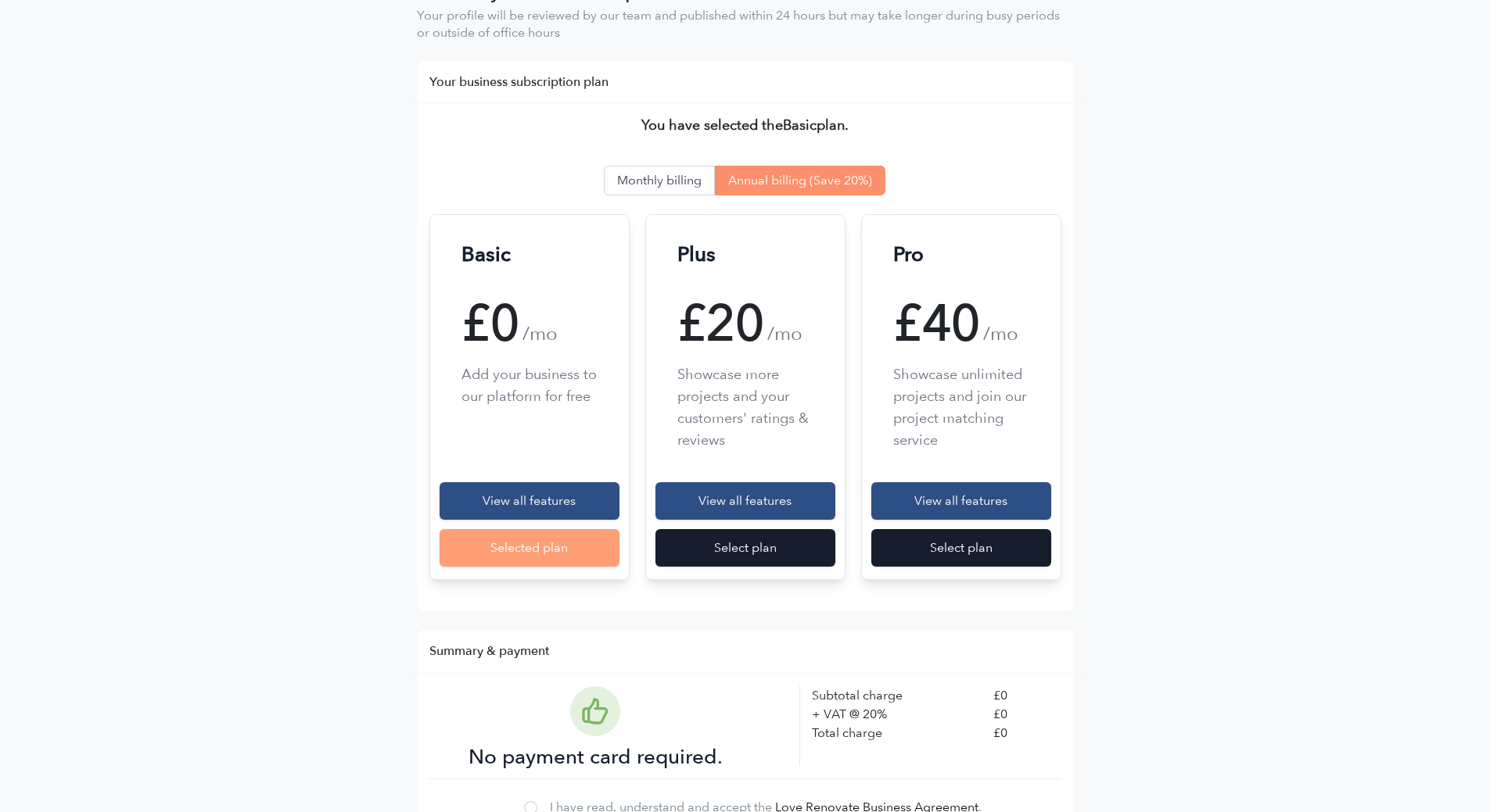
scroll to position [235, 0]
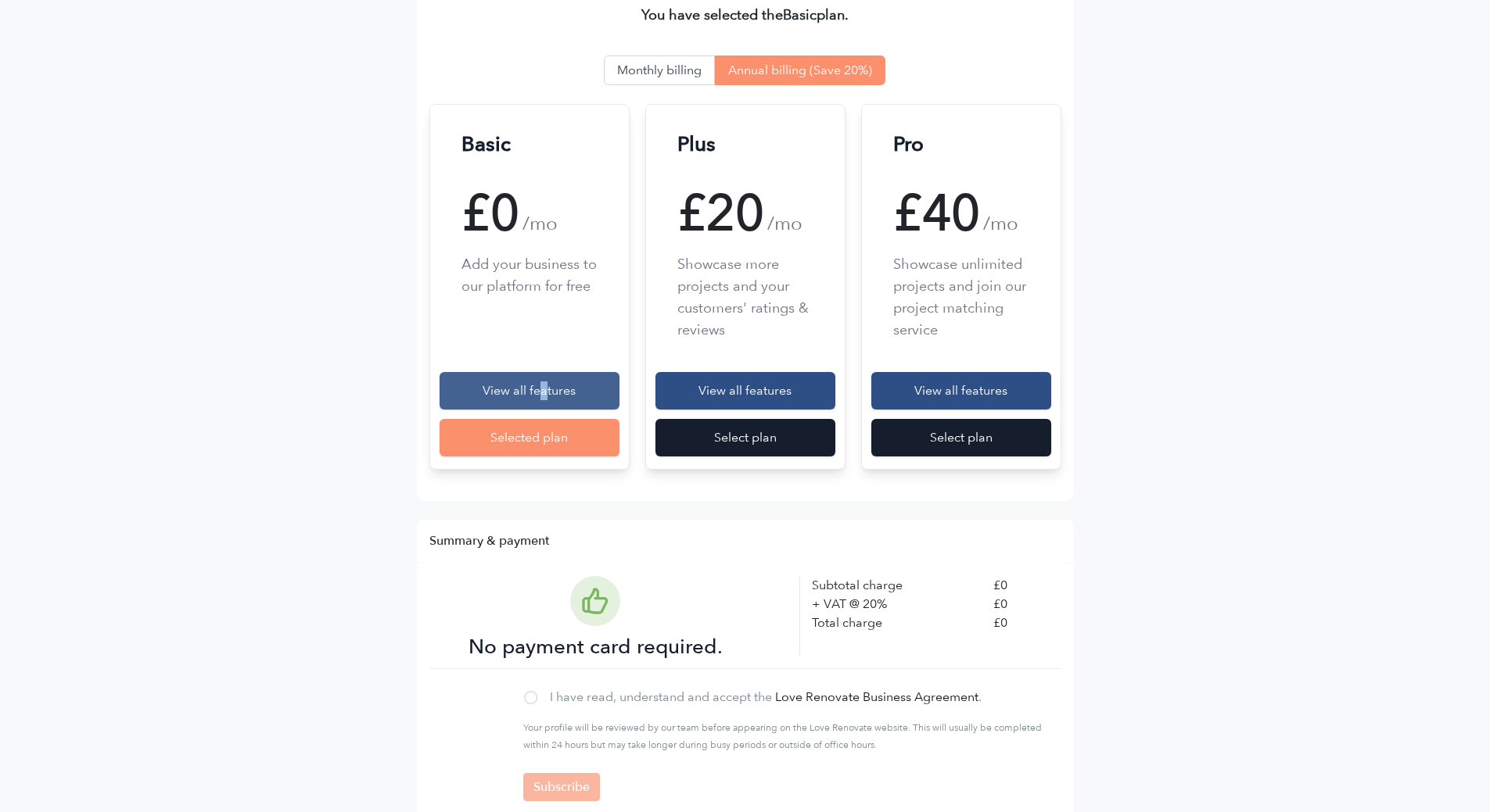
click at [545, 391] on div "View all features" at bounding box center [529, 391] width 179 height 37
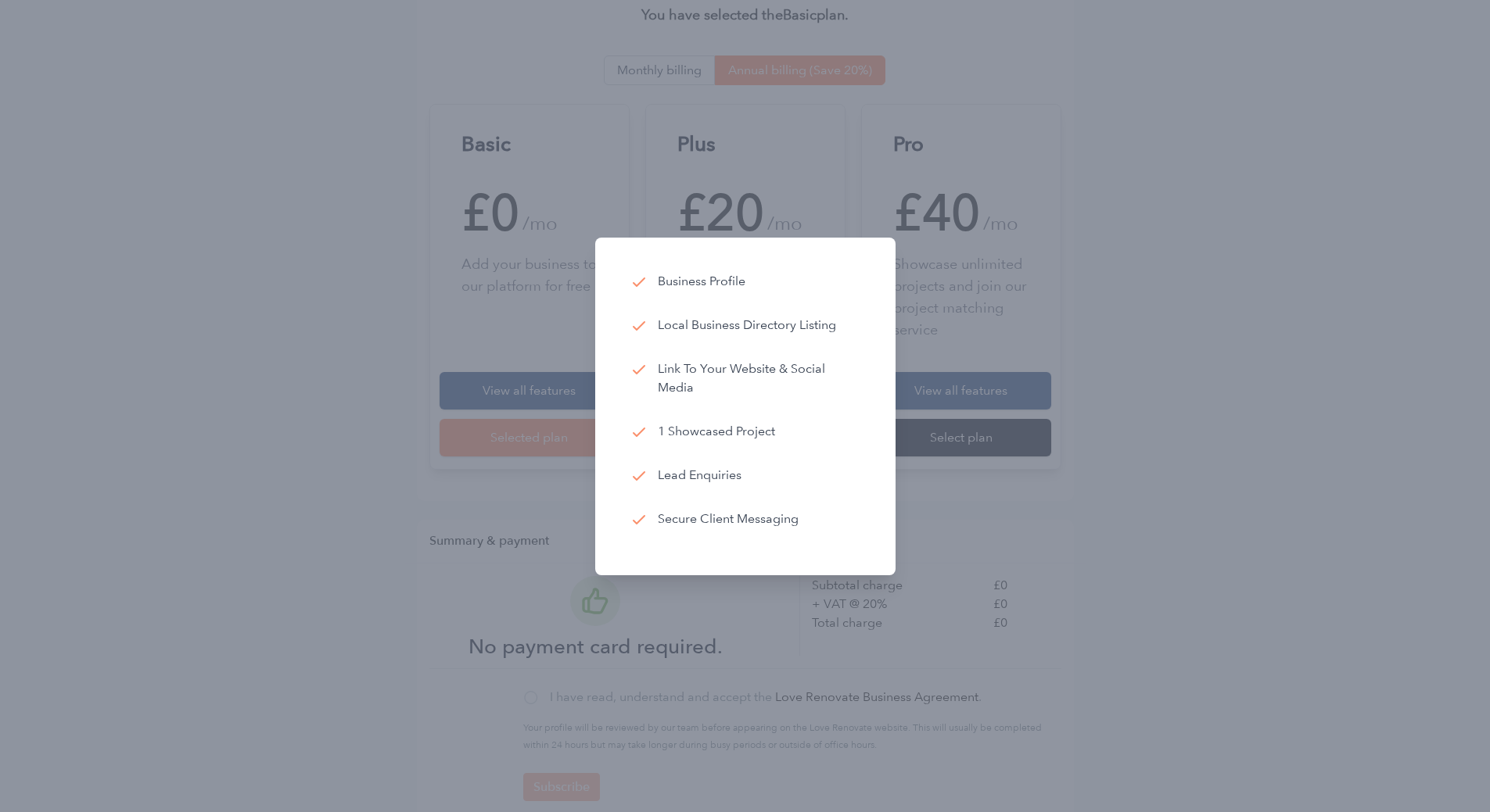
click at [1155, 319] on div at bounding box center [745, 406] width 1490 height 812
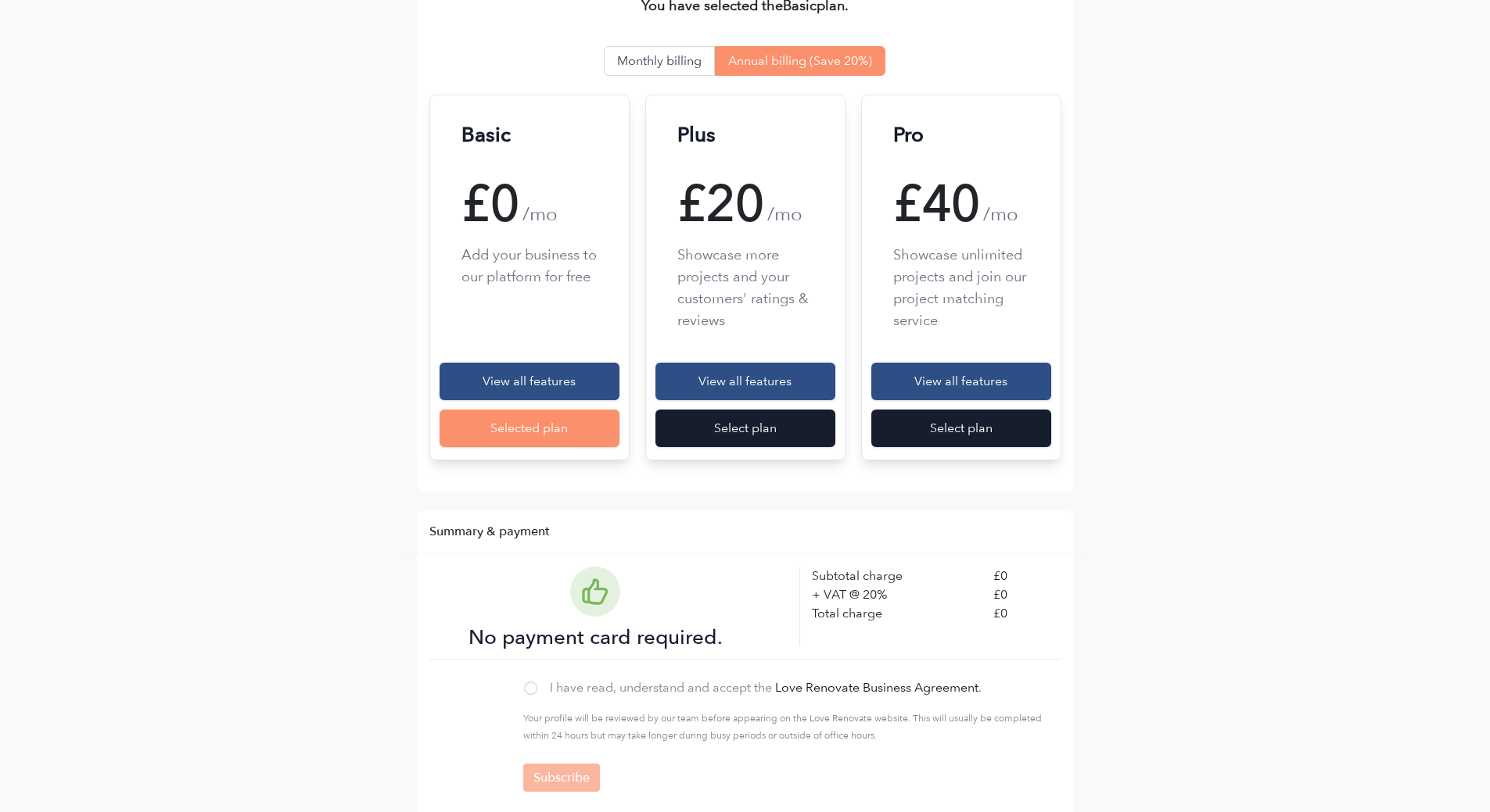
scroll to position [299, 0]
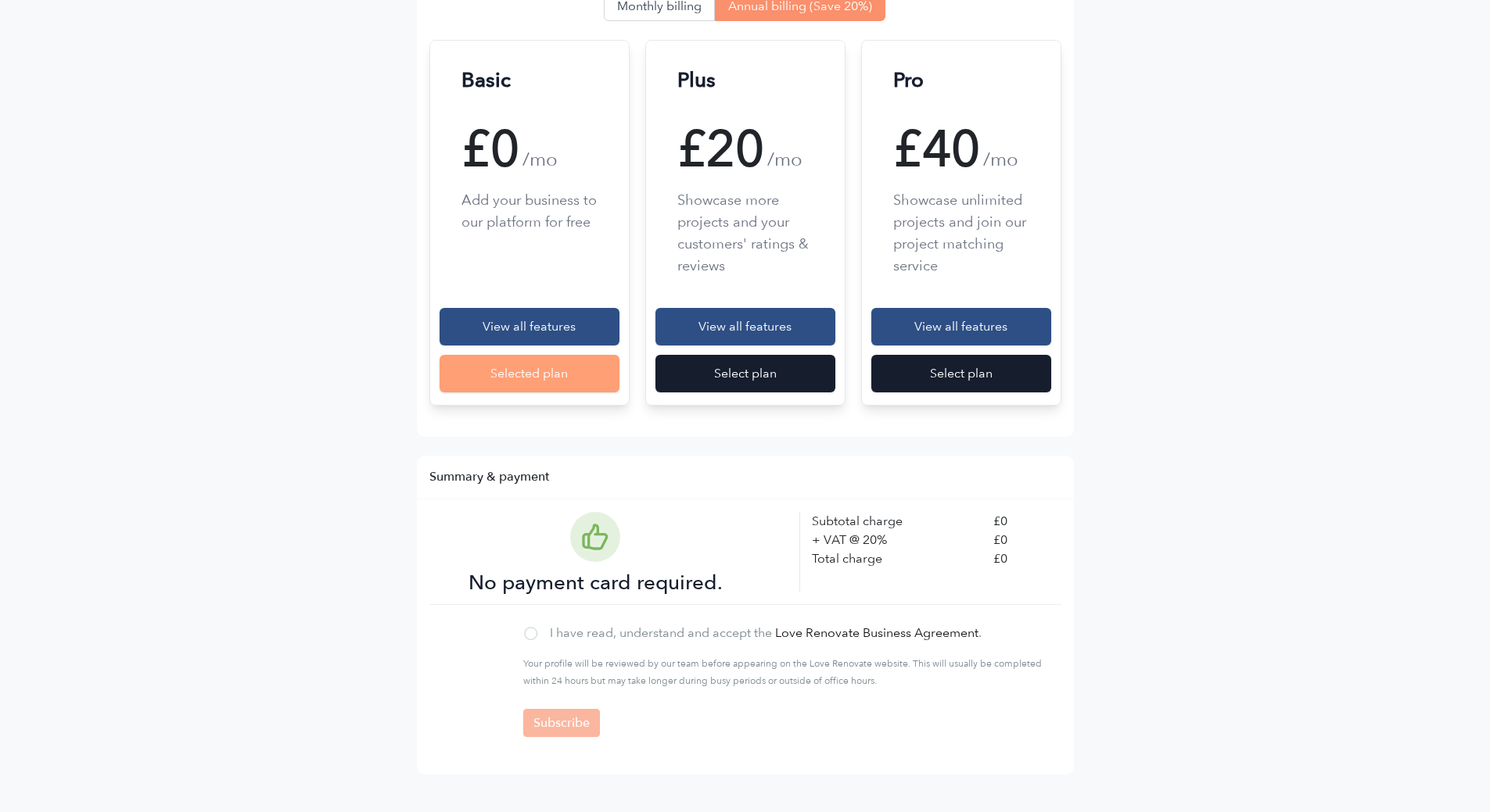
click at [536, 373] on div "Selected plan" at bounding box center [529, 373] width 179 height 37
click at [1240, 460] on main "pk_live_cLHTBrrg7mb9wwupMAOylHJX Publish your business profile Your profile wil…" at bounding box center [745, 287] width 1490 height 1051
drag, startPoint x: 533, startPoint y: 633, endPoint x: 543, endPoint y: 665, distance: 33.5
click at [533, 633] on div at bounding box center [530, 633] width 14 height 14
checkbox input "true"
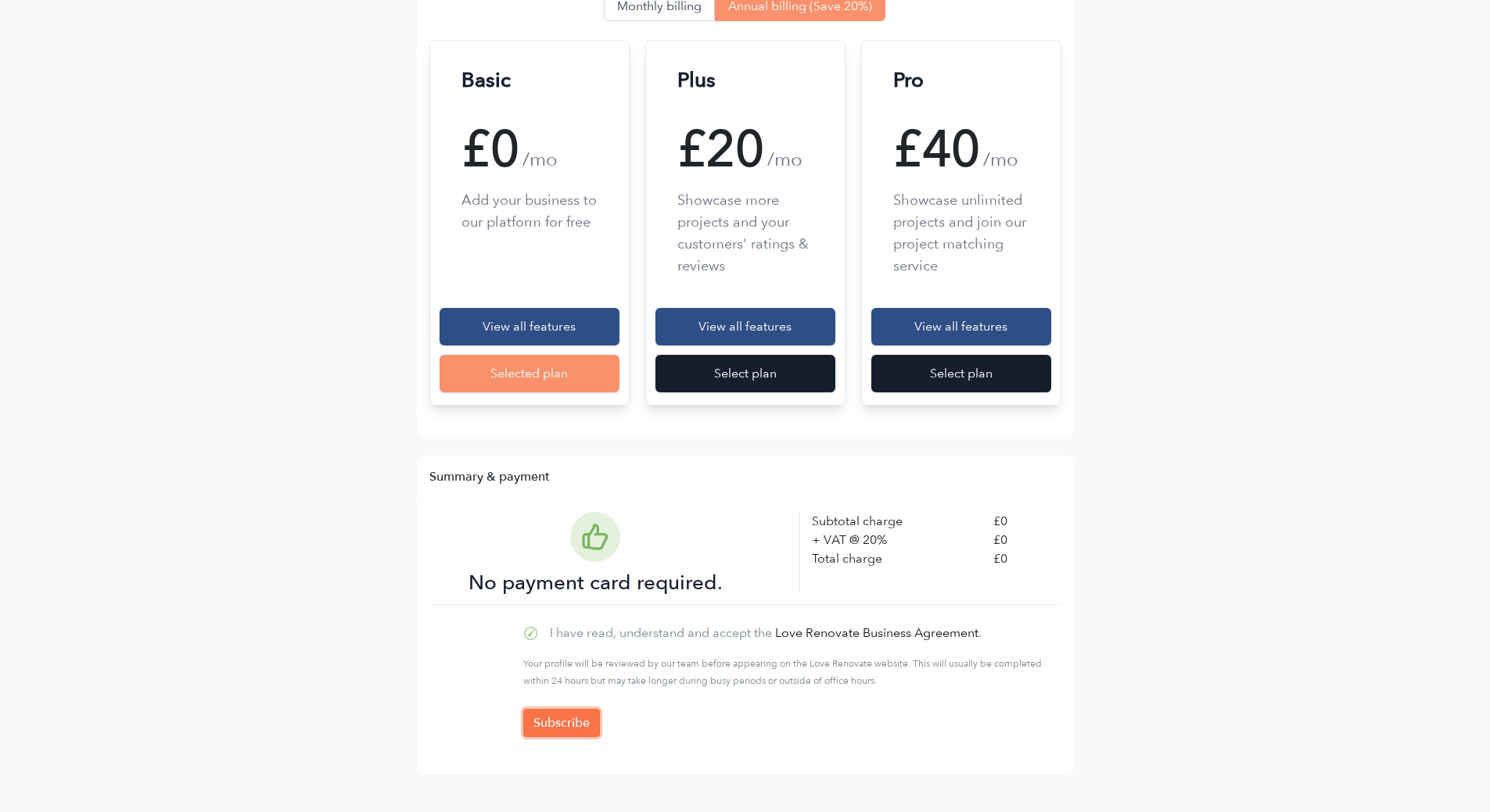
click at [580, 726] on input "Subscribe" at bounding box center [561, 723] width 77 height 28
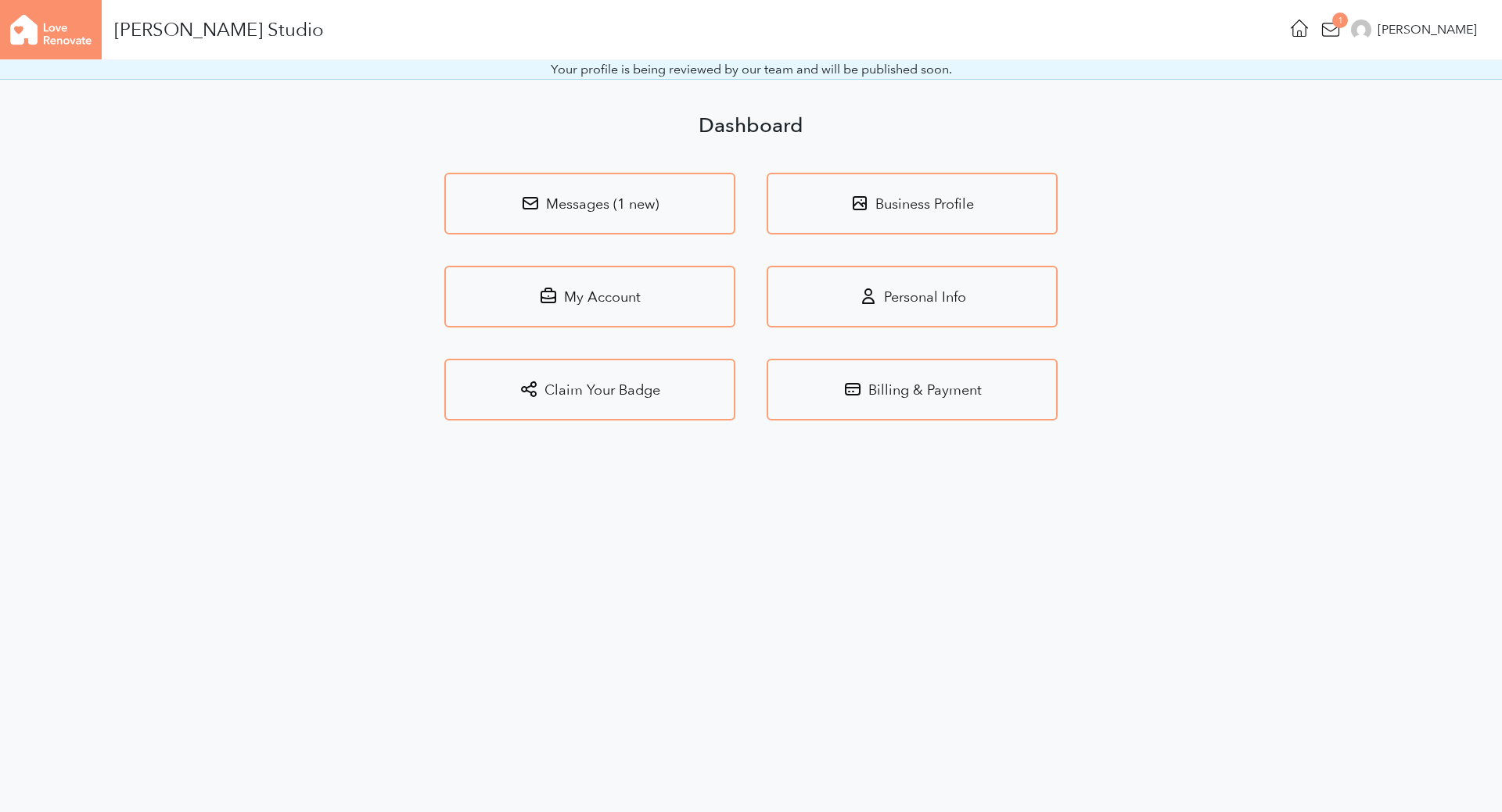
click at [1223, 453] on html "Mike Mc Mahon Studio 1 Mike Logout Your profile is being reviewed by our team a…" at bounding box center [751, 229] width 1502 height 459
click at [1138, 358] on main "Your profile is being reviewed by our team and will be published soon. Dashboar…" at bounding box center [751, 239] width 1502 height 360
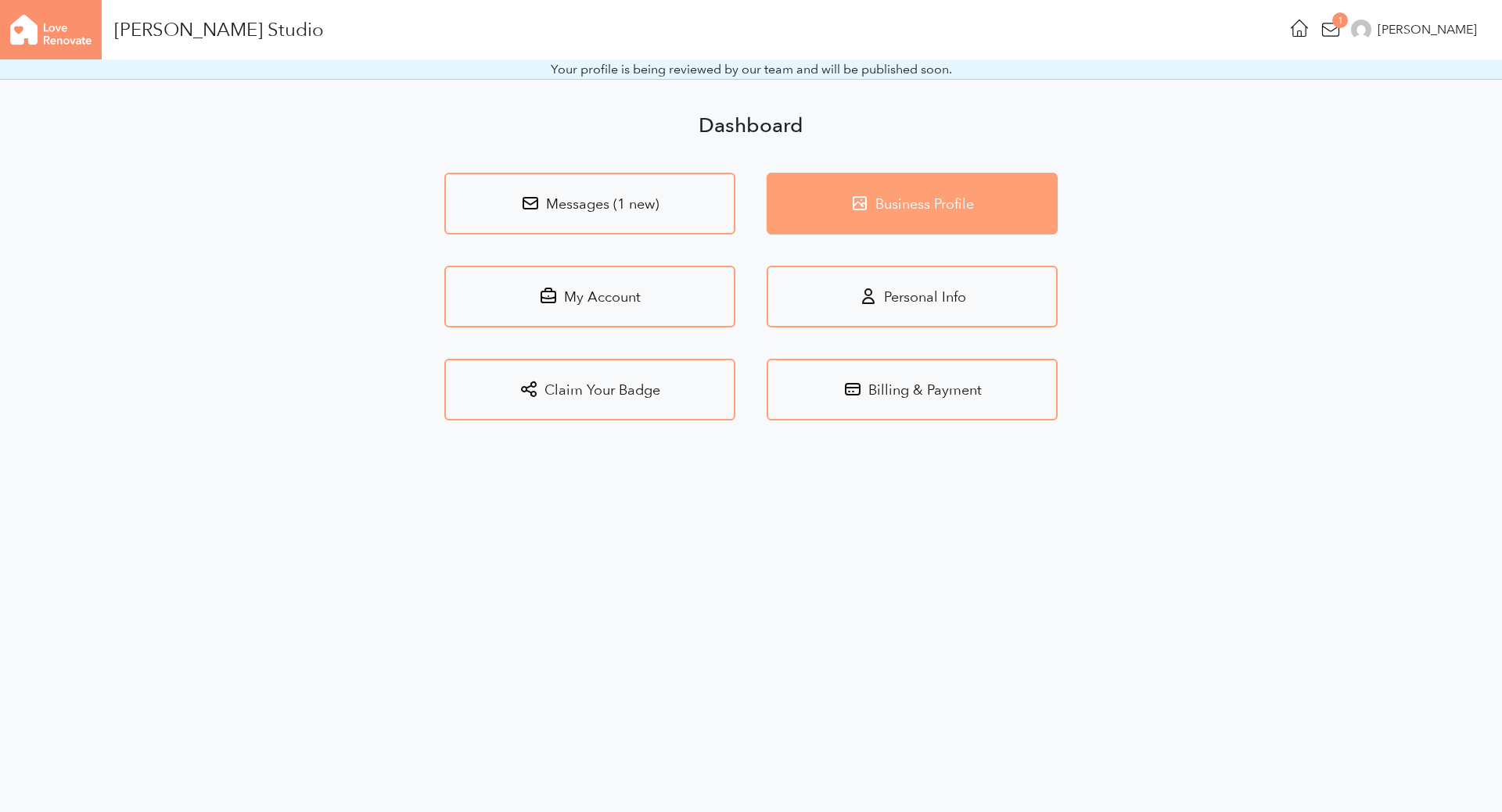
click at [950, 210] on link "Business Profile" at bounding box center [912, 204] width 291 height 62
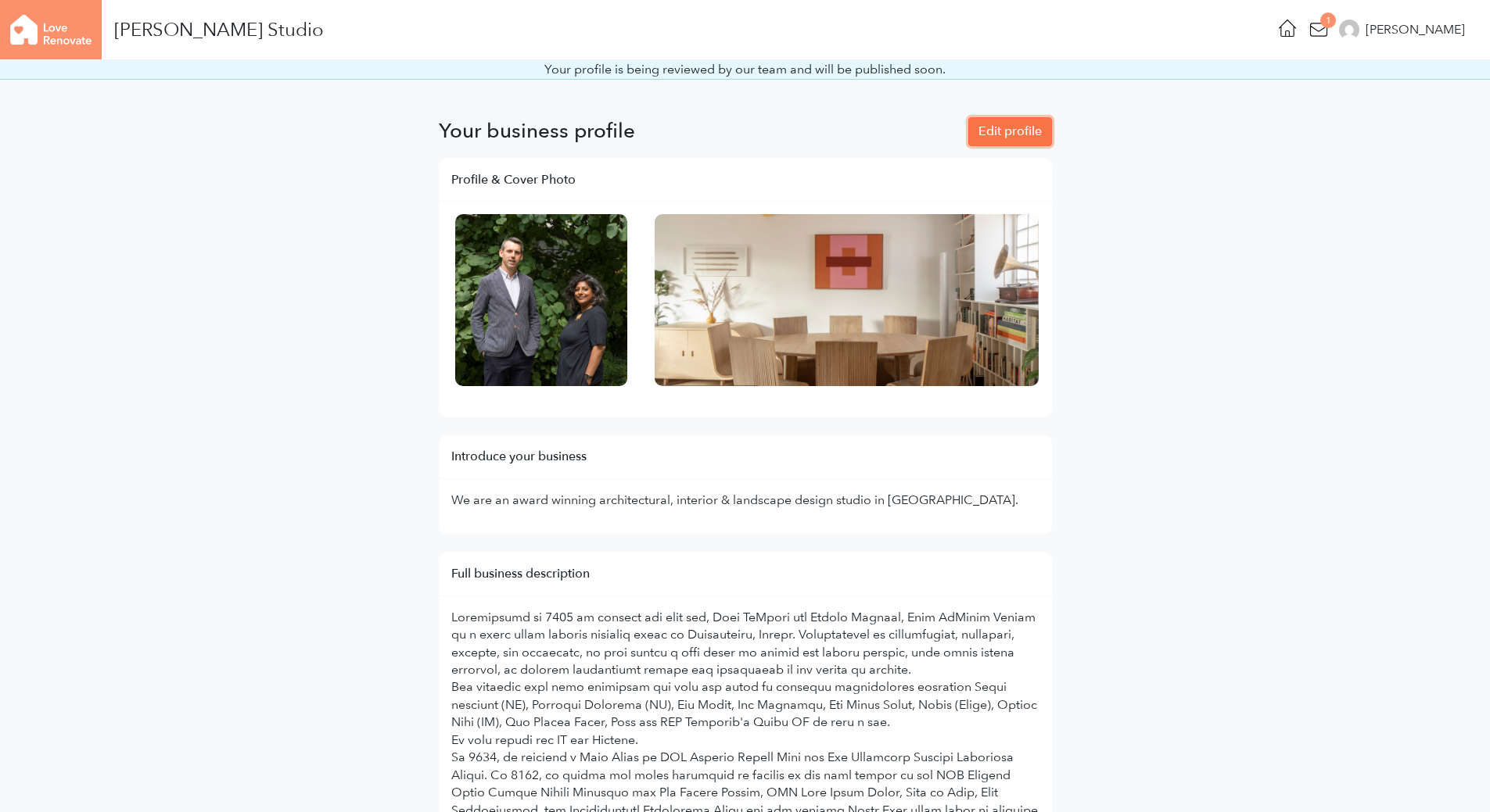
click at [1021, 131] on link "Edit profile" at bounding box center [1010, 130] width 83 height 28
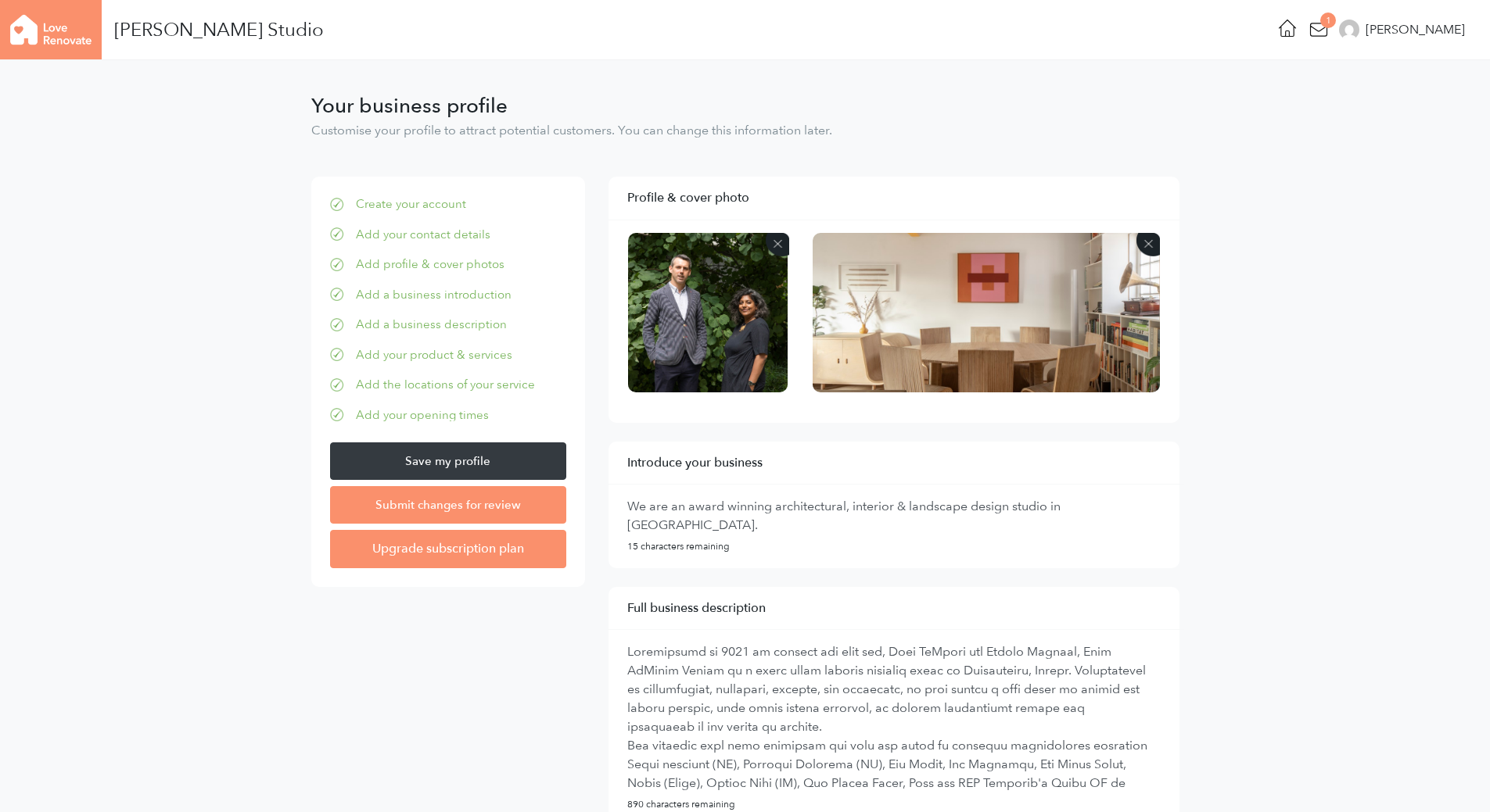
click at [945, 312] on img at bounding box center [986, 313] width 348 height 160
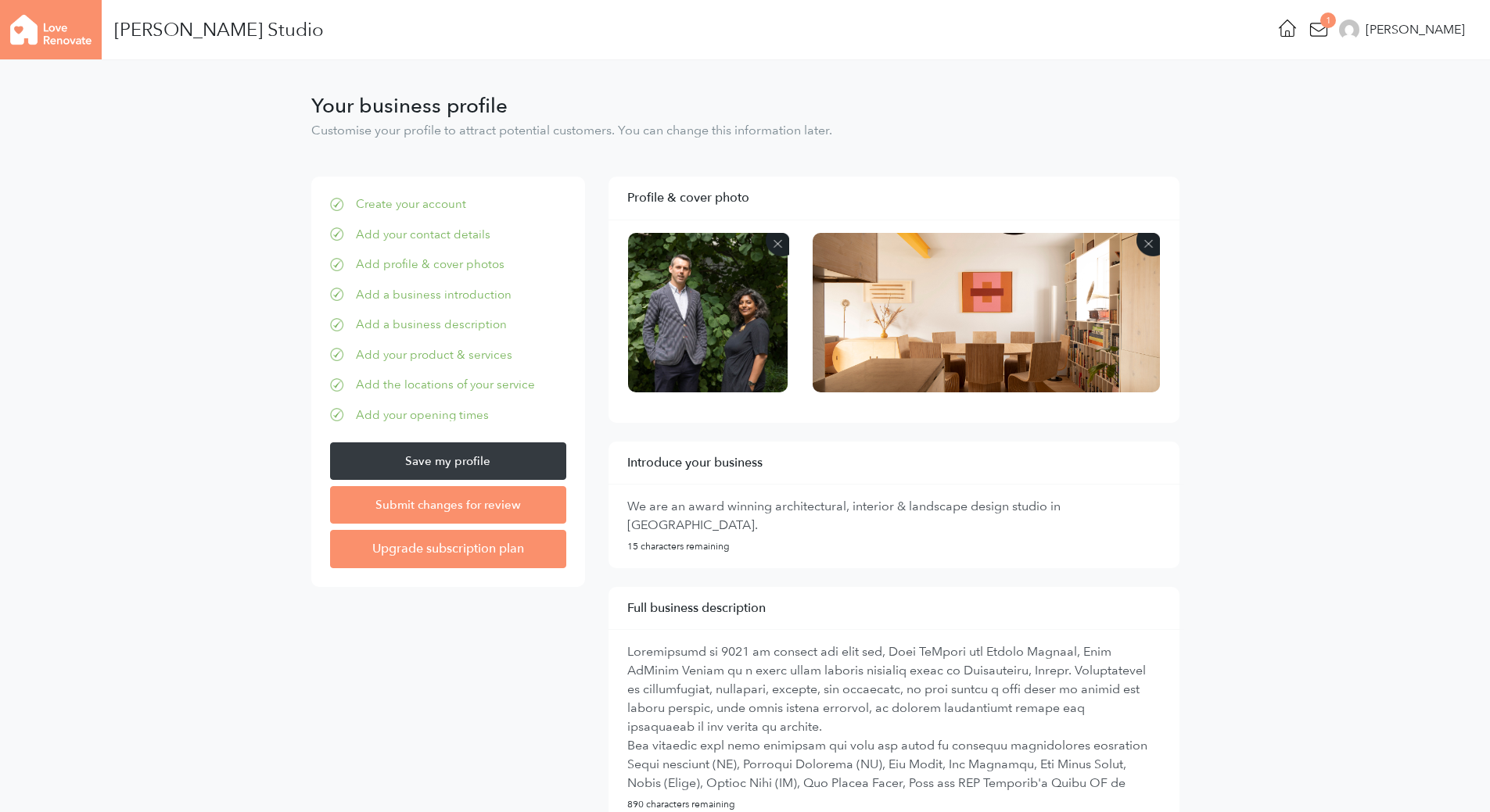
drag, startPoint x: 1103, startPoint y: 314, endPoint x: 1254, endPoint y: 290, distance: 152.9
click at [1035, 302] on img at bounding box center [986, 313] width 348 height 160
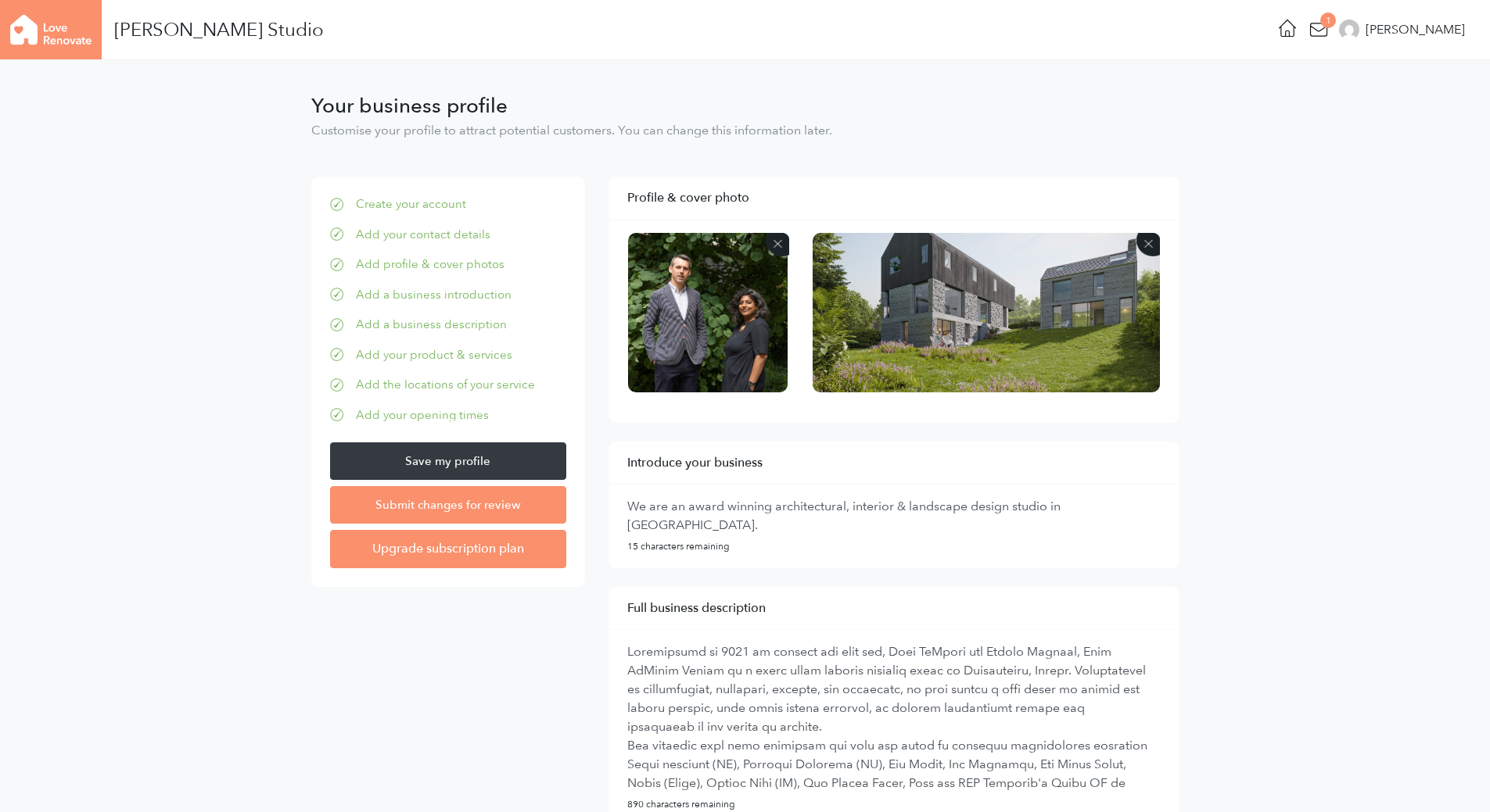
click at [912, 283] on img at bounding box center [986, 313] width 348 height 160
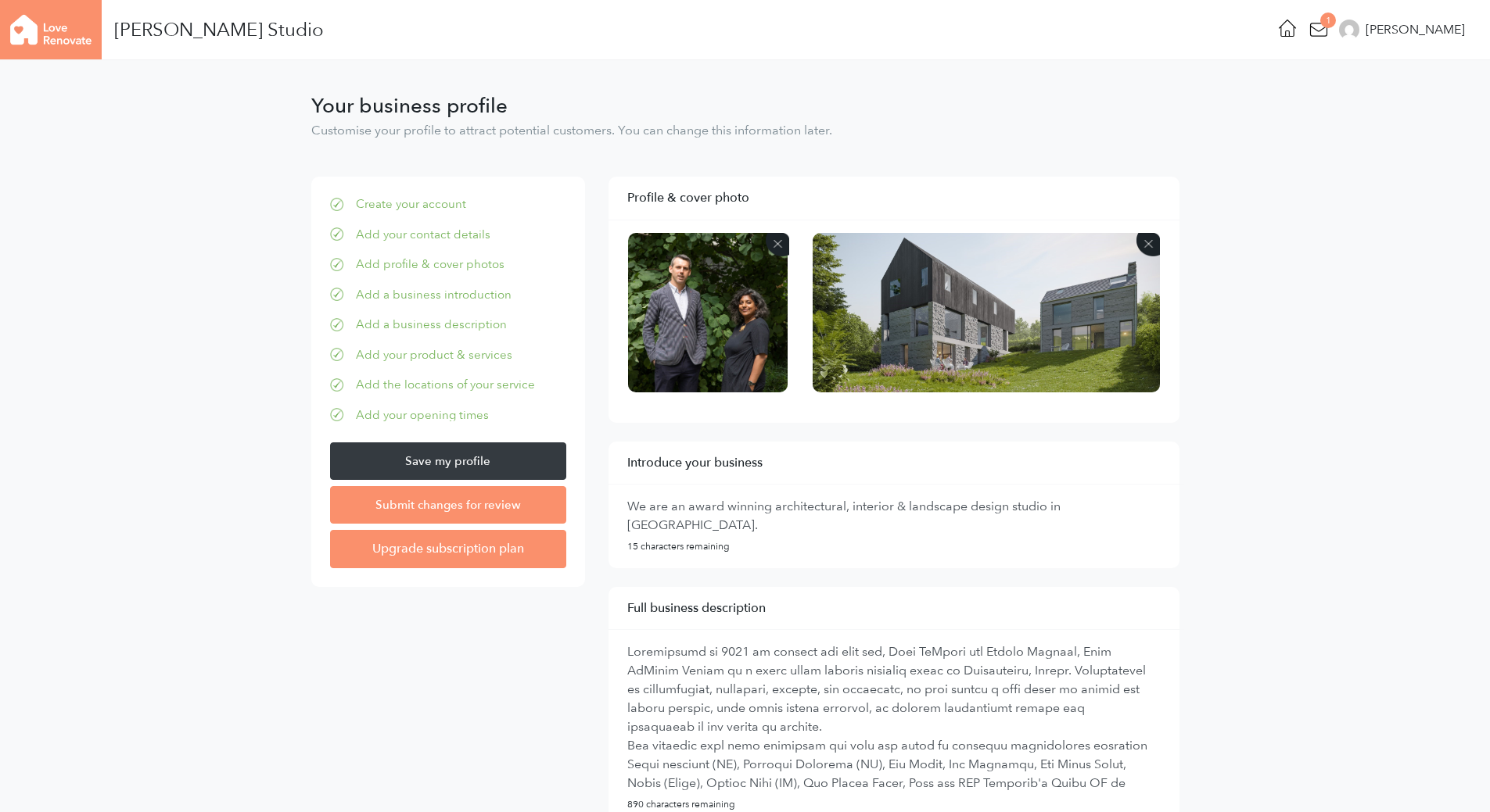
click at [505, 463] on input "Save my profile" at bounding box center [448, 460] width 237 height 37
click at [483, 505] on input "Submit changes for review" at bounding box center [448, 505] width 237 height 37
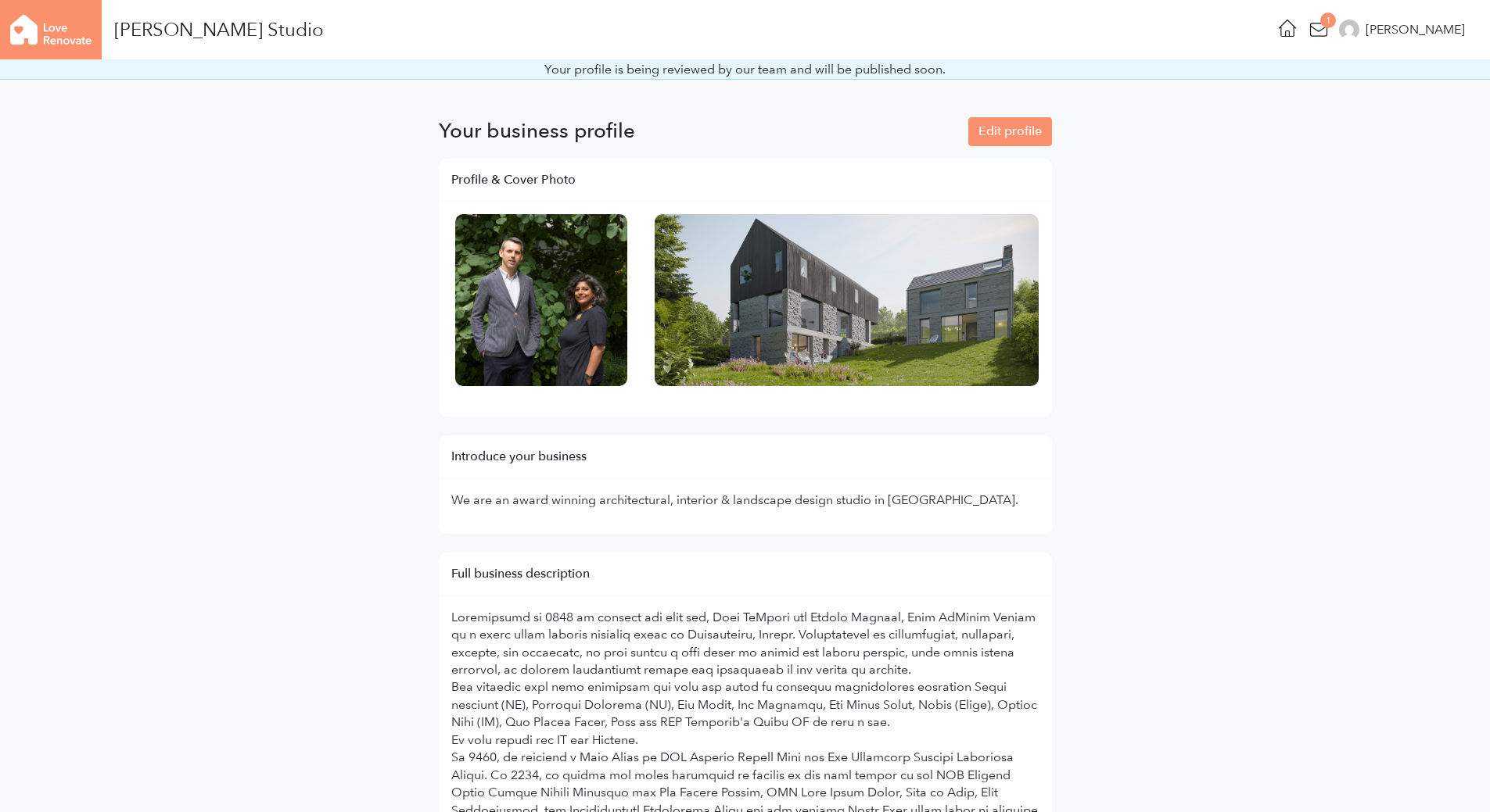
click at [77, 32] on img at bounding box center [51, 30] width 102 height 60
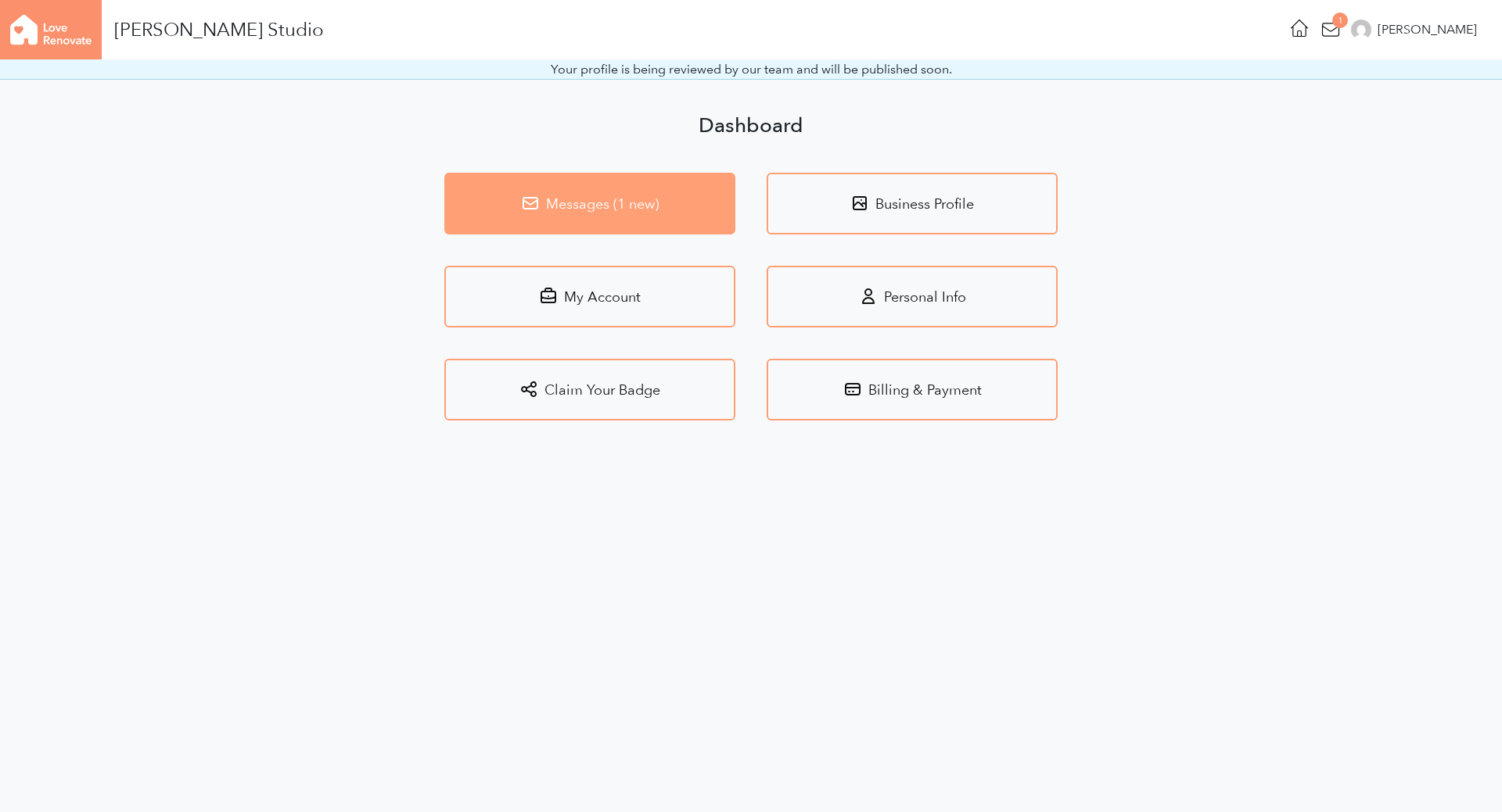
click at [570, 223] on link "Messages (1 new)" at bounding box center [589, 204] width 291 height 62
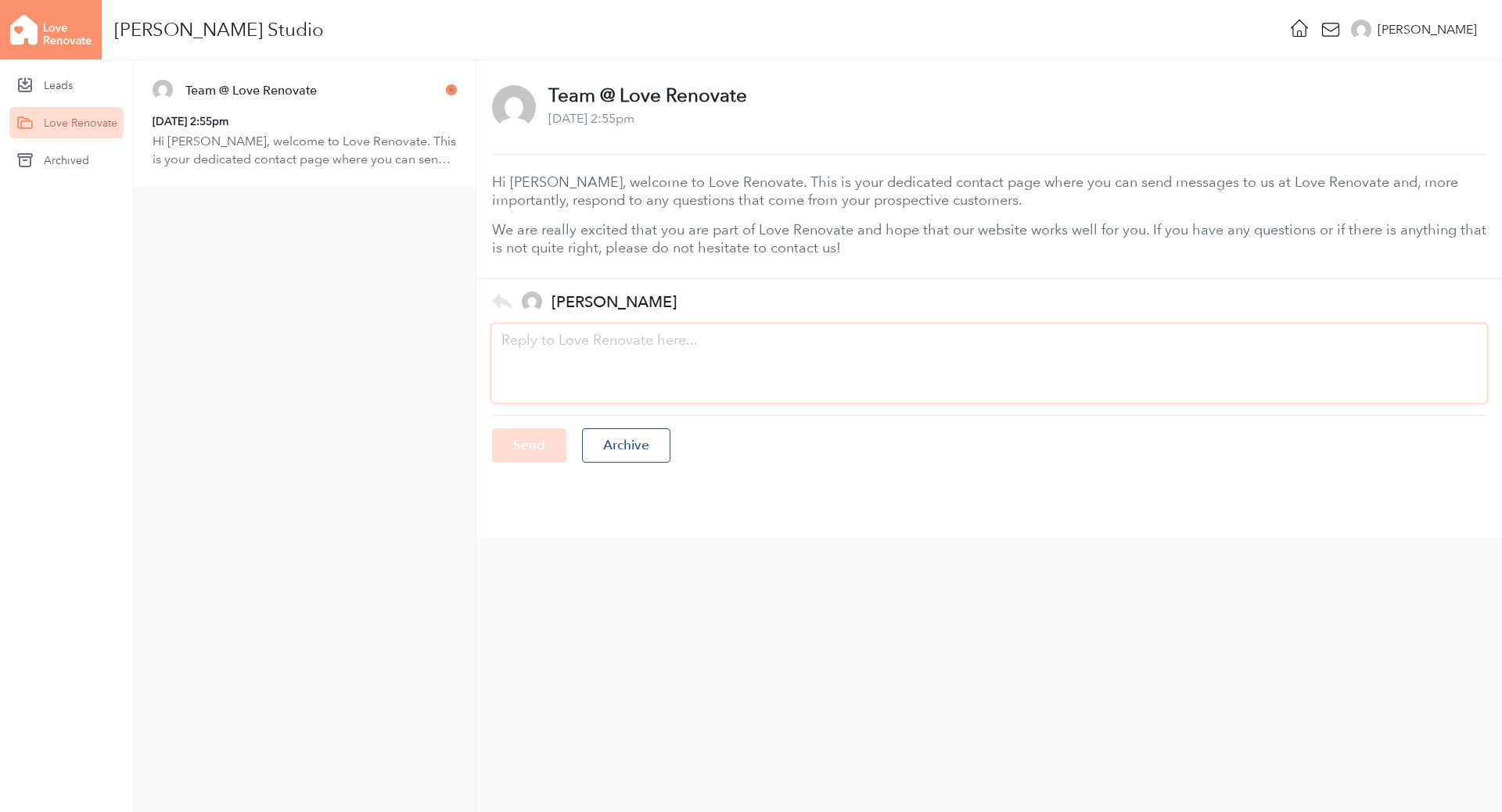
click at [913, 334] on textarea at bounding box center [989, 363] width 994 height 78
type textarea "thank you."
click at [538, 440] on input "Send" at bounding box center [529, 445] width 74 height 34
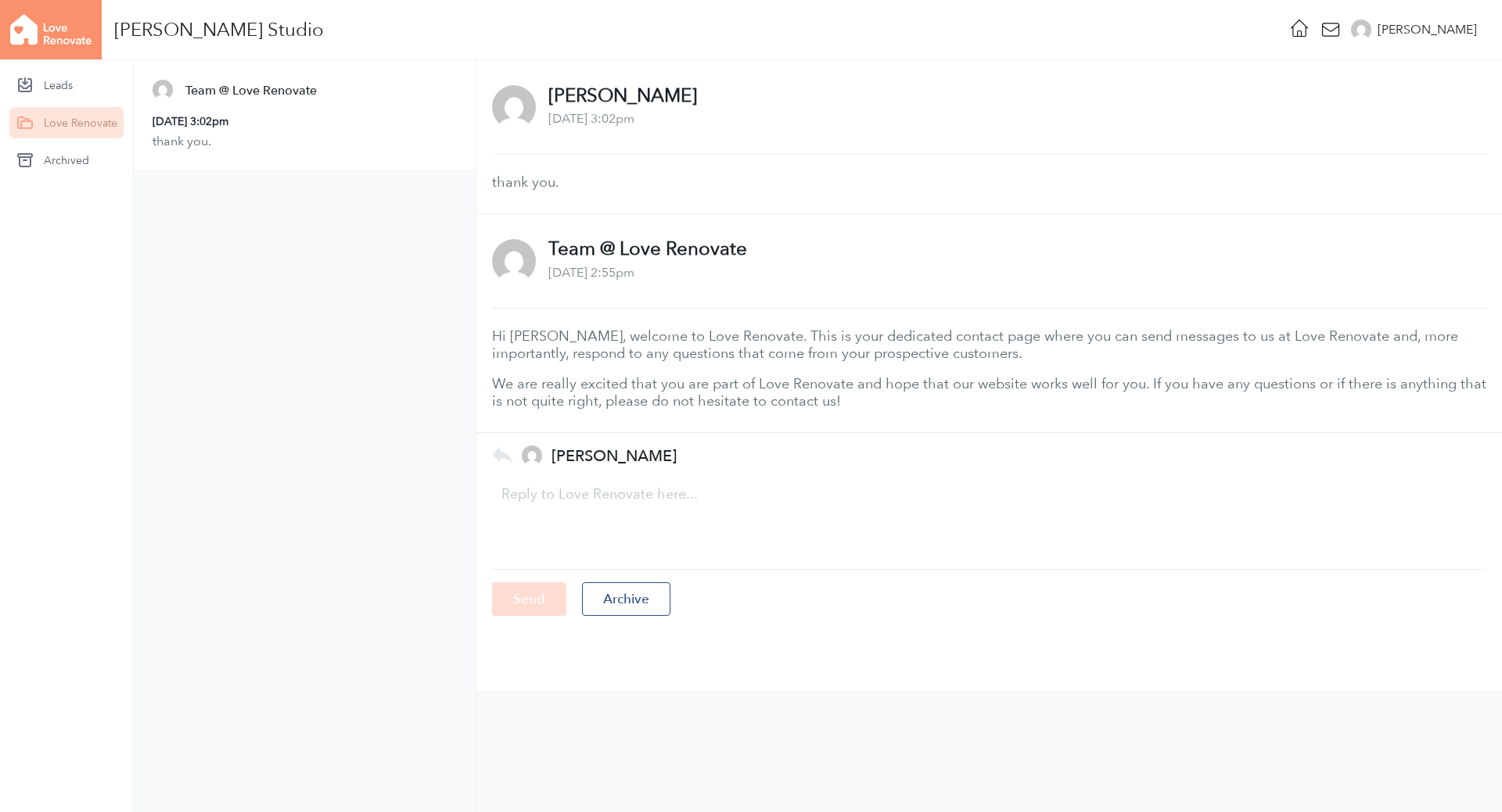
click at [63, 117] on link "Love Renovate" at bounding box center [66, 122] width 114 height 32
click at [46, 32] on img at bounding box center [51, 30] width 102 height 60
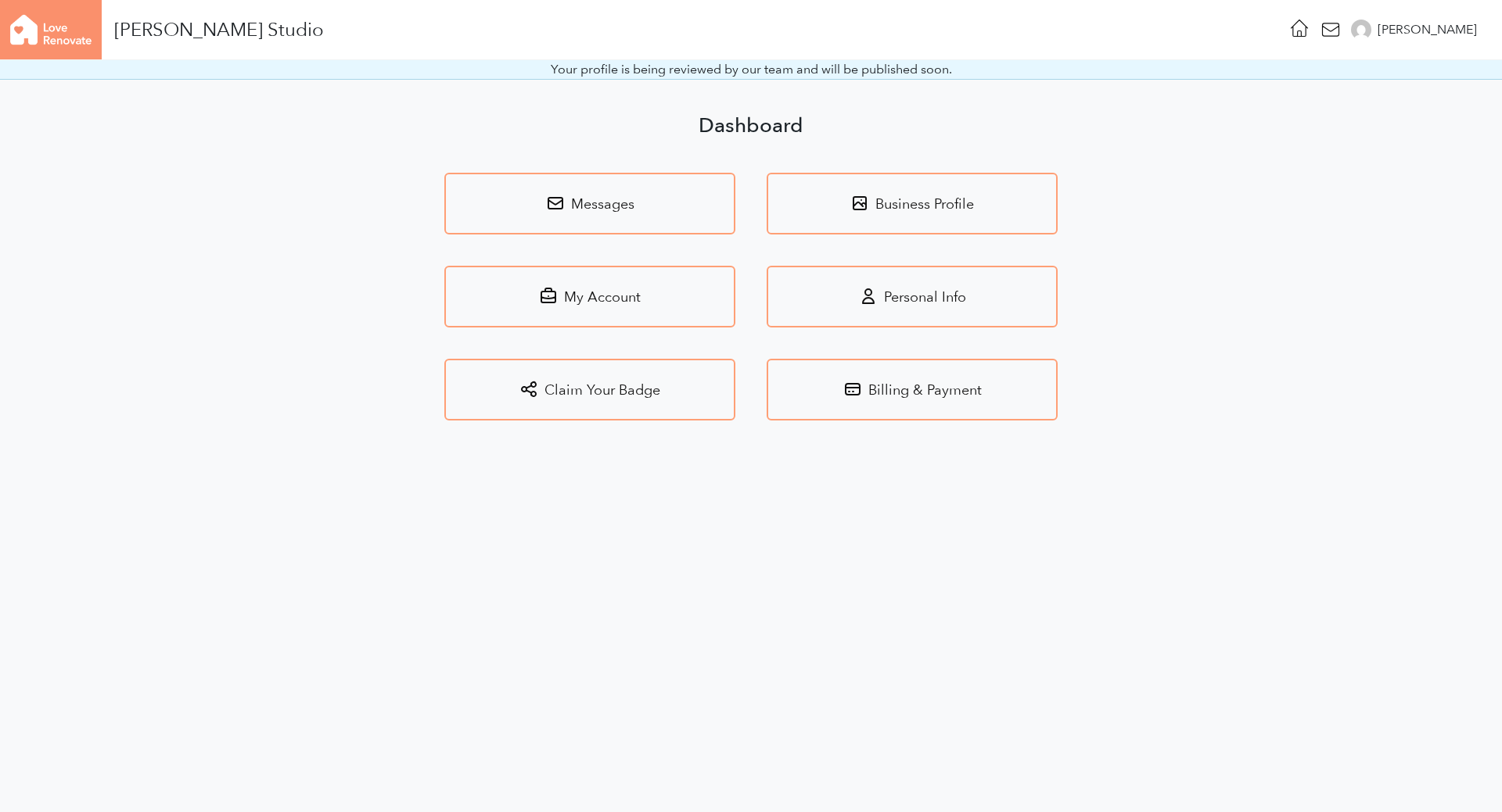
click at [46, 32] on img at bounding box center [51, 30] width 102 height 60
click at [174, 31] on div "[PERSON_NAME] Studio" at bounding box center [218, 30] width 209 height 13
click at [177, 44] on div "[PERSON_NAME] Studio" at bounding box center [168, 30] width 336 height 60
click at [48, 30] on img at bounding box center [51, 30] width 102 height 60
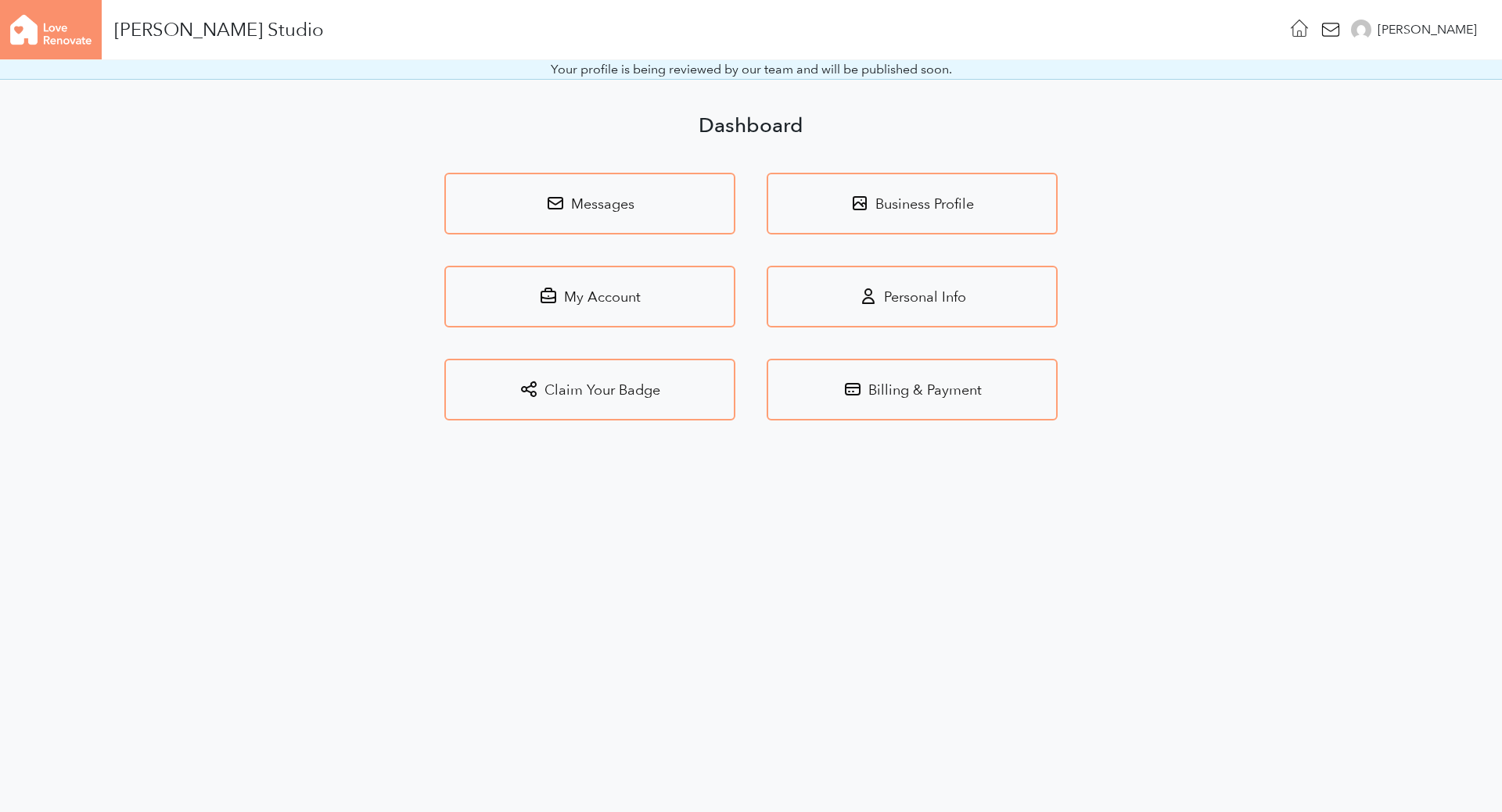
click at [1310, 31] on icon at bounding box center [1299, 28] width 22 height 22
click at [1310, 32] on icon at bounding box center [1299, 28] width 22 height 22
click at [1459, 34] on div "[PERSON_NAME]" at bounding box center [1427, 29] width 100 height 19
click at [1023, 459] on html "[PERSON_NAME] Studio [PERSON_NAME] Logout Your profile is being reviewed by our…" at bounding box center [751, 229] width 1502 height 459
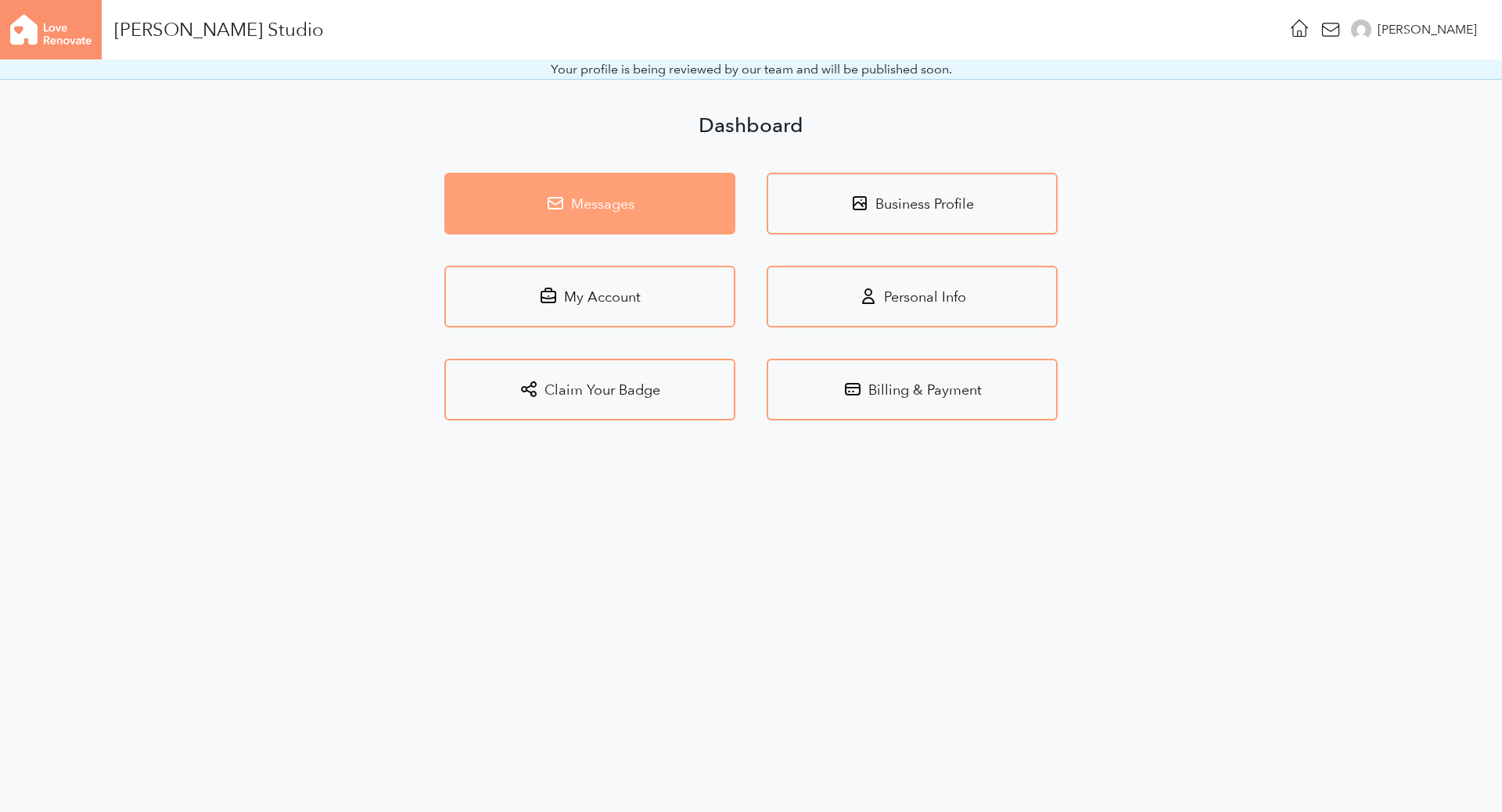
click at [648, 205] on link "Messages" at bounding box center [589, 204] width 291 height 62
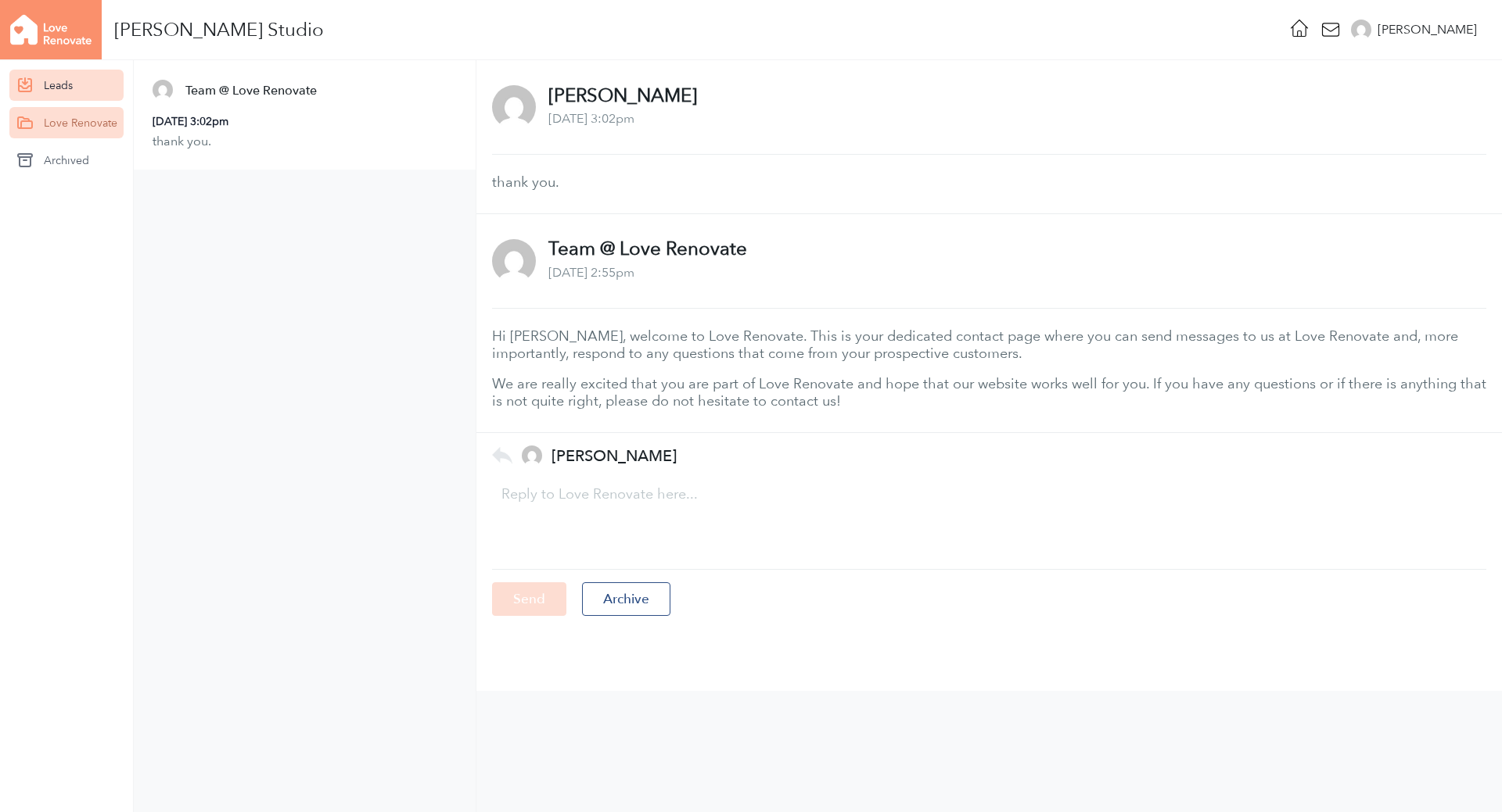
click at [82, 93] on link "Leads" at bounding box center [66, 85] width 114 height 32
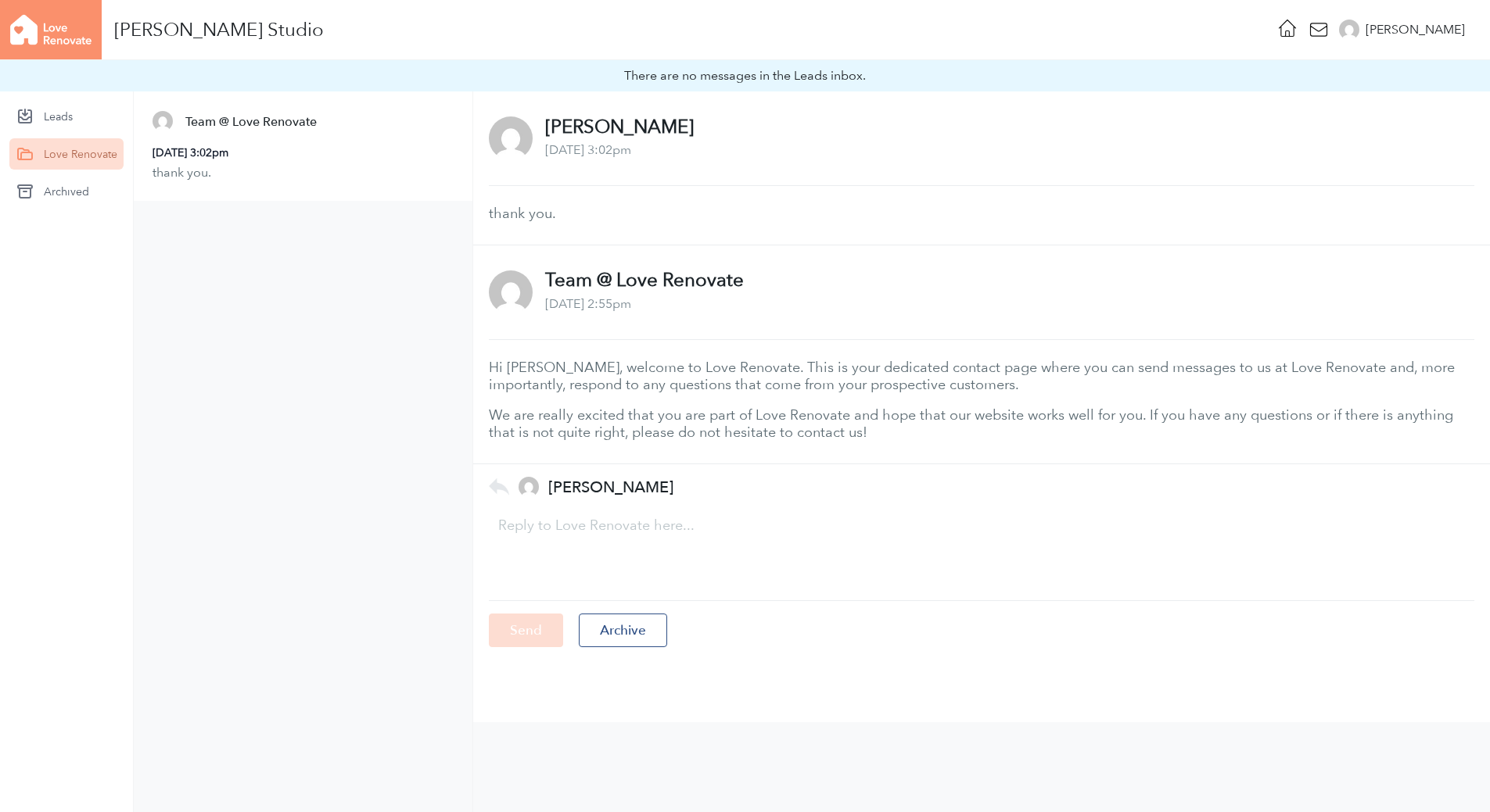
click at [82, 27] on img at bounding box center [51, 30] width 102 height 60
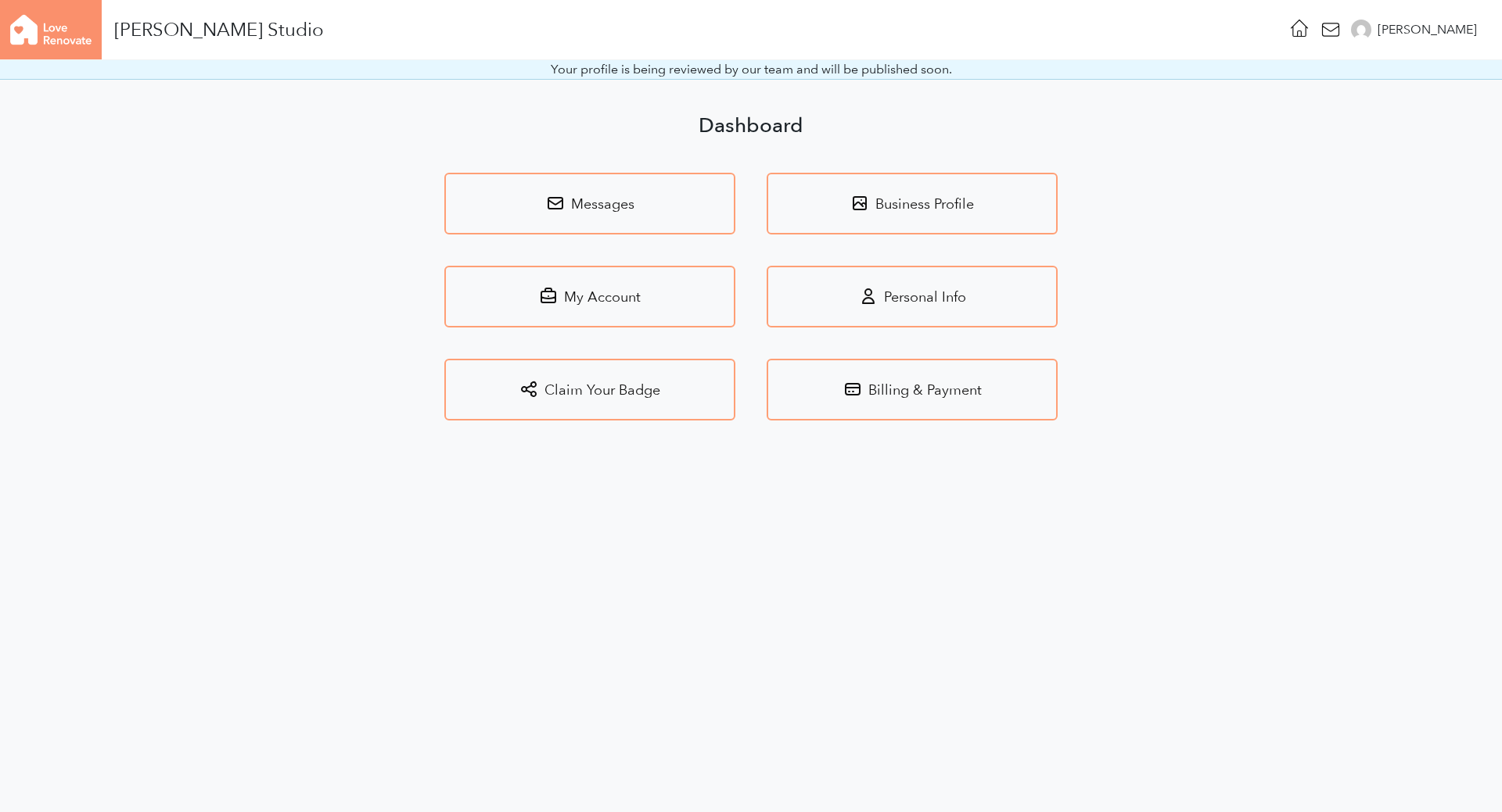
click at [211, 26] on div "[PERSON_NAME] Studio" at bounding box center [218, 30] width 209 height 13
click at [179, 25] on div "[PERSON_NAME] Studio" at bounding box center [218, 30] width 209 height 13
click at [34, 42] on img at bounding box center [51, 30] width 102 height 60
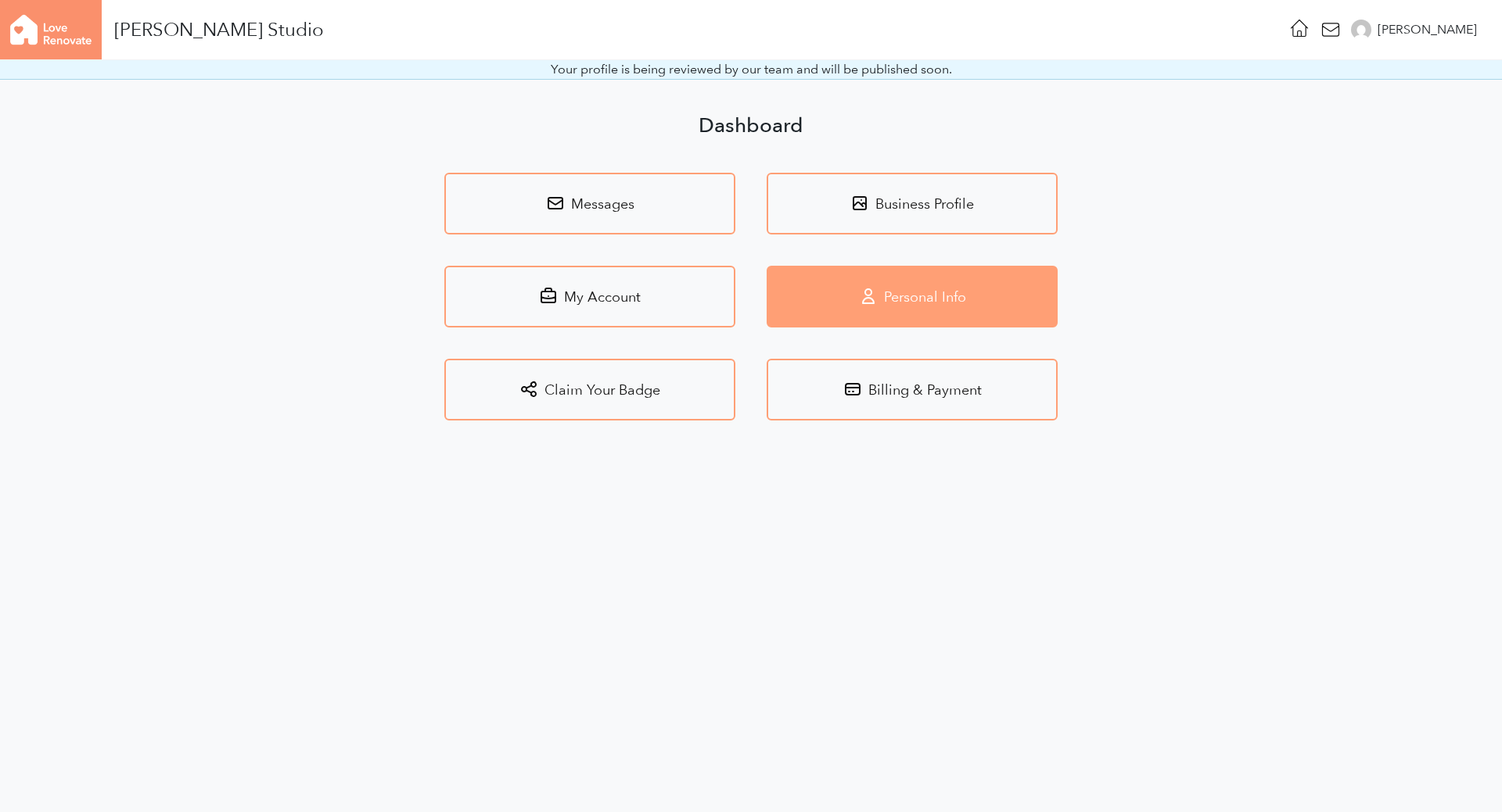
click at [944, 309] on link "Personal Info" at bounding box center [912, 296] width 291 height 62
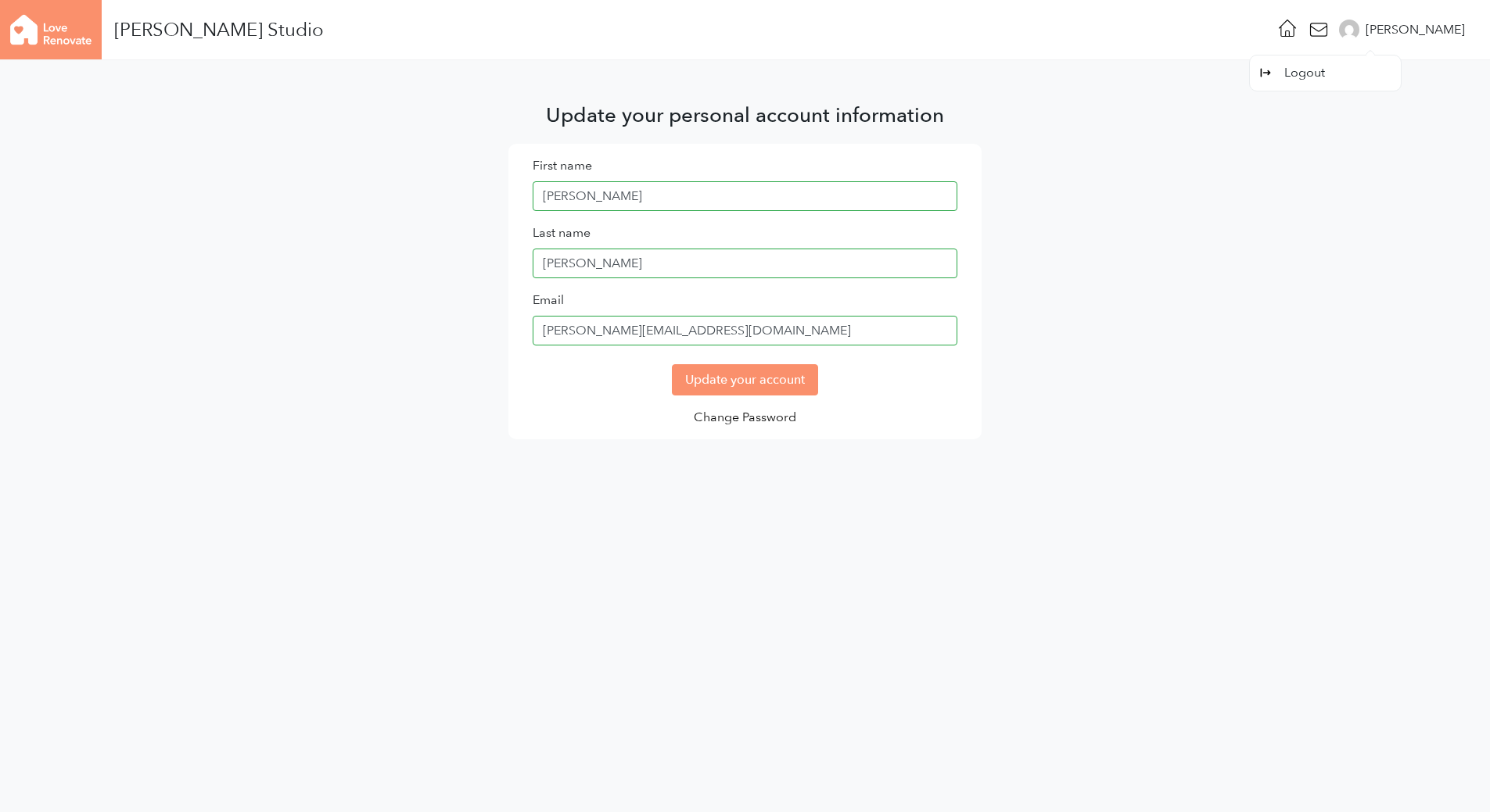
click at [1456, 32] on div "[PERSON_NAME]" at bounding box center [1415, 29] width 100 height 19
